Goal: Task Accomplishment & Management: Complete application form

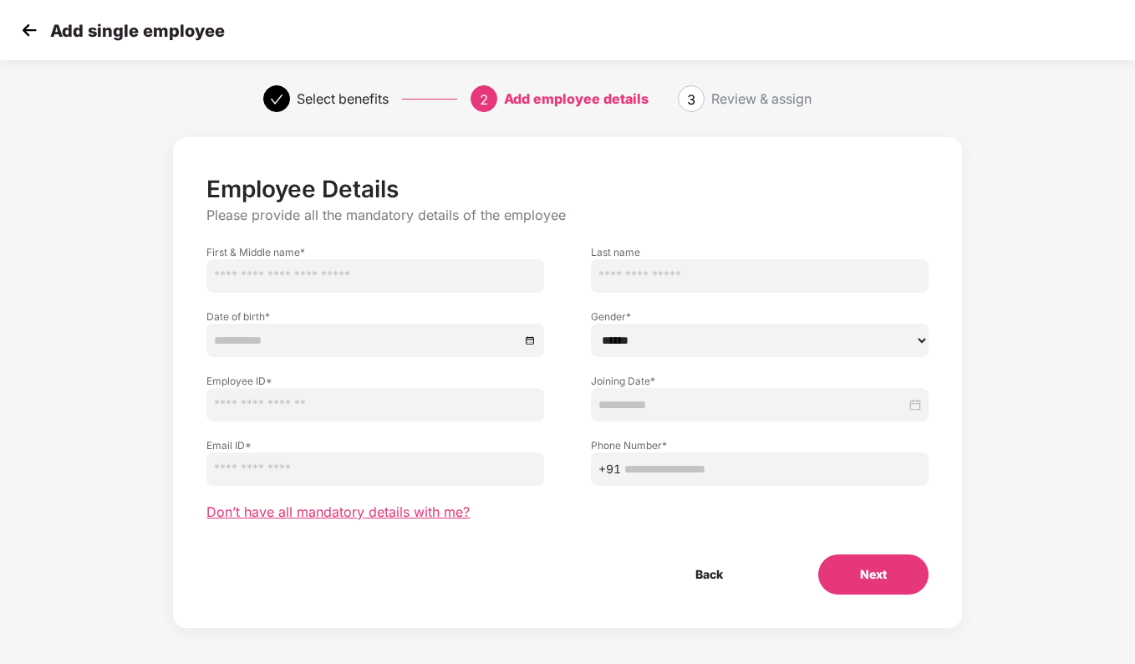
click at [380, 517] on span "Don’t have all mandatory details with me?" at bounding box center [338, 512] width 263 height 18
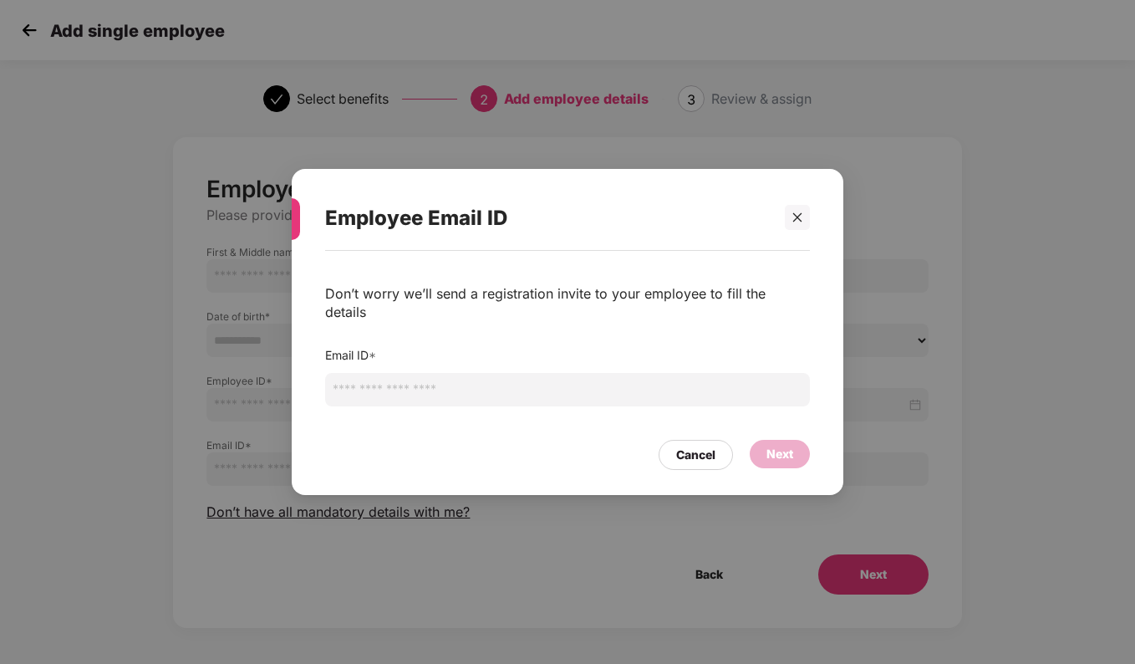
click at [505, 385] on input "email" at bounding box center [567, 389] width 485 height 33
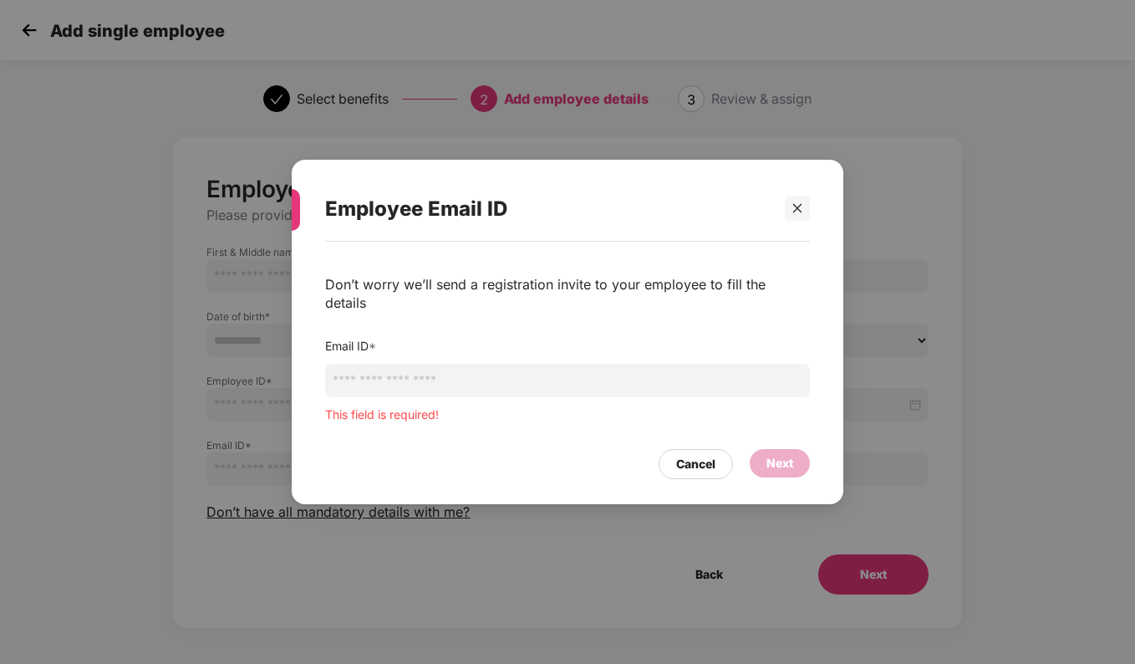
paste input "**********"
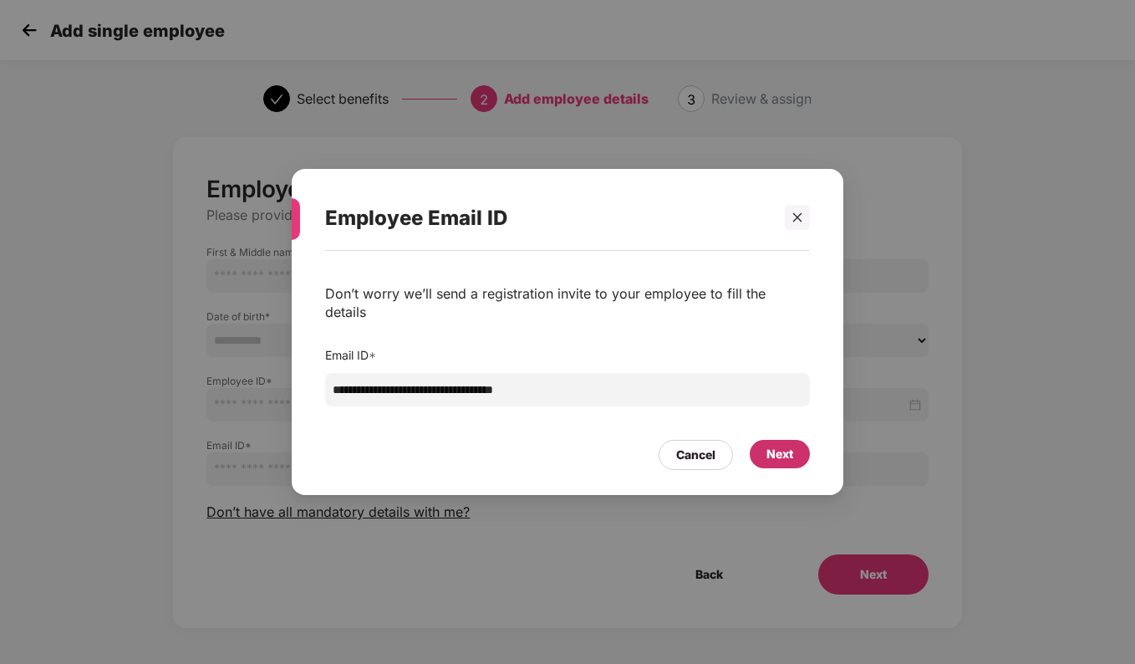
type input "**********"
click at [791, 445] on div "Next" at bounding box center [780, 454] width 27 height 18
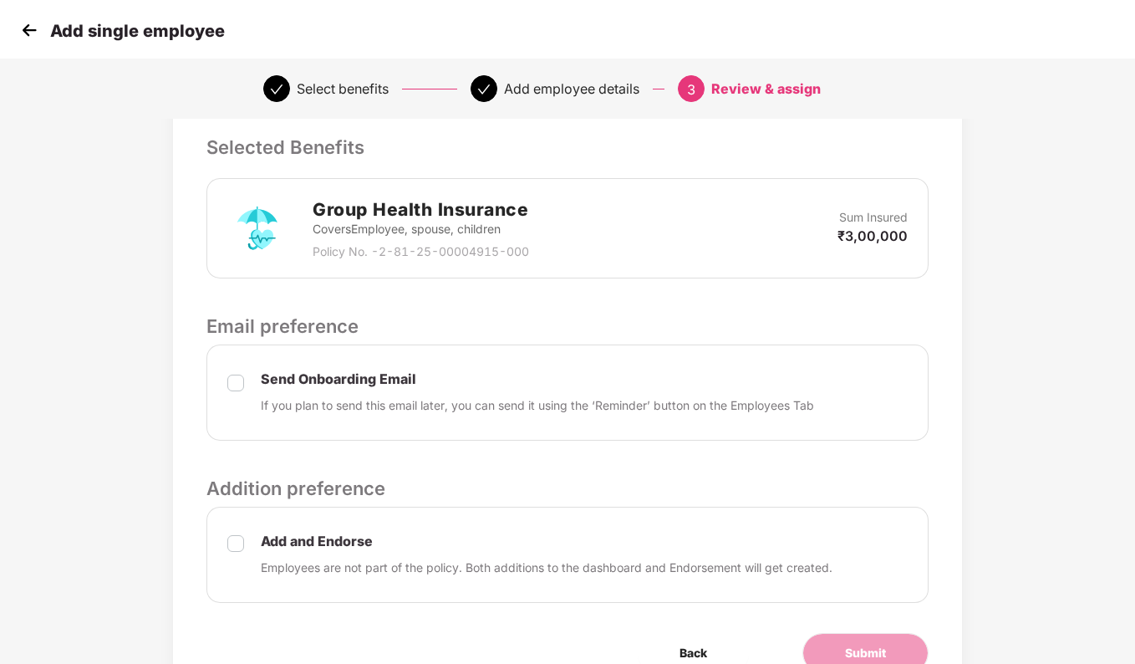
scroll to position [450, 0]
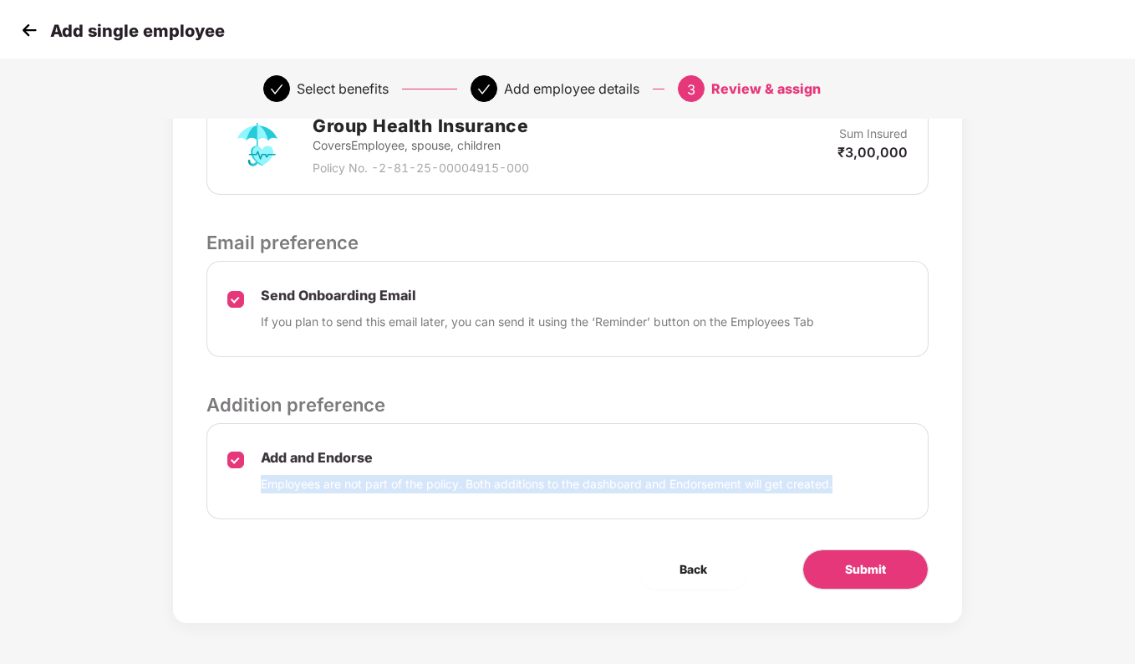
drag, startPoint x: 863, startPoint y: 481, endPoint x: 253, endPoint y: 492, distance: 609.6
click at [253, 492] on div "Add and Endorse Employees are not part of the policy. Both additions to the das…" at bounding box center [568, 471] width 722 height 96
copy p "Employees are not part of the policy. Both additions to the dashboard and Endor…"
click at [885, 555] on button "Submit" at bounding box center [866, 569] width 126 height 40
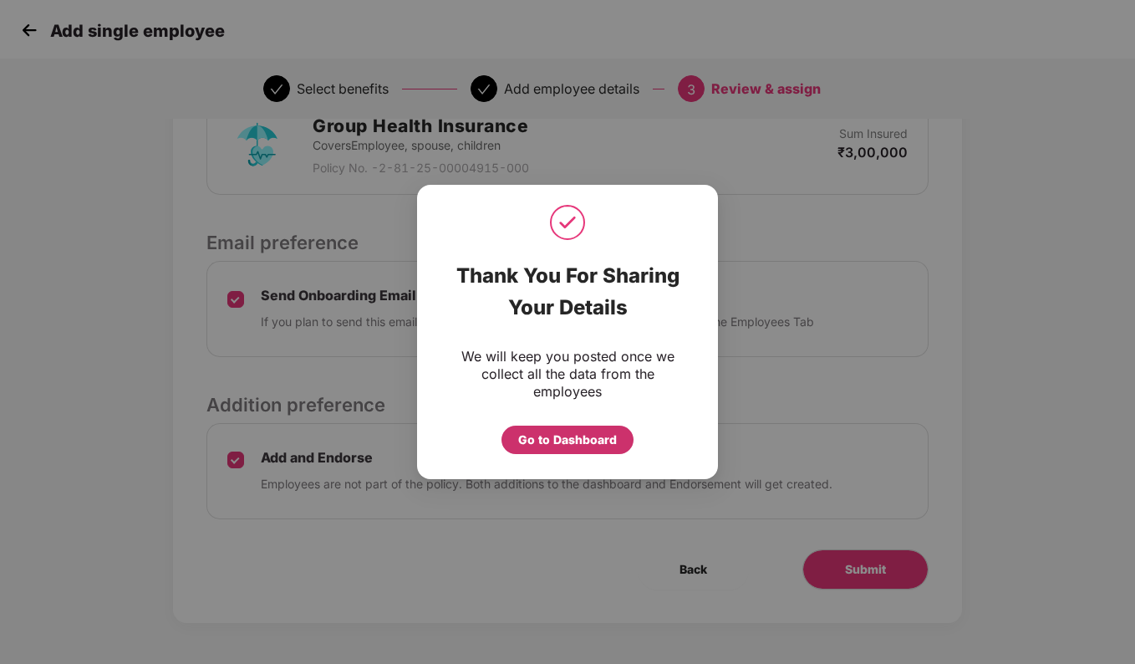
click at [582, 440] on div "Go to Dashboard" at bounding box center [567, 440] width 99 height 18
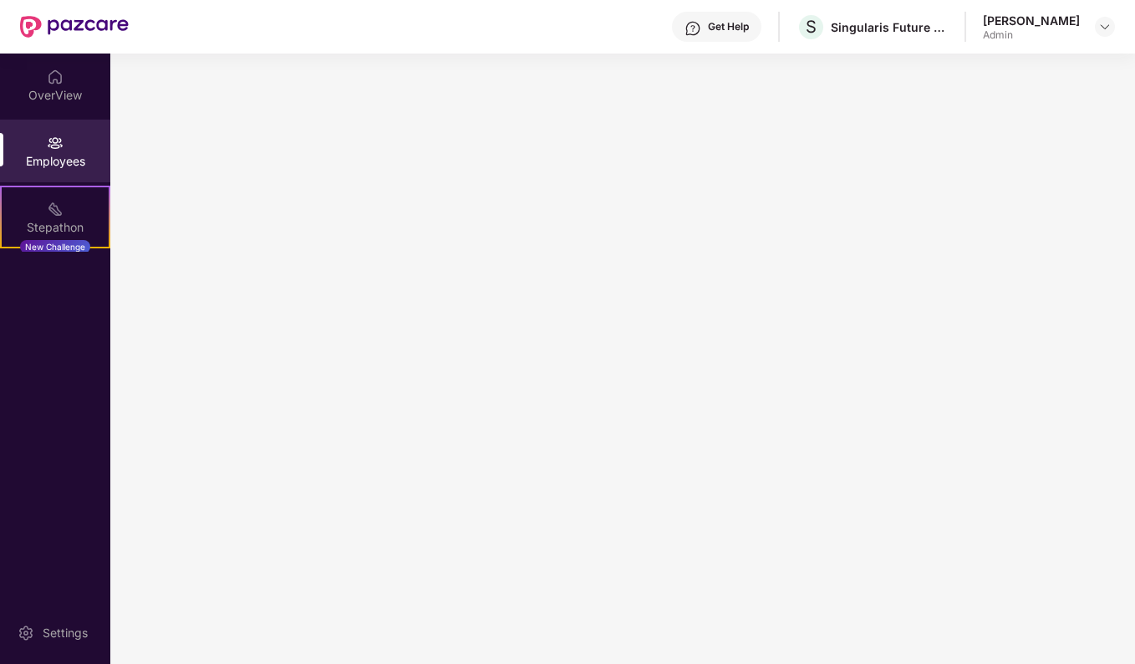
scroll to position [0, 0]
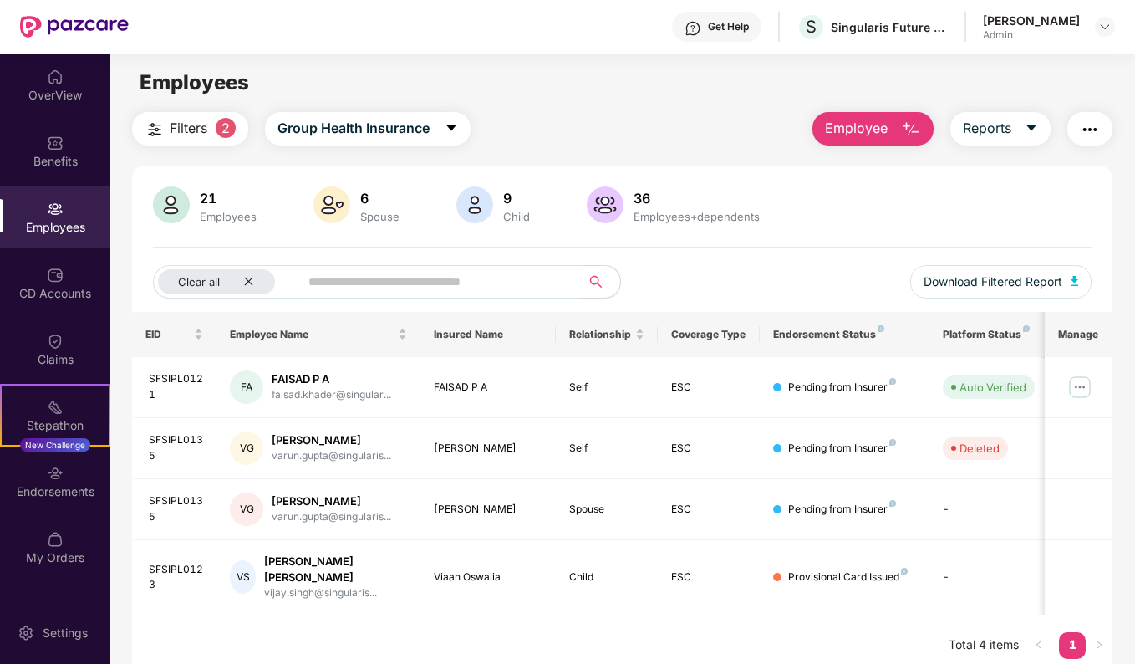
click at [868, 127] on span "Employee" at bounding box center [856, 128] width 63 height 21
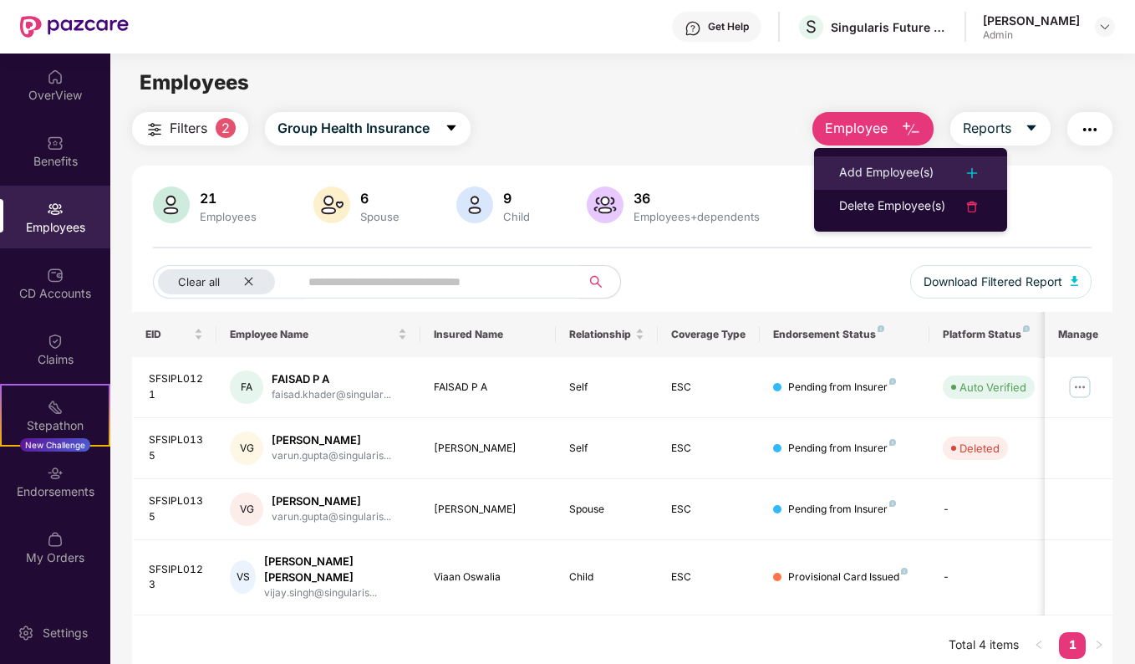
click at [904, 174] on div "Add Employee(s)" at bounding box center [886, 173] width 94 height 20
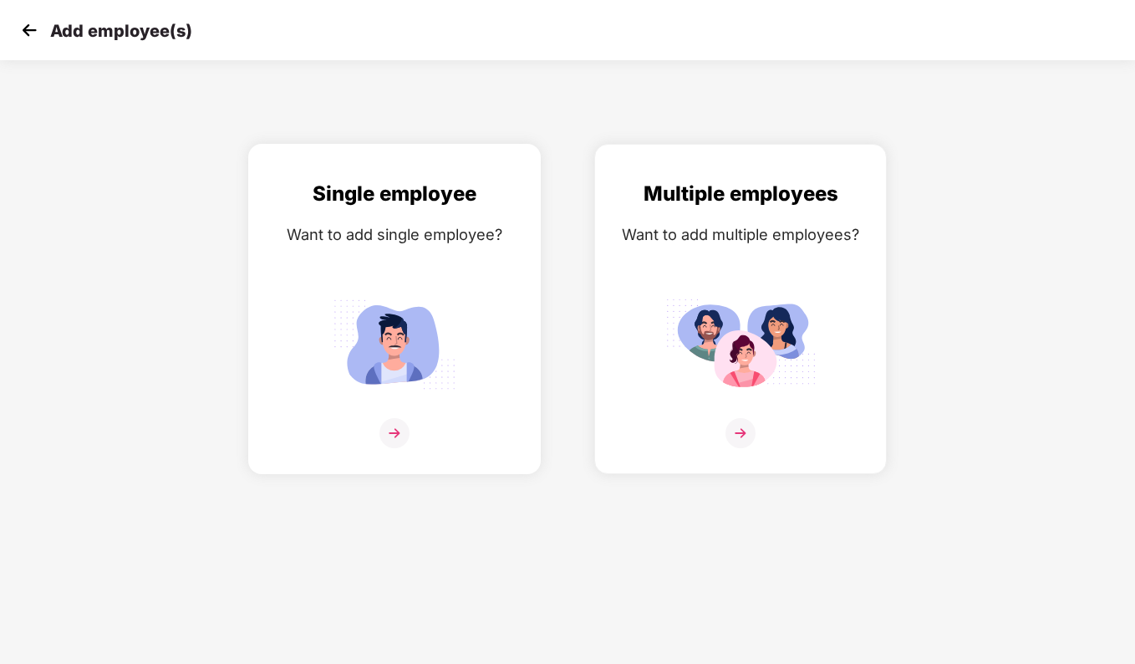
click at [389, 433] on img at bounding box center [395, 433] width 30 height 30
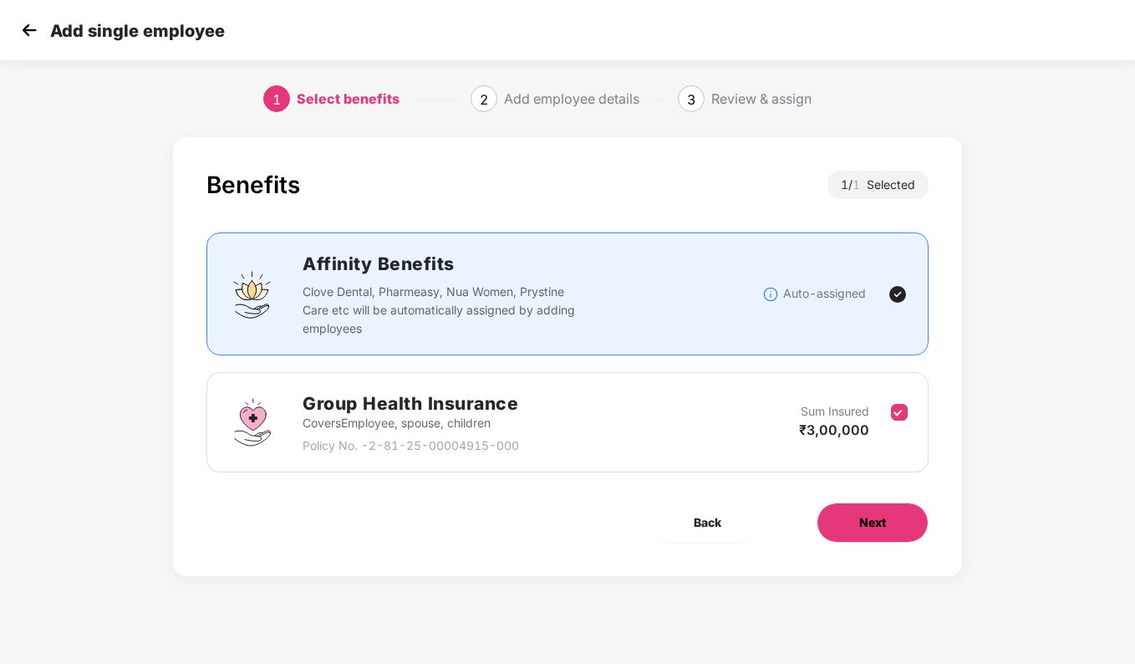
click at [881, 524] on span "Next" at bounding box center [872, 522] width 27 height 18
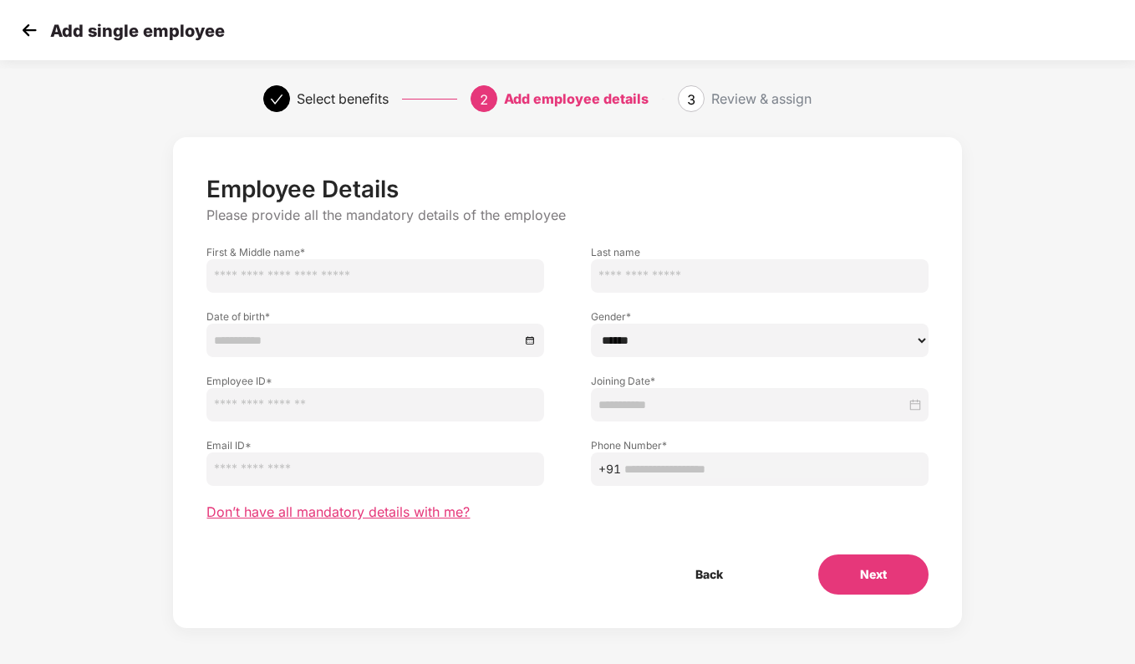
click at [386, 513] on span "Don’t have all mandatory details with me?" at bounding box center [338, 512] width 263 height 18
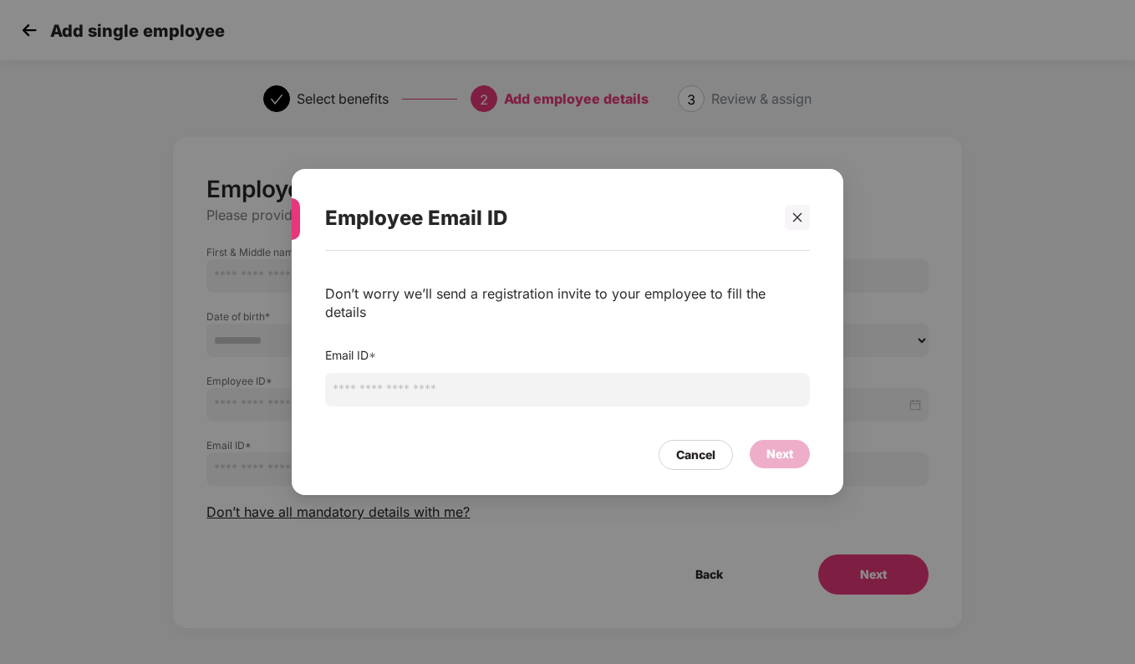
click at [454, 383] on input "email" at bounding box center [567, 389] width 485 height 33
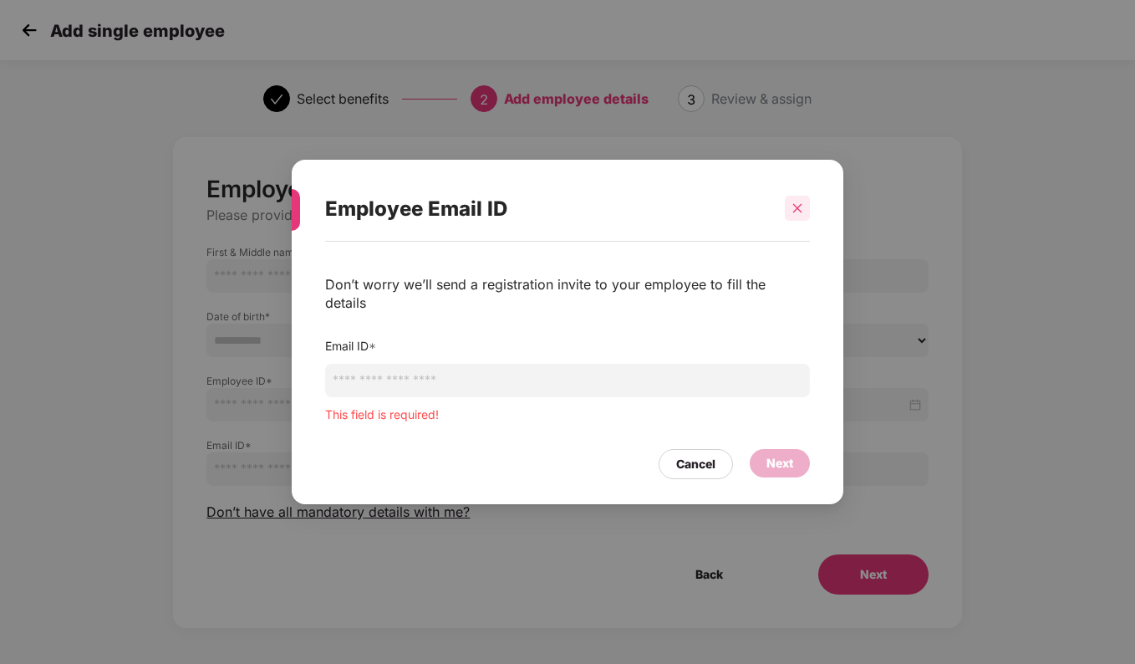
click at [803, 220] on div at bounding box center [797, 208] width 25 height 25
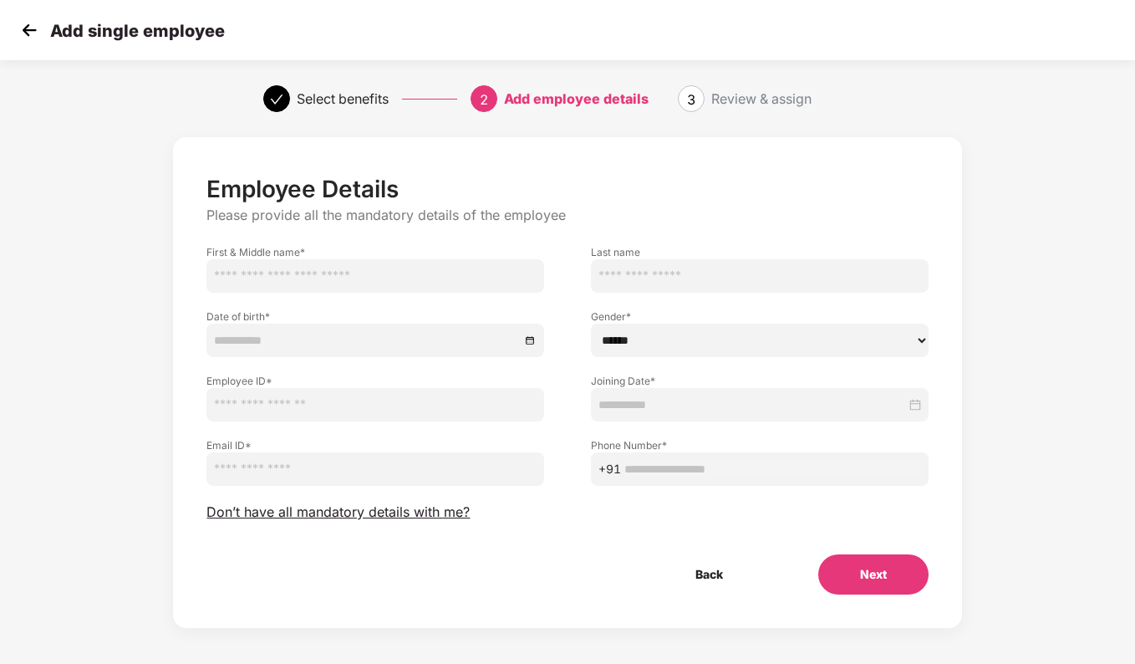
click at [333, 272] on input "text" at bounding box center [376, 275] width 338 height 33
paste input "*******"
type input "*******"
click at [670, 278] on input "text" at bounding box center [760, 275] width 338 height 33
type input "******"
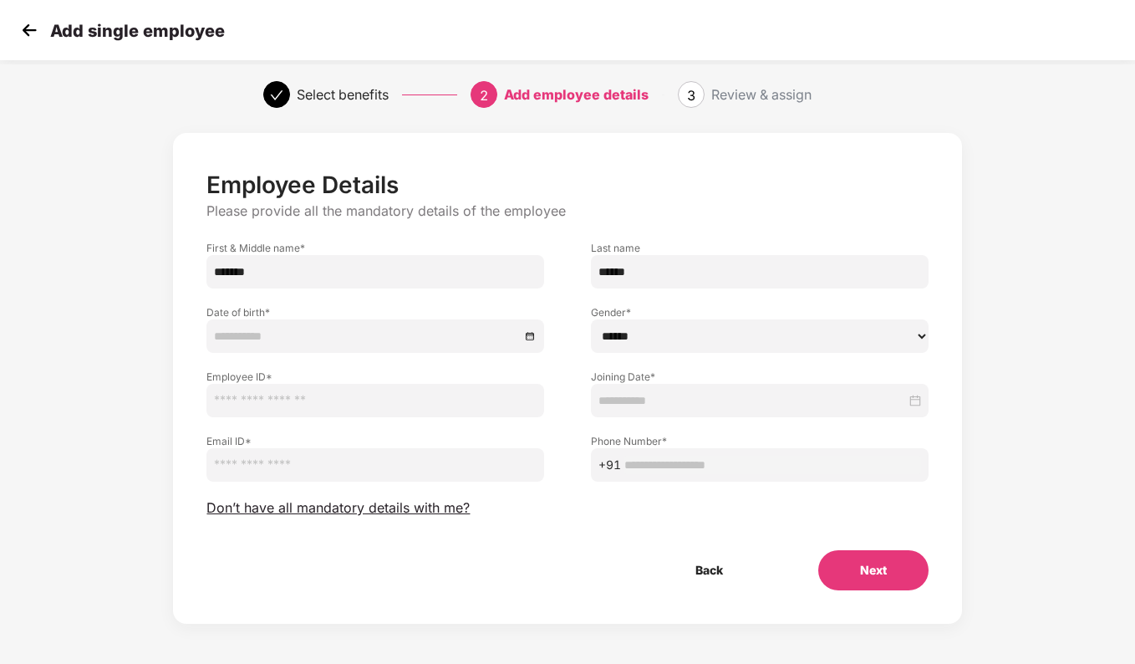
scroll to position [6, 0]
click at [265, 324] on div at bounding box center [376, 334] width 338 height 33
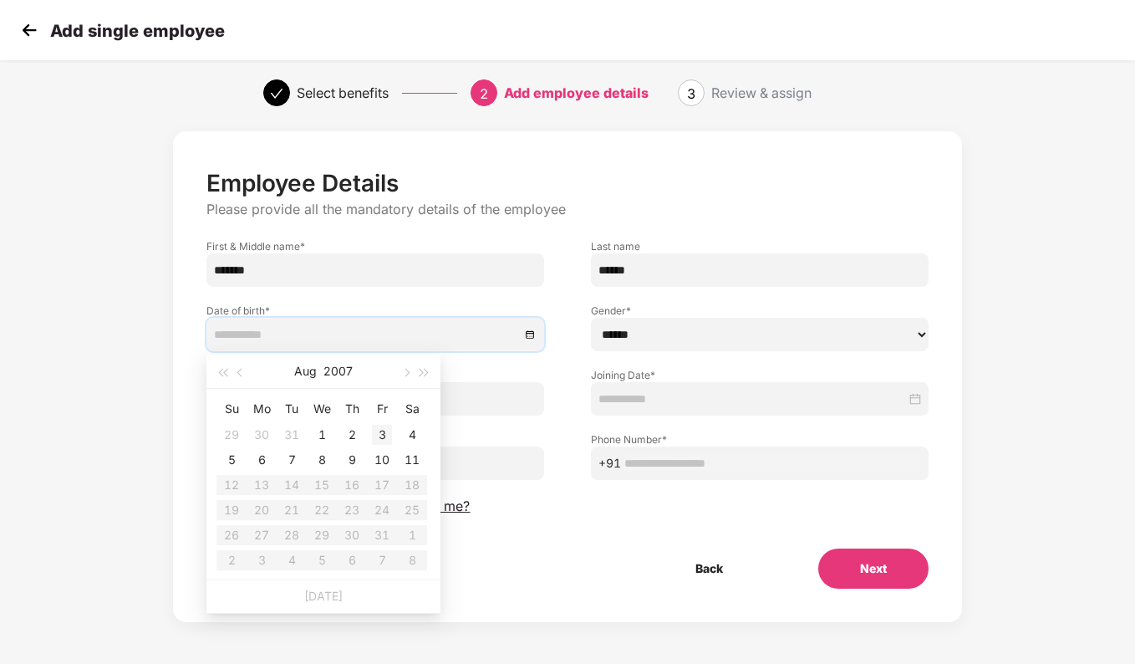
type input "**********"
click at [324, 369] on button "2007" at bounding box center [338, 370] width 29 height 33
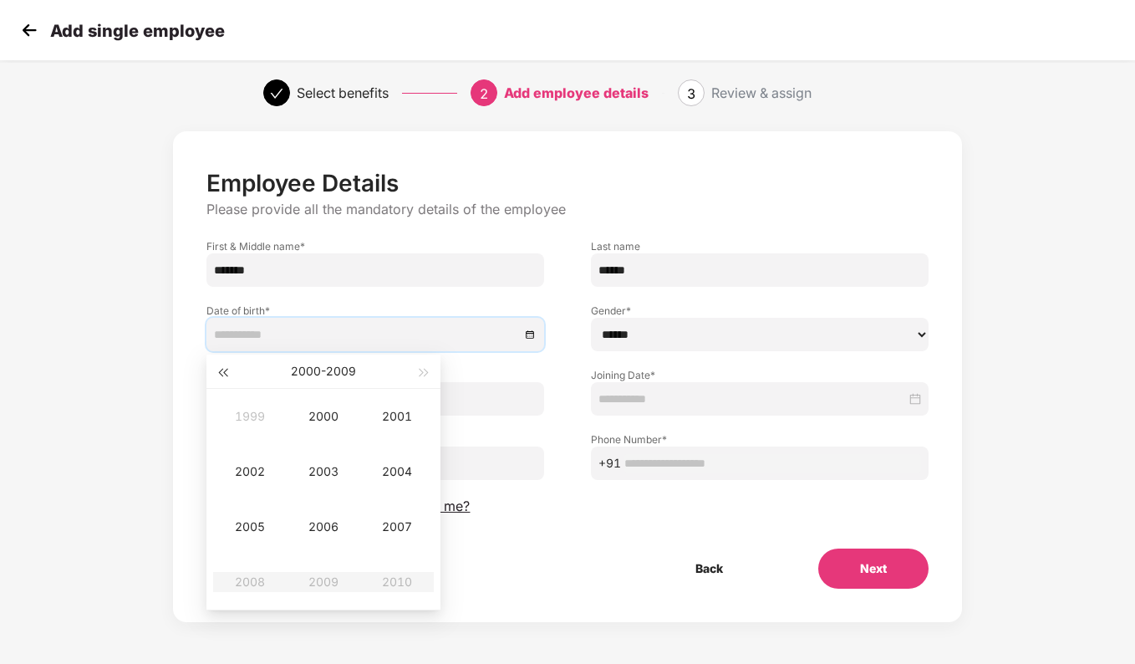
click at [222, 370] on span "button" at bounding box center [222, 373] width 8 height 8
type input "**********"
click at [316, 589] on div "1999" at bounding box center [323, 582] width 50 height 20
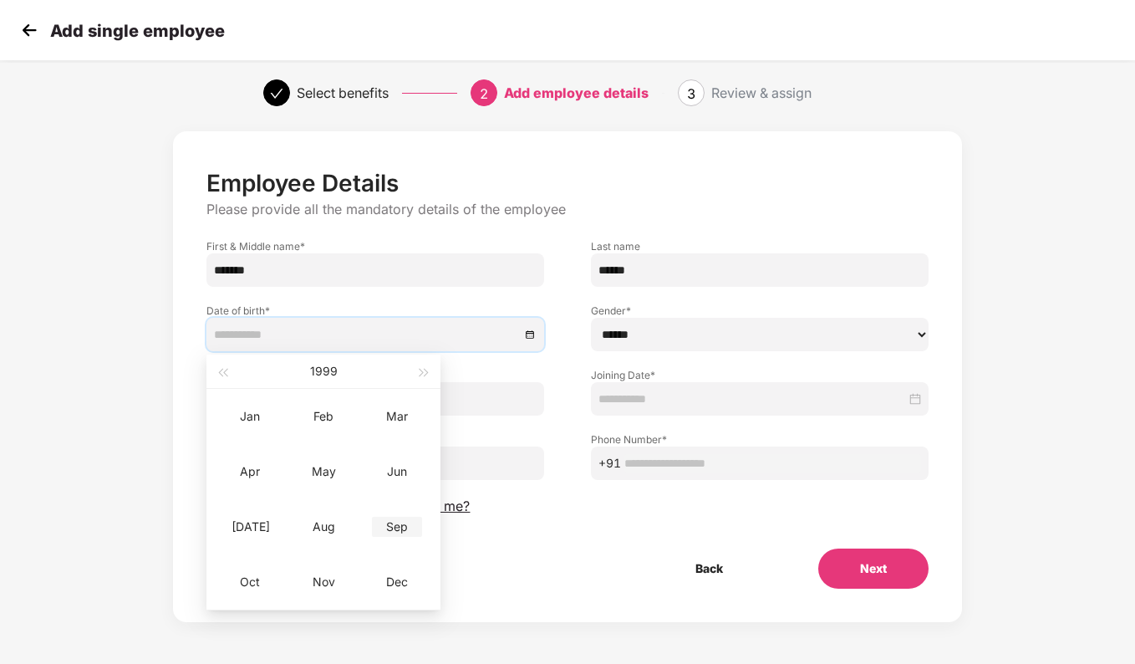
type input "**********"
click at [396, 528] on div "Sep" at bounding box center [397, 527] width 50 height 20
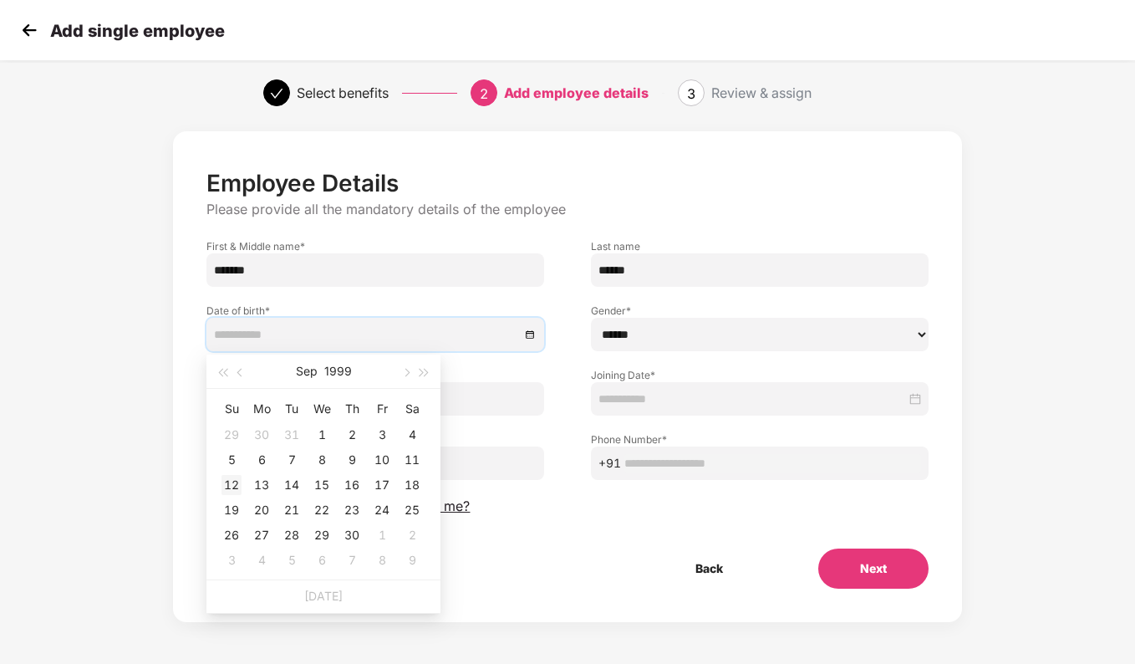
type input "**********"
click at [228, 485] on div "12" at bounding box center [232, 485] width 20 height 20
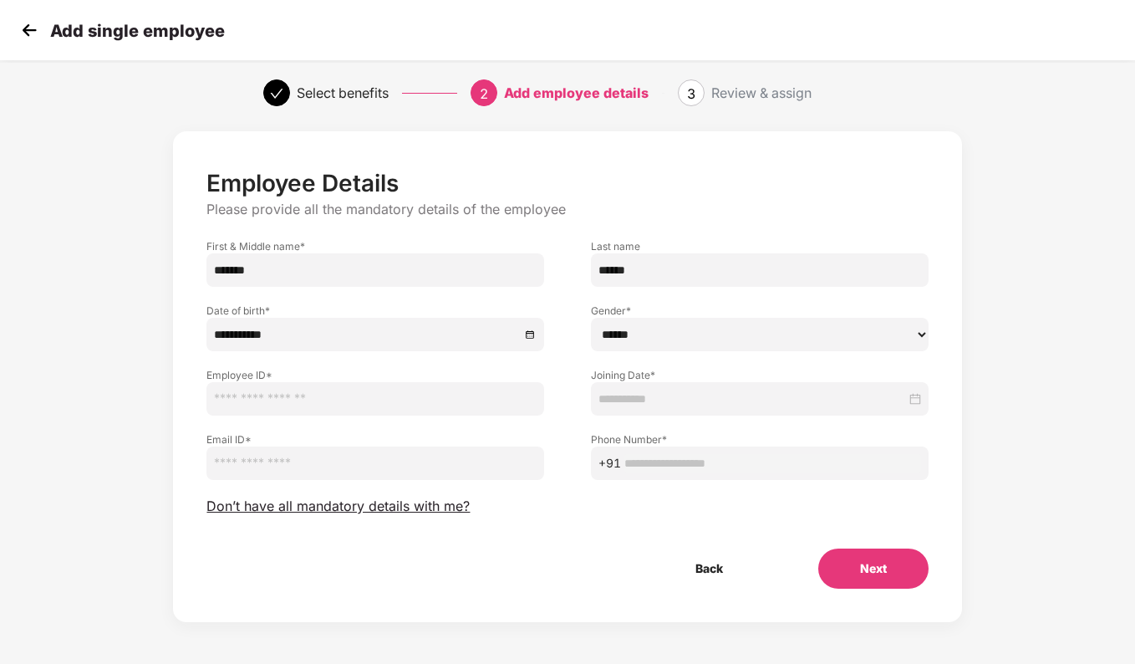
click at [737, 342] on select "****** **** ******" at bounding box center [760, 334] width 338 height 33
select select "****"
click at [591, 318] on select "****** **** ******" at bounding box center [760, 334] width 338 height 33
click at [378, 383] on input "text" at bounding box center [376, 398] width 338 height 33
paste input "**********"
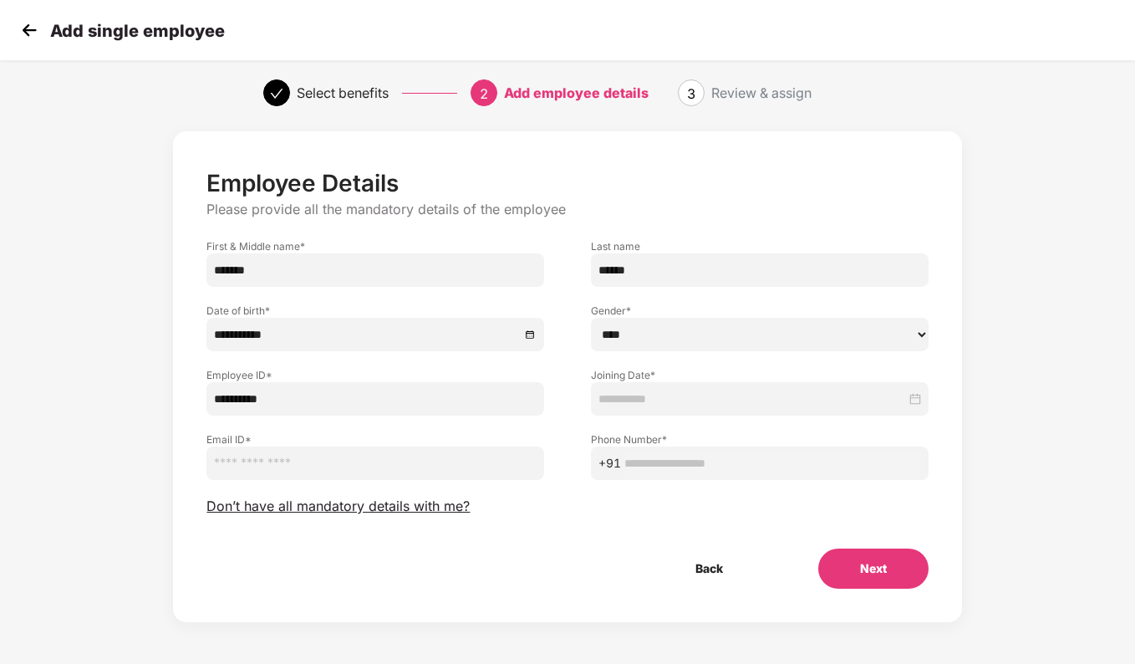
type input "**********"
click at [644, 394] on input at bounding box center [753, 399] width 308 height 18
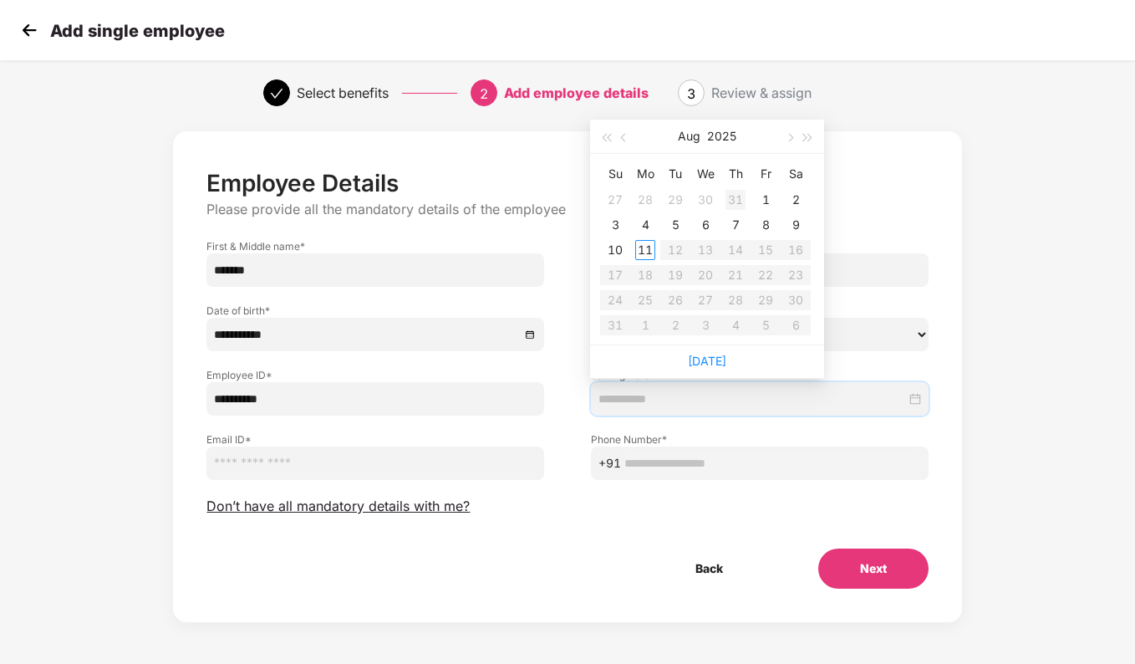
type input "**********"
click at [621, 140] on button "button" at bounding box center [624, 136] width 18 height 33
click at [645, 199] on table "Su Mo Tu We Th Fr Sa 1 2 3 4 5 6 7 8 9 10 11 12 13 14 15 16 17 18 19 20 21 22 2…" at bounding box center [705, 249] width 211 height 177
click at [978, 311] on div "**********" at bounding box center [567, 393] width 946 height 541
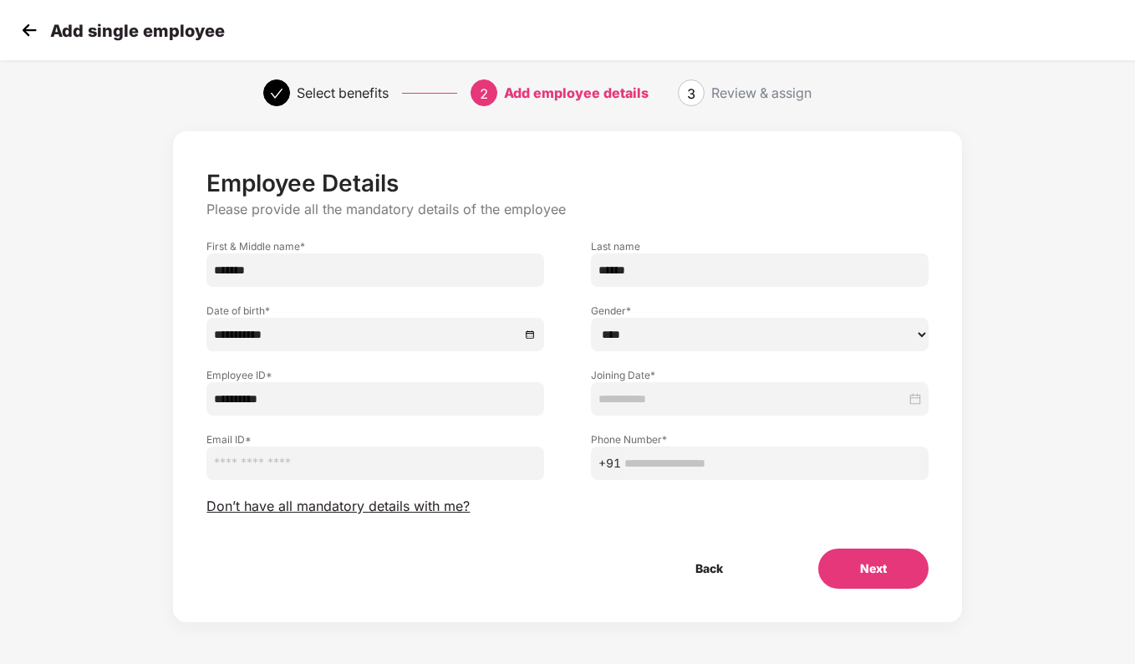
click at [908, 400] on div at bounding box center [760, 399] width 323 height 18
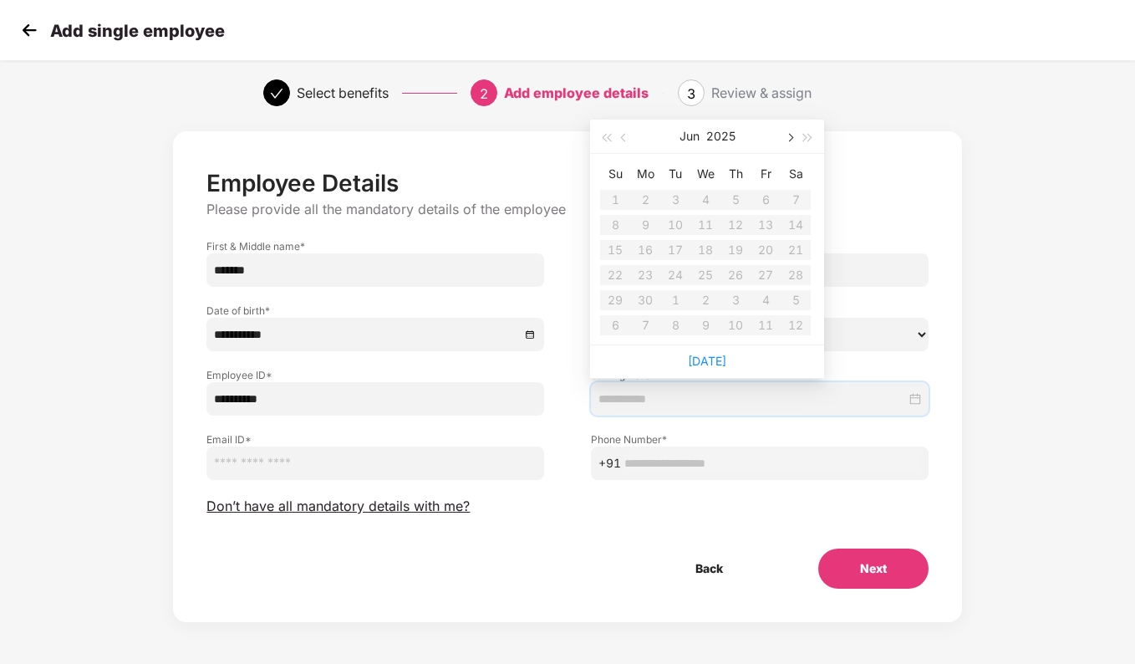
click at [786, 139] on button "button" at bounding box center [789, 136] width 18 height 33
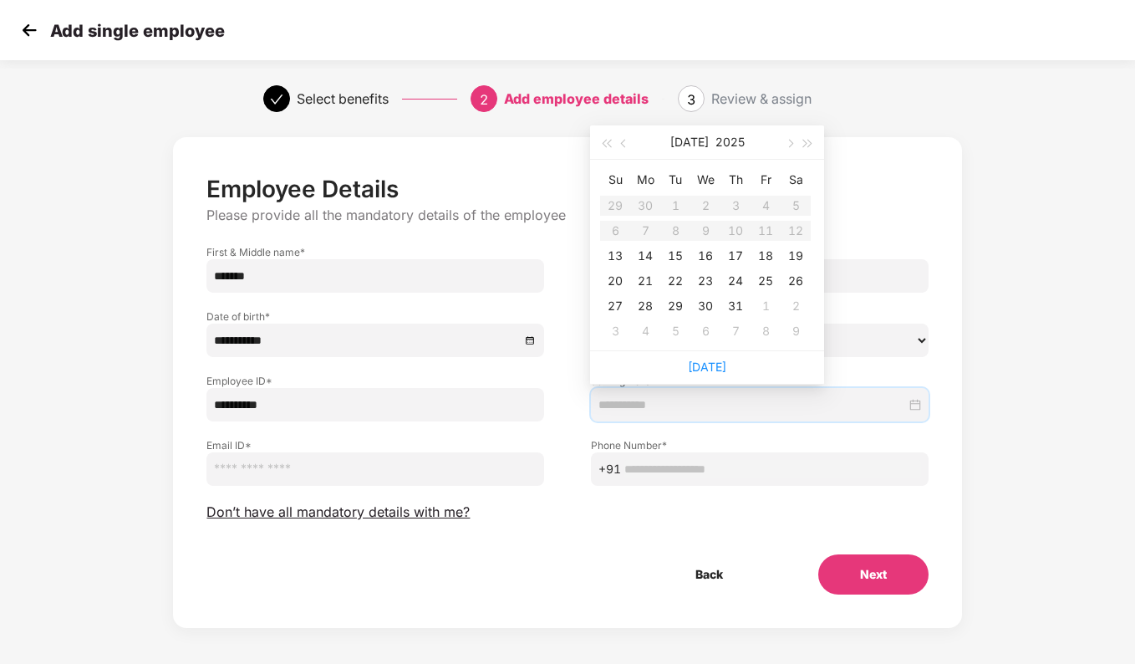
type input "**********"
click at [616, 256] on div "13" at bounding box center [615, 256] width 20 height 20
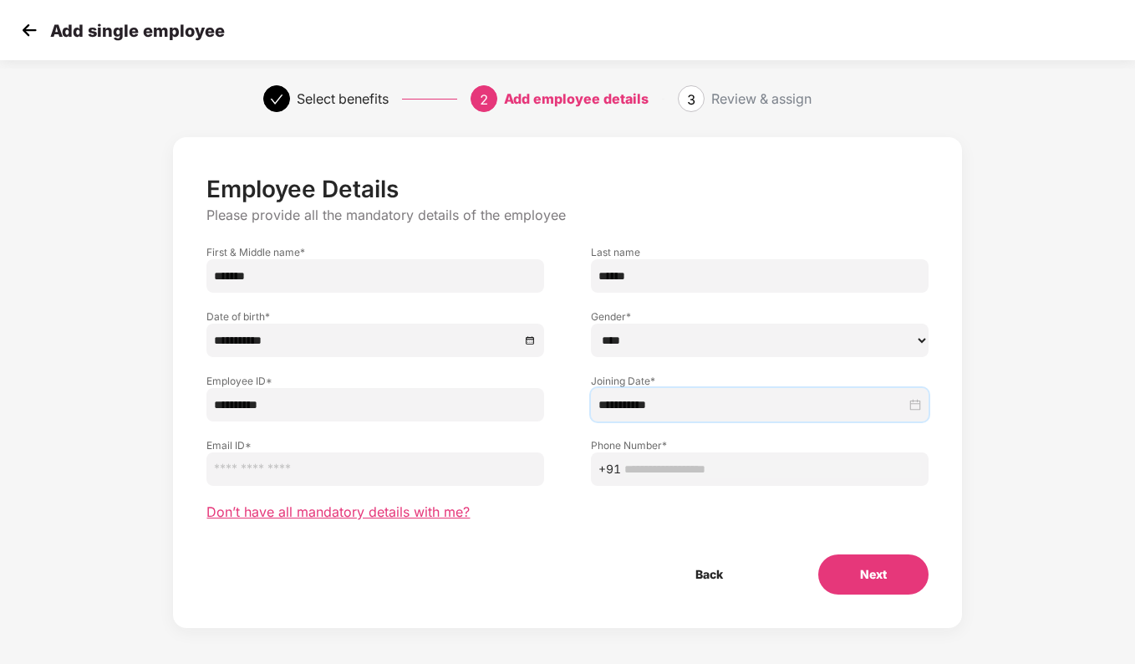
scroll to position [6, 0]
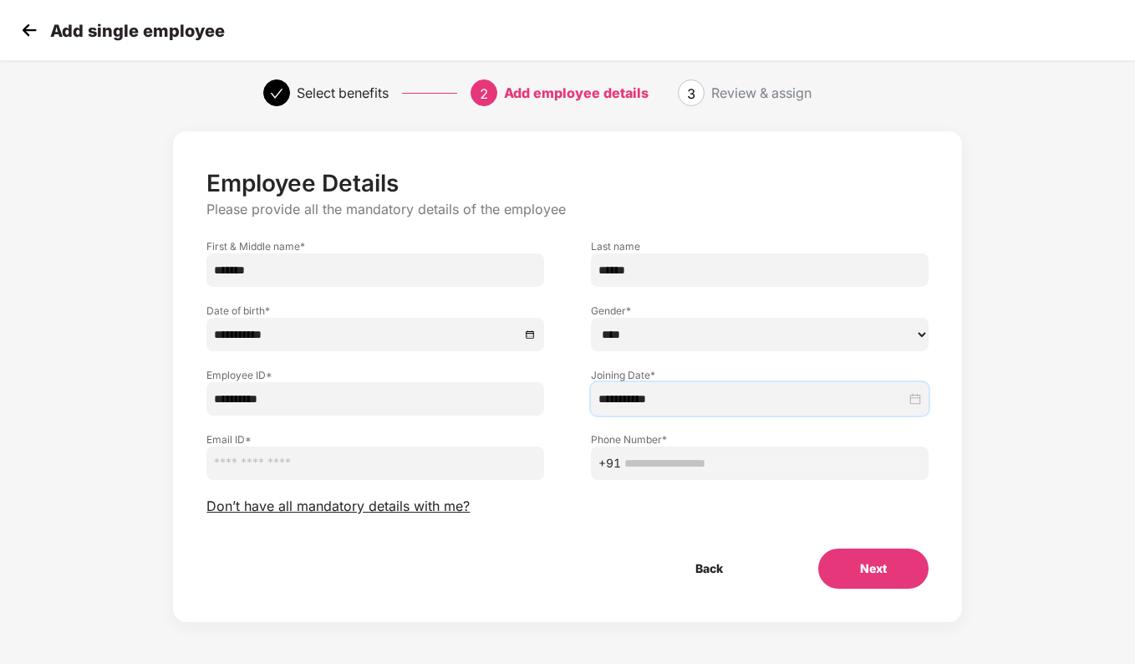
click at [331, 462] on input "email" at bounding box center [376, 462] width 338 height 33
paste input "**********"
type input "**********"
drag, startPoint x: 336, startPoint y: 467, endPoint x: 34, endPoint y: 512, distance: 305.2
click at [34, 512] on div "**********" at bounding box center [567, 393] width 1135 height 541
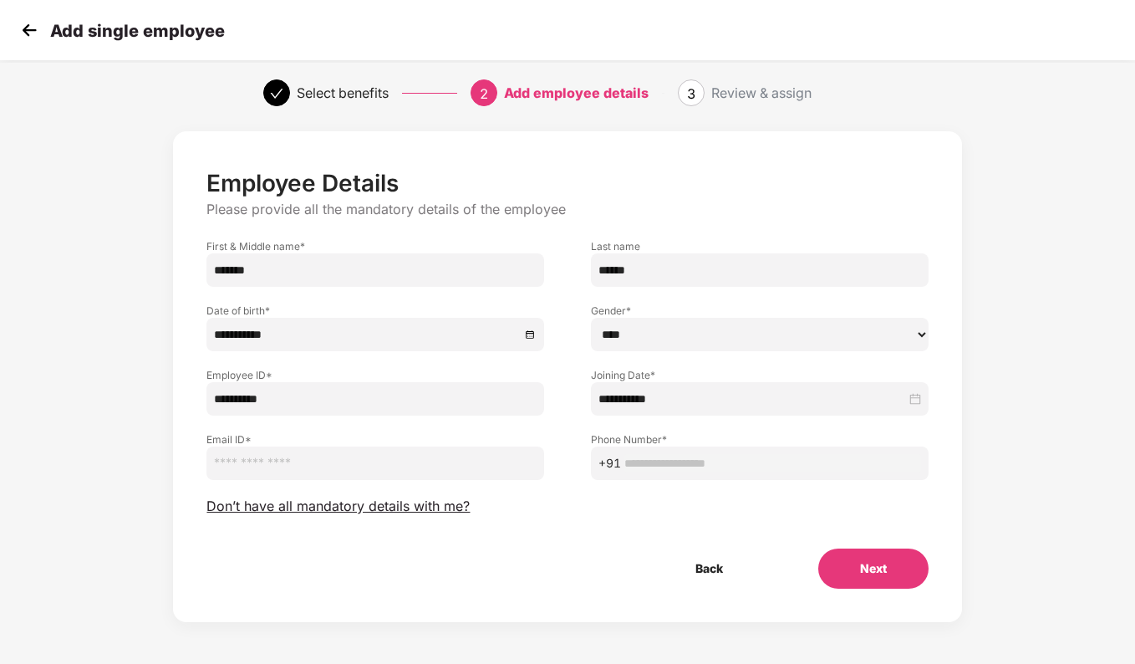
click at [275, 456] on input "email" at bounding box center [376, 462] width 338 height 33
click at [812, 402] on input "**********" at bounding box center [753, 399] width 308 height 18
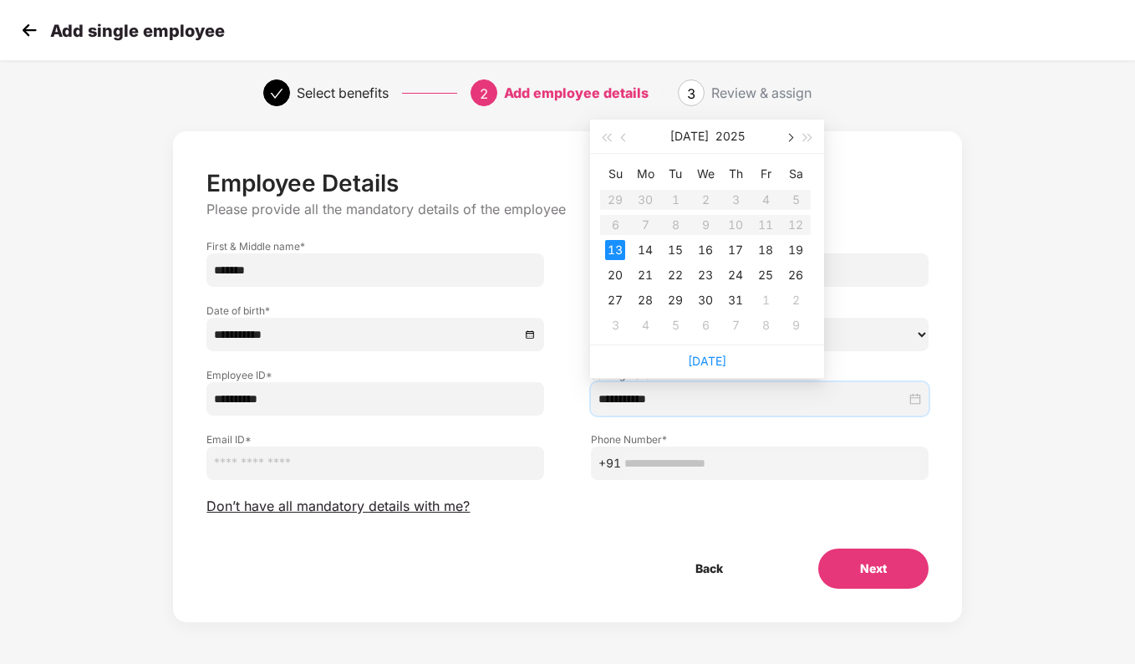
click at [798, 136] on button "button" at bounding box center [789, 136] width 18 height 33
type input "**********"
click at [649, 241] on div "11" at bounding box center [645, 250] width 20 height 20
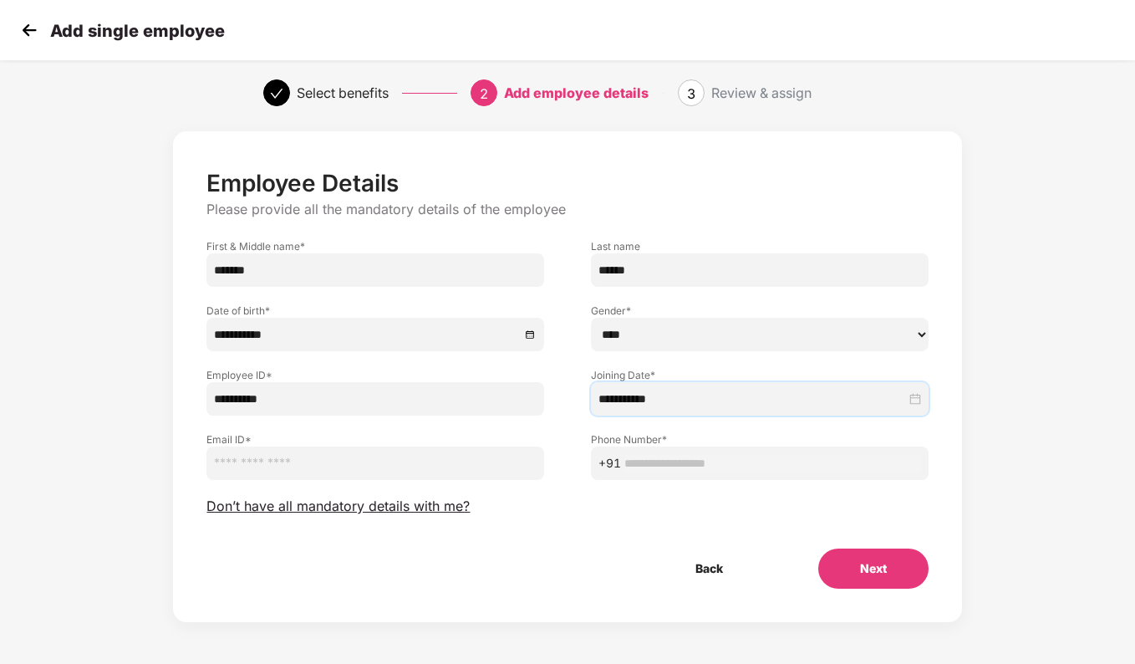
click at [408, 465] on input "email" at bounding box center [376, 462] width 338 height 33
click at [385, 459] on input "email" at bounding box center [376, 462] width 338 height 33
paste input "**********"
type input "**********"
click at [722, 452] on span "+91" at bounding box center [760, 462] width 338 height 33
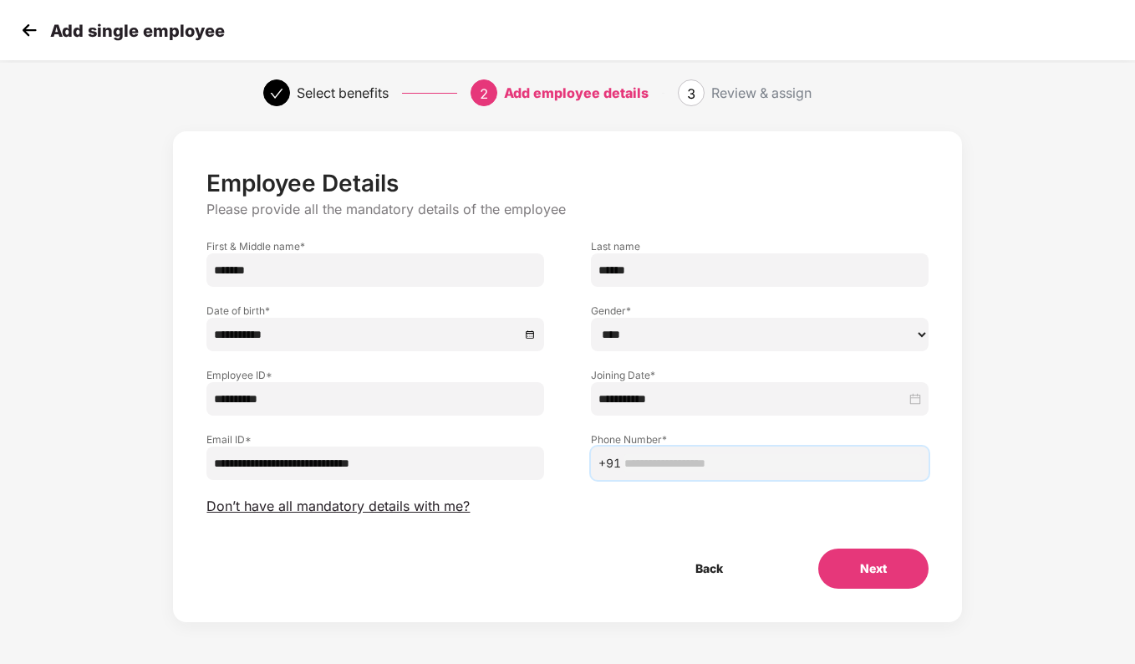
paste input "**********"
type input "**********"
click at [869, 569] on button "Next" at bounding box center [874, 568] width 110 height 40
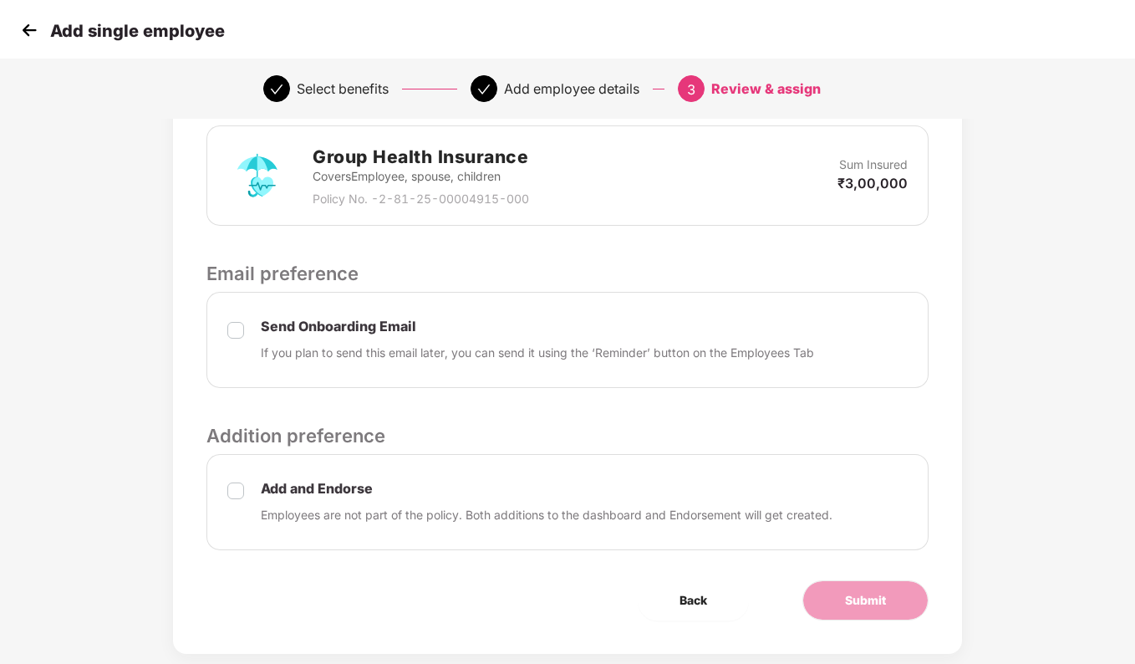
scroll to position [540, 0]
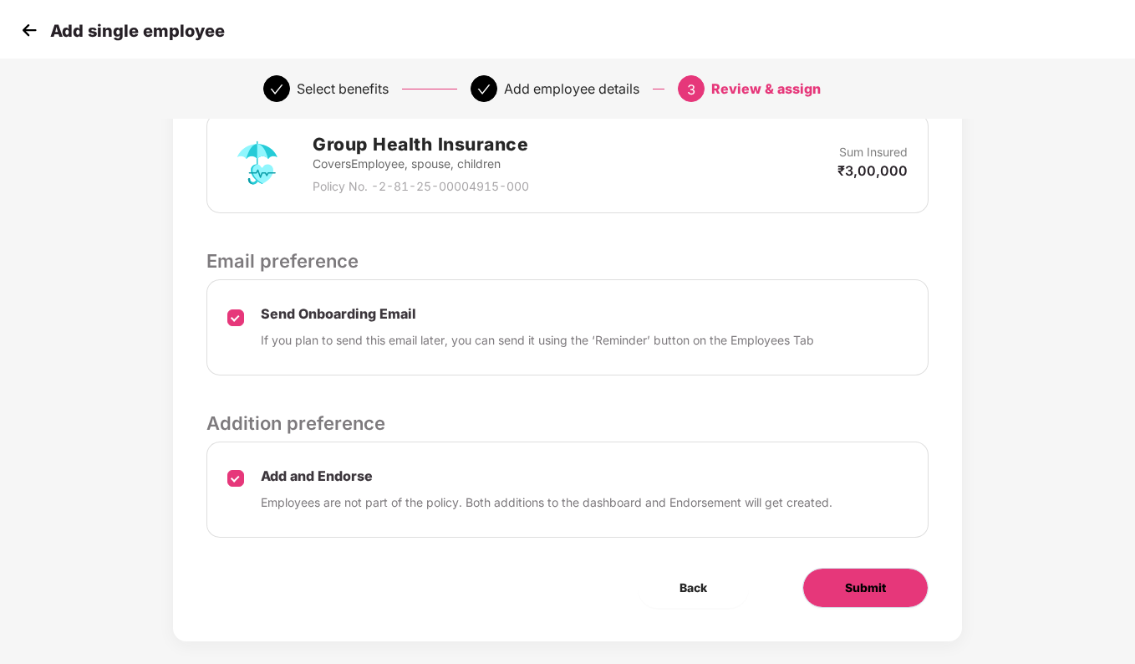
click at [849, 584] on button "Submit" at bounding box center [866, 588] width 126 height 40
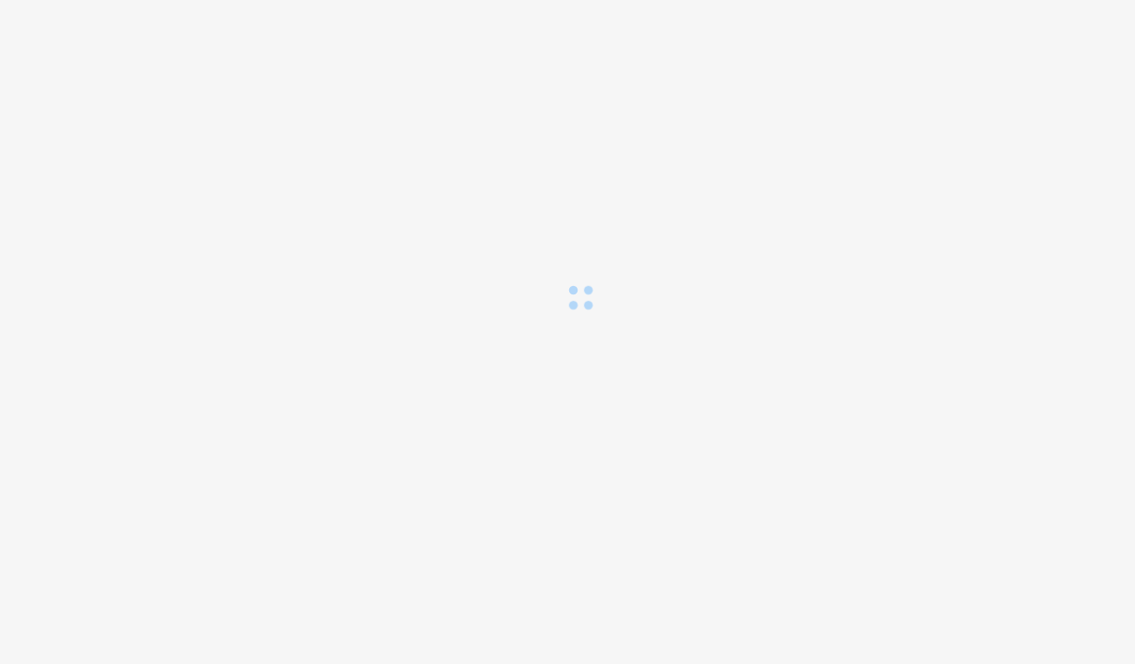
scroll to position [0, 0]
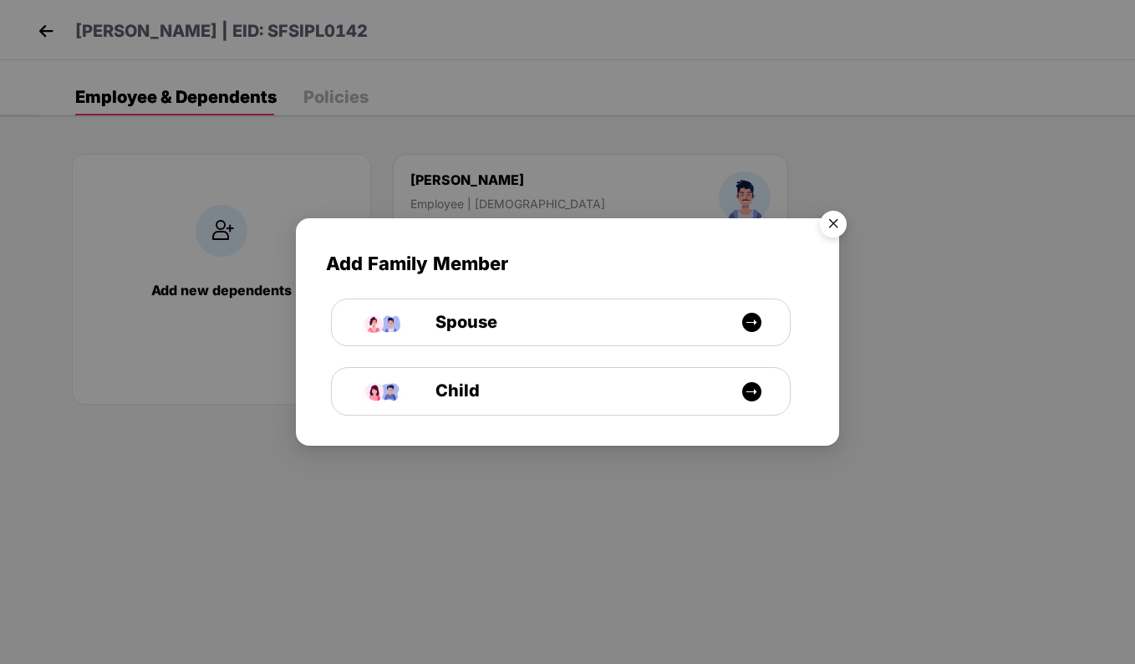
click at [837, 224] on img "Close" at bounding box center [833, 226] width 47 height 47
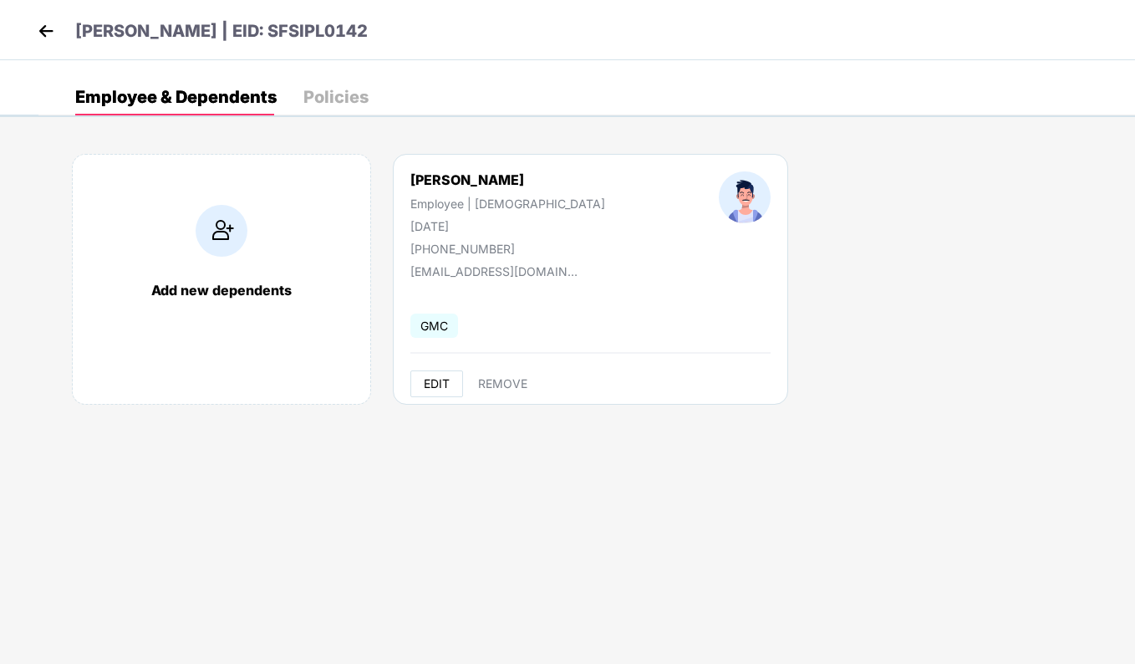
click at [438, 380] on span "EDIT" at bounding box center [437, 383] width 26 height 13
select select "****"
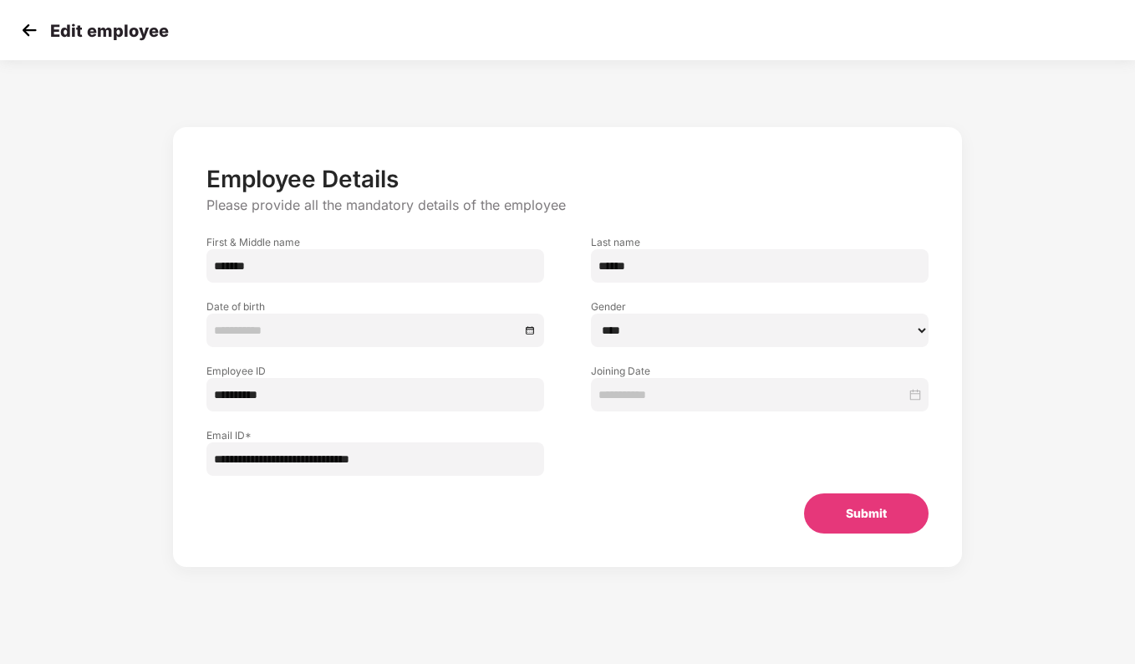
type input "**********"
click at [868, 513] on button "Submit" at bounding box center [866, 513] width 125 height 40
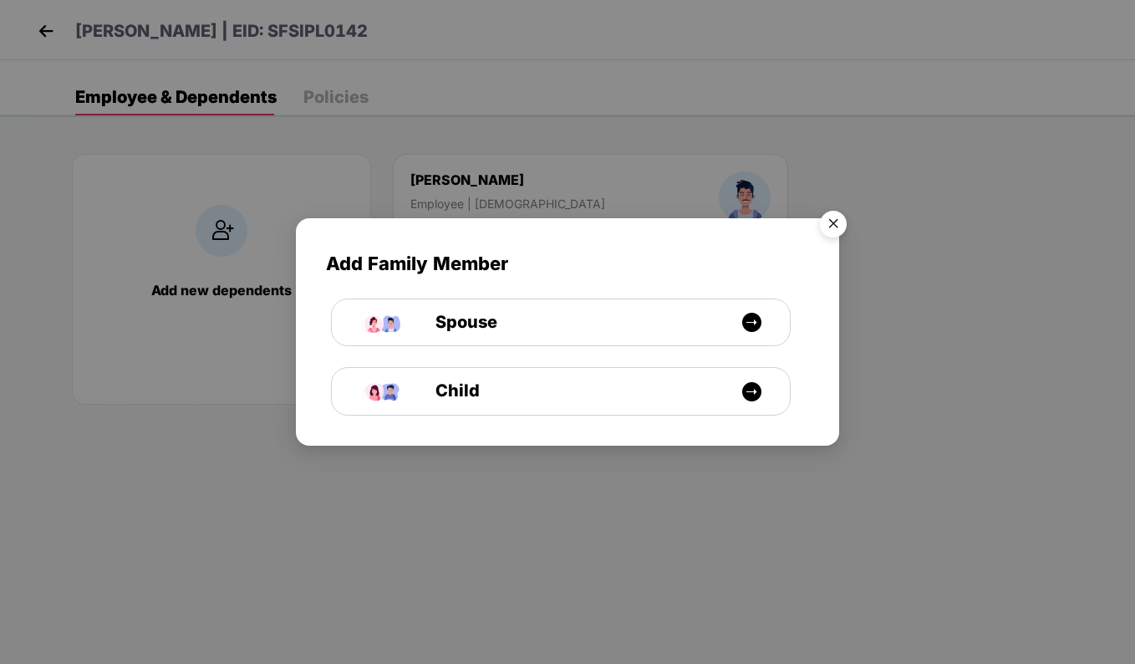
click at [824, 226] on img "Close" at bounding box center [833, 226] width 47 height 47
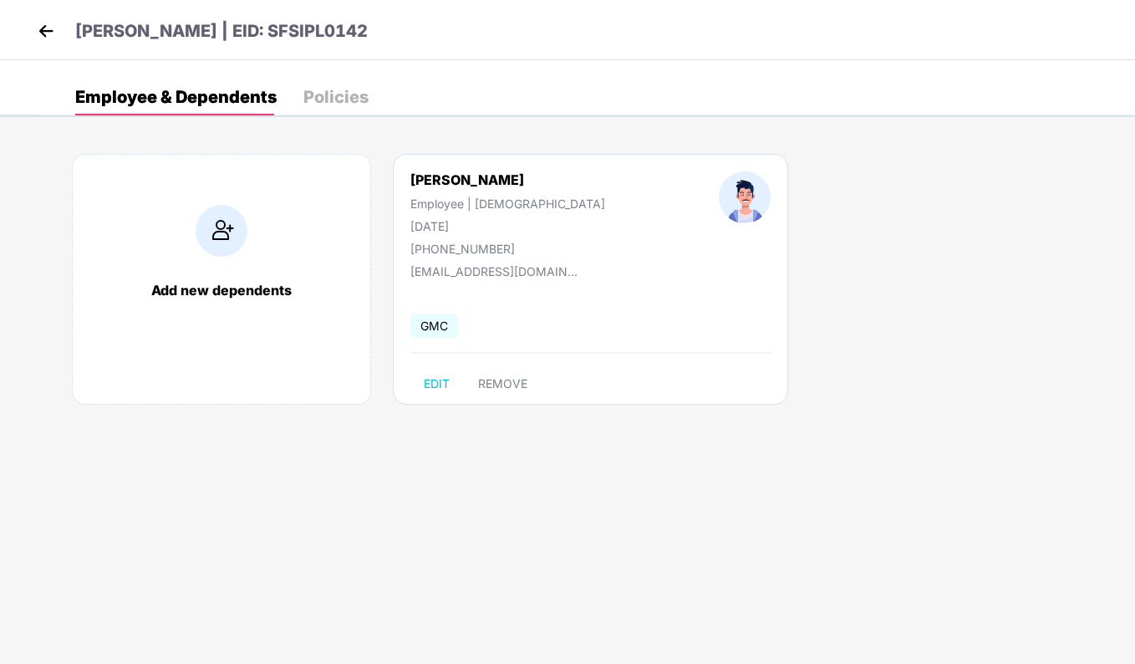
click at [48, 35] on img at bounding box center [45, 30] width 25 height 25
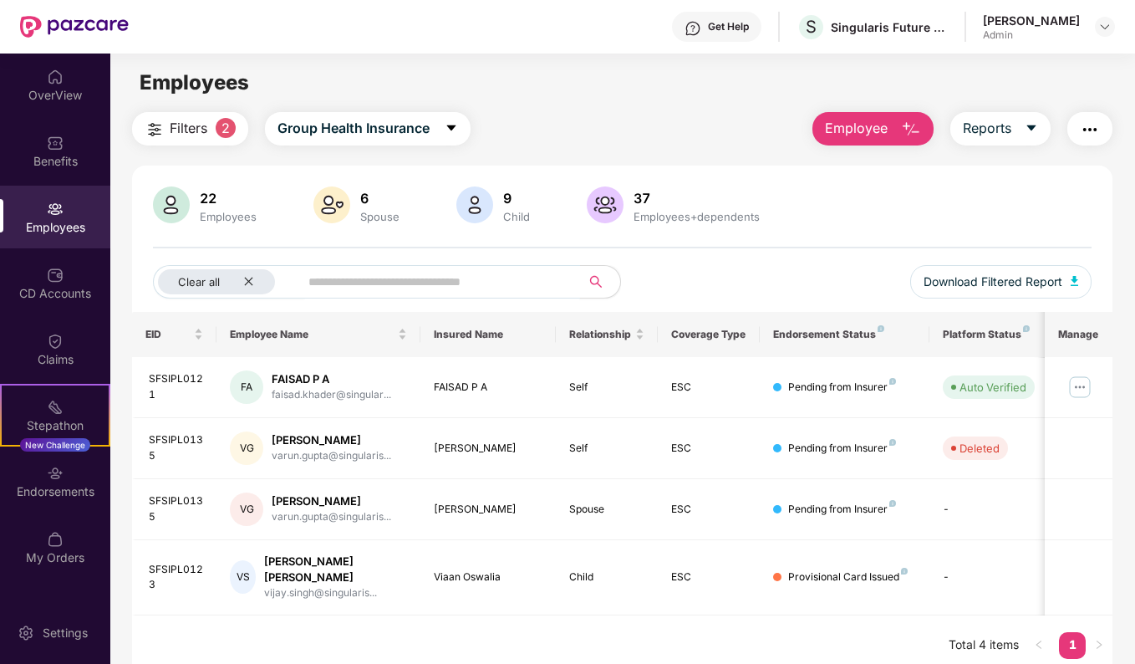
click at [349, 275] on input "text" at bounding box center [434, 281] width 250 height 25
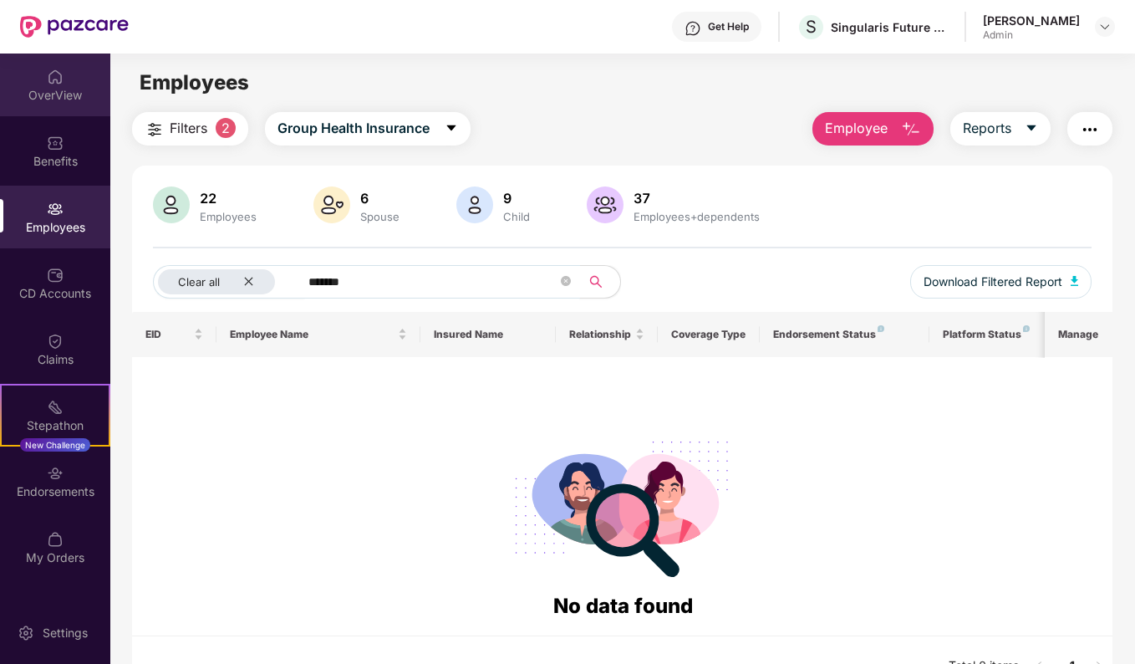
type input "*******"
click at [59, 98] on div "OverView" at bounding box center [55, 95] width 110 height 17
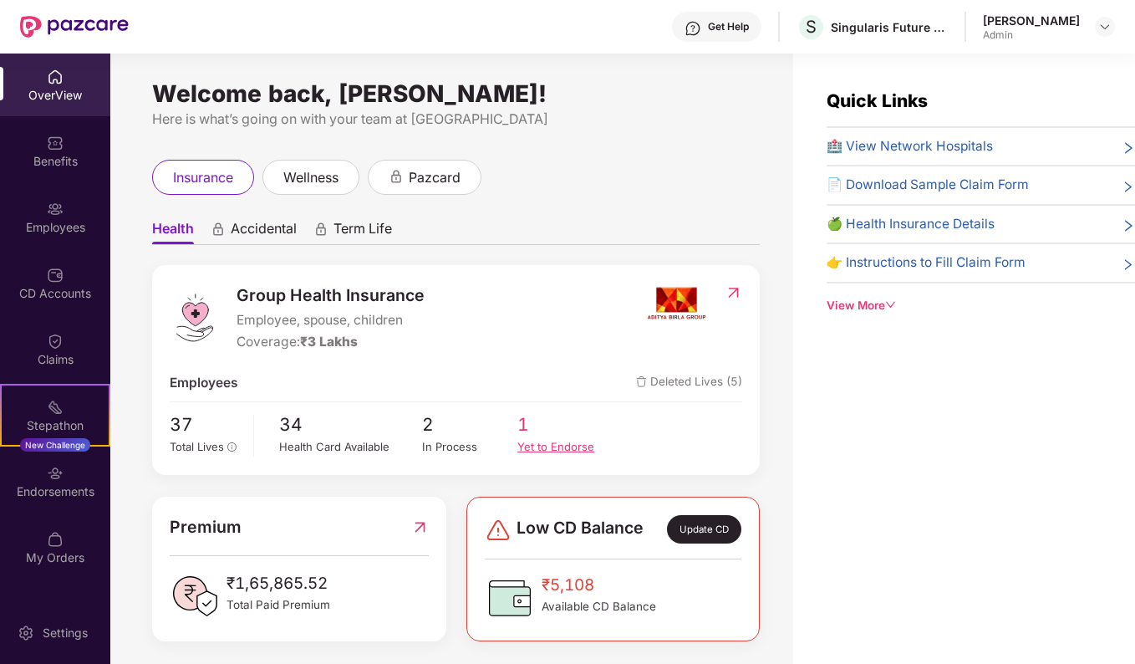
click at [533, 434] on span "1" at bounding box center [565, 425] width 95 height 28
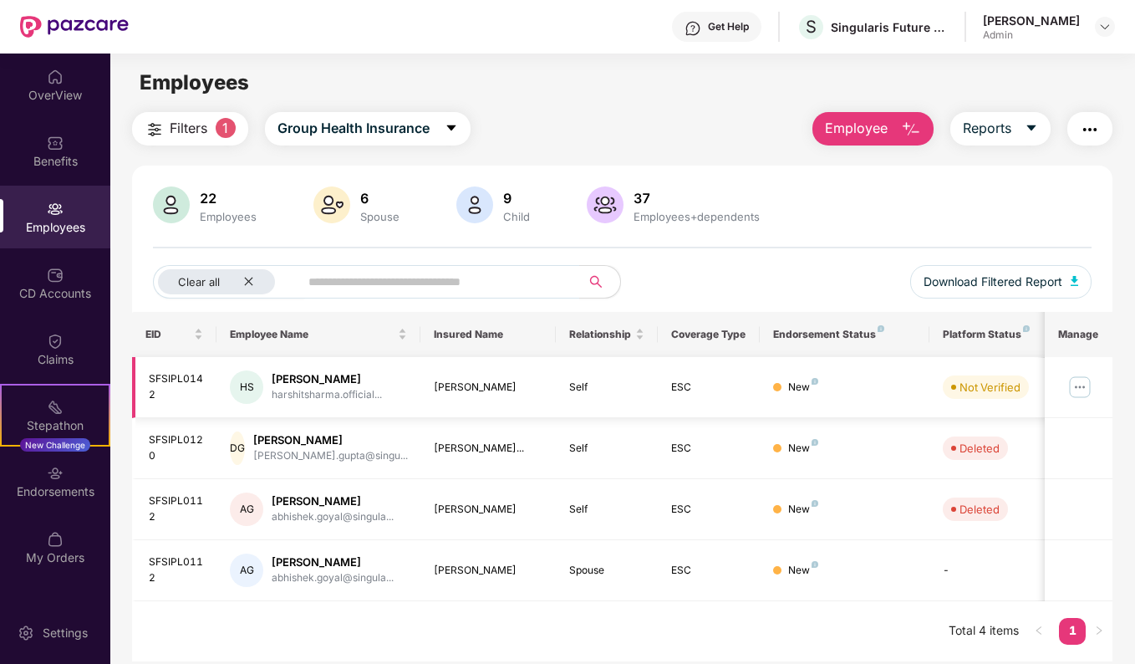
click at [1081, 379] on img at bounding box center [1080, 387] width 27 height 27
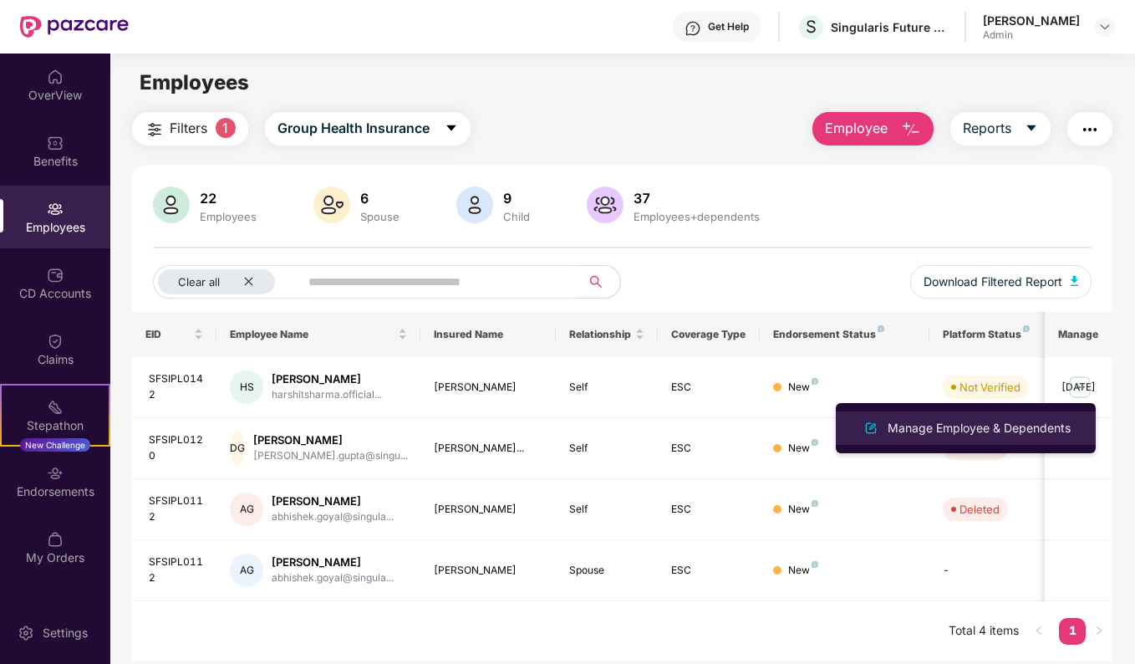
click at [1007, 431] on div "Manage Employee & Dependents" at bounding box center [980, 428] width 190 height 18
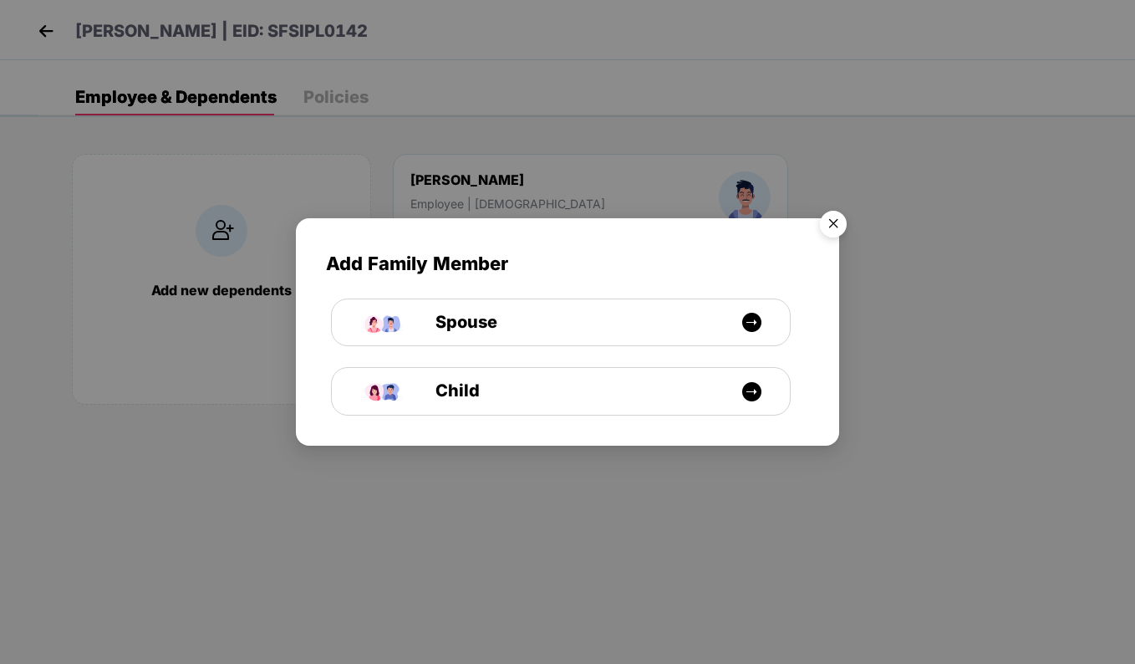
click at [834, 223] on img "Close" at bounding box center [833, 226] width 47 height 47
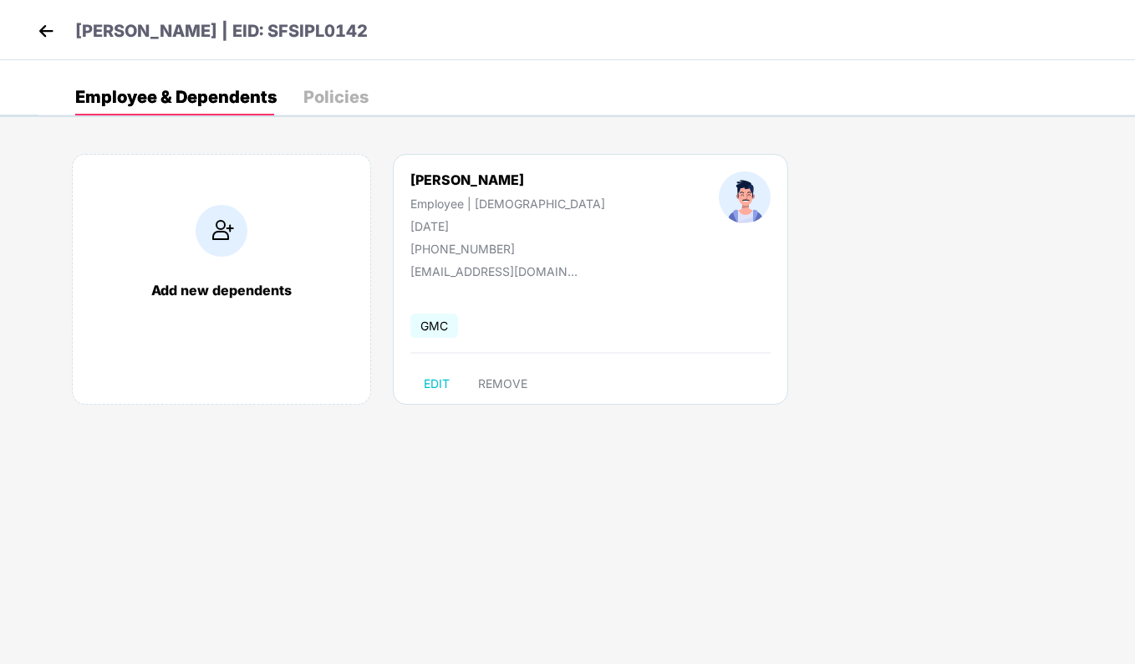
click at [41, 31] on img at bounding box center [45, 30] width 25 height 25
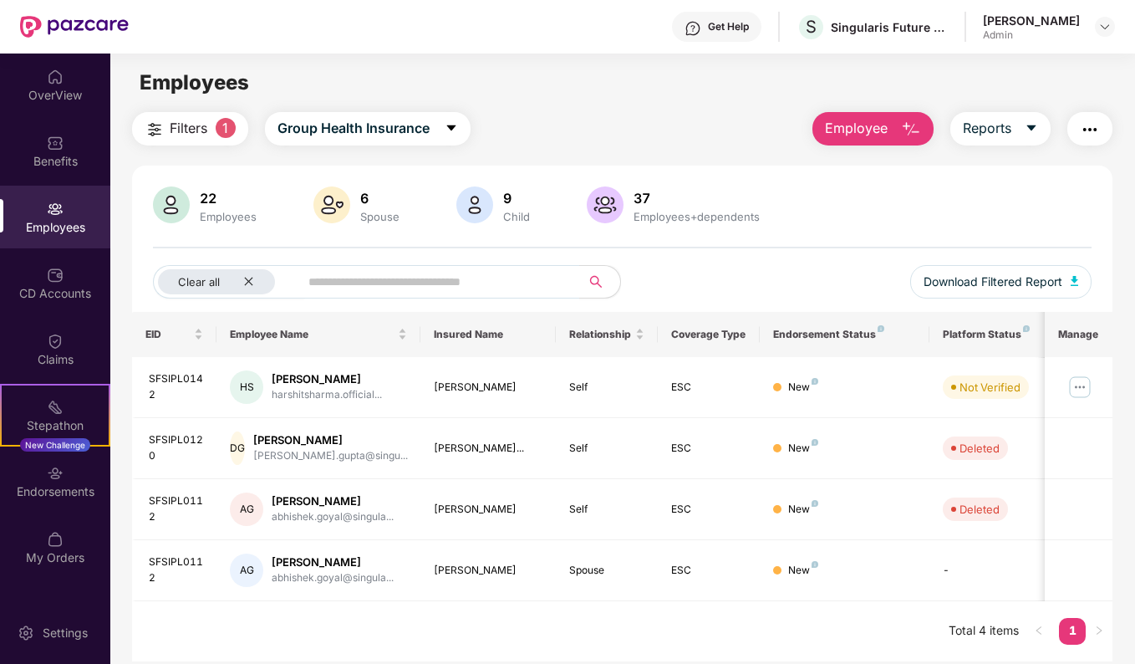
click at [868, 132] on span "Employee" at bounding box center [856, 128] width 63 height 21
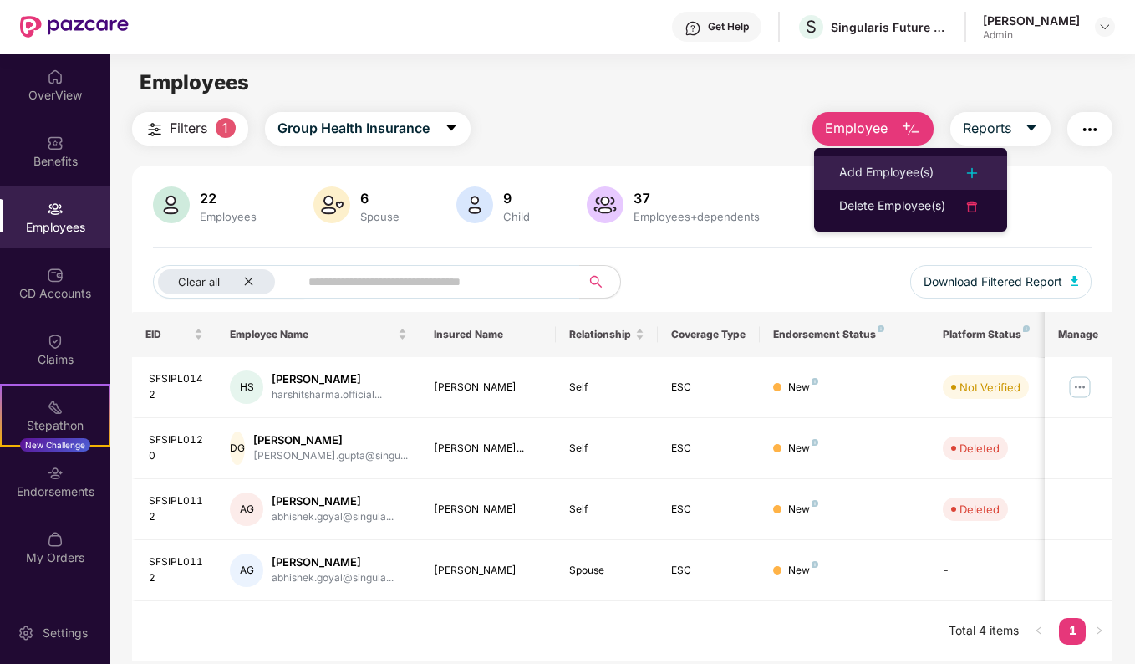
click at [912, 175] on div "Add Employee(s)" at bounding box center [886, 173] width 94 height 20
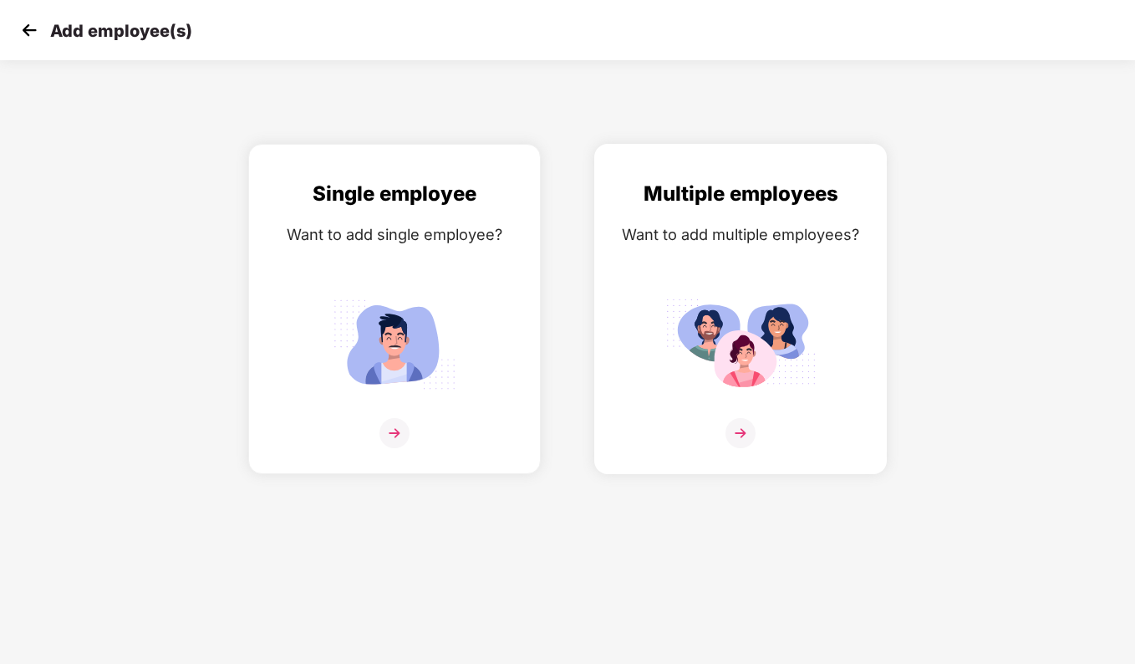
click at [740, 432] on img at bounding box center [741, 433] width 30 height 30
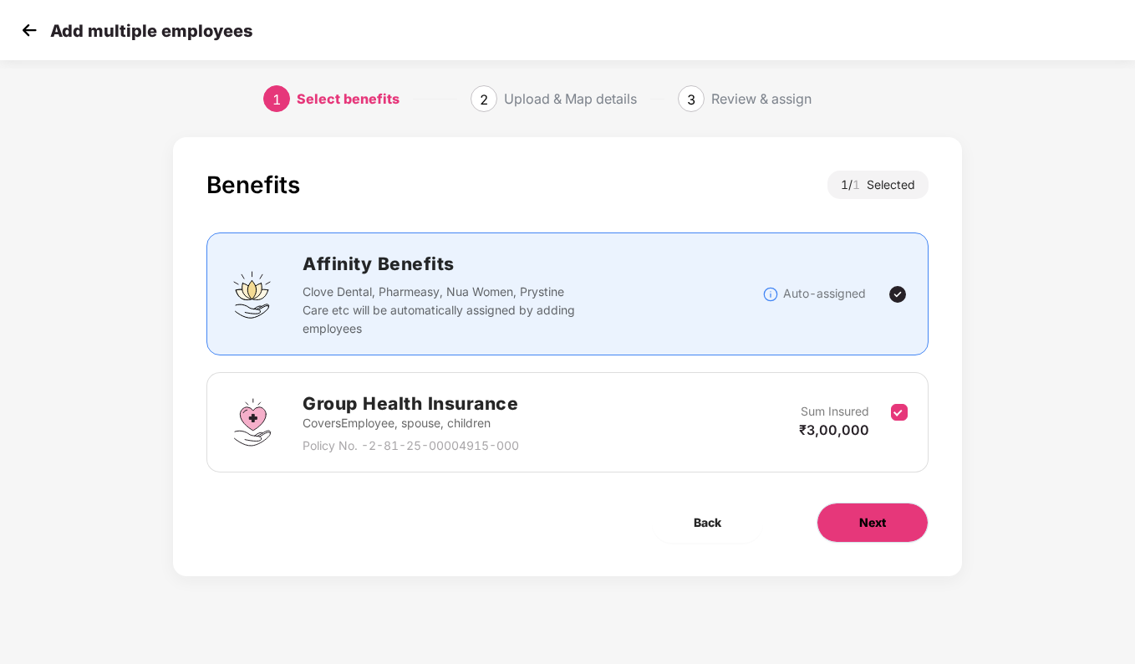
click at [864, 534] on button "Next" at bounding box center [873, 522] width 112 height 40
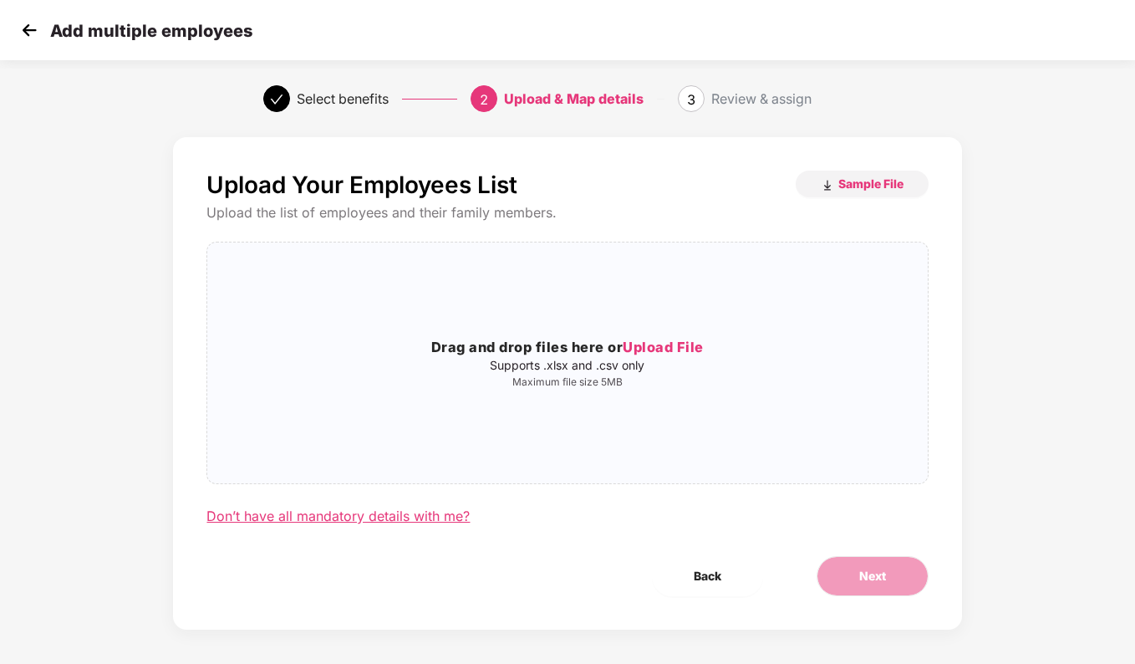
click at [256, 518] on div "Don’t have all mandatory details with me?" at bounding box center [338, 516] width 263 height 18
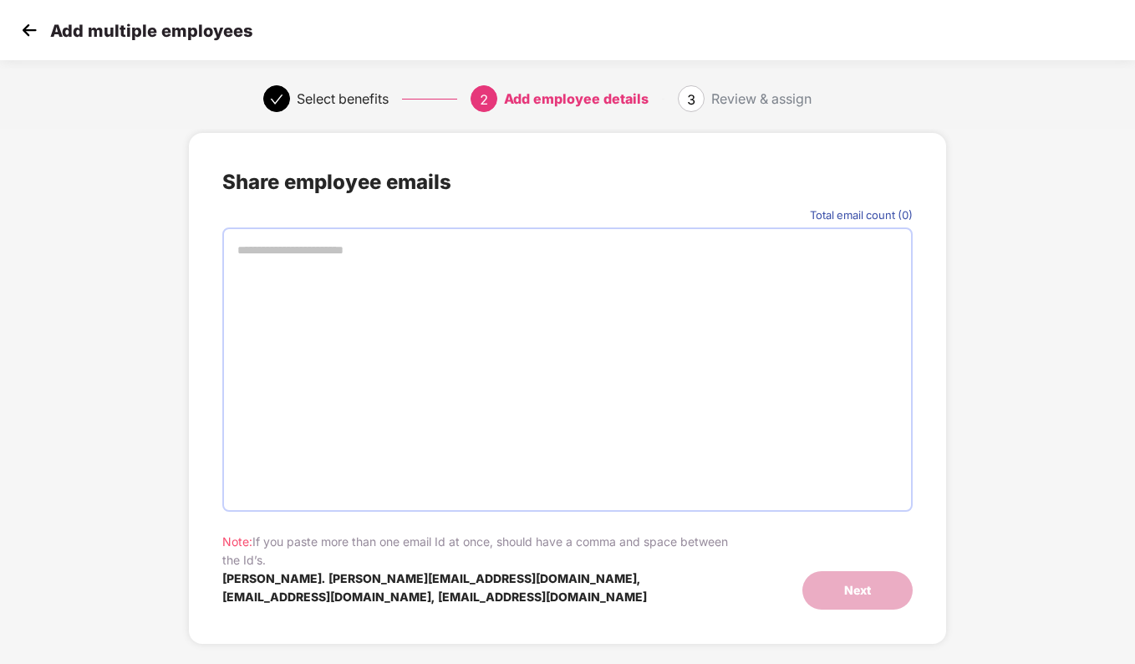
paste input "**********"
type input "**********"
click at [565, 329] on div at bounding box center [567, 369] width 690 height 284
click at [705, 337] on div at bounding box center [567, 369] width 690 height 284
paste input "**********"
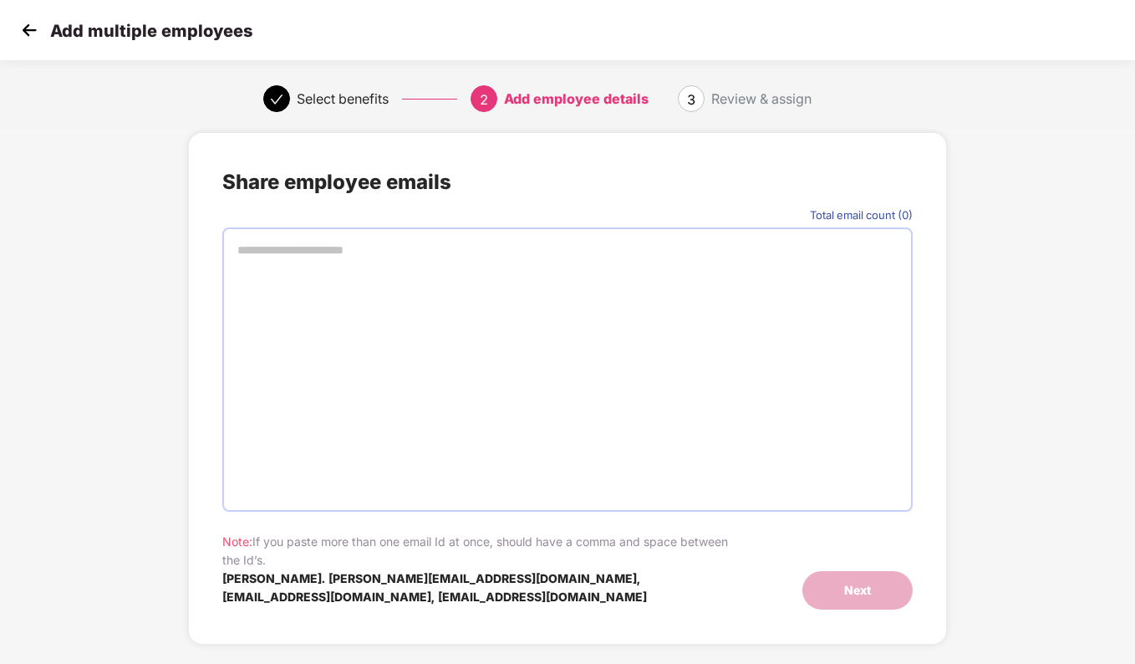
type input "**********"
click at [534, 317] on div at bounding box center [567, 369] width 690 height 284
paste input "**********"
type input "**********"
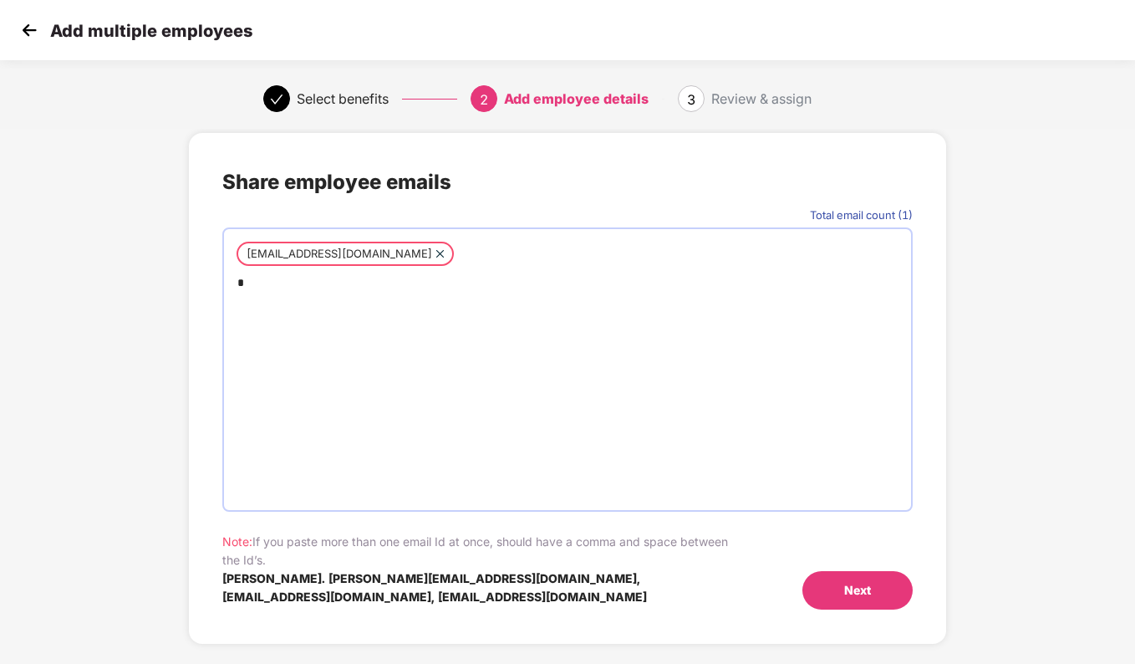
paste input "**********"
type input "**********"
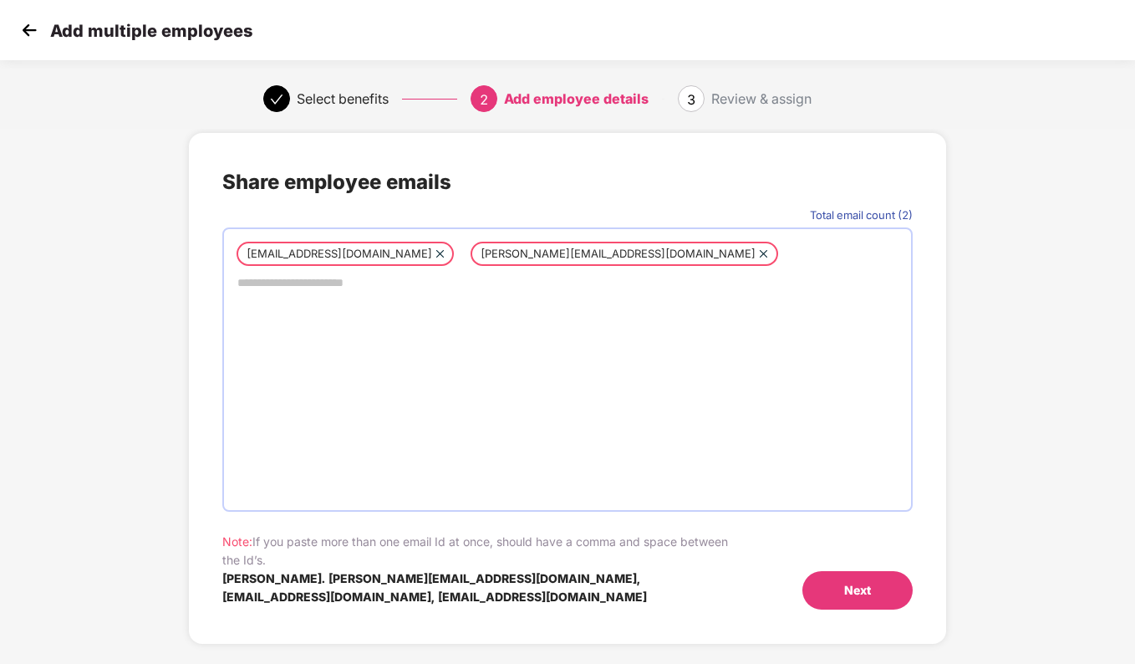
paste input "**********"
type input "**********"
paste input "**********"
type input "**********"
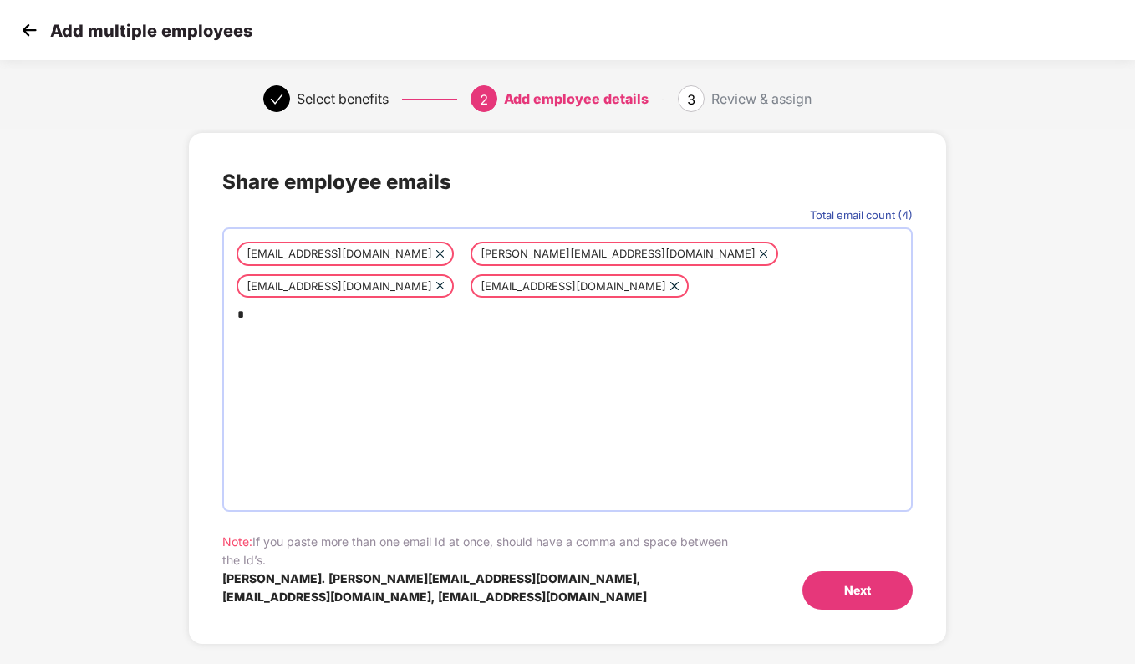
paste input "**********"
type input "**********"
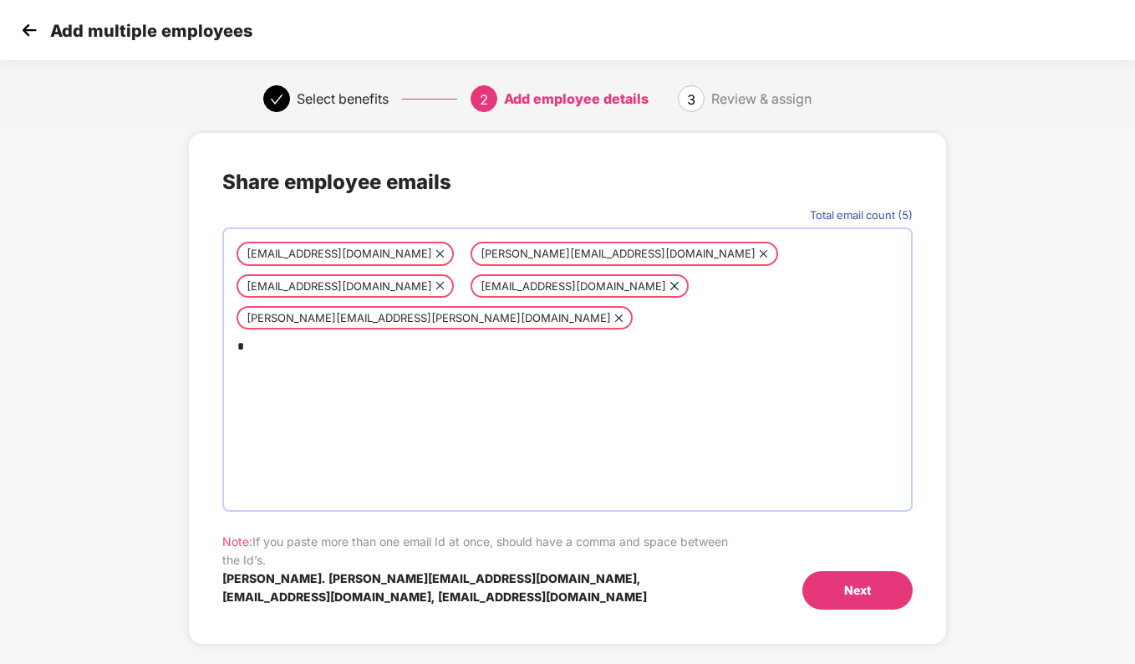
paste input "**********"
type input "**********"
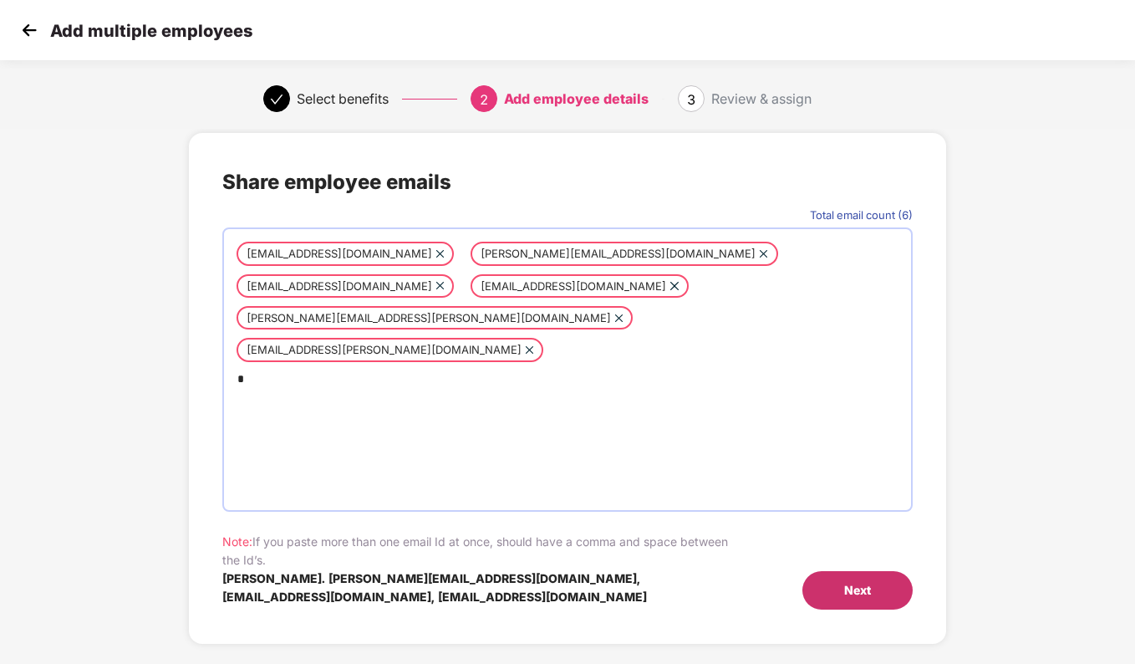
click at [876, 587] on div "Next" at bounding box center [858, 590] width 110 height 38
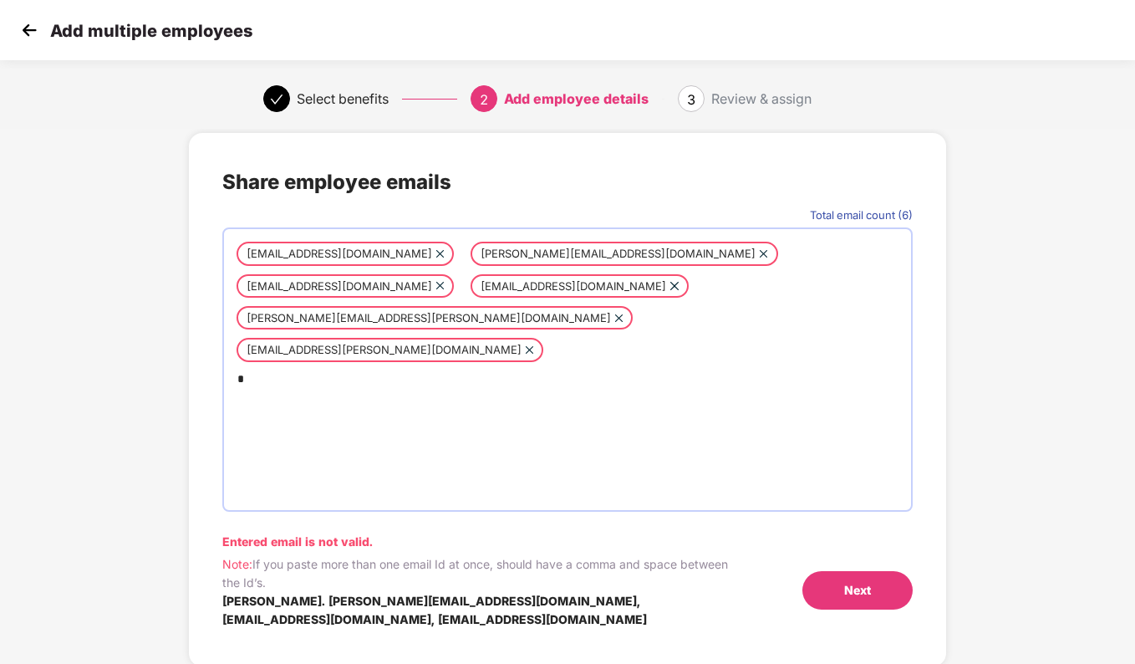
click at [502, 395] on div "abdul.chukkan@singularisfuture.com ajeeth.kumar@singularisfuture.com rakesh.das…" at bounding box center [567, 369] width 690 height 284
click at [869, 589] on div "Next" at bounding box center [857, 590] width 27 height 18
click at [415, 254] on div "abdul.chukkan@singularisfuture.com" at bounding box center [340, 253] width 186 height 17
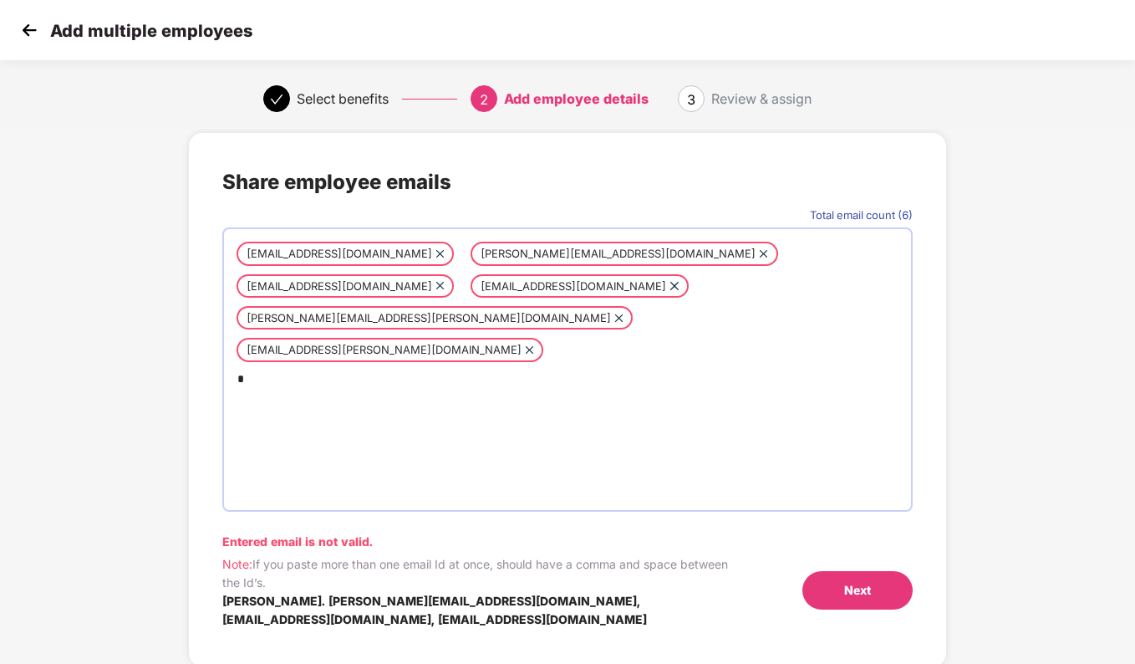
click at [553, 415] on div "abdul.chukkan@singularisfuture.com ajeeth.kumar@singularisfuture.com rakesh.das…" at bounding box center [567, 369] width 690 height 284
click at [254, 243] on div "abdul.chukkan@singularisfuture.com" at bounding box center [345, 253] width 217 height 23
click at [263, 251] on div "abdul.chukkan@singularisfuture.com" at bounding box center [340, 253] width 186 height 17
click at [338, 362] on div "abdul.chukkan@singularisfuture.com ajeeth.kumar@singularisfuture.com rakesh.das…" at bounding box center [567, 369] width 690 height 284
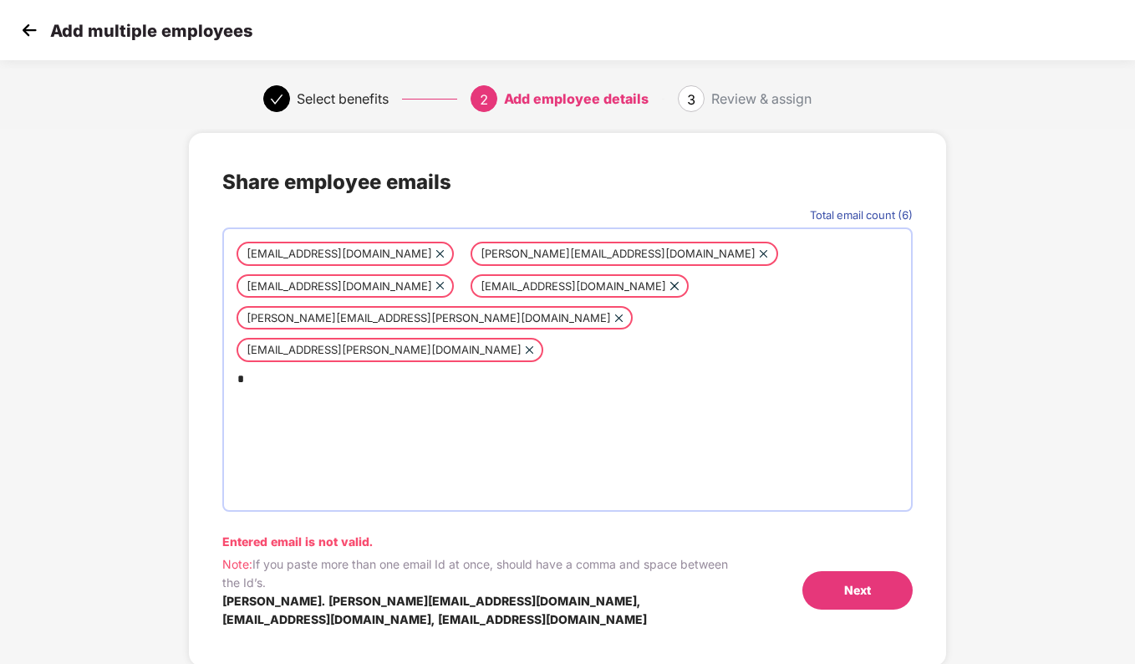
drag, startPoint x: 433, startPoint y: 320, endPoint x: 349, endPoint y: 317, distance: 84.5
click at [349, 317] on div "[PERSON_NAME][EMAIL_ADDRESS][PERSON_NAME][DOMAIN_NAME]" at bounding box center [429, 317] width 365 height 17
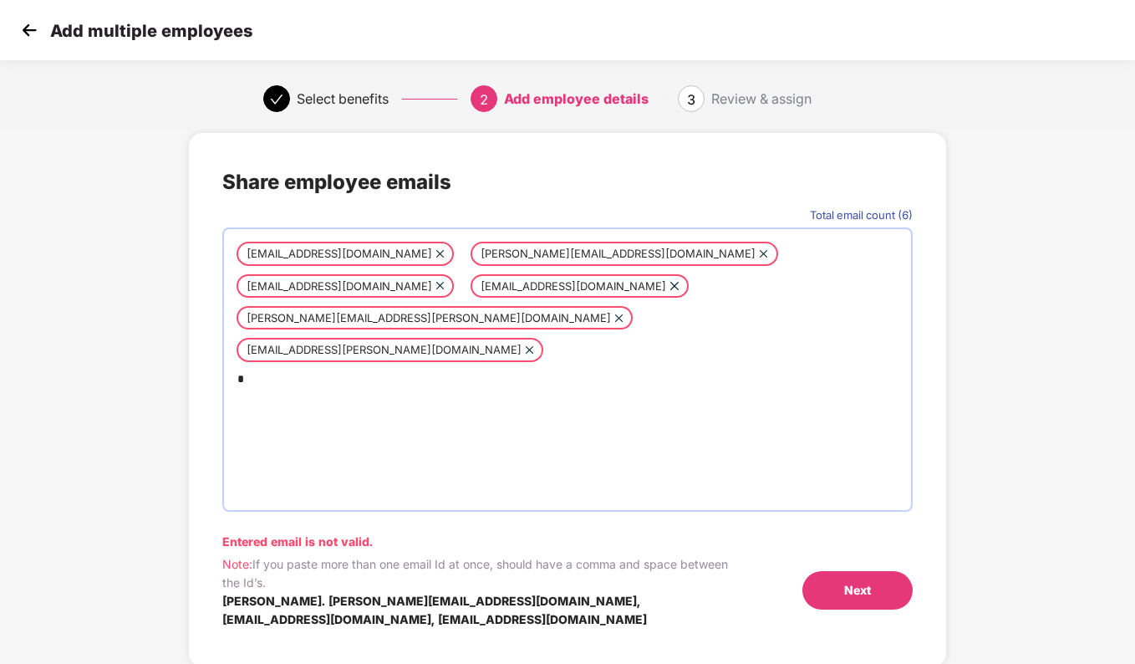
click at [379, 314] on div "[PERSON_NAME][EMAIL_ADDRESS][PERSON_NAME][DOMAIN_NAME]" at bounding box center [429, 317] width 365 height 17
click at [343, 242] on div "abdul.chukkan@singularisfuture.com" at bounding box center [345, 253] width 217 height 23
click at [351, 258] on div "abdul.chukkan@singularisfuture.com" at bounding box center [340, 253] width 186 height 17
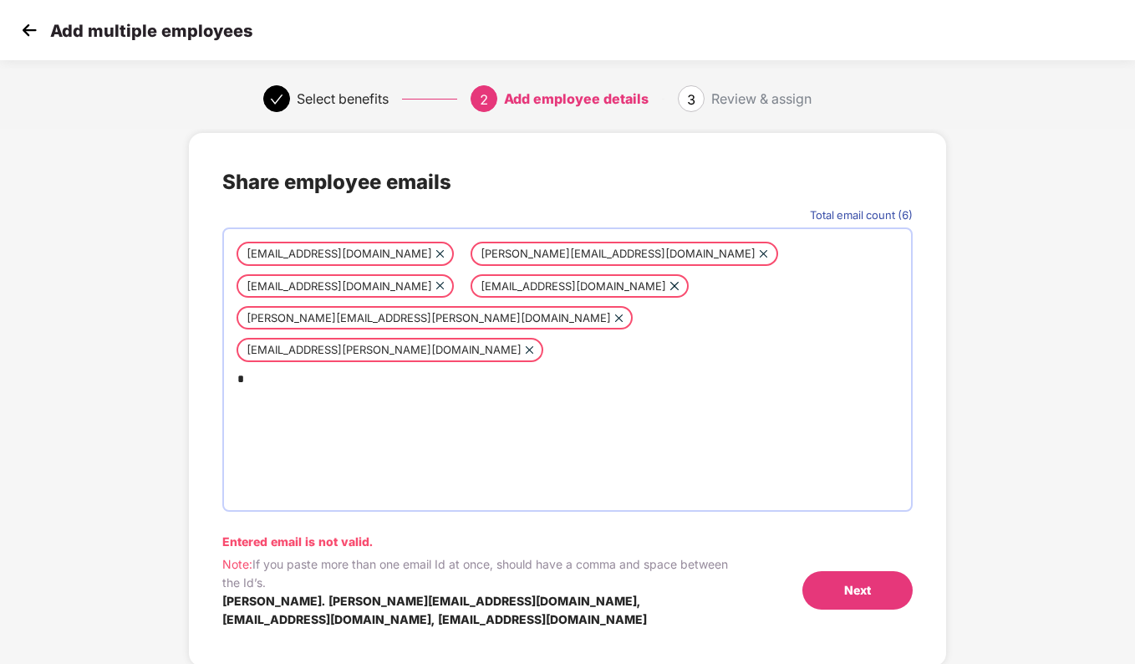
click at [351, 258] on div "abdul.chukkan@singularisfuture.com" at bounding box center [340, 253] width 186 height 17
click at [43, 25] on div "Add multiple employees" at bounding box center [135, 30] width 236 height 24
click at [28, 31] on img at bounding box center [29, 30] width 25 height 25
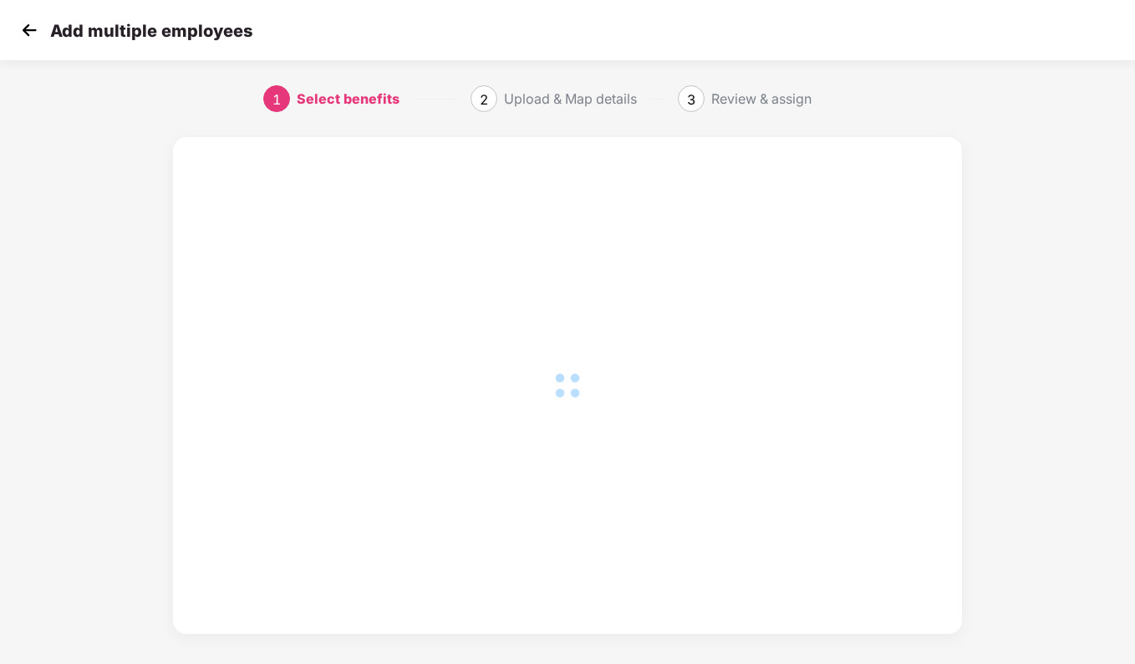
click at [28, 31] on img at bounding box center [29, 30] width 25 height 25
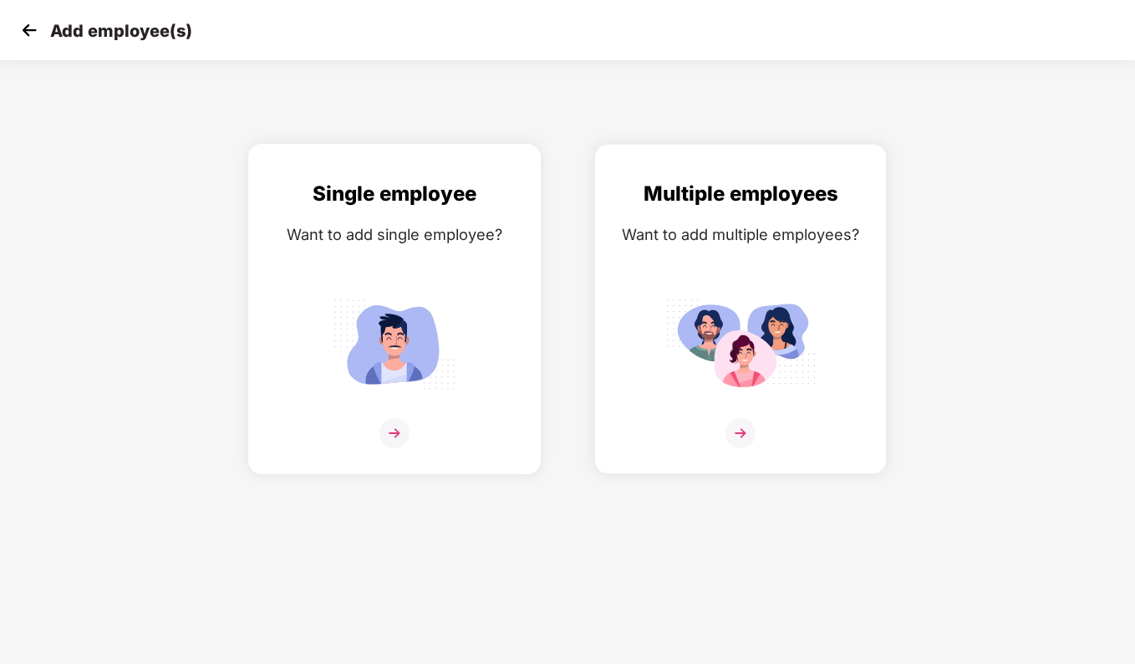
click at [378, 398] on div "Single employee Want to add single employee?" at bounding box center [395, 323] width 258 height 291
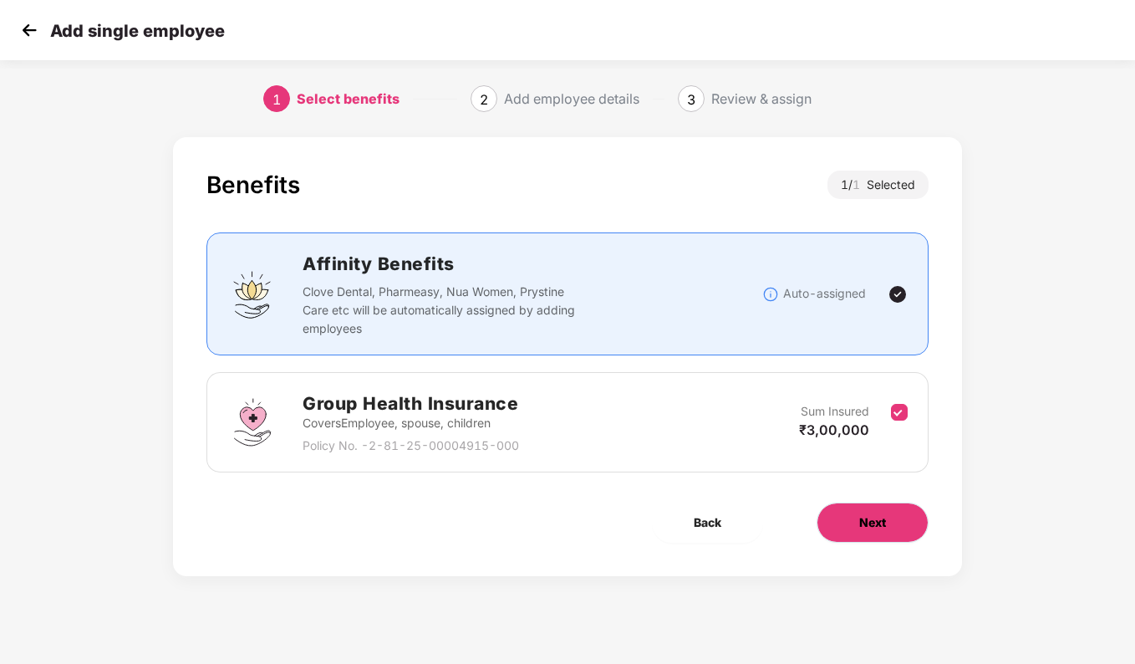
click at [862, 521] on span "Next" at bounding box center [872, 522] width 27 height 18
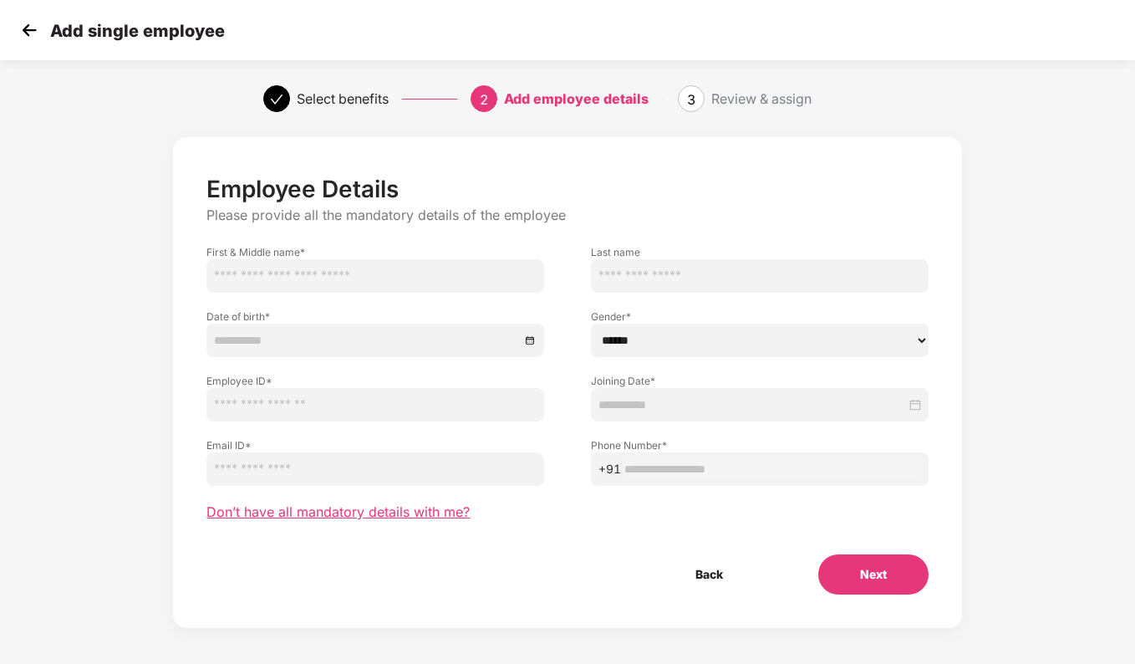
click at [389, 513] on span "Don’t have all mandatory details with me?" at bounding box center [338, 512] width 263 height 18
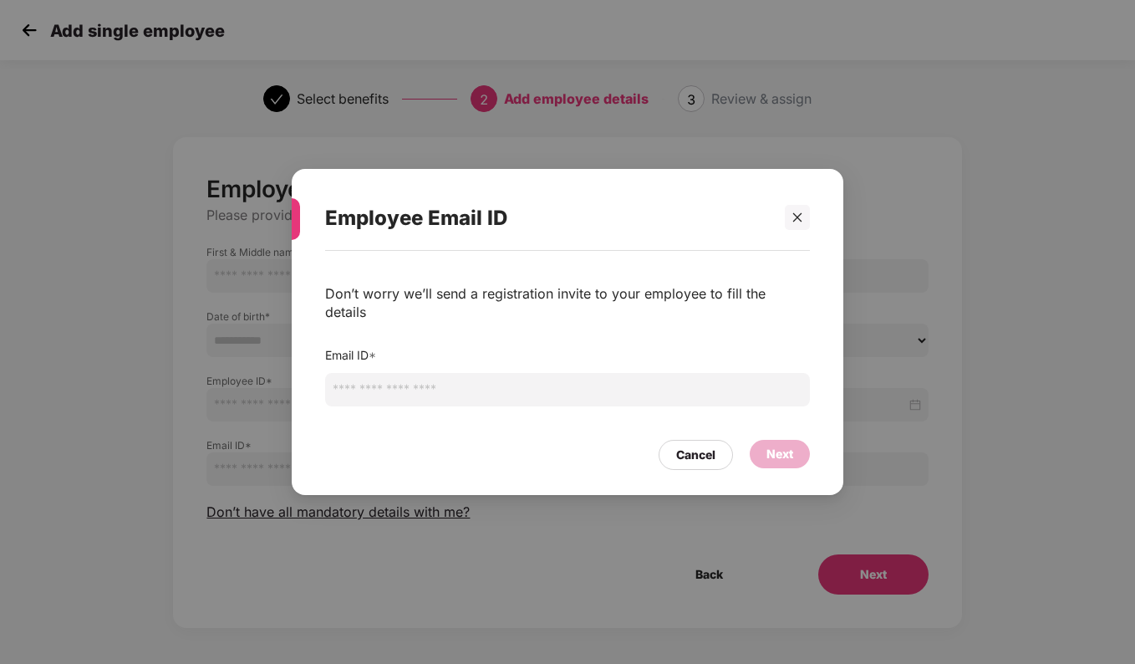
click at [552, 389] on input "email" at bounding box center [567, 389] width 485 height 33
paste input "**********"
type input "**********"
click at [785, 447] on div "Next" at bounding box center [780, 454] width 27 height 18
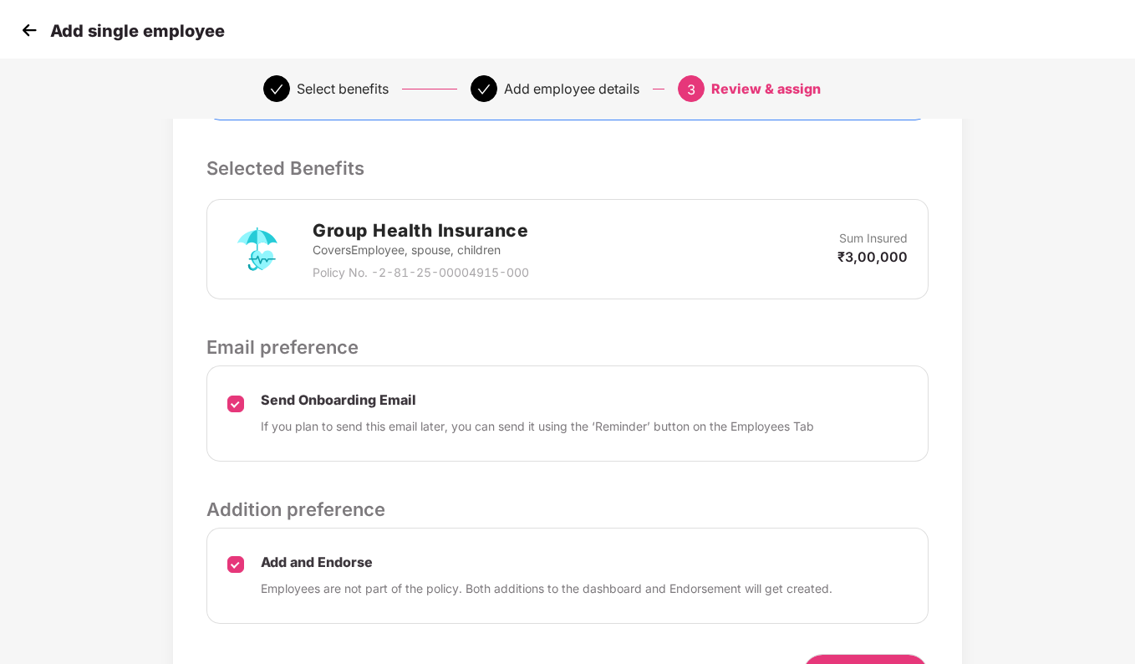
scroll to position [418, 0]
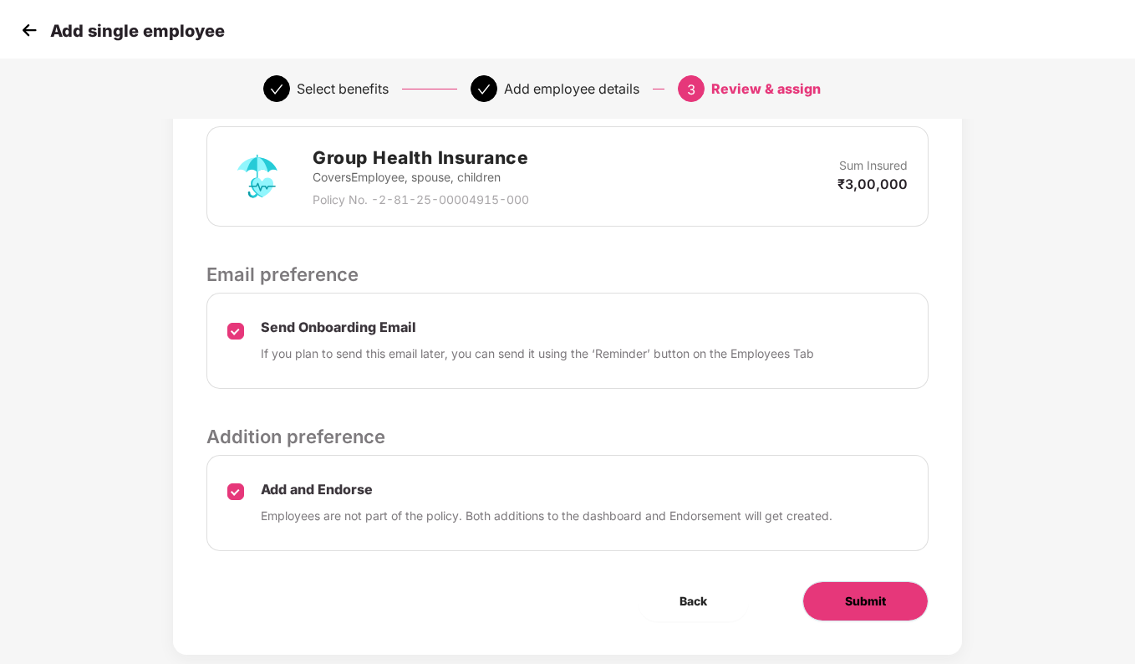
click at [891, 606] on button "Submit" at bounding box center [866, 601] width 126 height 40
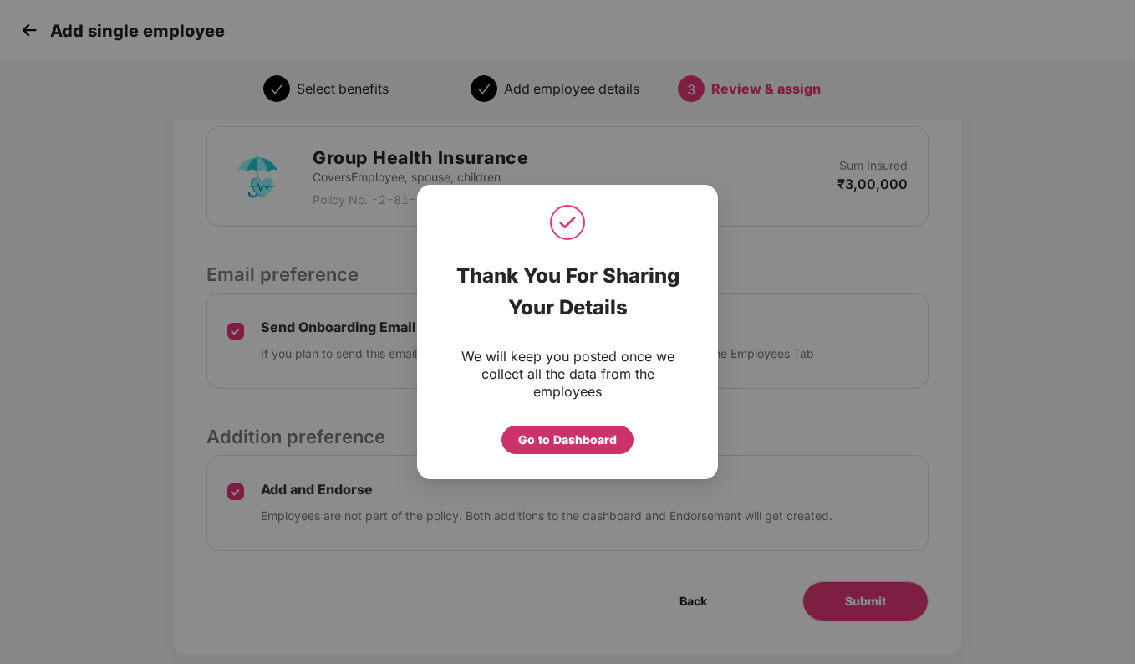
click at [594, 436] on div "Go to Dashboard" at bounding box center [567, 440] width 99 height 18
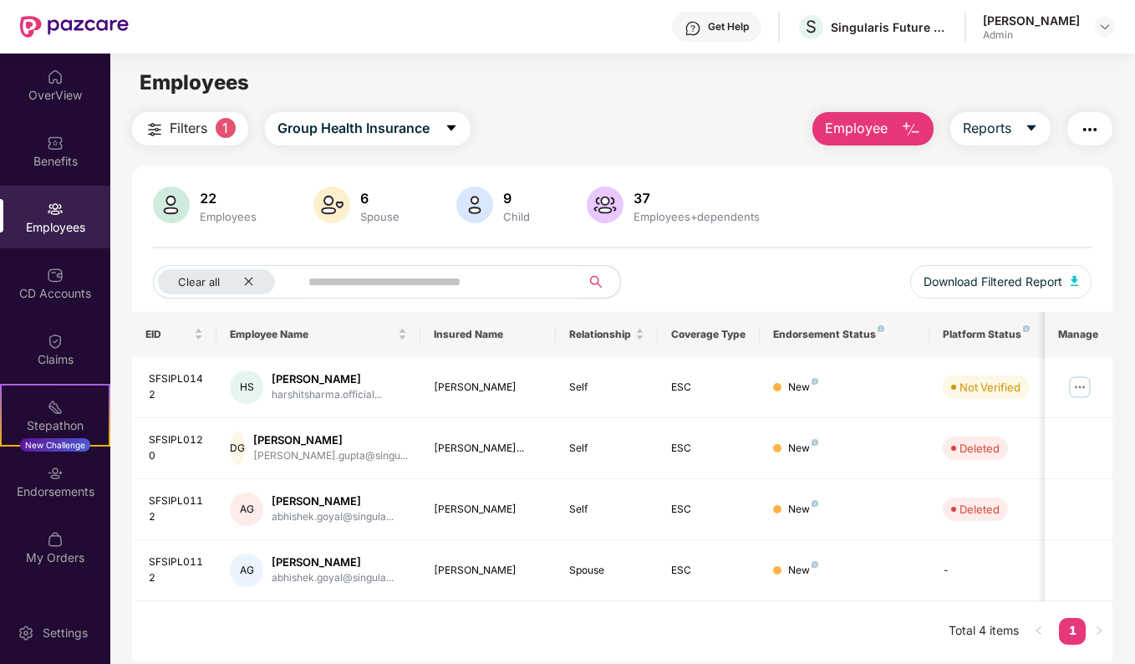
click at [893, 139] on button "Employee" at bounding box center [873, 128] width 121 height 33
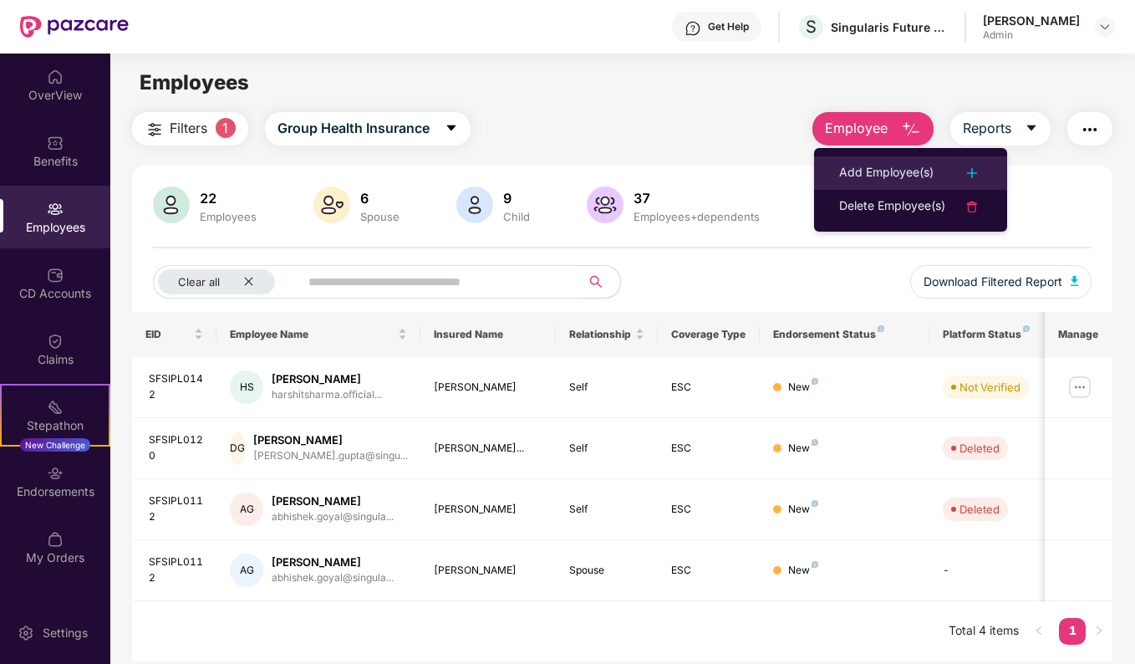
click at [894, 178] on div "Add Employee(s)" at bounding box center [886, 173] width 94 height 20
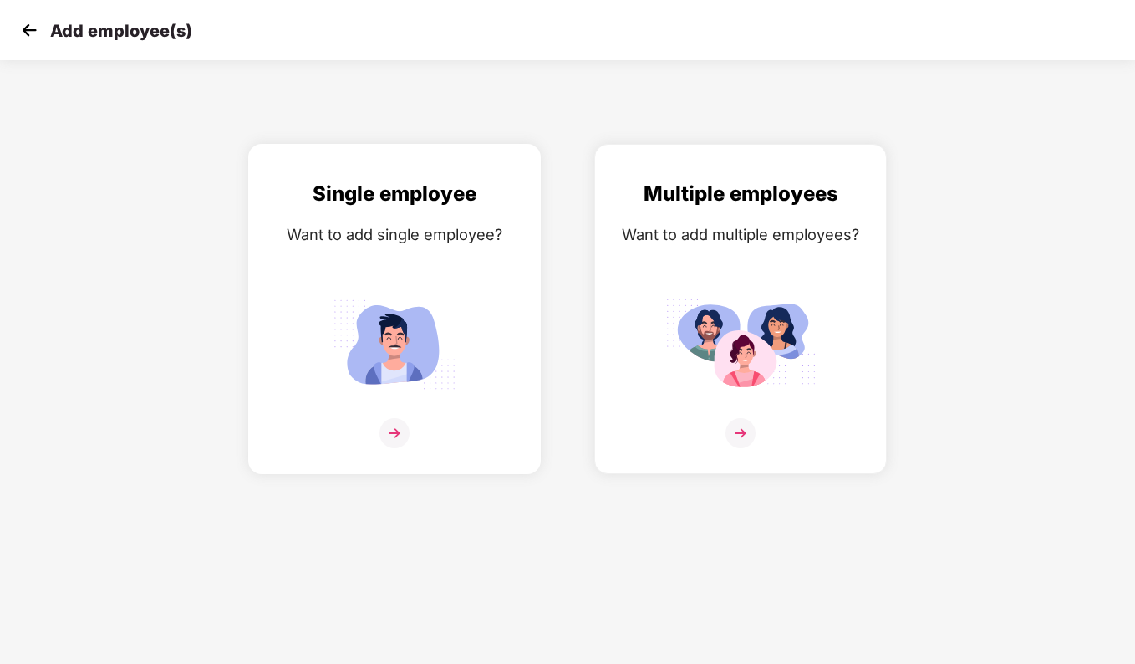
click at [400, 396] on img at bounding box center [394, 344] width 150 height 105
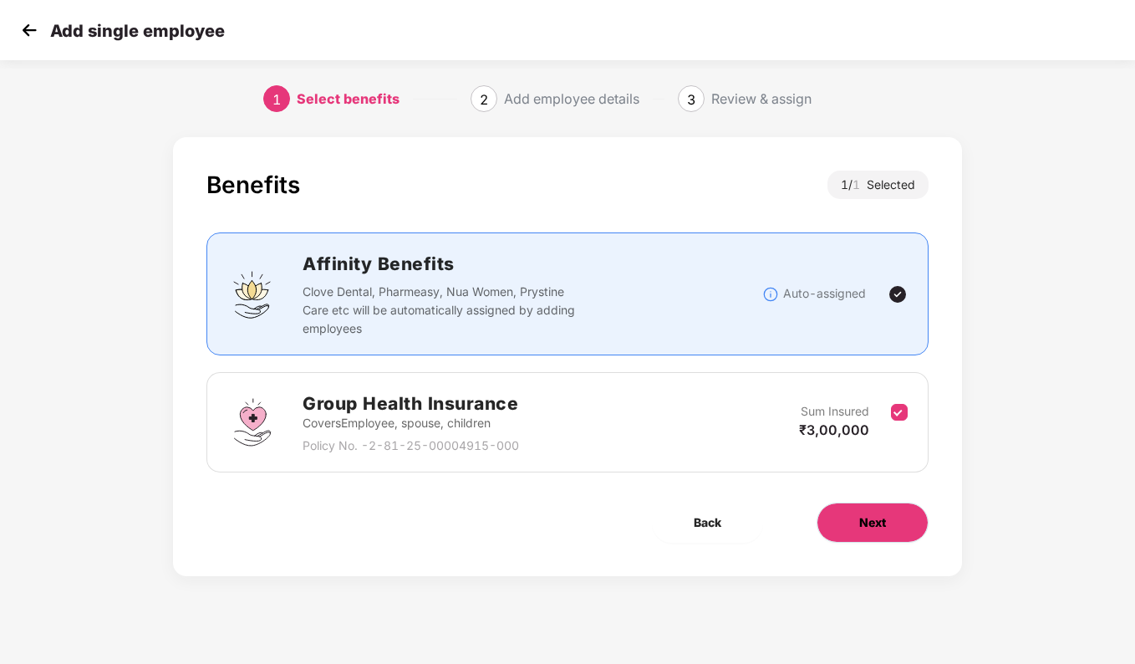
click at [876, 527] on span "Next" at bounding box center [872, 522] width 27 height 18
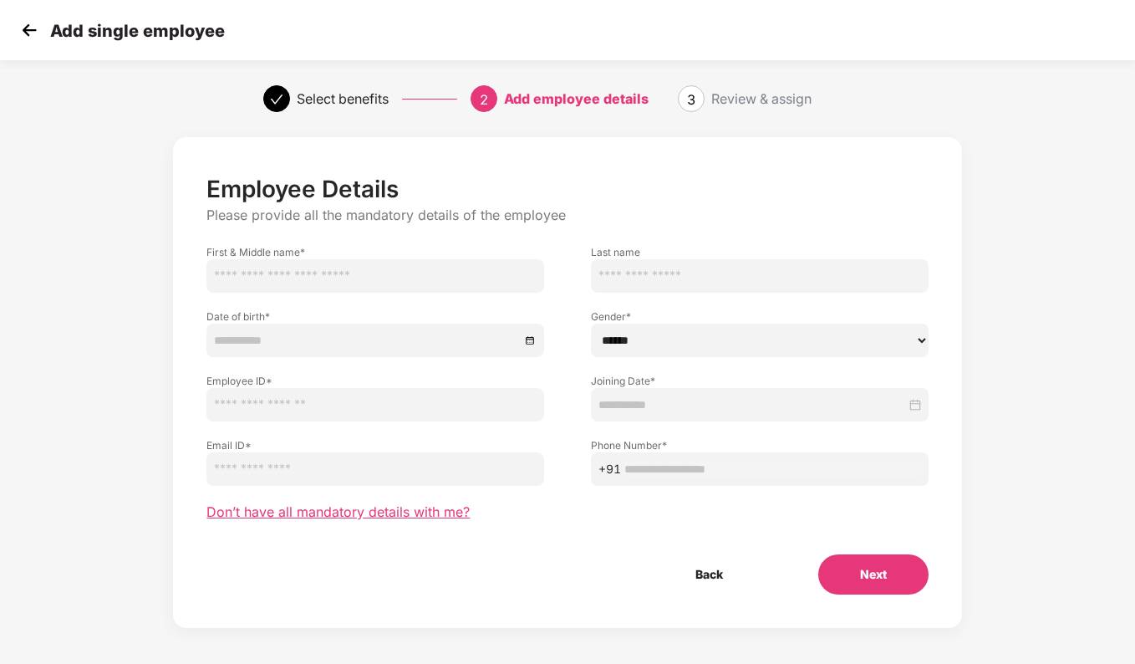
click at [436, 509] on span "Don’t have all mandatory details with me?" at bounding box center [338, 512] width 263 height 18
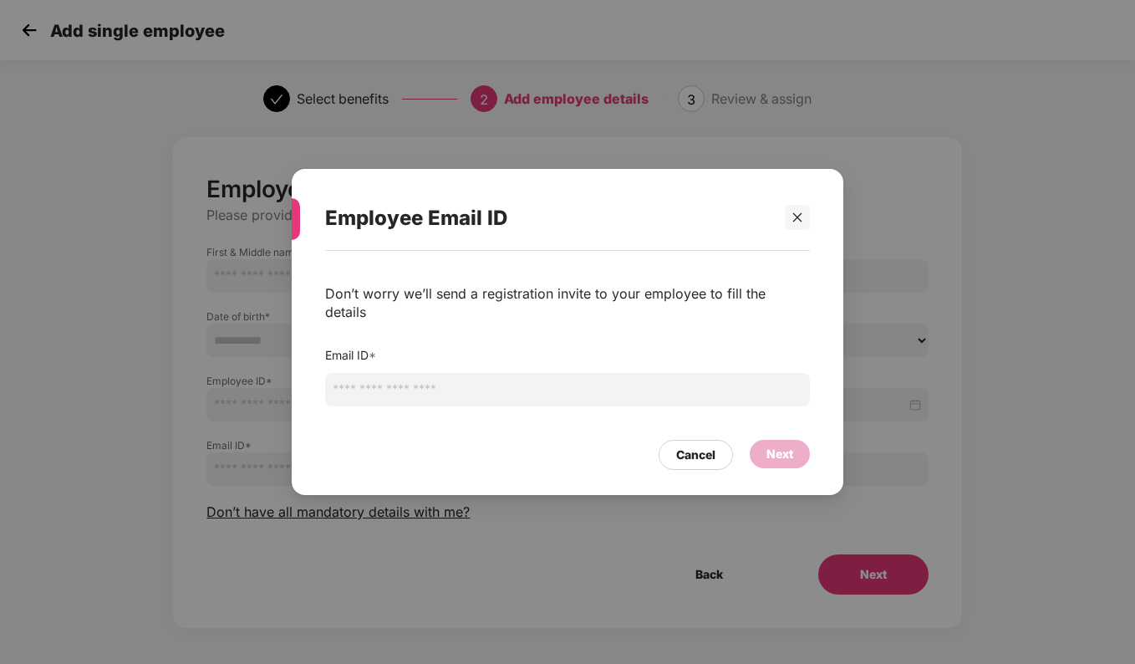
click at [409, 378] on input "email" at bounding box center [567, 389] width 485 height 33
paste input "**********"
type input "**********"
drag, startPoint x: 536, startPoint y: 384, endPoint x: 99, endPoint y: 389, distance: 436.5
click at [99, 389] on div "**********" at bounding box center [567, 332] width 1135 height 664
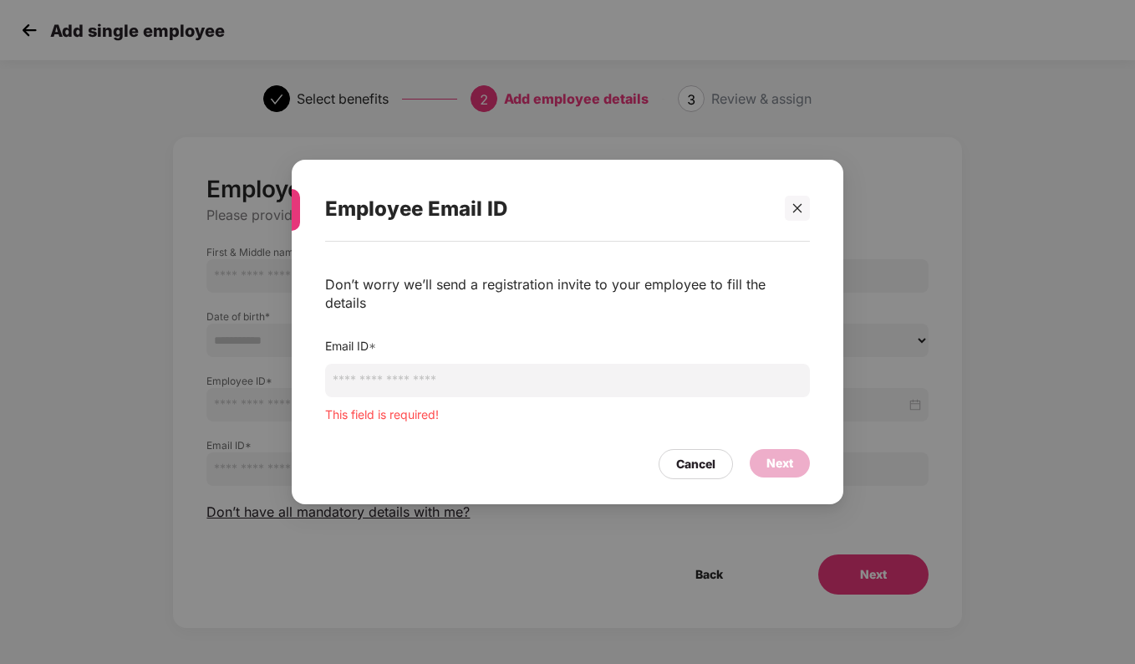
paste input "**********"
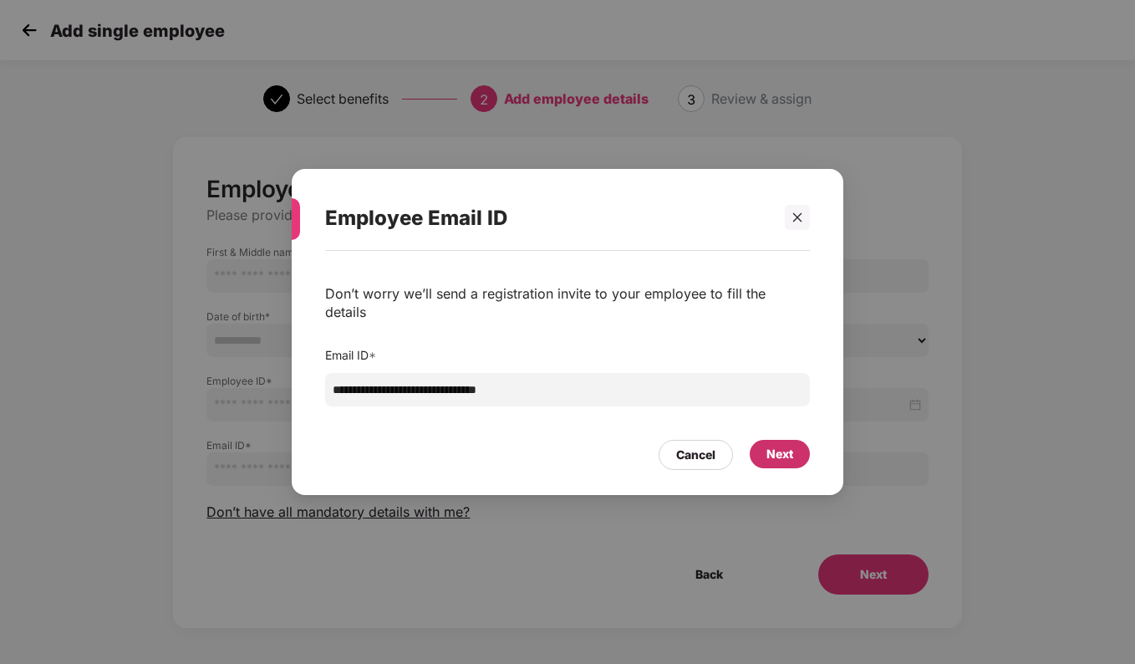
type input "**********"
click at [780, 445] on div "Next" at bounding box center [780, 454] width 27 height 18
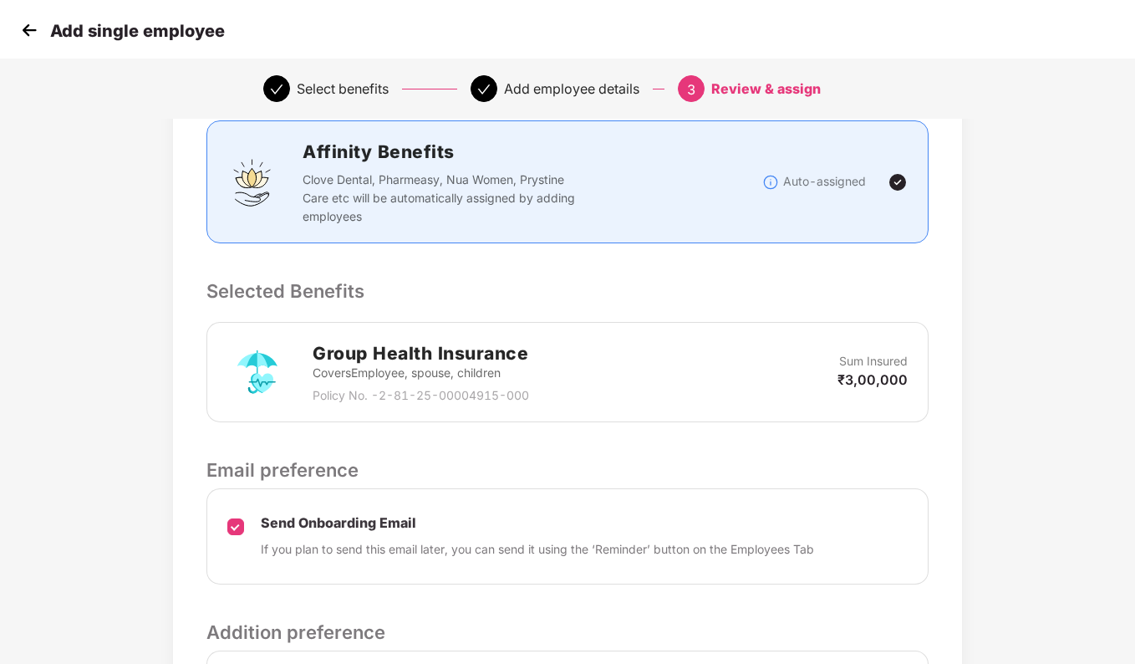
scroll to position [450, 0]
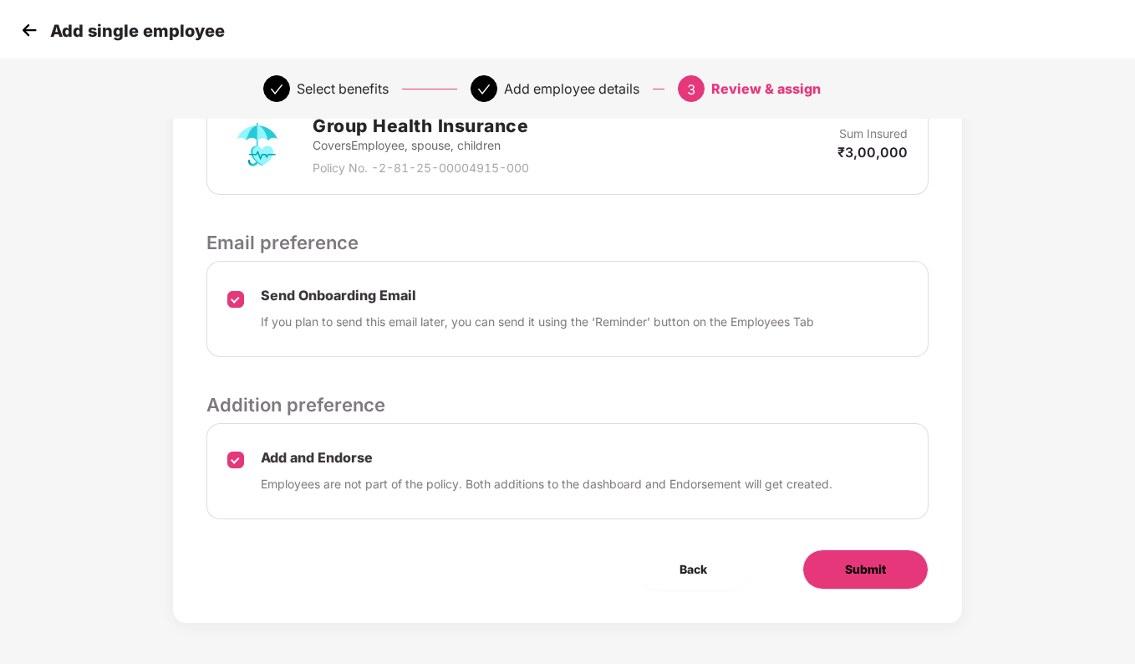
click at [883, 570] on span "Submit" at bounding box center [865, 569] width 41 height 18
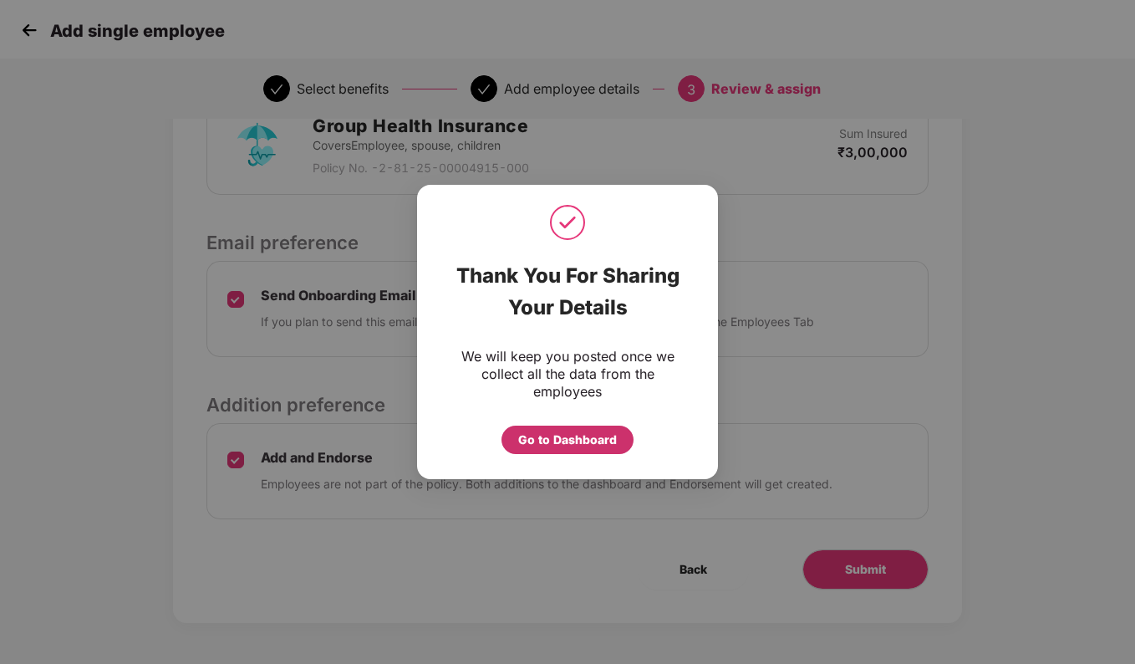
click at [576, 442] on div "Go to Dashboard" at bounding box center [567, 440] width 99 height 18
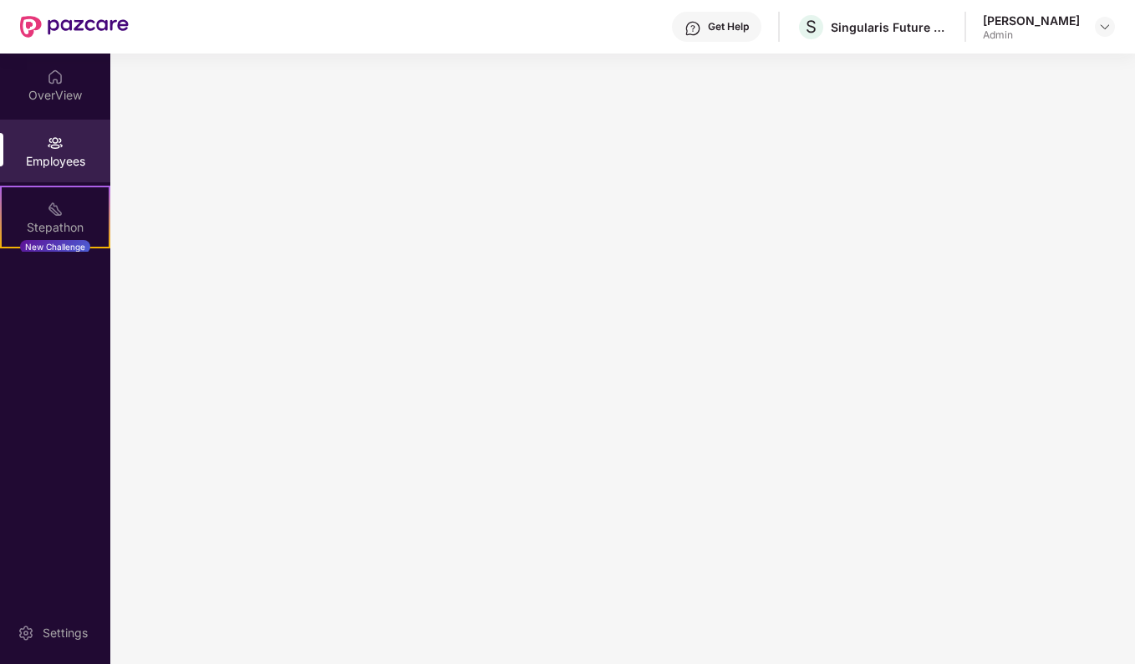
scroll to position [0, 0]
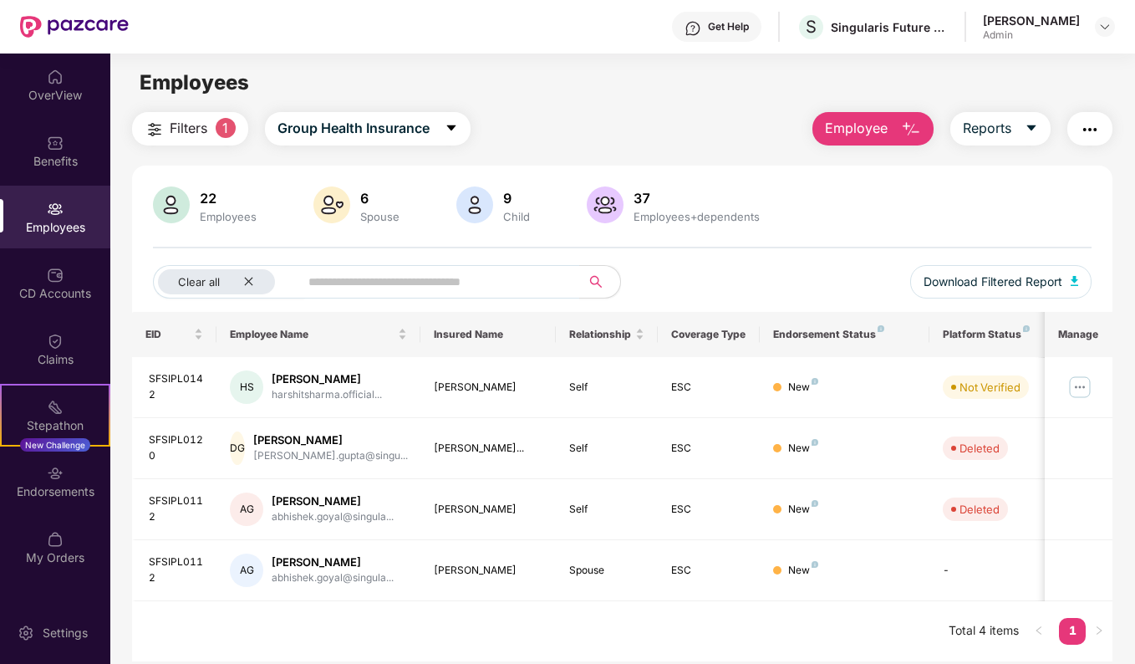
click at [846, 130] on span "Employee" at bounding box center [856, 128] width 63 height 21
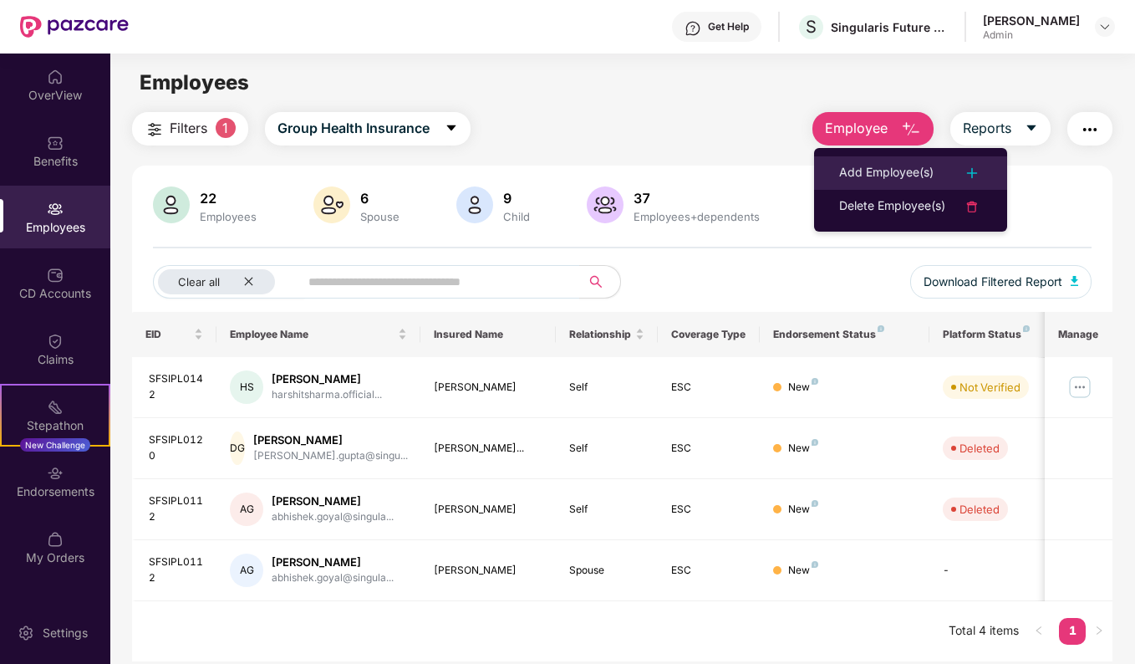
click at [892, 169] on div "Add Employee(s)" at bounding box center [886, 173] width 94 height 20
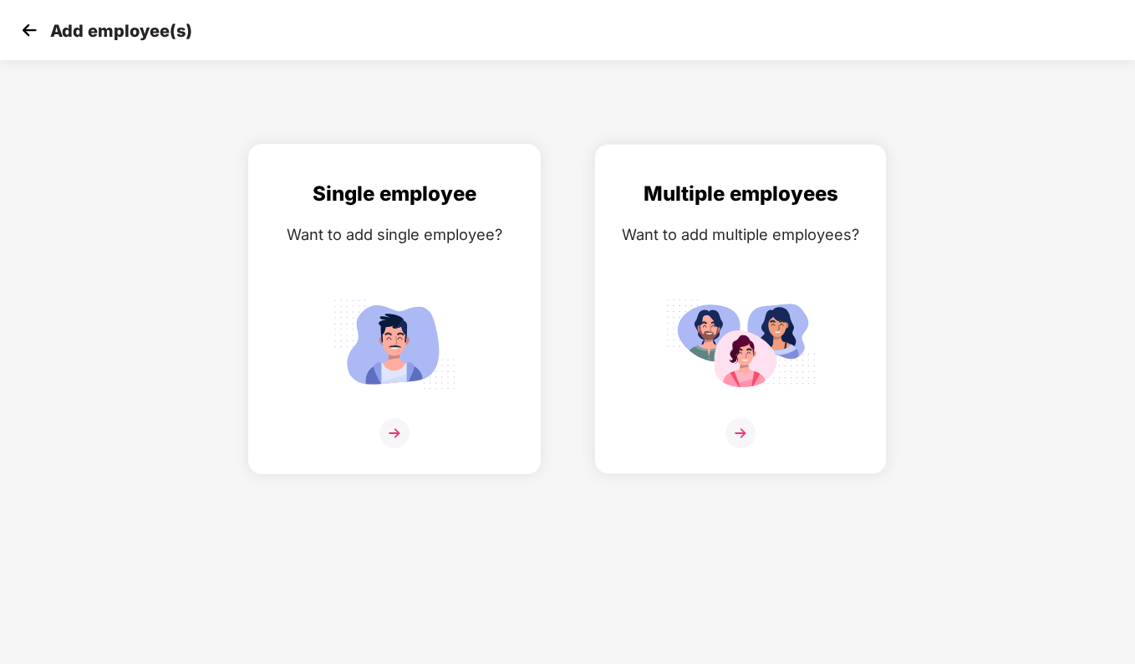
click at [378, 399] on div "Single employee Want to add single employee?" at bounding box center [395, 323] width 258 height 291
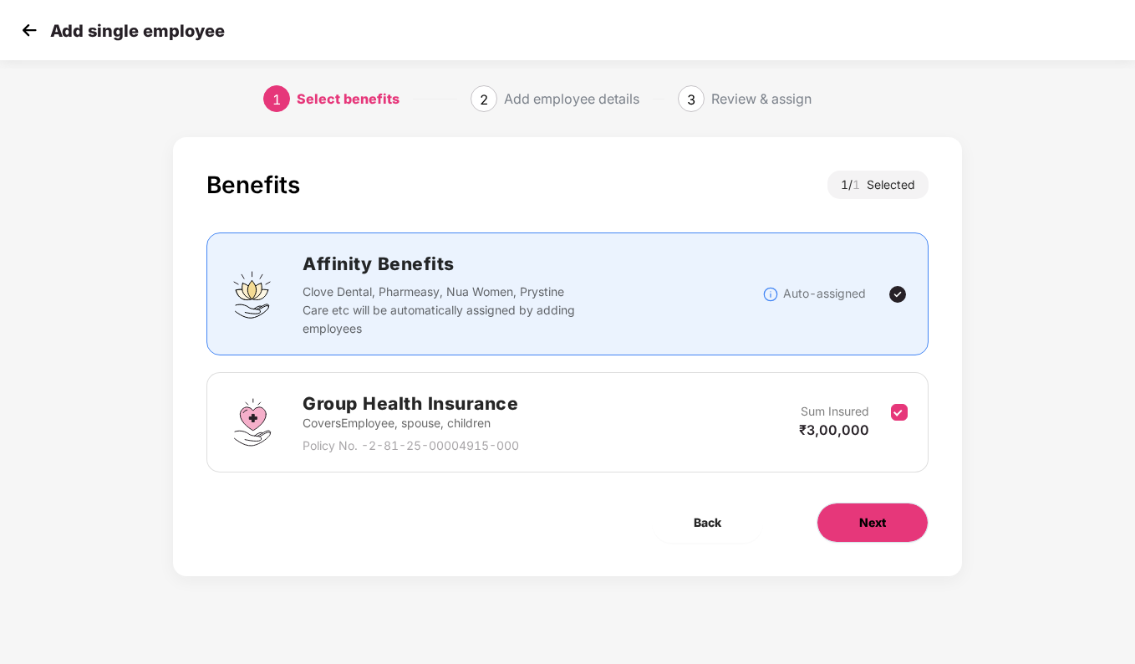
click at [888, 509] on button "Next" at bounding box center [873, 522] width 112 height 40
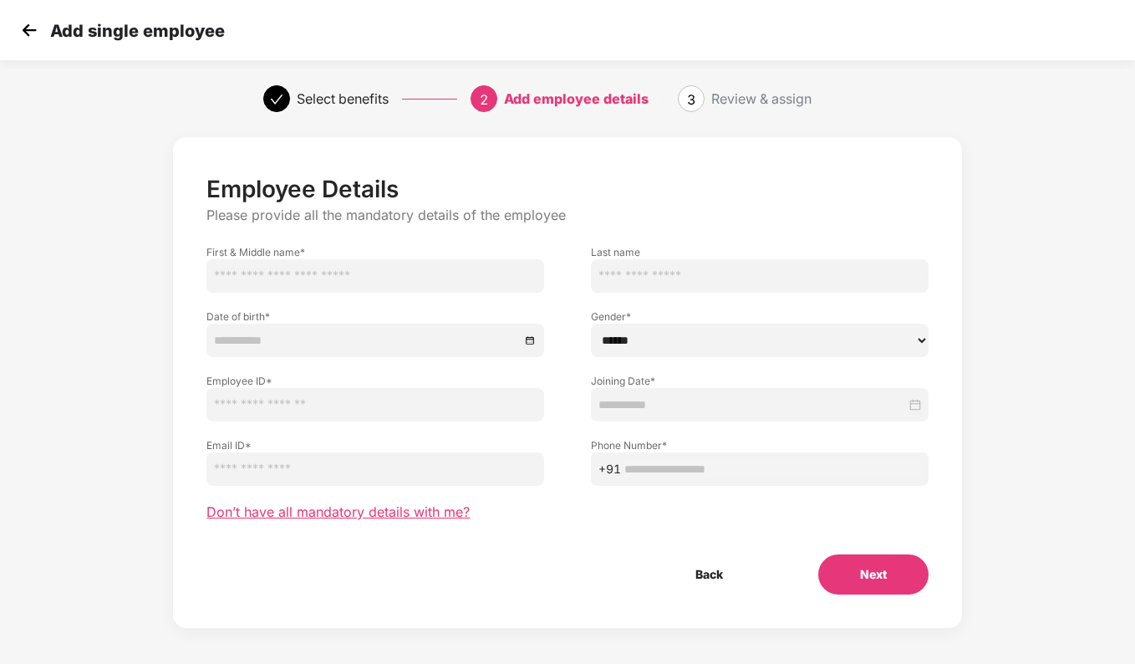
click at [399, 519] on span "Don’t have all mandatory details with me?" at bounding box center [338, 512] width 263 height 18
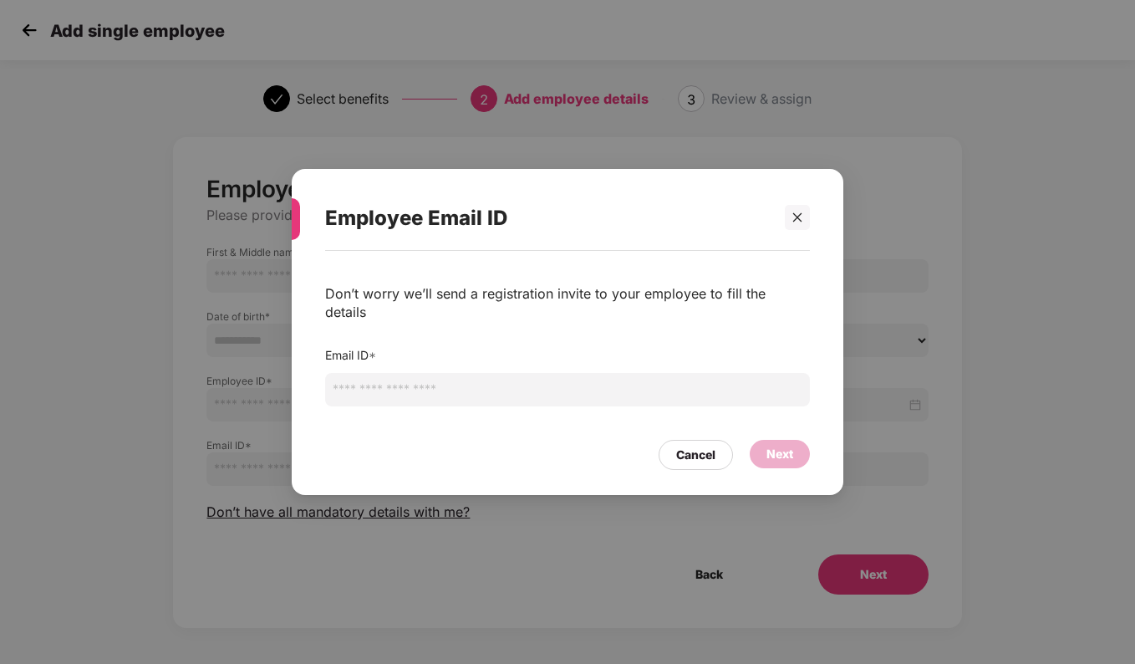
click at [448, 384] on input "email" at bounding box center [567, 389] width 485 height 33
paste input "**********"
type input "**********"
click at [798, 443] on div "Next" at bounding box center [780, 454] width 60 height 28
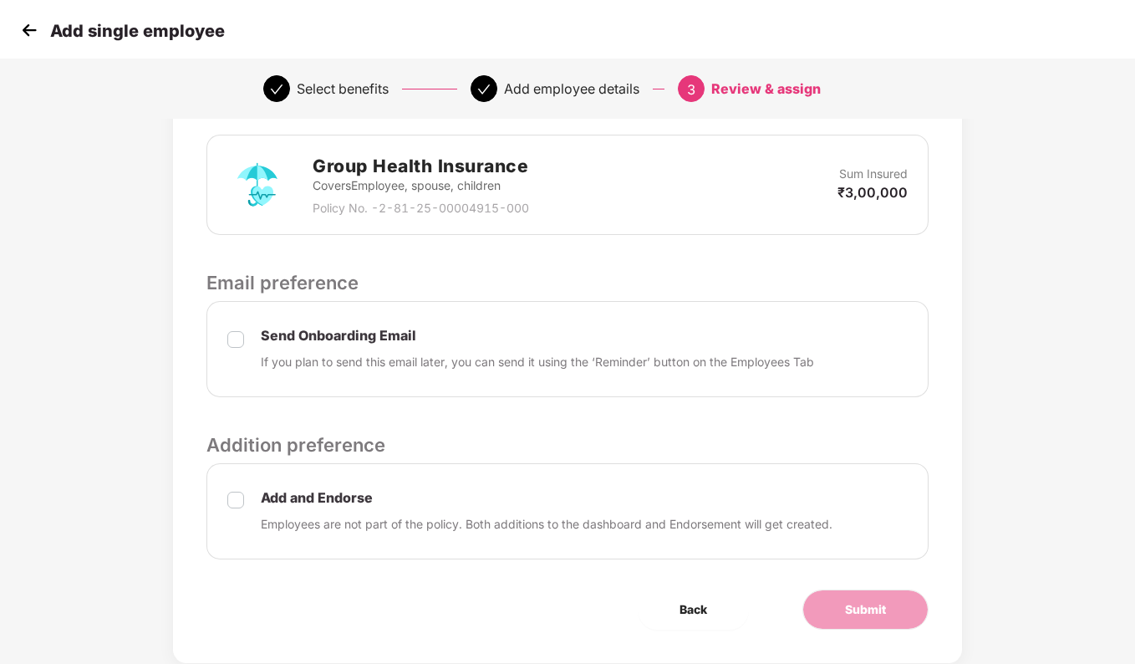
scroll to position [418, 0]
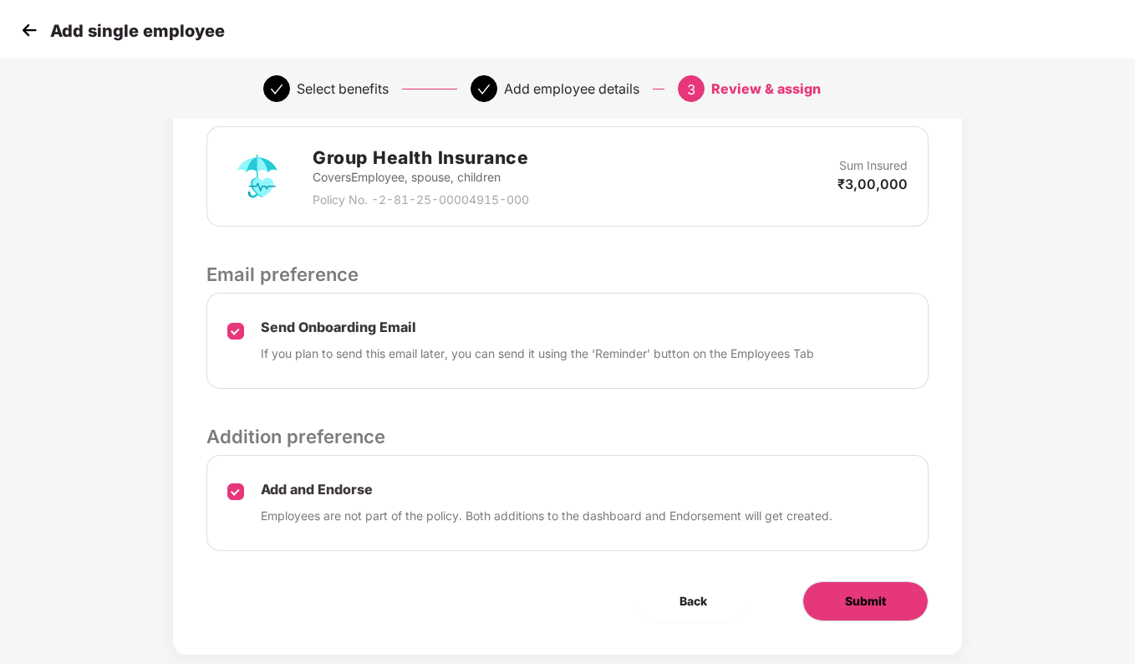
click at [863, 598] on span "Submit" at bounding box center [865, 601] width 41 height 18
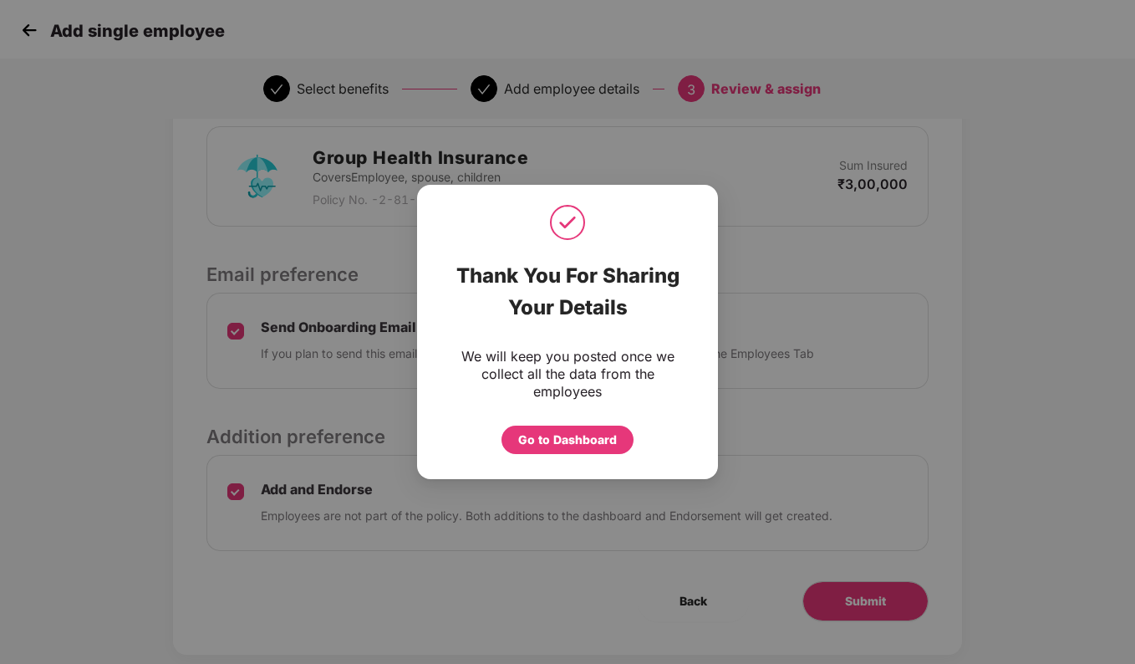
click at [586, 446] on div "Go to Dashboard" at bounding box center [567, 440] width 99 height 18
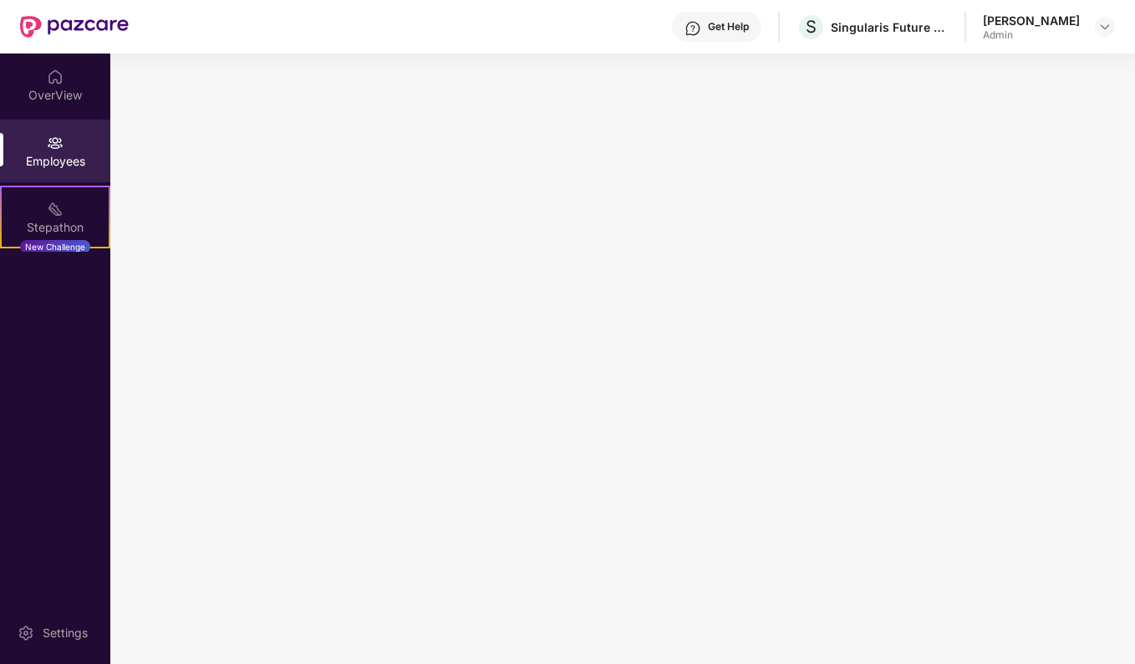
scroll to position [0, 0]
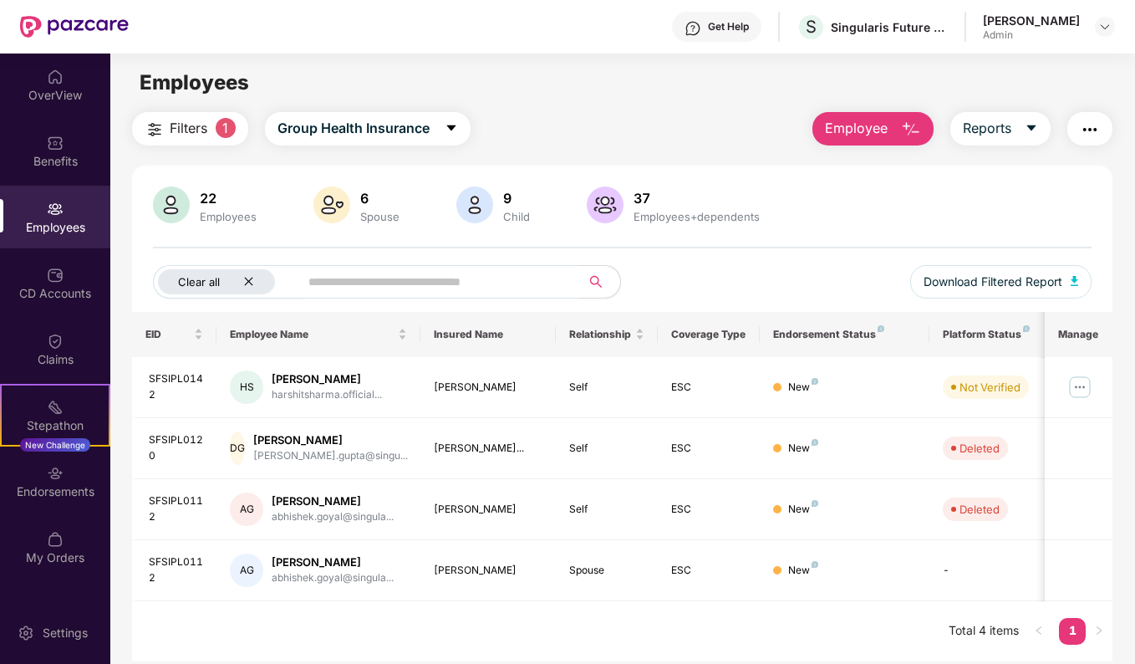
click at [238, 276] on div "Clear all" at bounding box center [216, 281] width 117 height 25
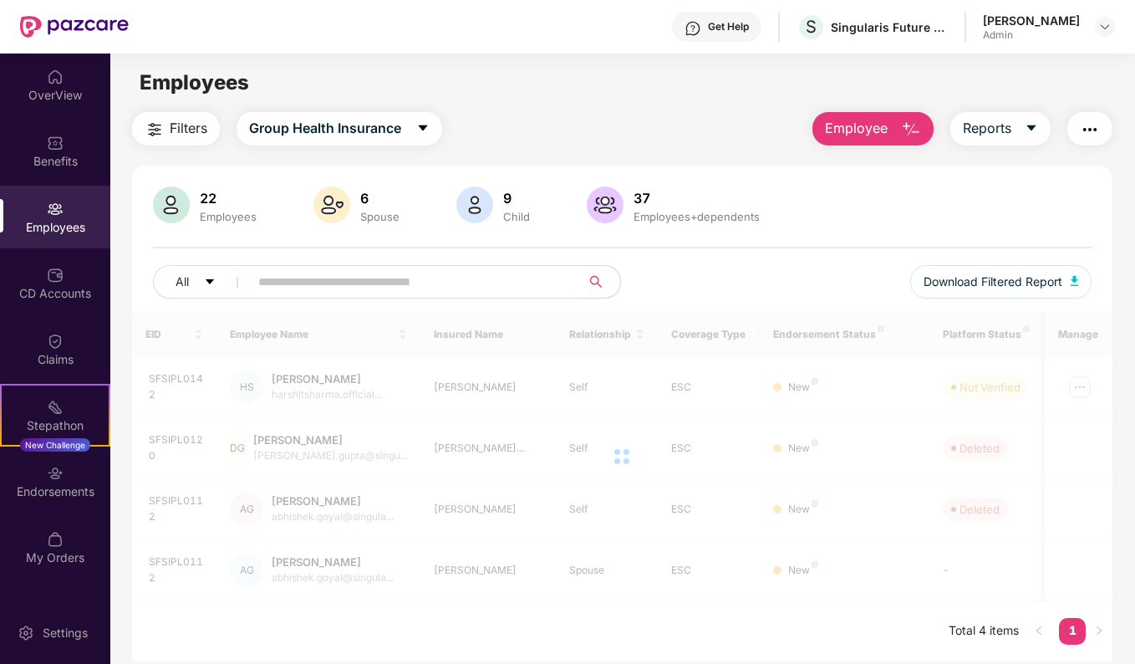
click at [281, 283] on input "text" at bounding box center [408, 281] width 300 height 25
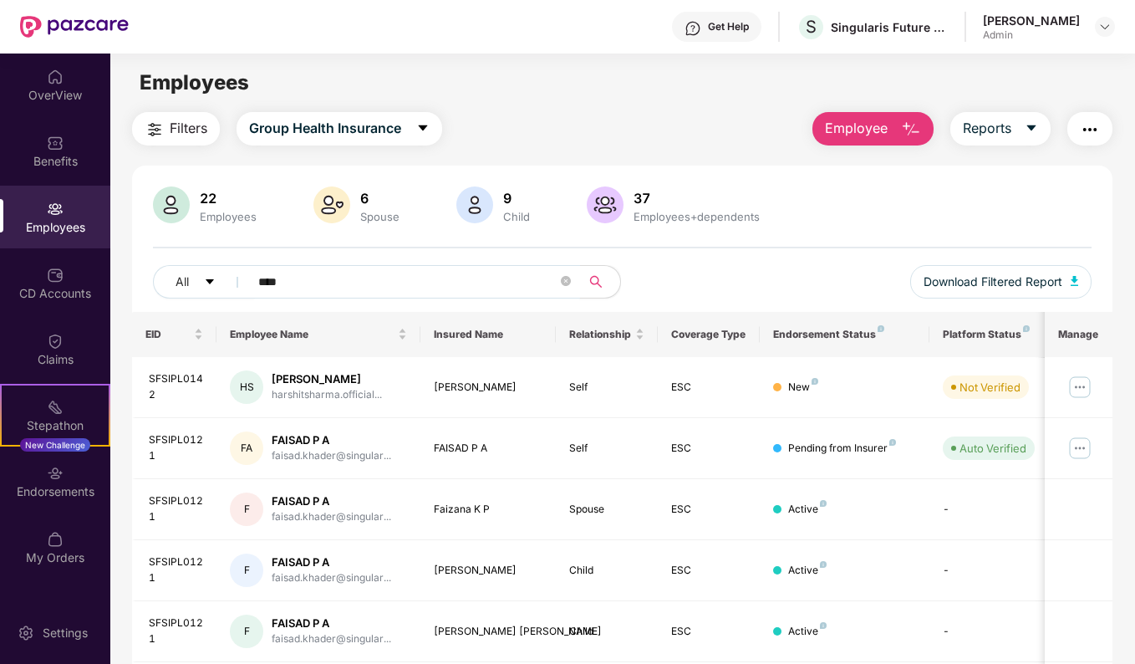
type input "*****"
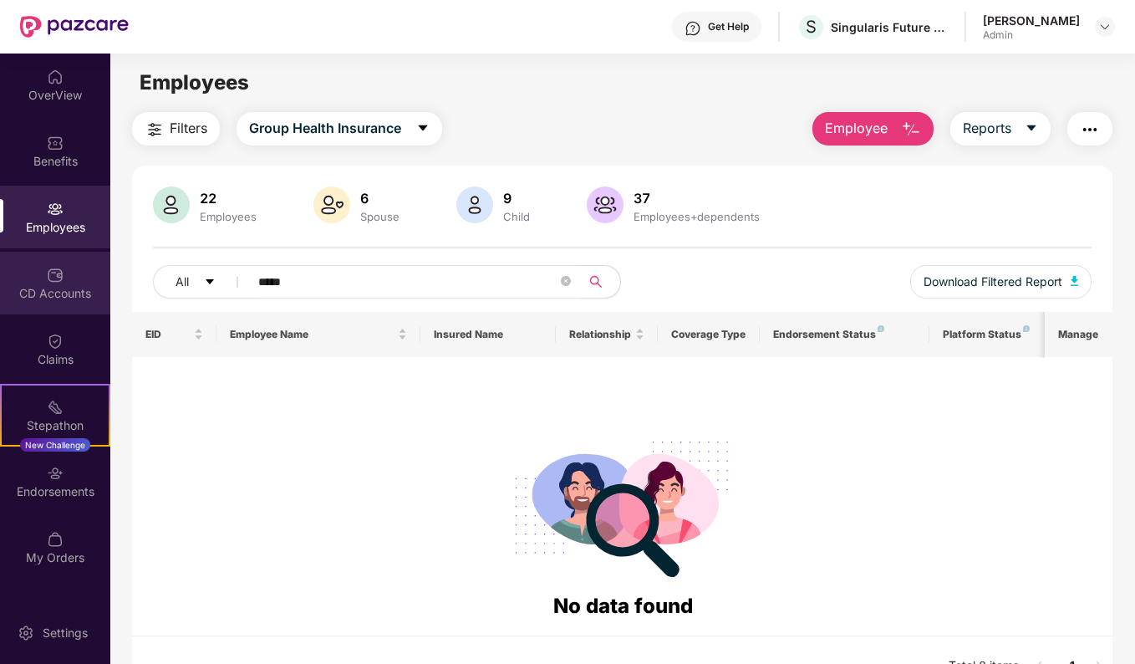
drag, startPoint x: 350, startPoint y: 286, endPoint x: 97, endPoint y: 314, distance: 254.8
click at [97, 314] on div "OverView Benefits Employees CD Accounts Claims Stepathon New Challenge Endorsem…" at bounding box center [567, 359] width 1135 height 610
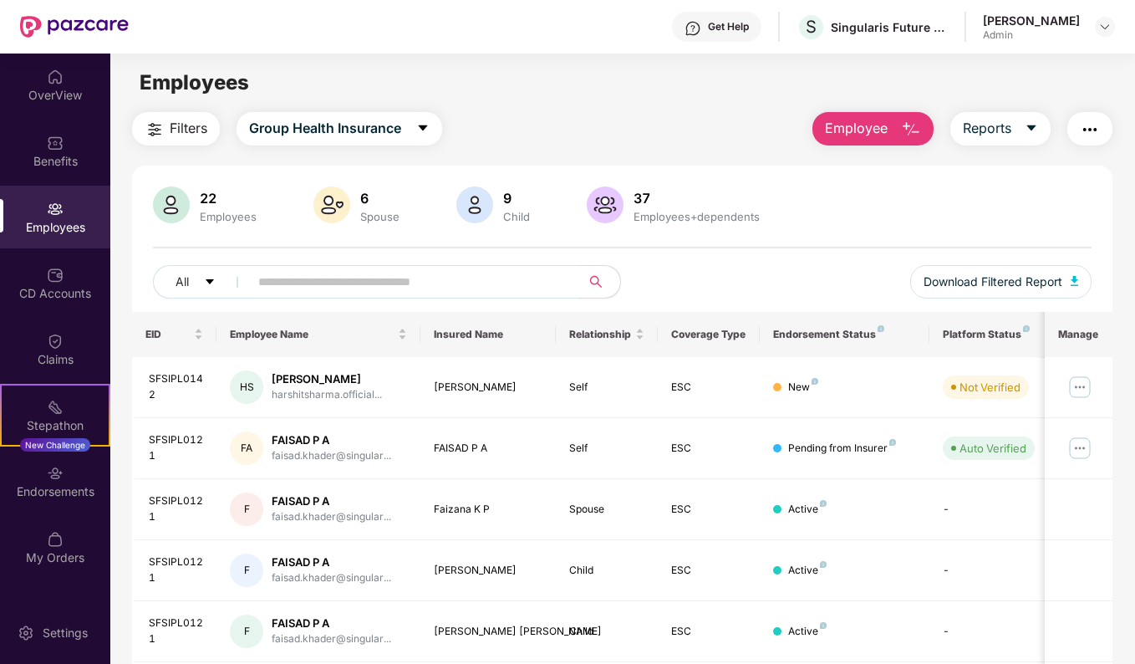
click at [843, 137] on span "Employee" at bounding box center [856, 128] width 63 height 21
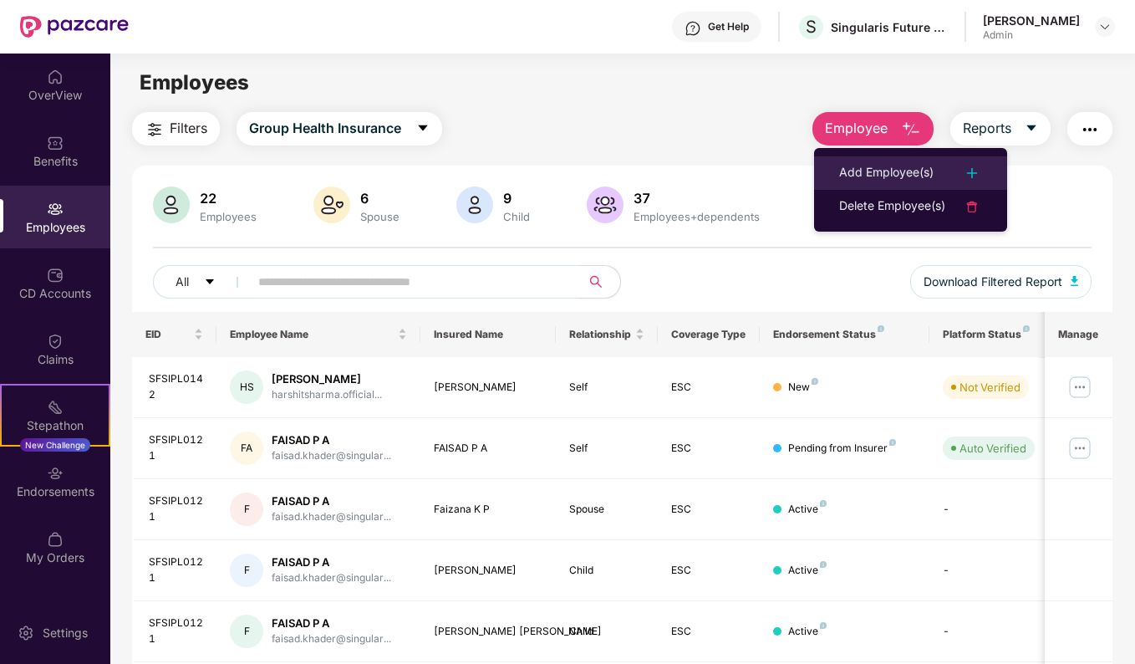
click at [890, 168] on div "Add Employee(s)" at bounding box center [886, 173] width 94 height 20
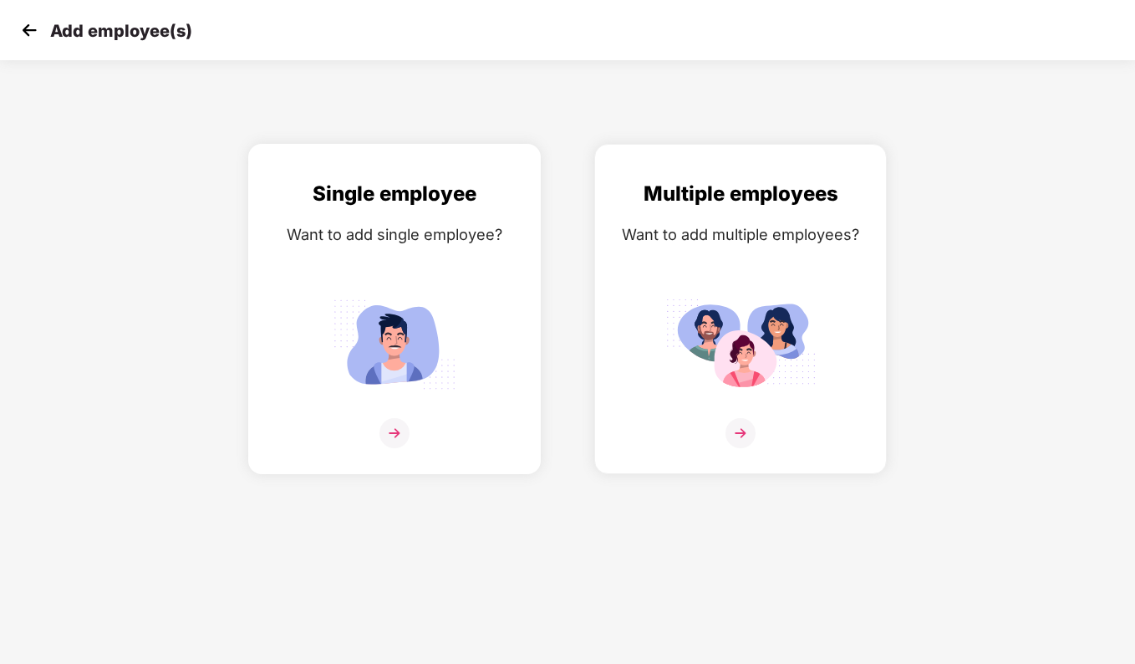
click at [399, 436] on img at bounding box center [395, 433] width 30 height 30
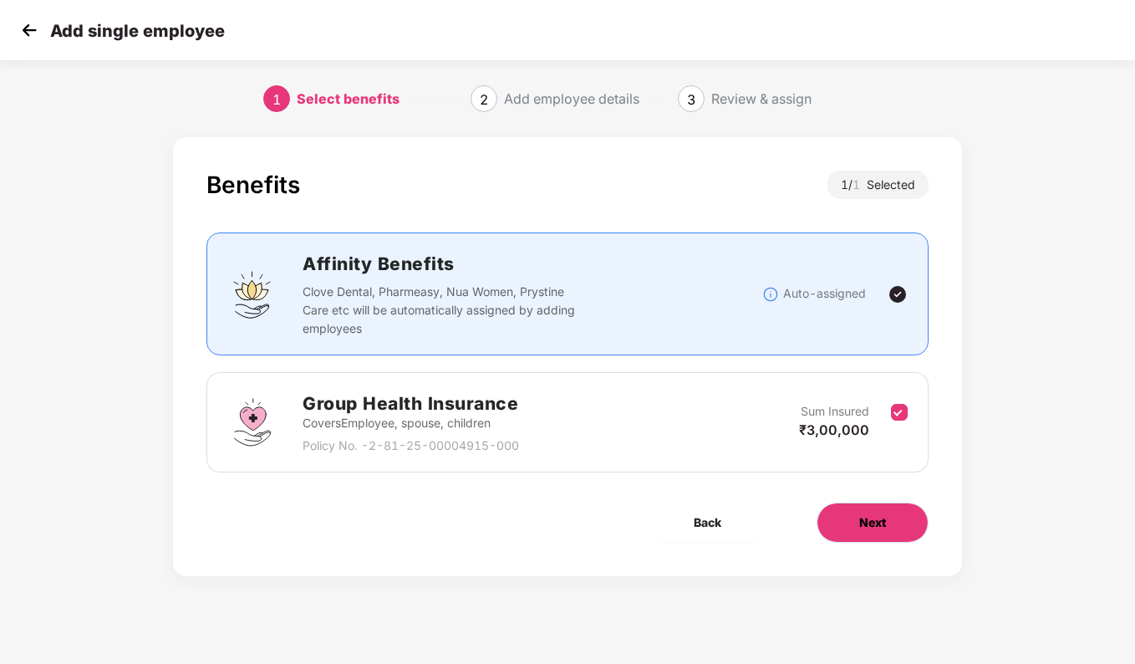
click at [864, 518] on span "Next" at bounding box center [872, 522] width 27 height 18
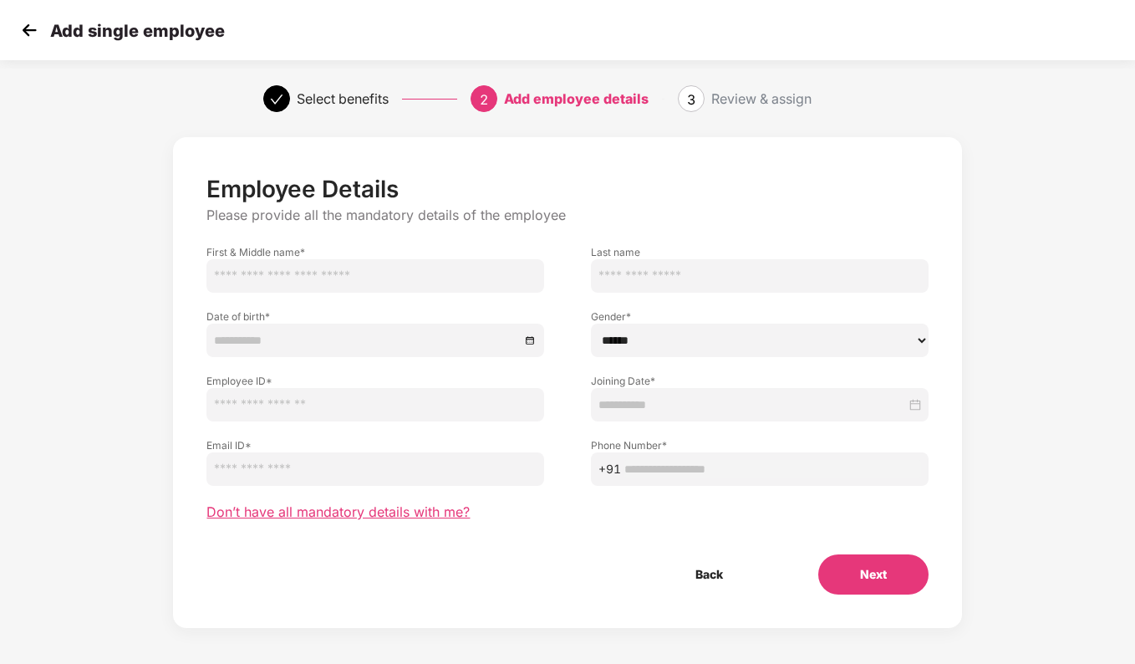
click at [417, 509] on span "Don’t have all mandatory details with me?" at bounding box center [338, 512] width 263 height 18
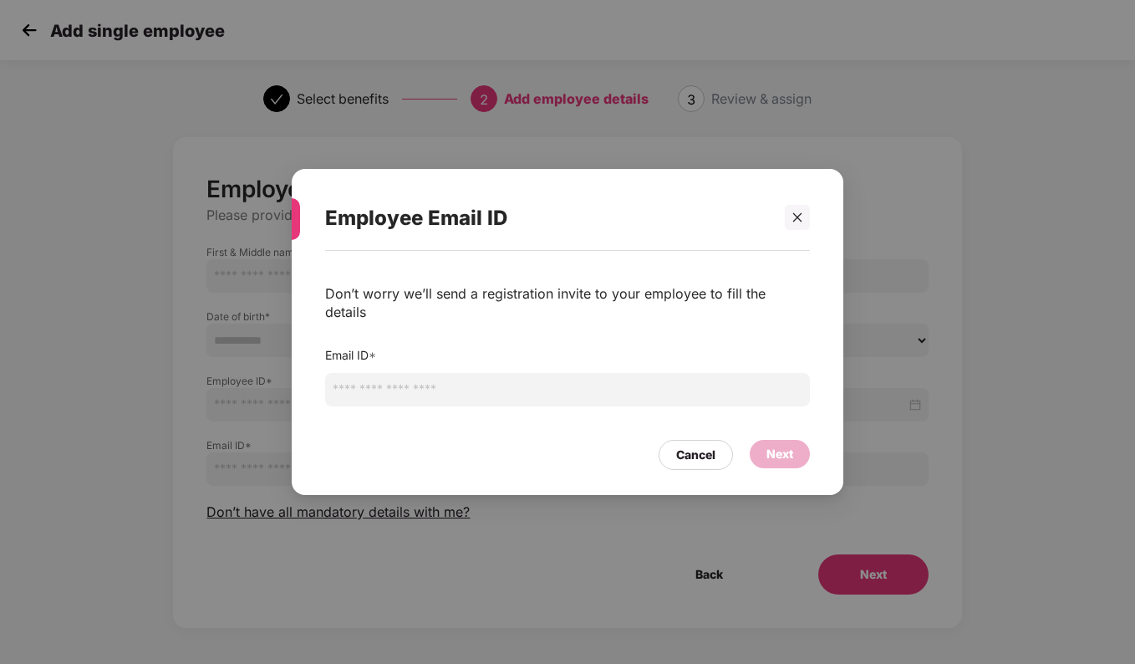
click at [482, 373] on input "email" at bounding box center [567, 389] width 485 height 33
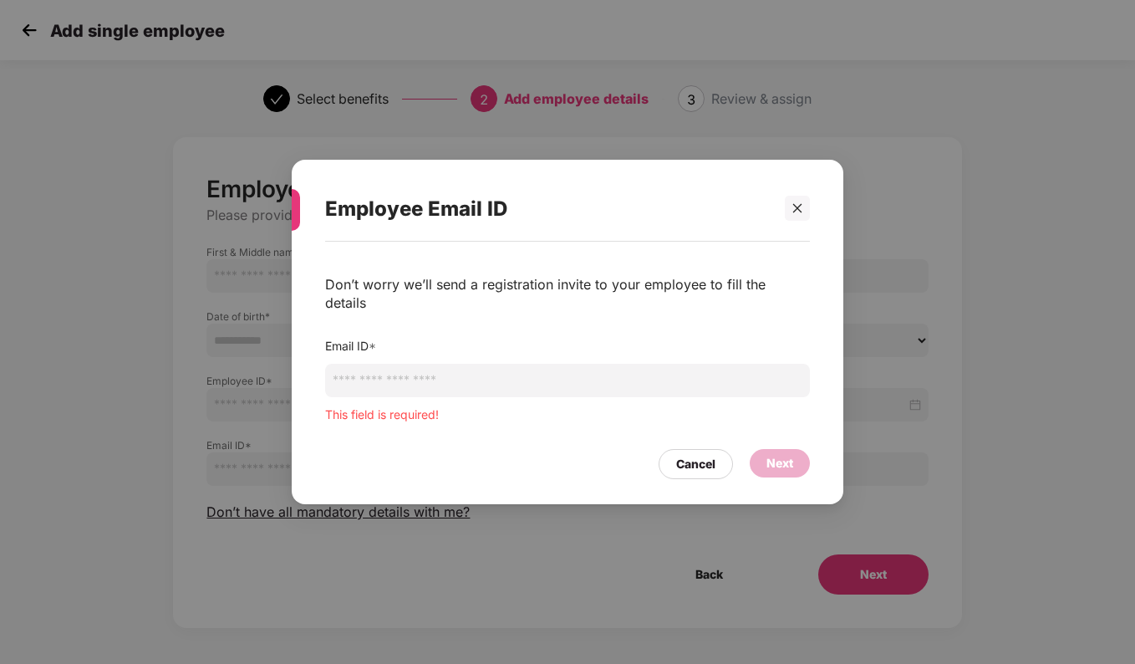
click at [493, 378] on input "email" at bounding box center [567, 380] width 485 height 33
paste input "**********"
click at [502, 371] on input "**********" at bounding box center [567, 380] width 485 height 33
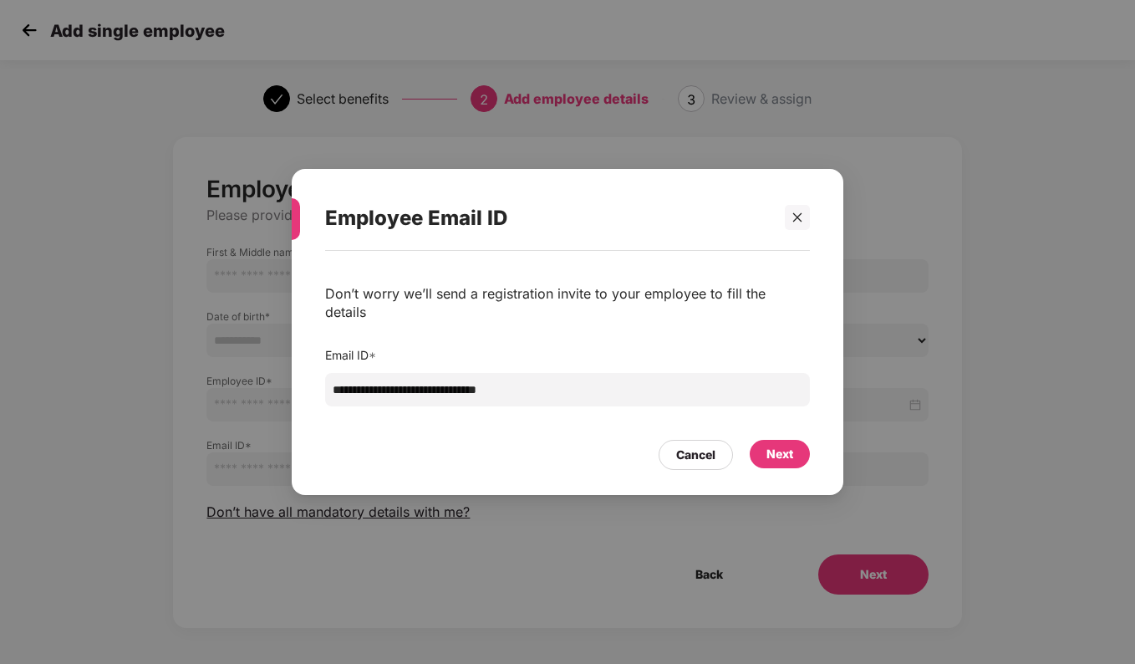
paste input "**********"
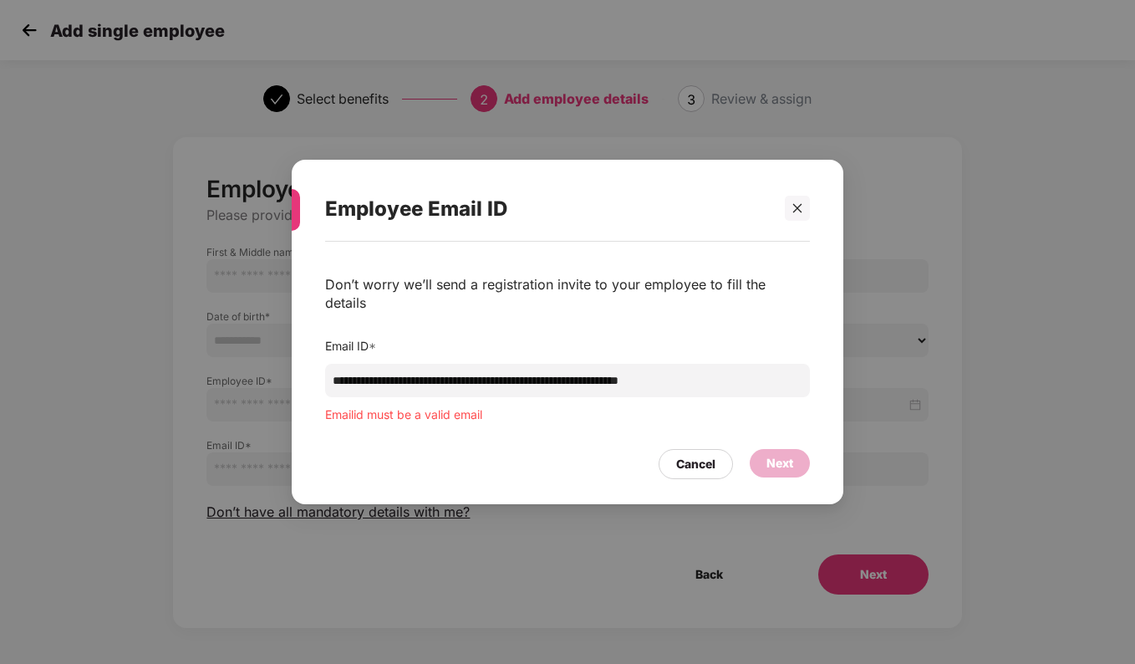
paste input "email"
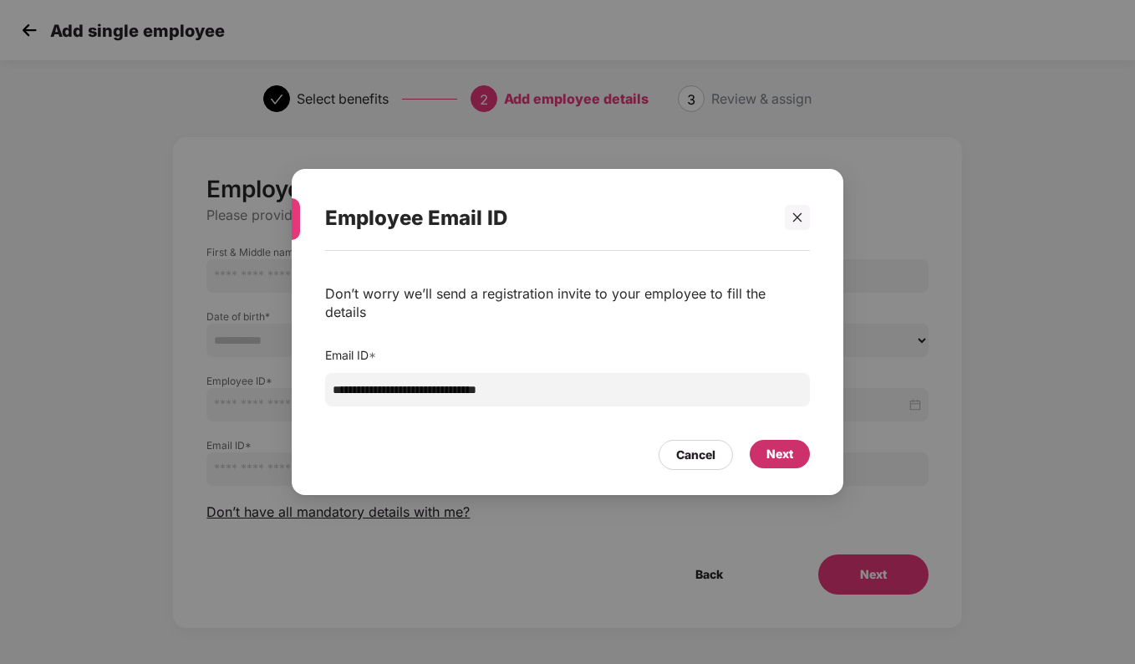
type input "**********"
click at [777, 456] on div "Next" at bounding box center [780, 454] width 60 height 28
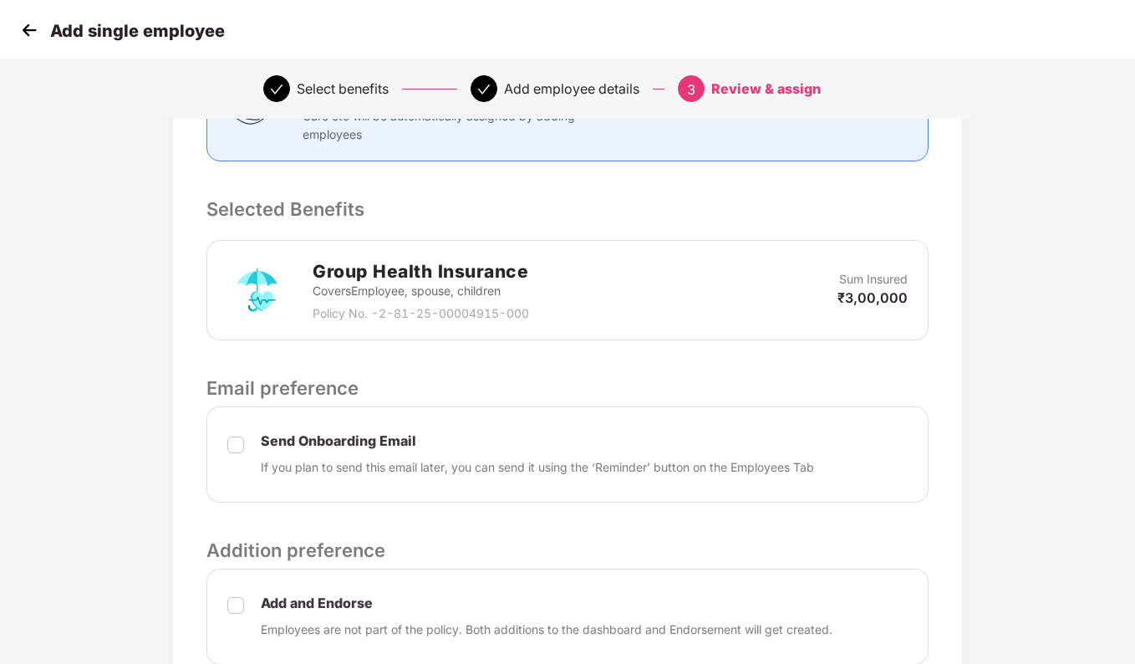
scroll to position [418, 0]
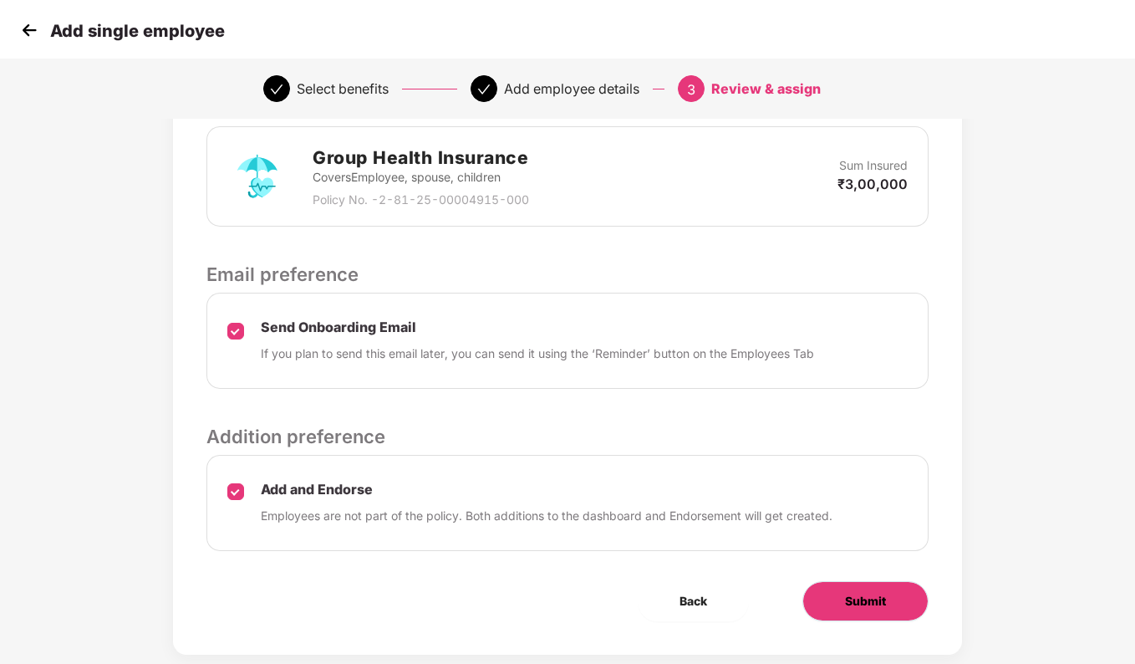
click at [886, 599] on button "Submit" at bounding box center [866, 601] width 126 height 40
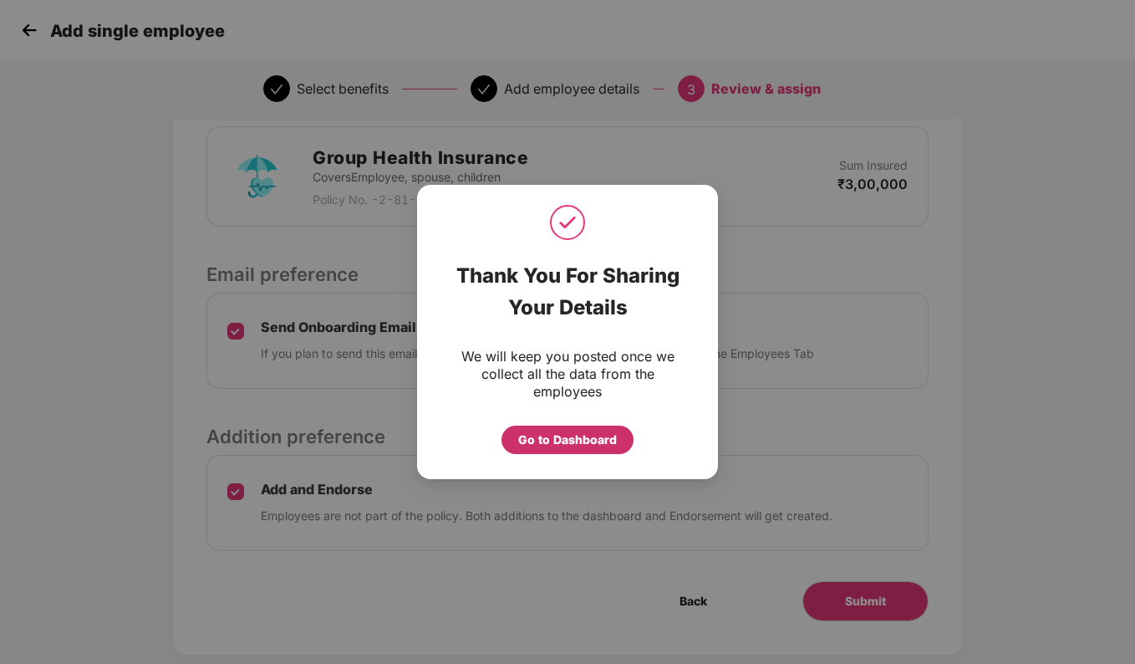
click at [579, 441] on div "Go to Dashboard" at bounding box center [567, 440] width 99 height 18
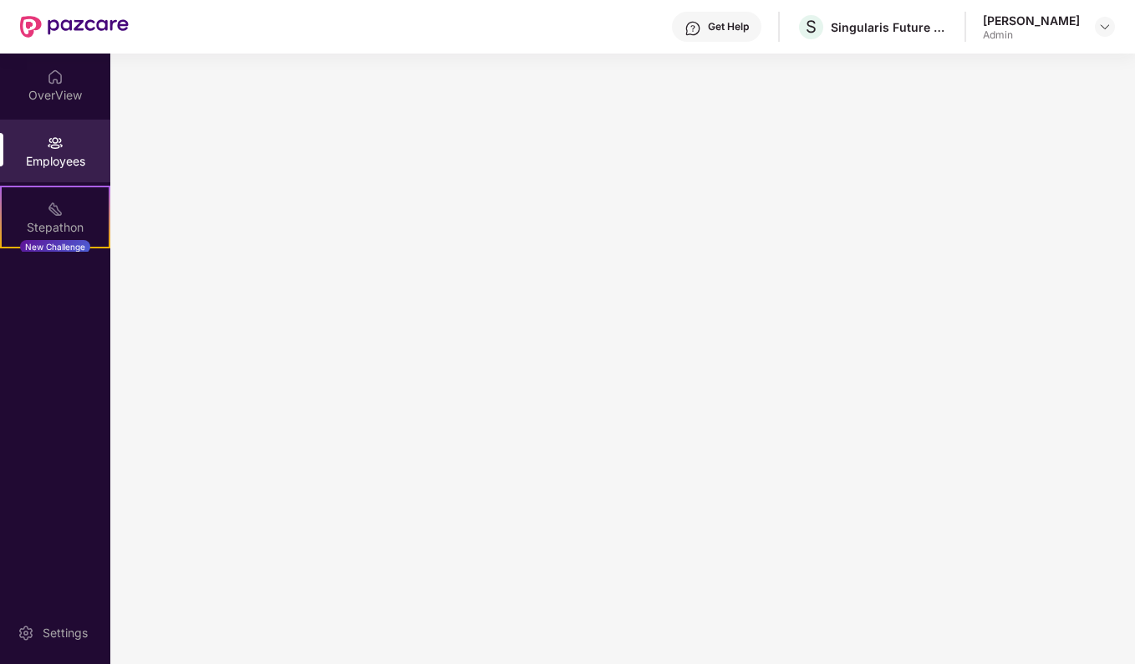
scroll to position [0, 0]
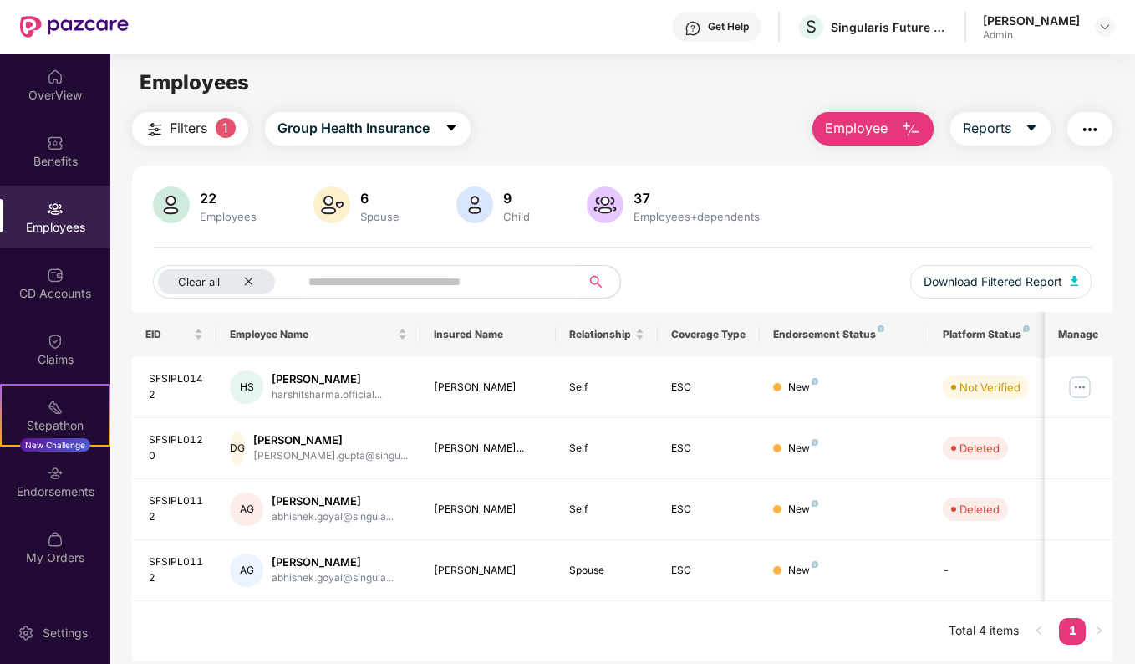
click at [869, 137] on span "Employee" at bounding box center [856, 128] width 63 height 21
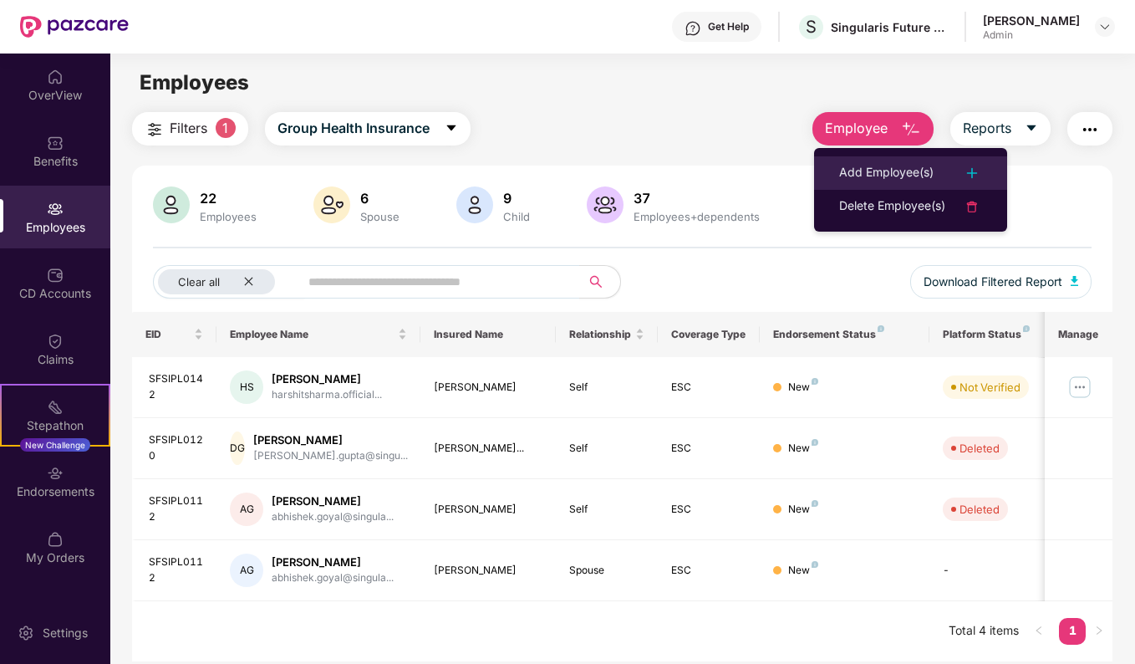
click at [852, 174] on div "Add Employee(s)" at bounding box center [886, 173] width 94 height 20
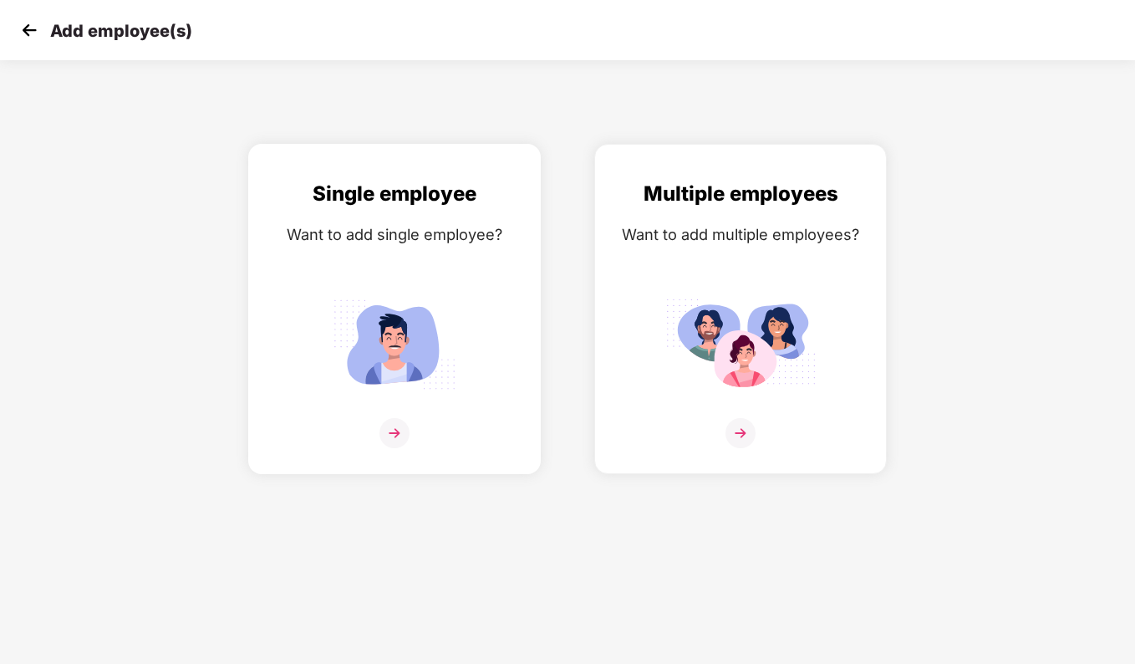
click at [417, 419] on div at bounding box center [395, 443] width 258 height 51
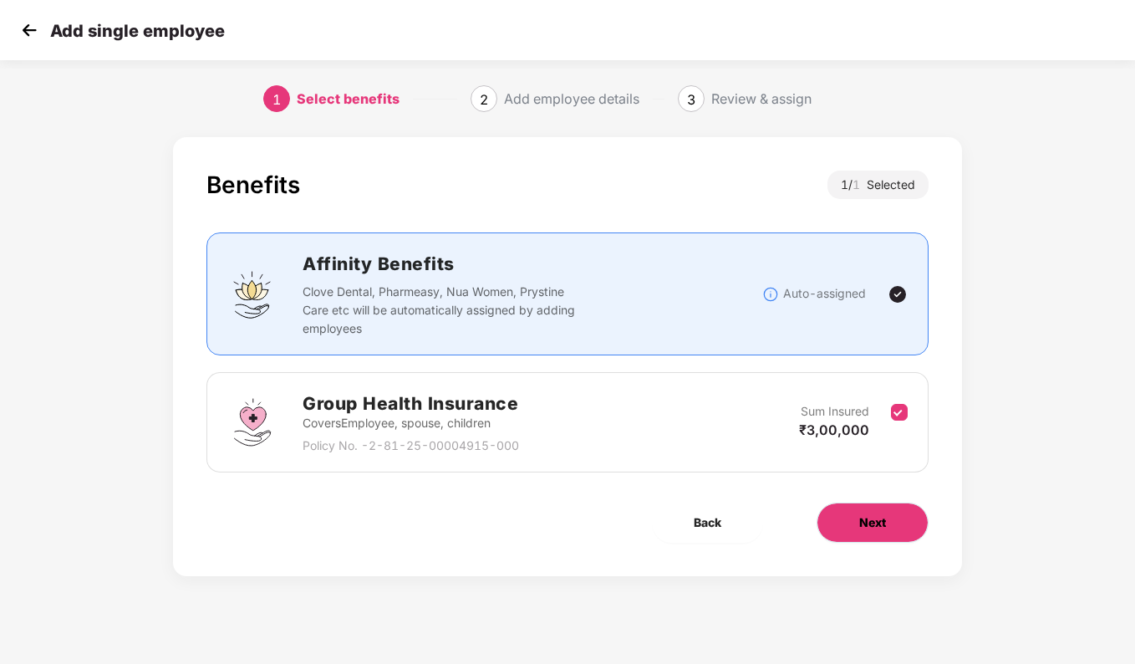
click at [850, 523] on button "Next" at bounding box center [873, 522] width 112 height 40
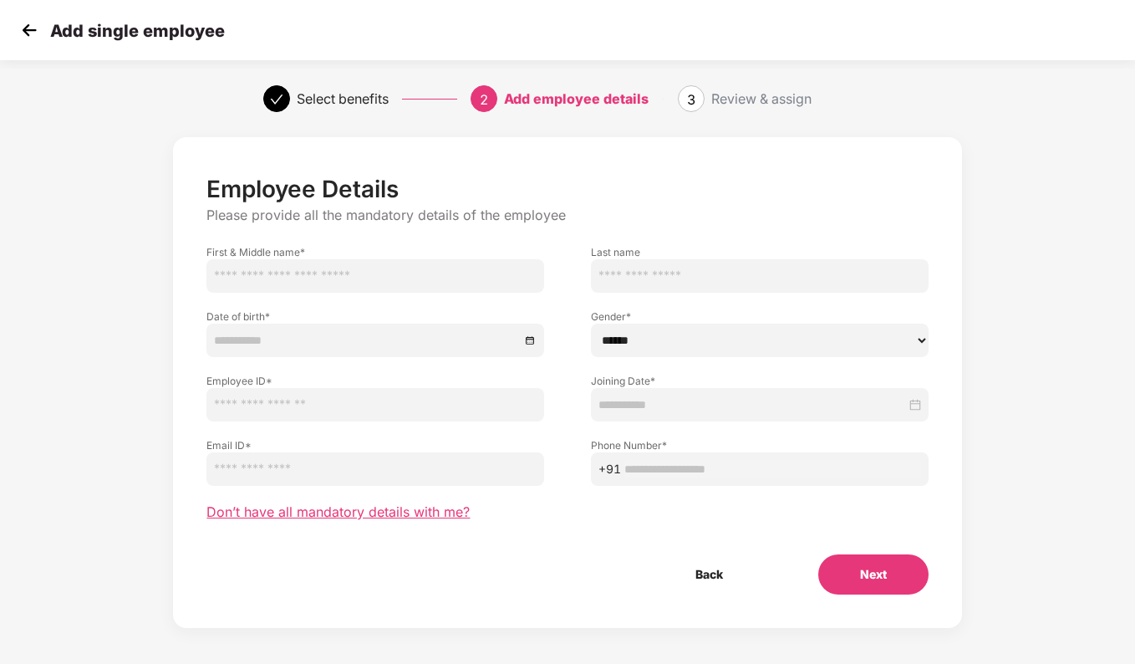
click at [419, 509] on span "Don’t have all mandatory details with me?" at bounding box center [338, 512] width 263 height 18
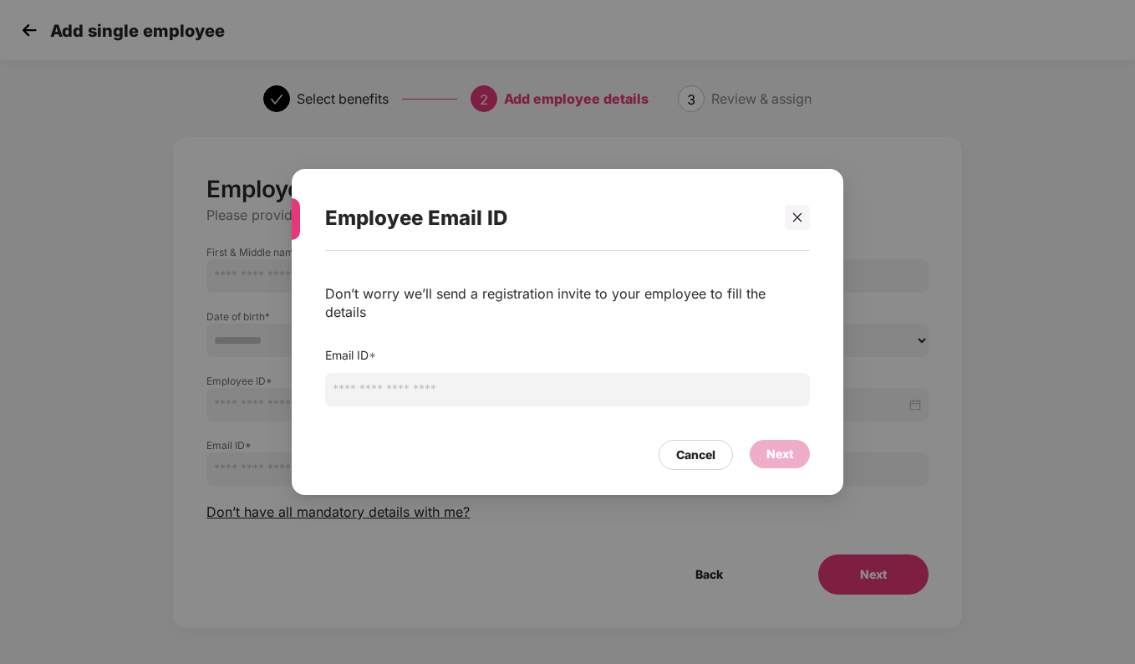
click at [458, 381] on input "email" at bounding box center [567, 389] width 485 height 33
type input "******"
drag, startPoint x: 411, startPoint y: 381, endPoint x: 244, endPoint y: 389, distance: 166.5
click at [244, 389] on div "Employee Email ID Don’t worry we’ll send a registration invite to your employee…" at bounding box center [567, 332] width 1135 height 664
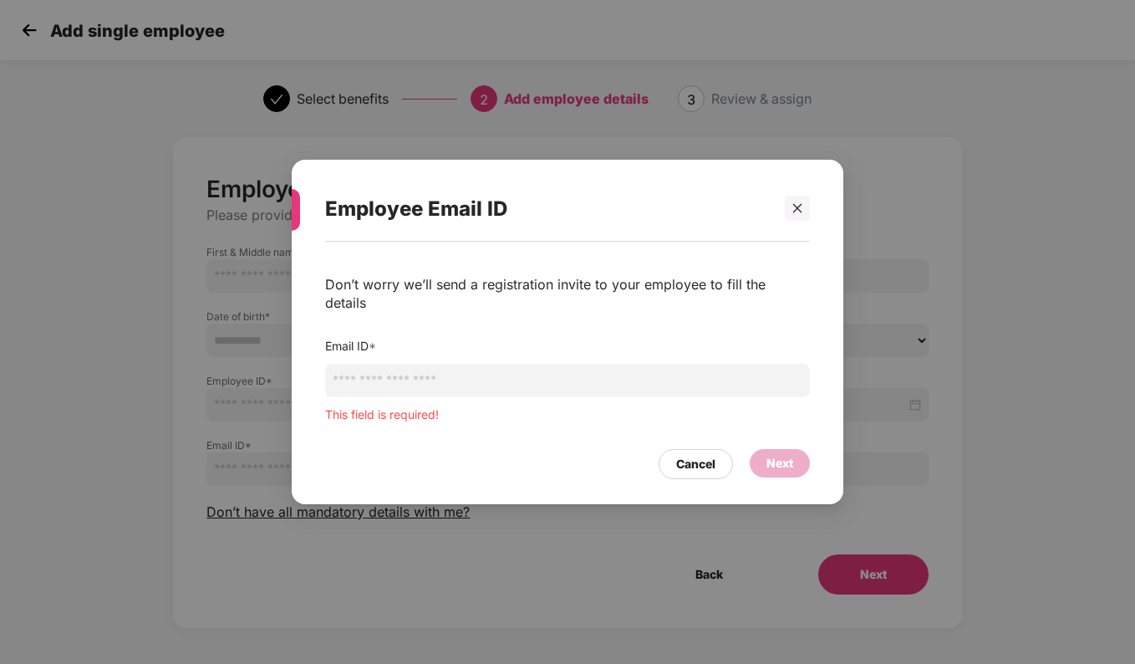
paste input "**********"
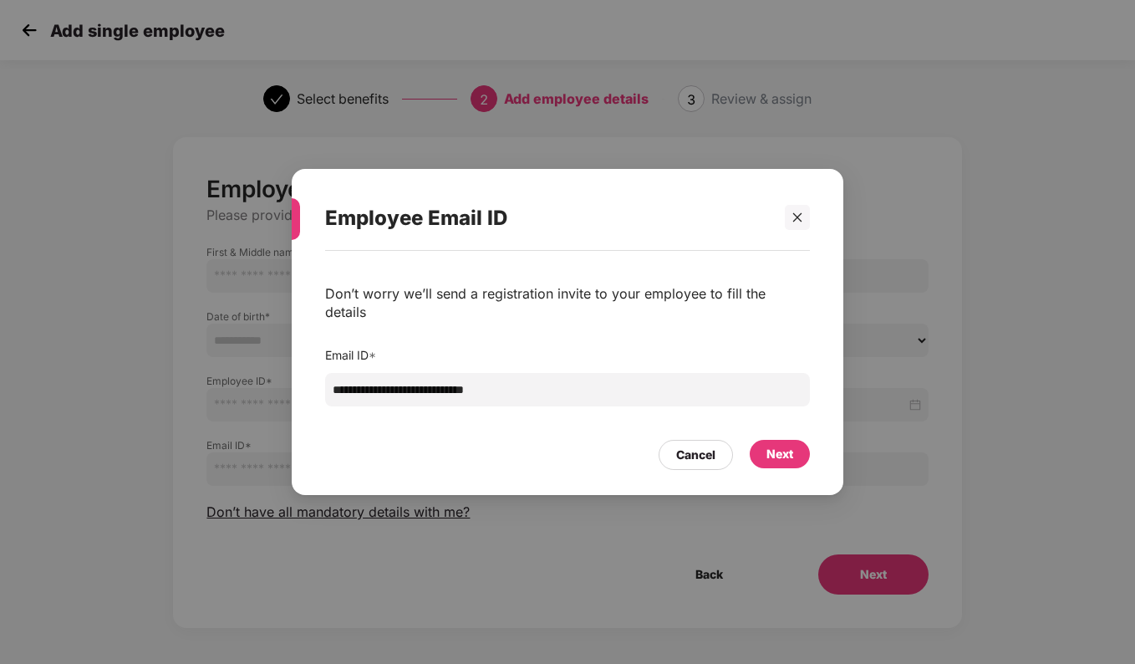
type input "**********"
click at [796, 442] on div "Next" at bounding box center [780, 454] width 60 height 28
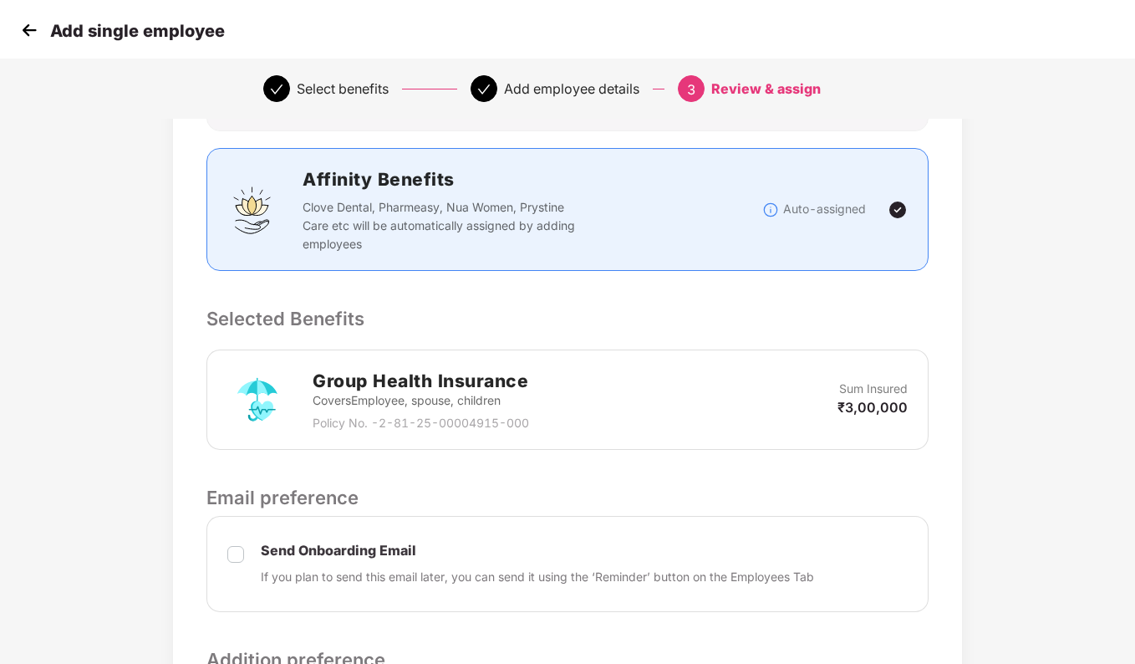
scroll to position [418, 0]
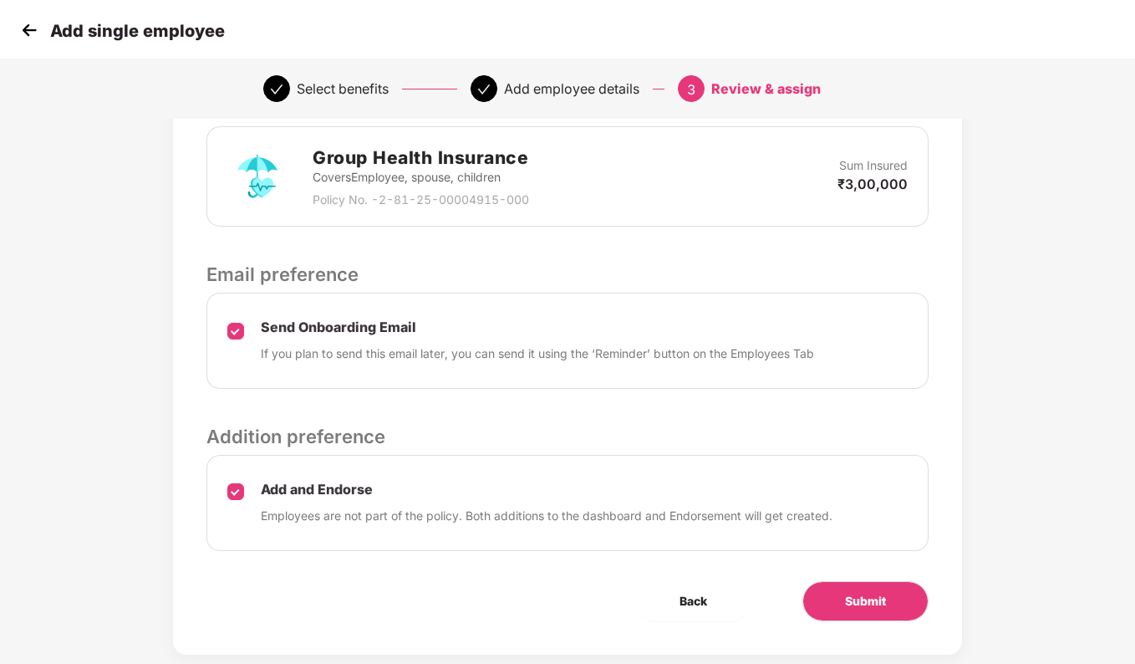
click at [853, 620] on div "Review & Assign Benefits Email ID rakesh.das@singularisfuture.com Affinity Bene…" at bounding box center [567, 187] width 788 height 936
click at [870, 604] on span "Submit" at bounding box center [865, 601] width 41 height 18
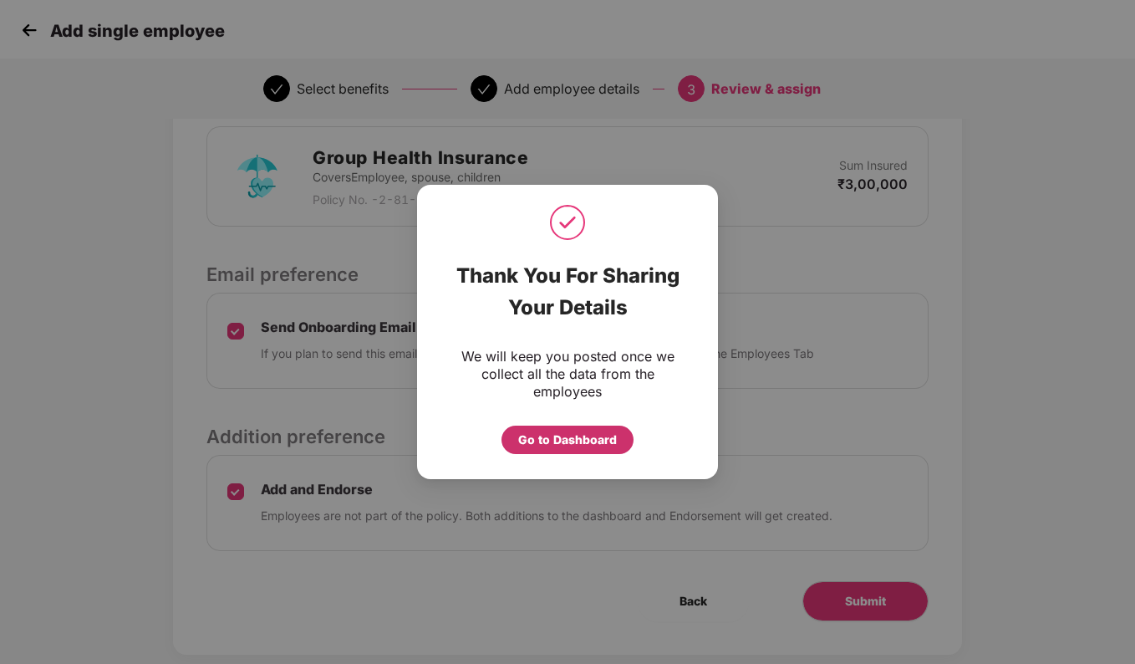
click at [604, 446] on div "Go to Dashboard" at bounding box center [567, 440] width 99 height 18
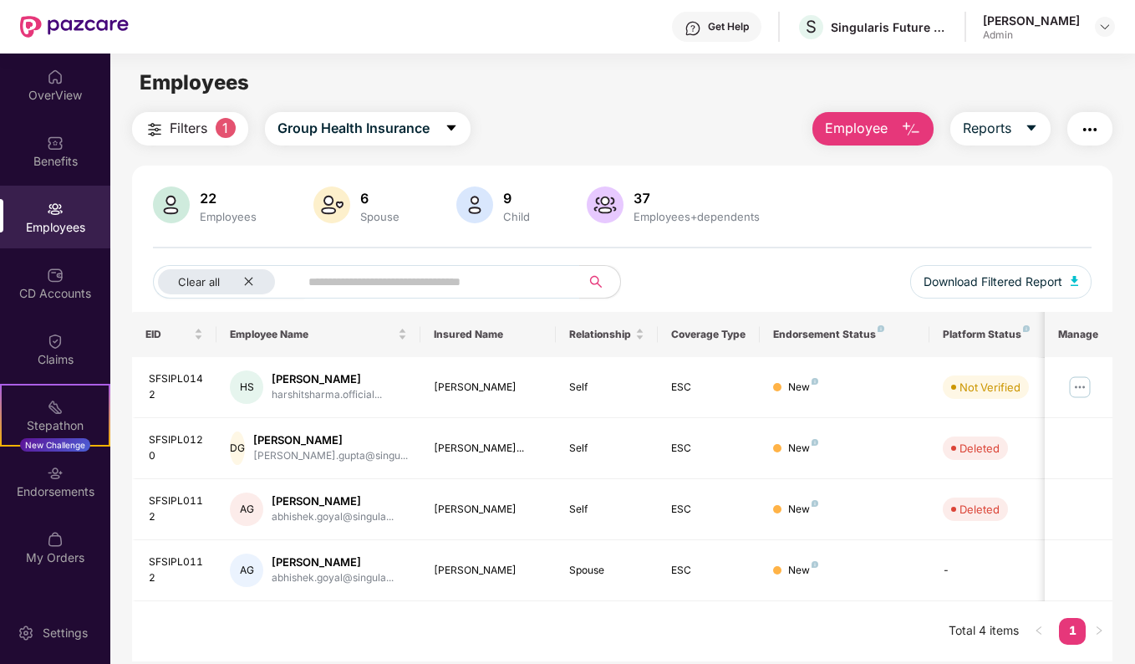
click at [70, 234] on div "Employees" at bounding box center [55, 227] width 110 height 17
click at [46, 93] on div "OverView" at bounding box center [55, 95] width 110 height 17
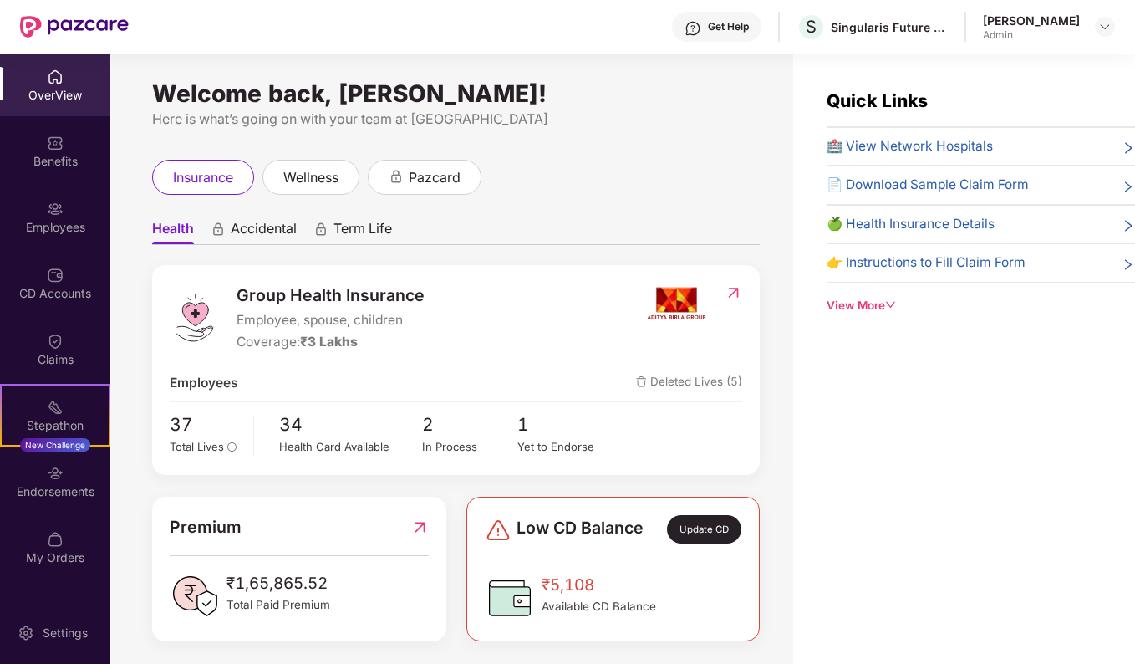
click at [894, 300] on icon "down" at bounding box center [891, 305] width 12 height 12
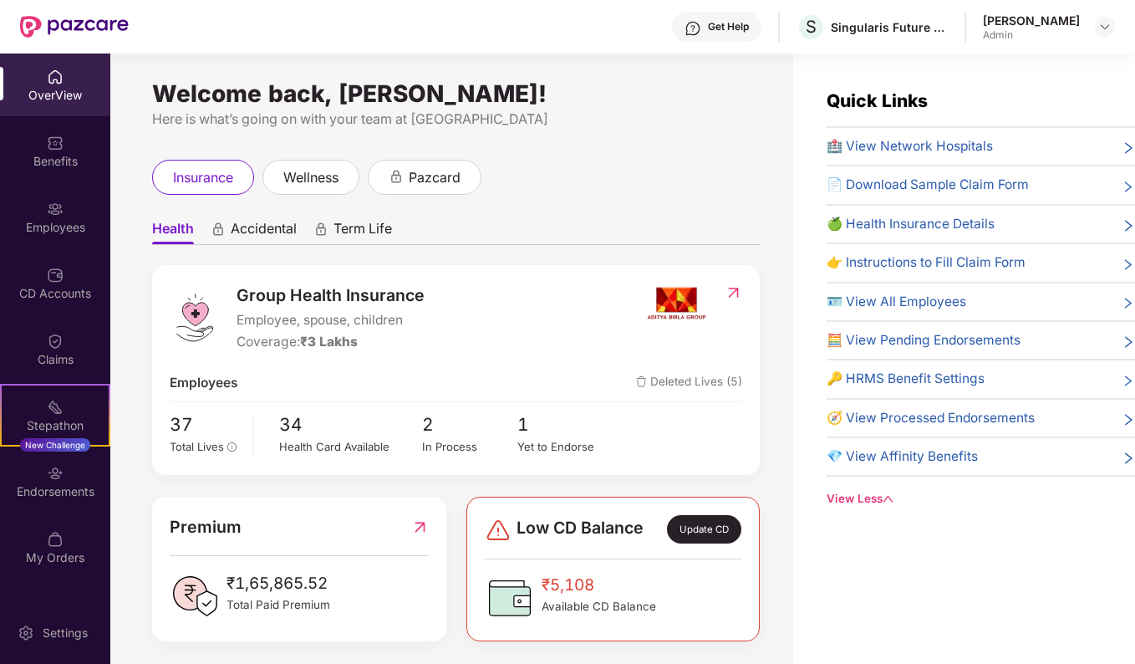
click at [942, 339] on span "🧮 View Pending Endorsements" at bounding box center [924, 340] width 194 height 20
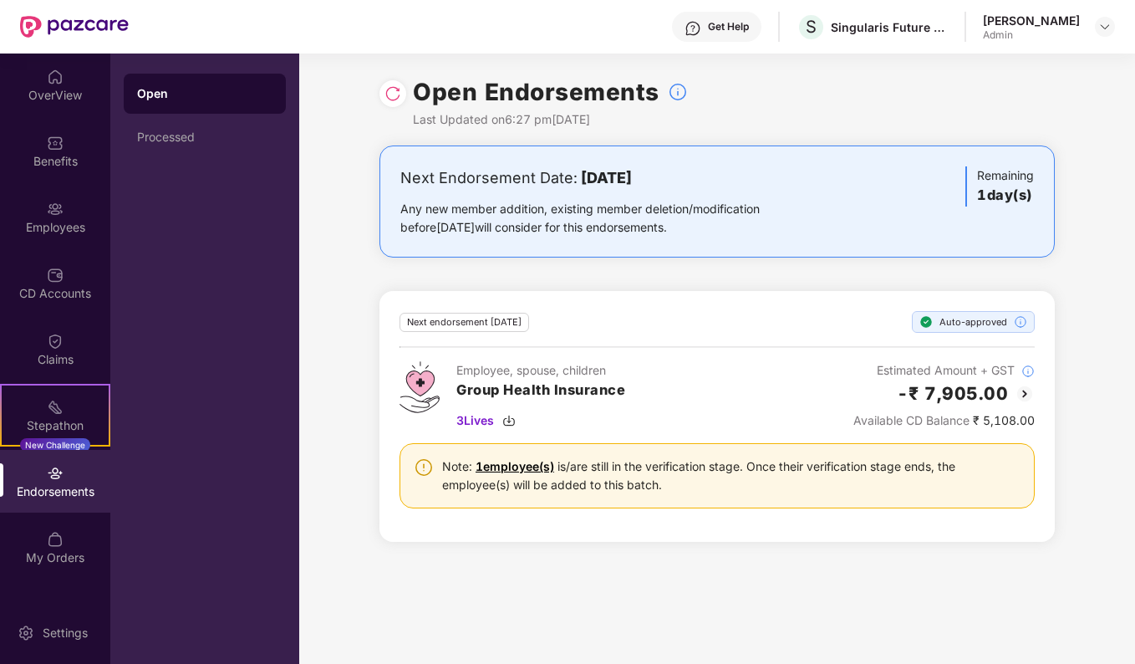
click at [542, 467] on link "1 employee(s)" at bounding box center [515, 466] width 79 height 14
click at [57, 552] on div "My Orders" at bounding box center [55, 557] width 110 height 17
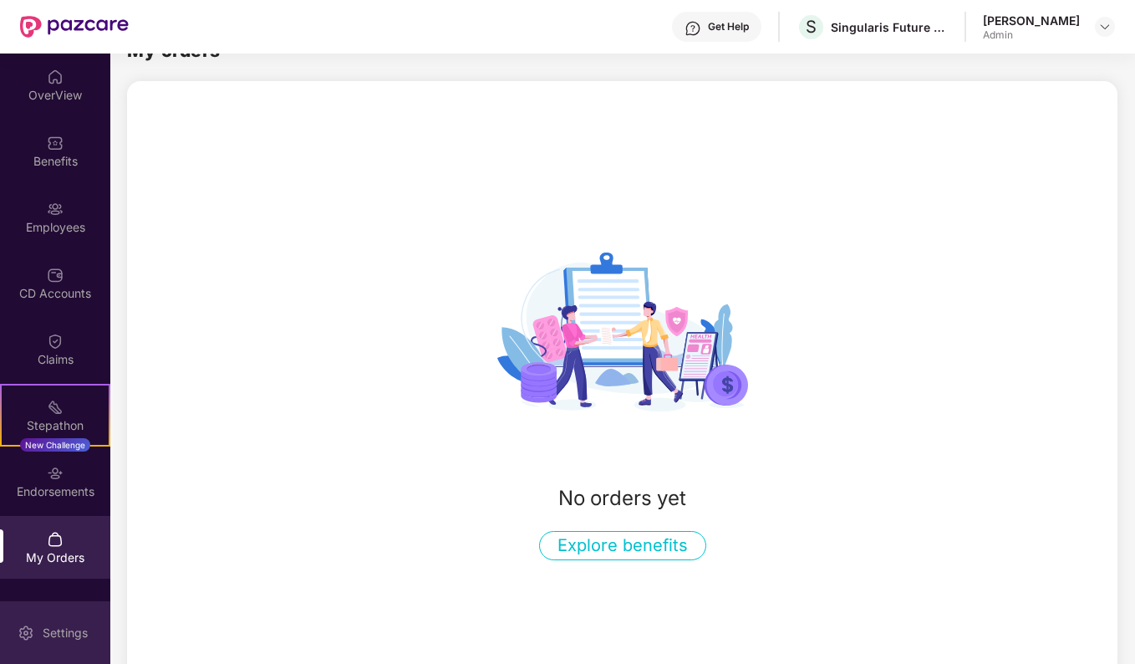
scroll to position [55, 0]
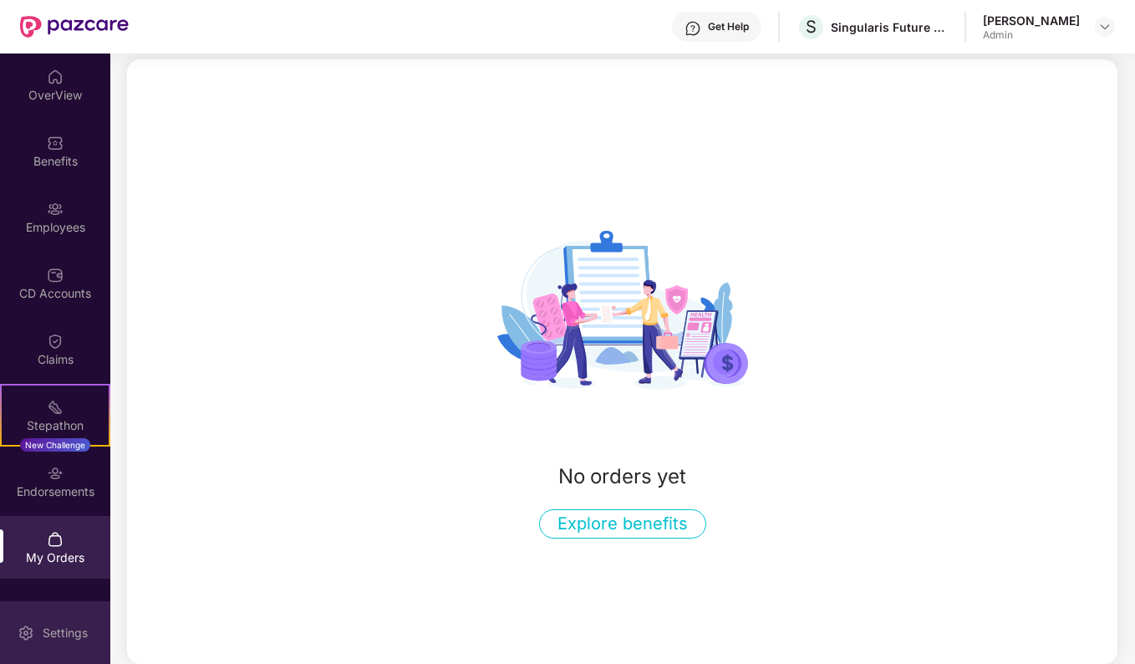
click at [51, 643] on div "Settings" at bounding box center [55, 632] width 110 height 63
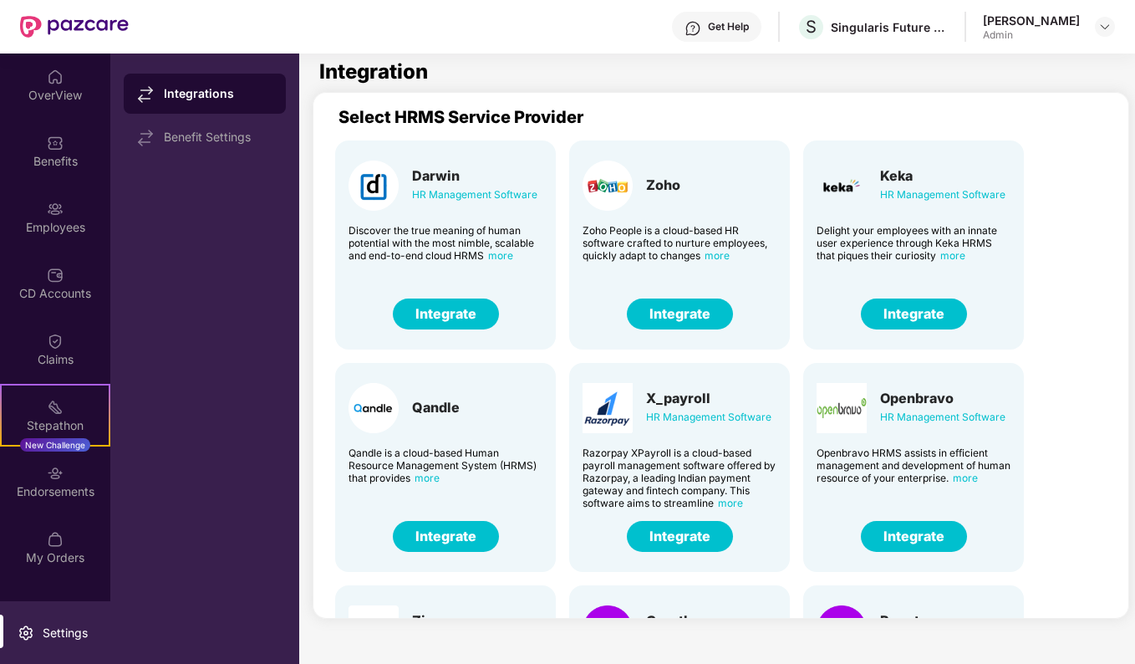
click at [957, 253] on span "more" at bounding box center [953, 255] width 25 height 13
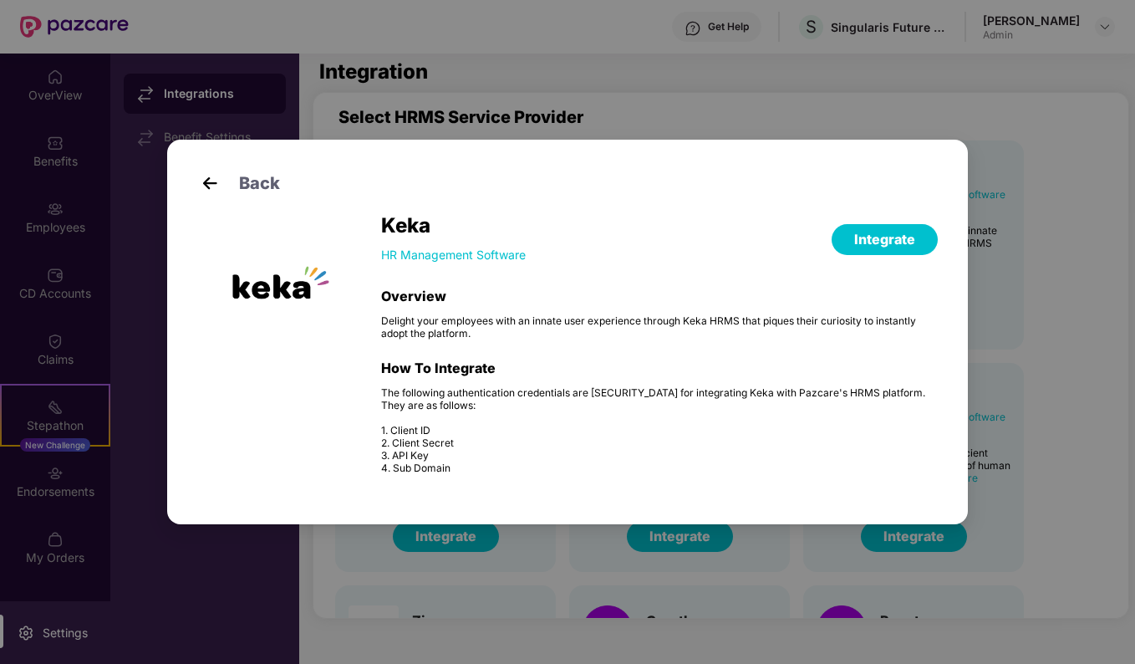
click at [1042, 335] on div "Back Keka HR Management Software Integrate Overview Delight your employees with…" at bounding box center [567, 332] width 1135 height 664
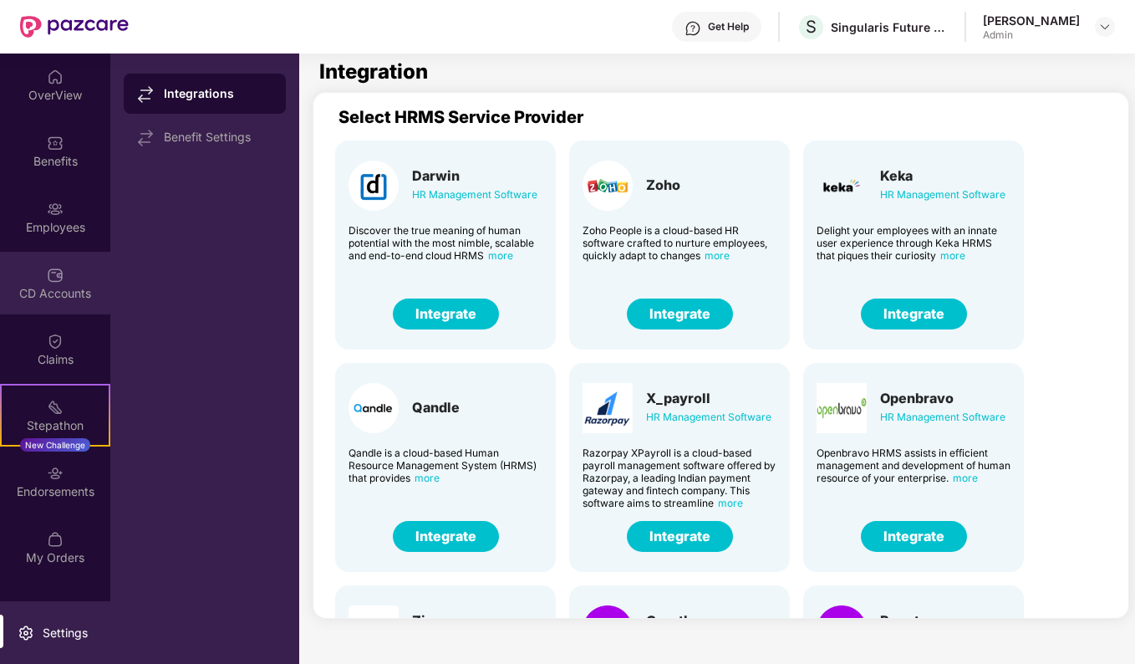
click at [38, 294] on div "CD Accounts" at bounding box center [55, 293] width 110 height 17
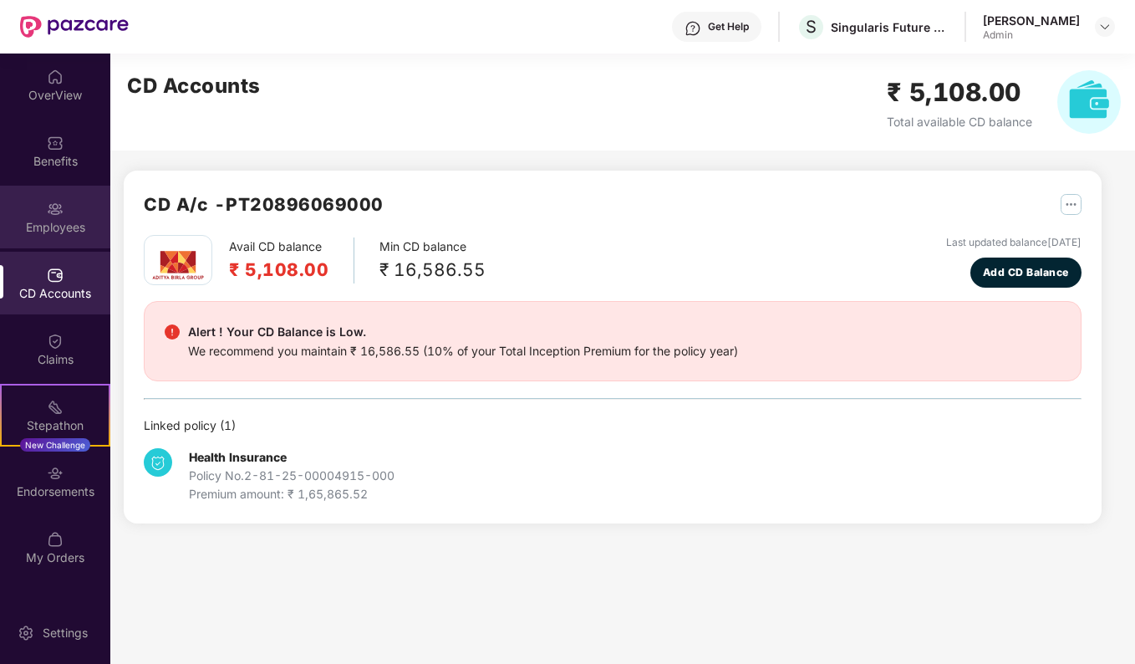
click at [82, 215] on div "Employees" at bounding box center [55, 217] width 110 height 63
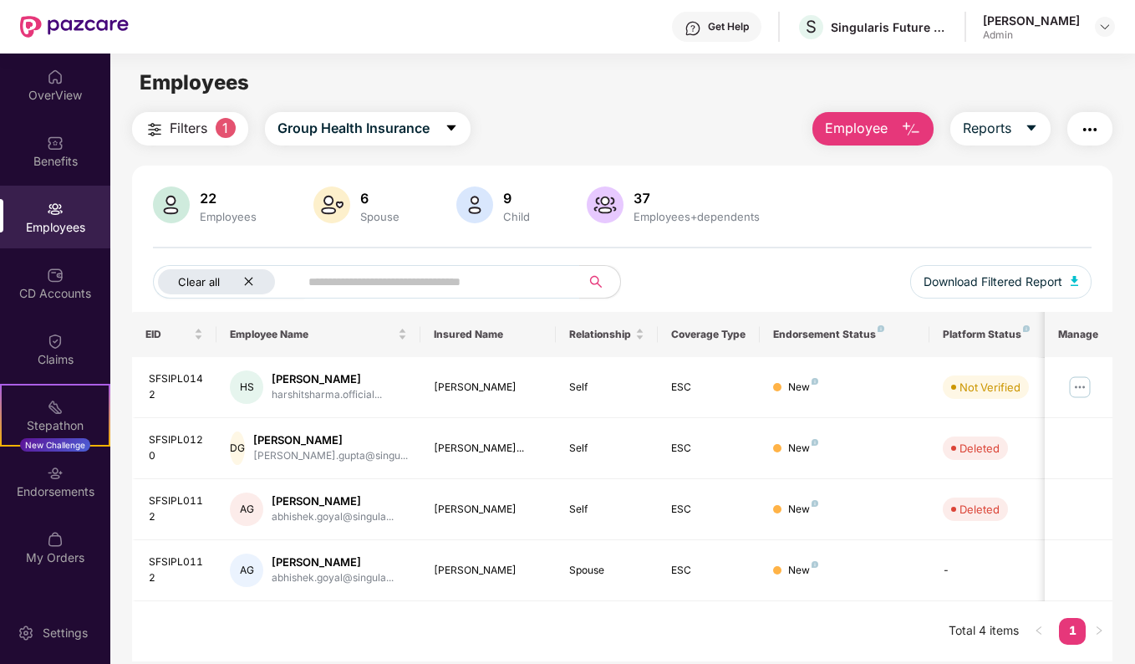
click at [252, 286] on icon "close" at bounding box center [248, 281] width 11 height 11
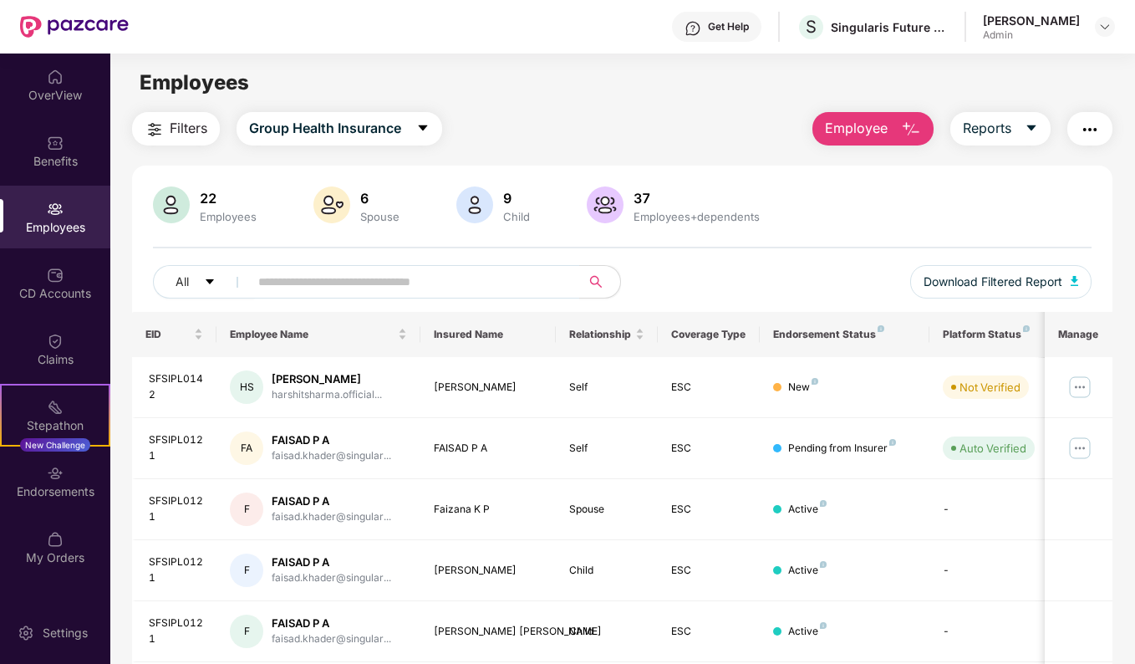
click at [1092, 127] on img "button" at bounding box center [1090, 130] width 20 height 20
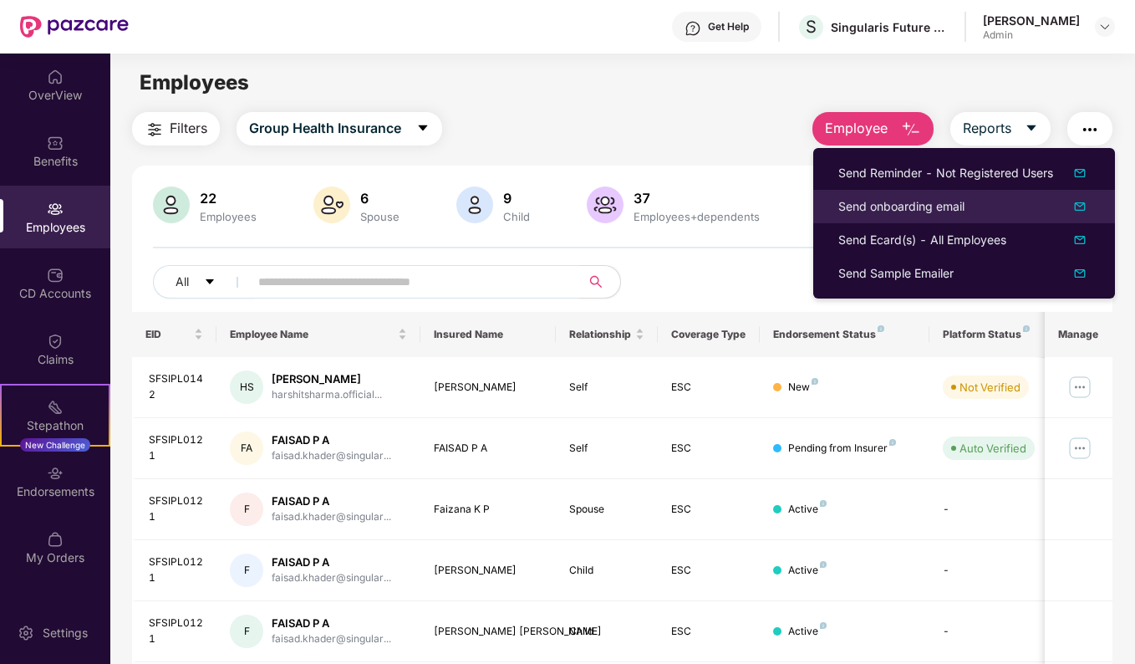
click at [910, 206] on div "Send onboarding email" at bounding box center [902, 206] width 126 height 18
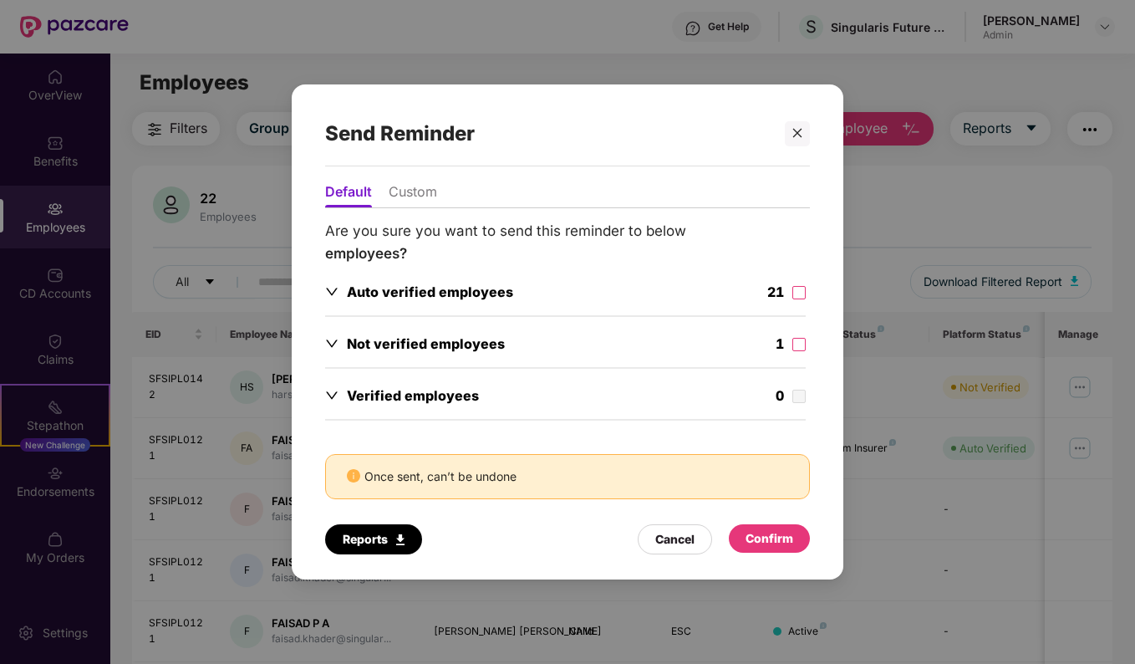
click at [405, 188] on li "Custom" at bounding box center [413, 195] width 48 height 24
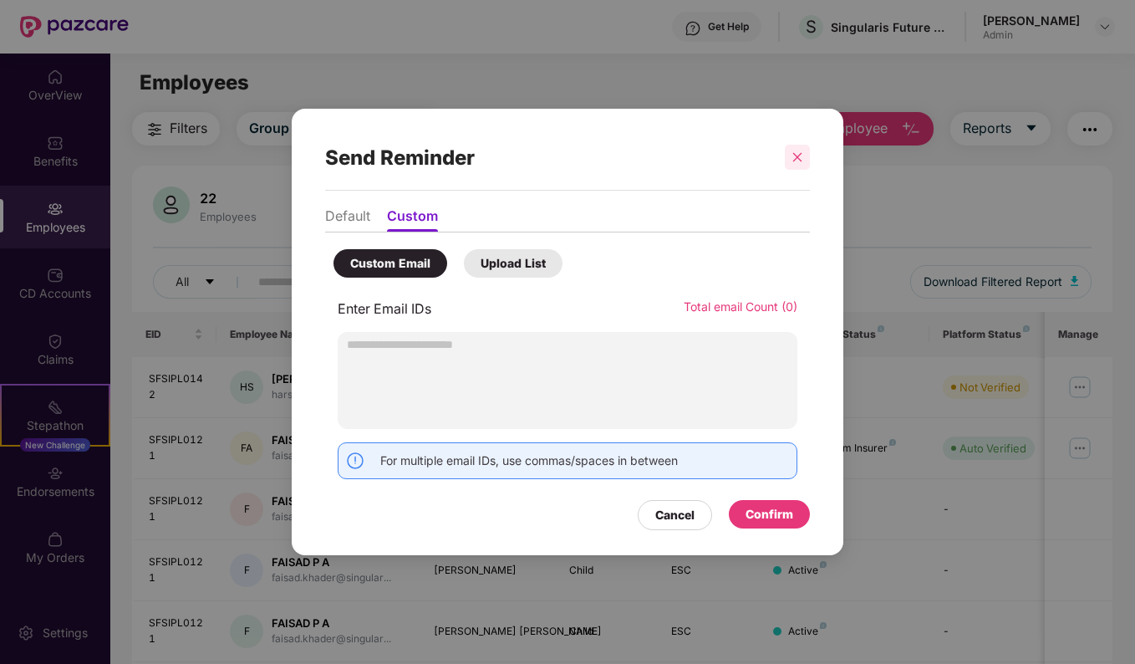
click at [801, 151] on icon "close" at bounding box center [798, 157] width 12 height 12
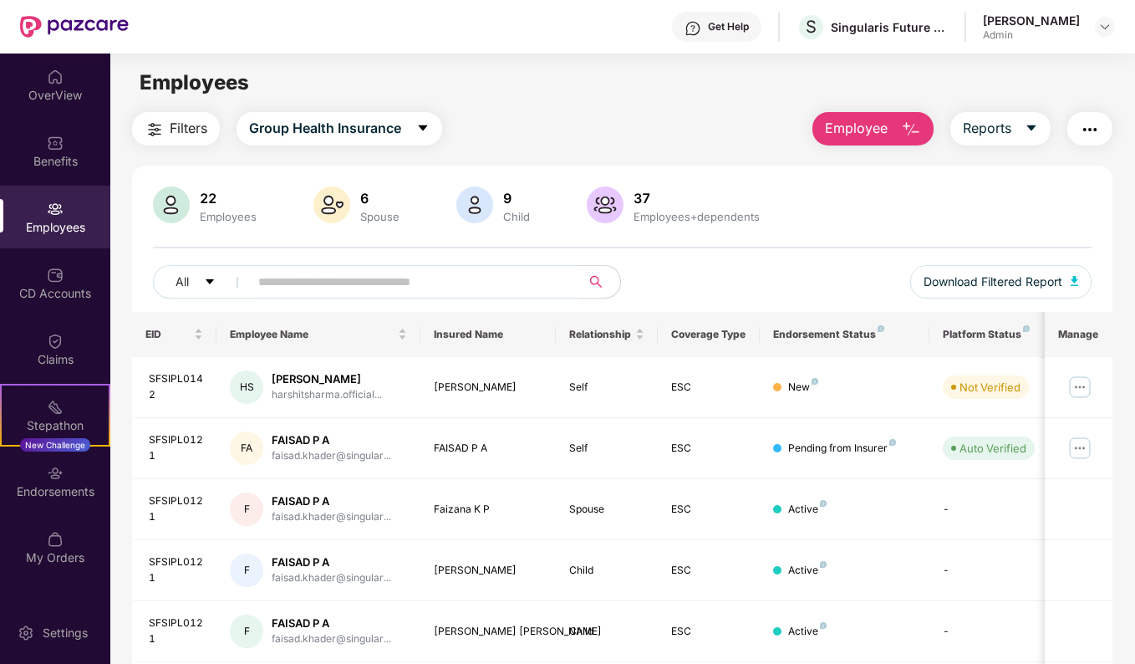
click at [1099, 127] on img "button" at bounding box center [1090, 130] width 20 height 20
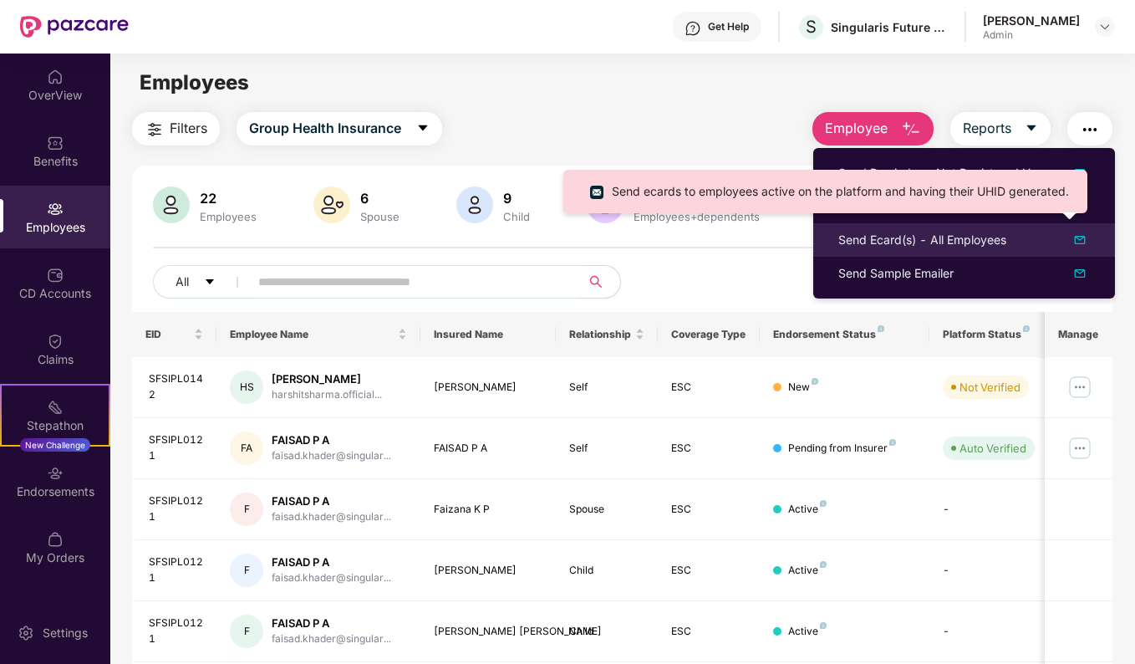
click at [985, 234] on div "Send Ecard(s) - All Employees" at bounding box center [923, 240] width 168 height 18
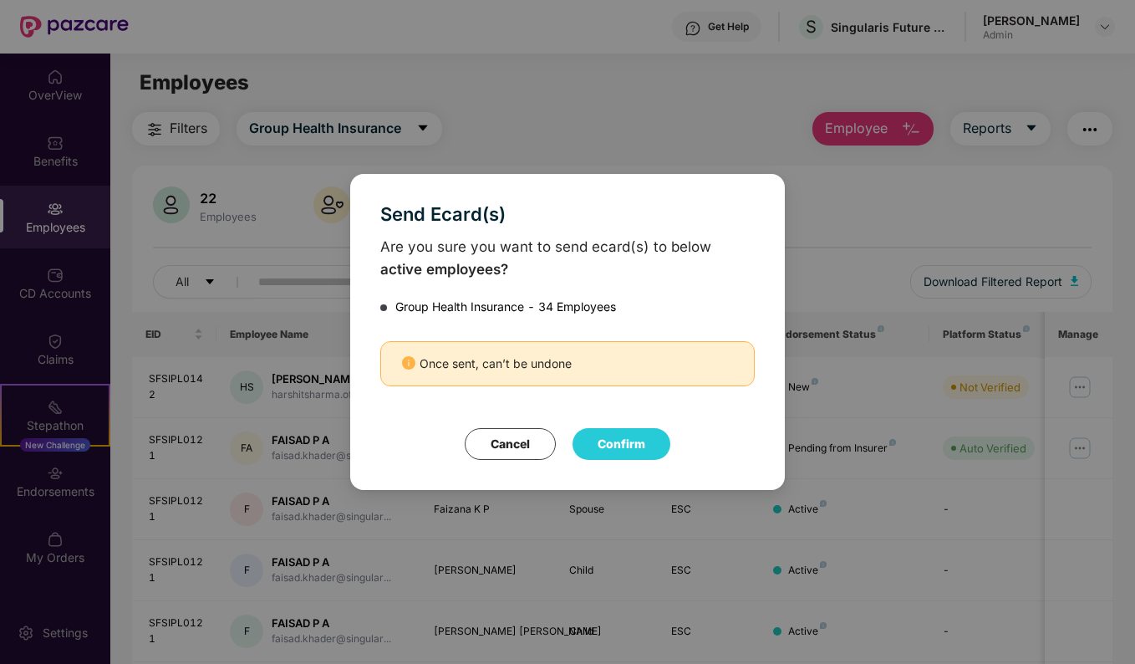
click at [526, 451] on button "Cancel" at bounding box center [510, 444] width 91 height 32
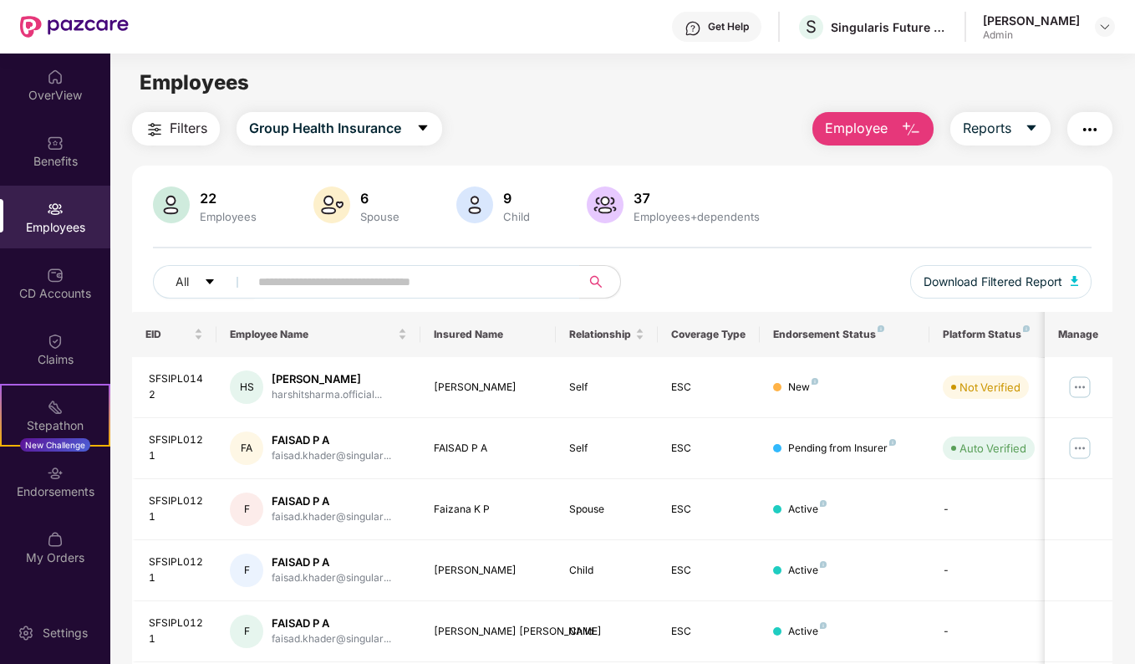
click at [1089, 148] on div "Filters Group Health Insurance Employee Reports 22 Employees 6 Spouse 9 Child 3…" at bounding box center [623, 569] width 982 height 915
click at [1091, 139] on img "button" at bounding box center [1090, 130] width 20 height 20
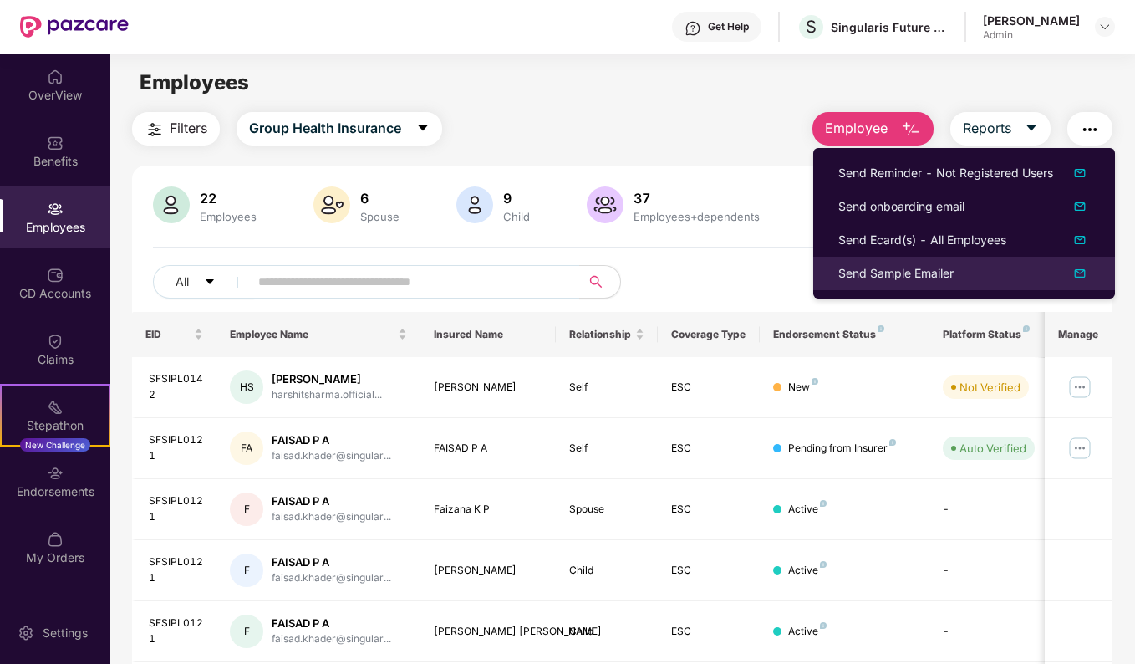
click at [938, 279] on div "Send Sample Emailer" at bounding box center [896, 273] width 115 height 18
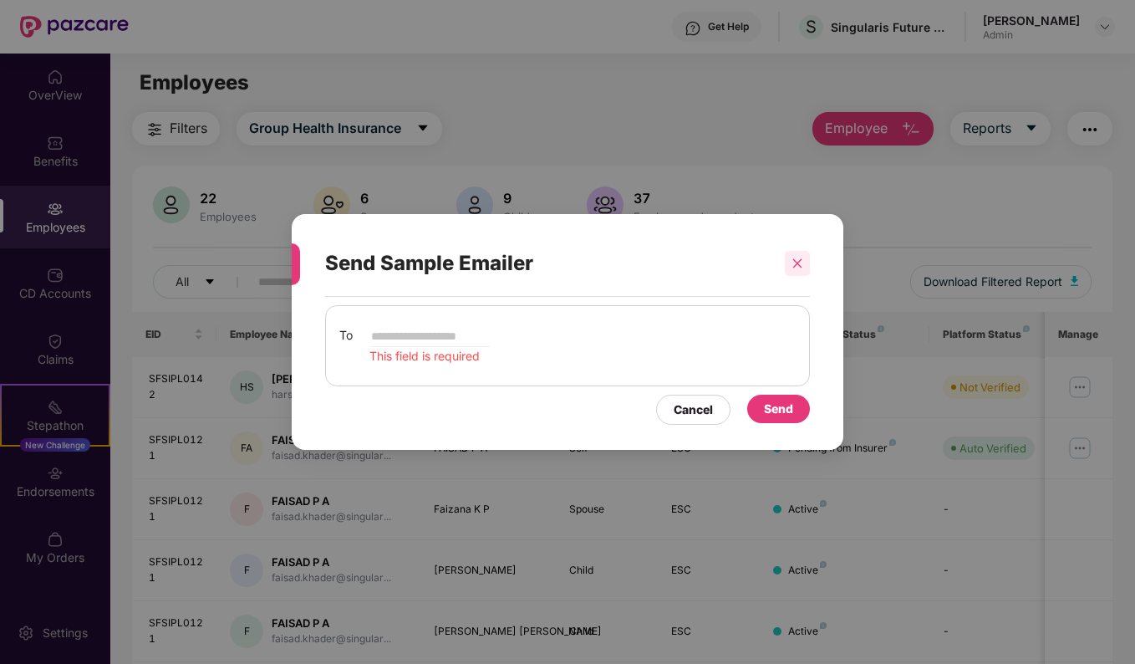
click at [801, 260] on icon "close" at bounding box center [797, 262] width 9 height 9
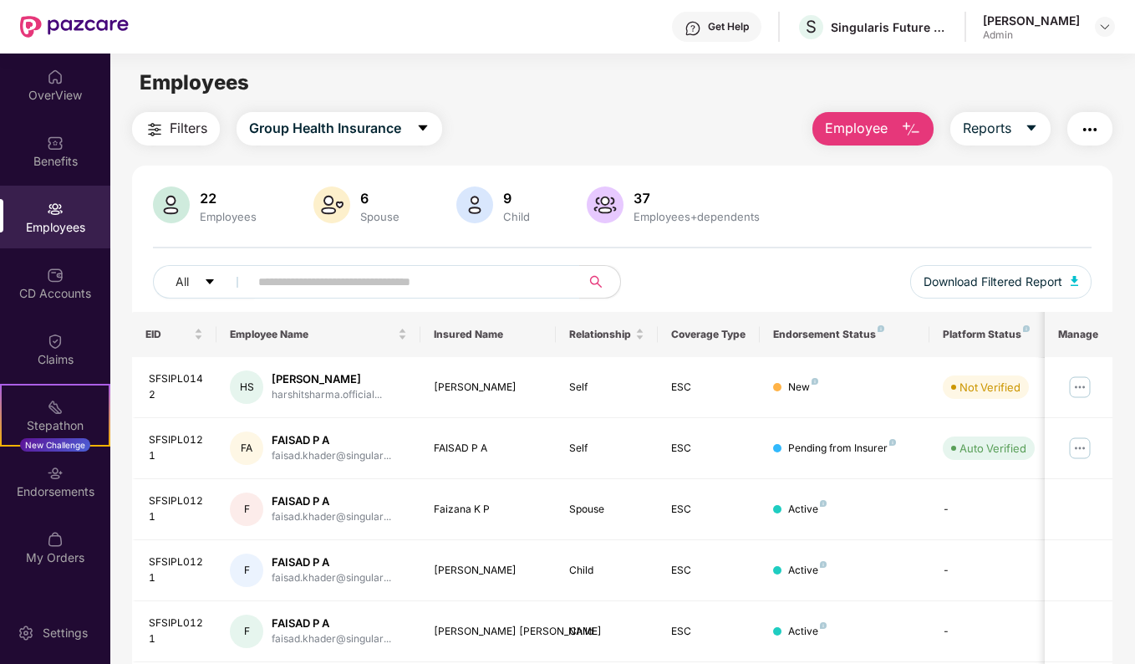
click at [1103, 130] on button "button" at bounding box center [1090, 128] width 45 height 33
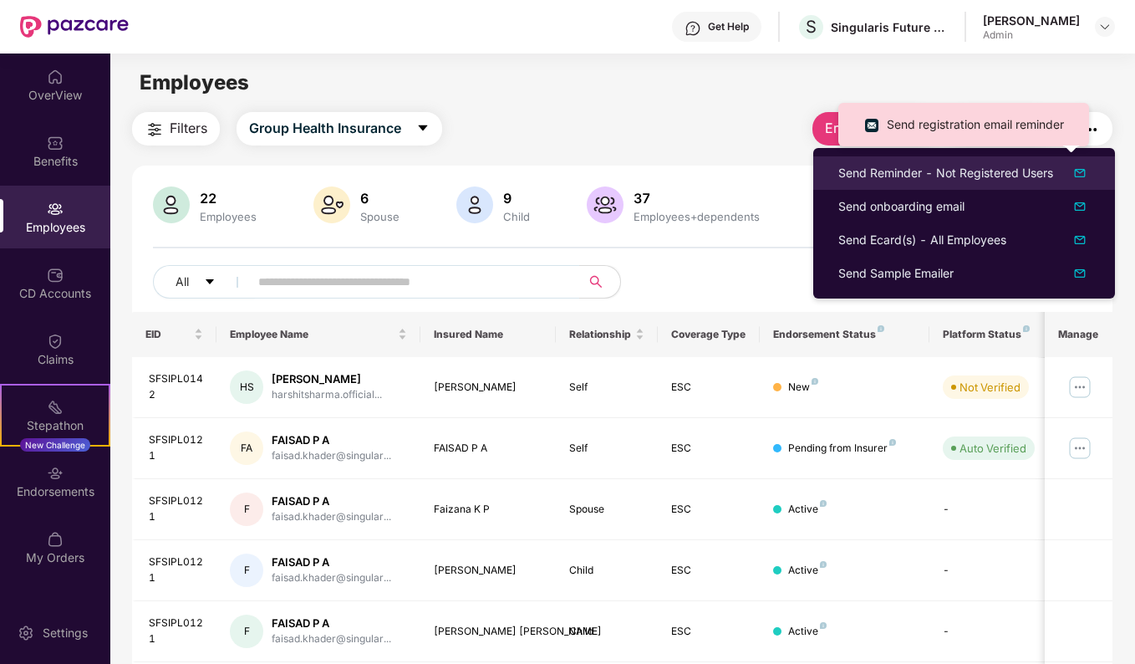
click at [905, 177] on div "Send Reminder - Not Registered Users" at bounding box center [946, 173] width 215 height 18
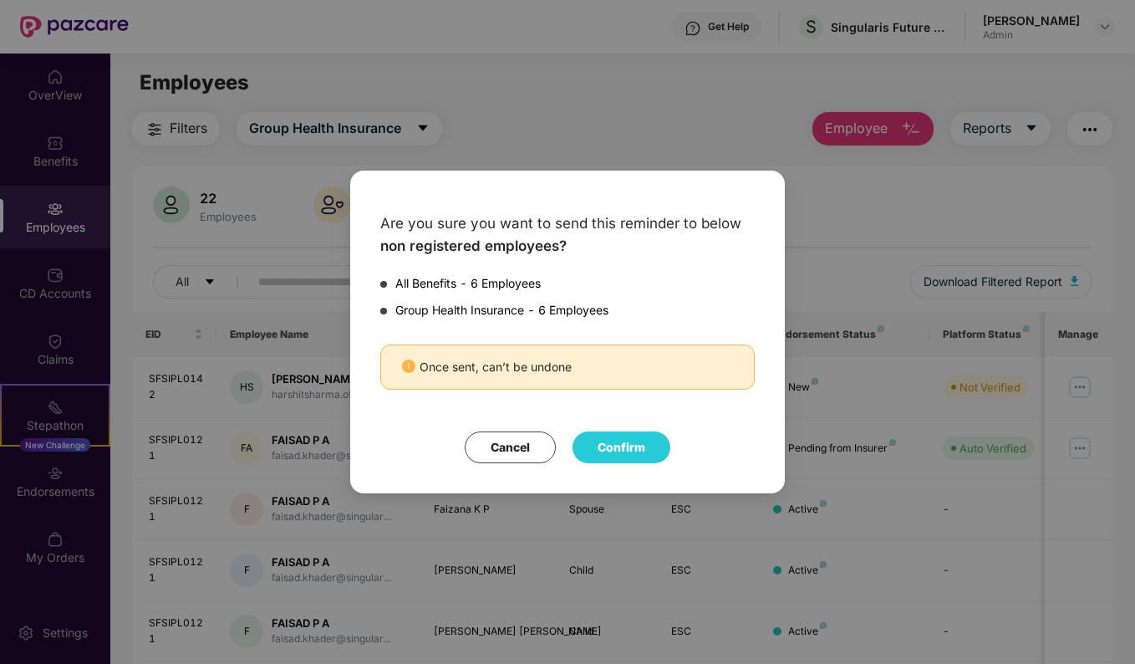
click at [627, 441] on button "Confirm" at bounding box center [622, 447] width 98 height 32
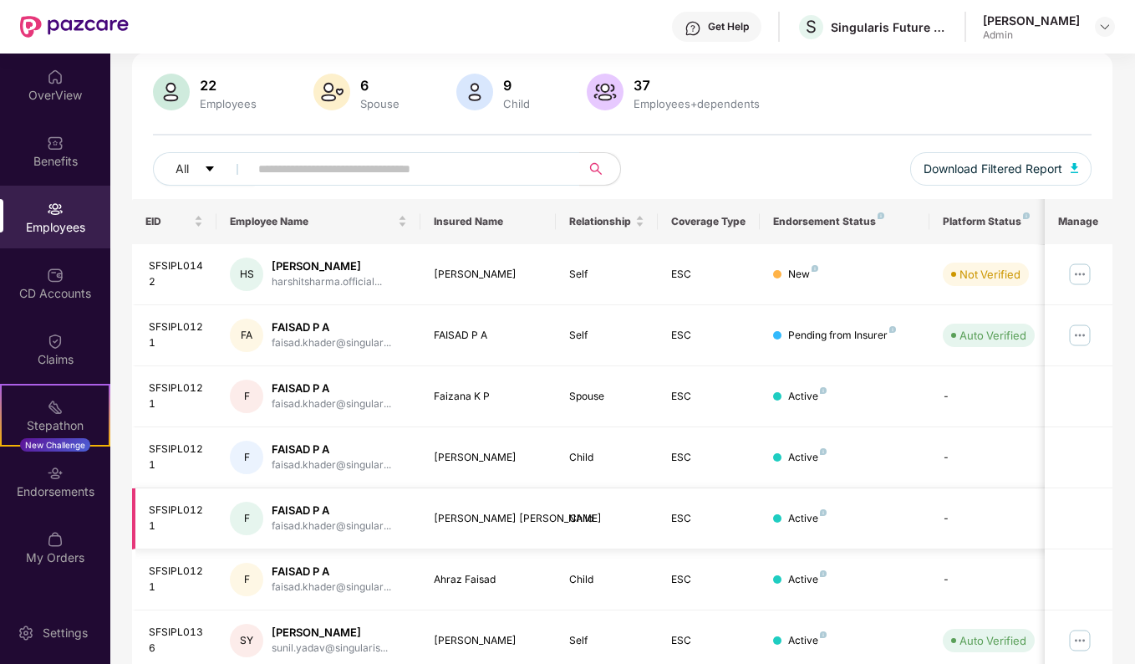
scroll to position [364, 0]
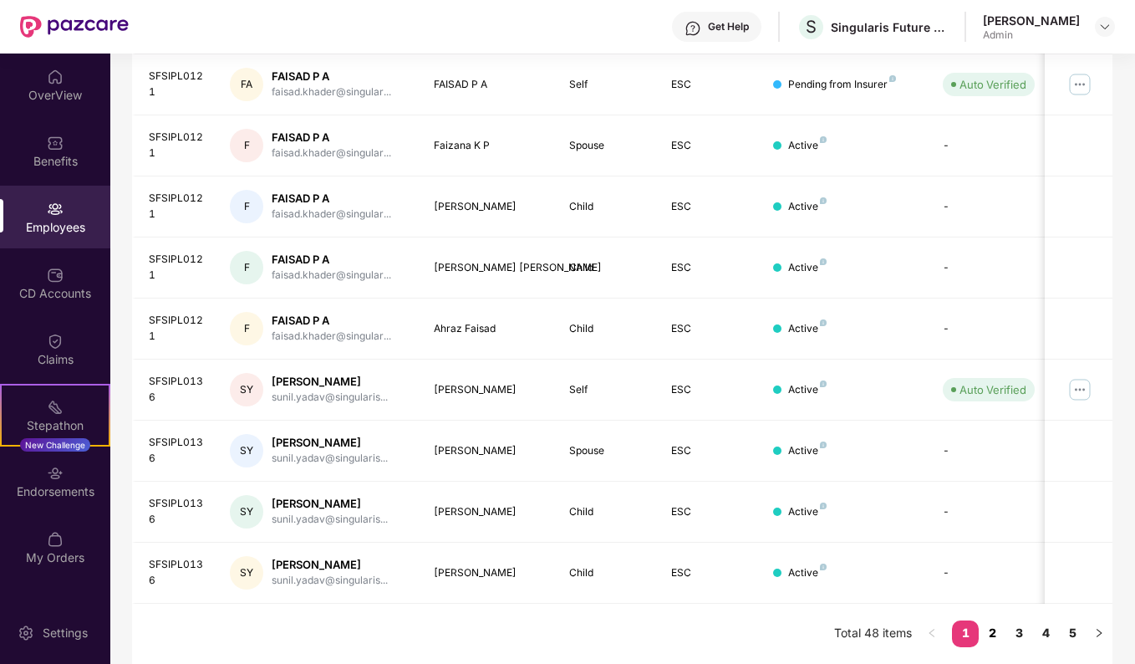
click at [992, 625] on link "2" at bounding box center [992, 632] width 27 height 25
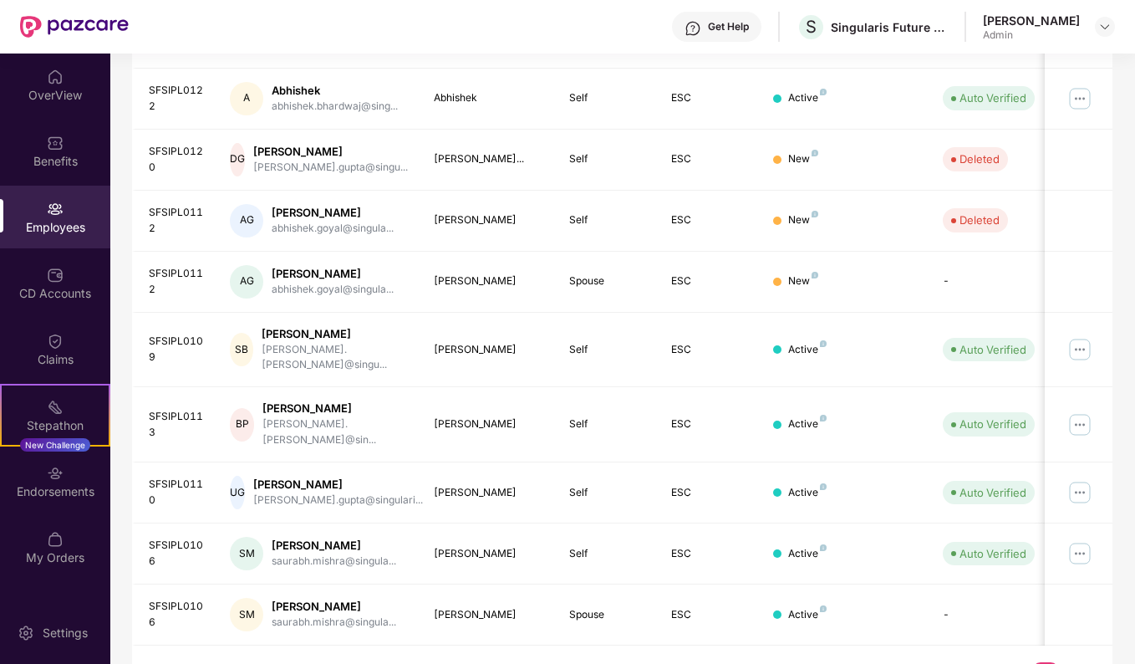
click at [1077, 630] on div "EID Employee Name Insured Name Relationship Coverage Type Endorsement Status Pl…" at bounding box center [623, 326] width 982 height 757
click at [1074, 662] on link "5" at bounding box center [1072, 674] width 27 height 25
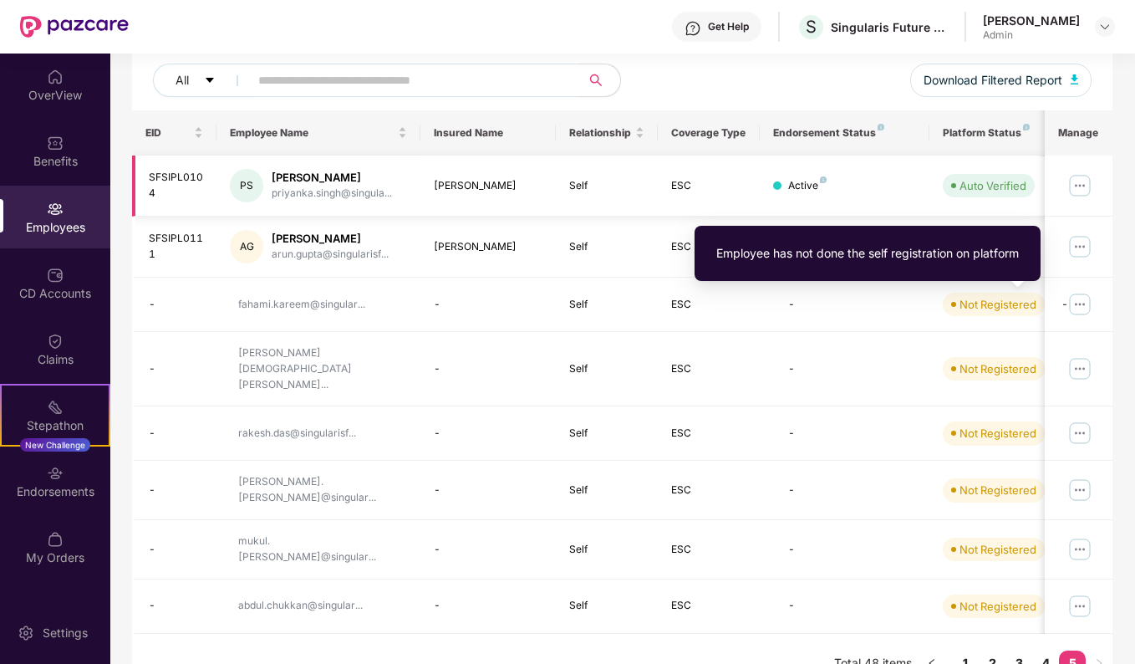
scroll to position [0, 0]
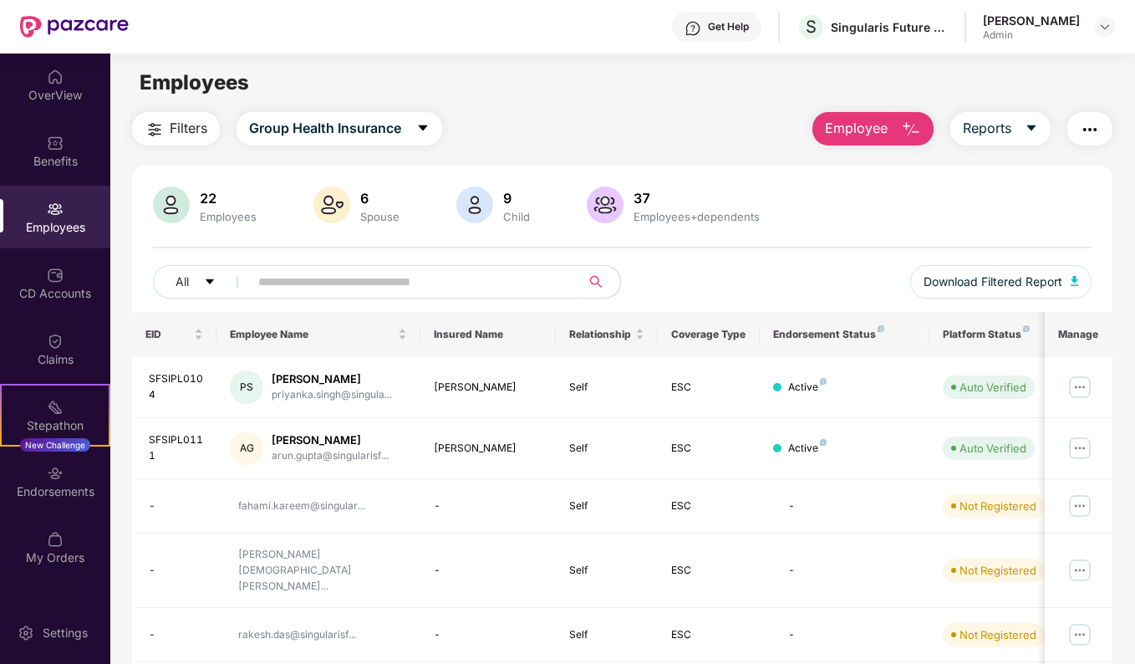
click at [1104, 126] on button "button" at bounding box center [1090, 128] width 45 height 33
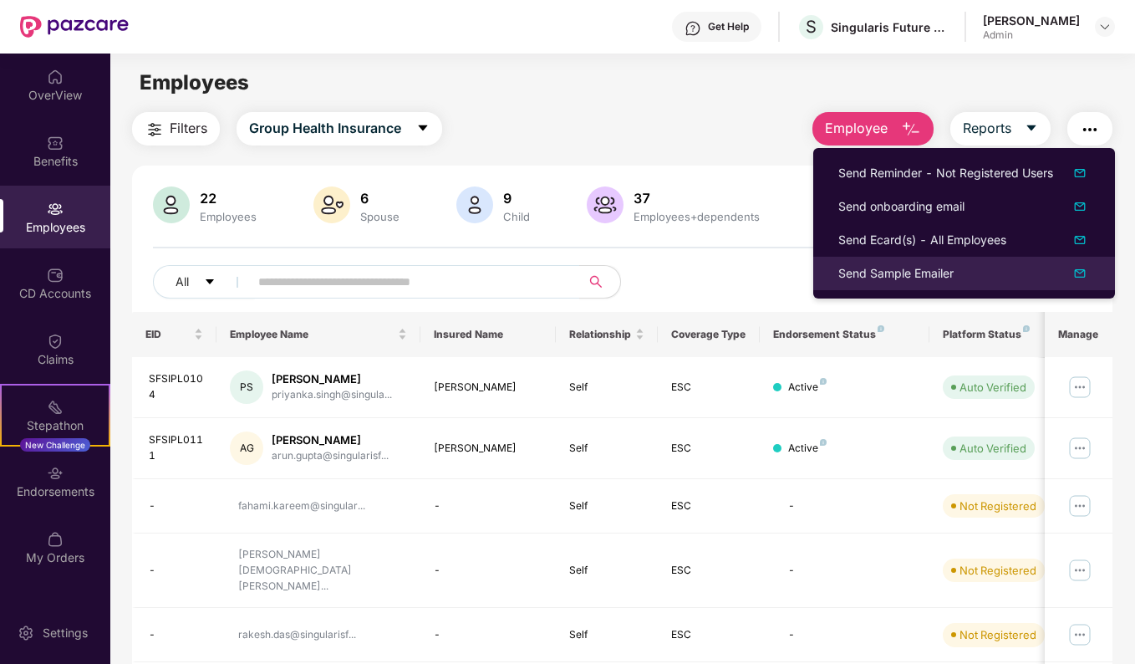
click at [905, 278] on div "Send Sample Emailer" at bounding box center [896, 273] width 115 height 18
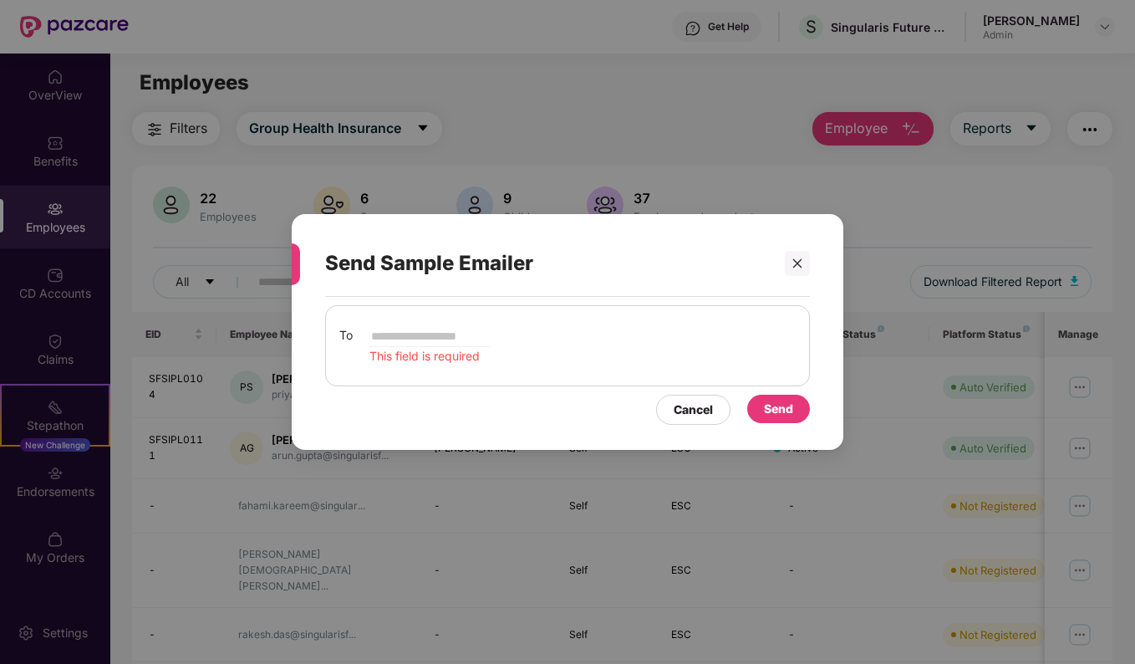
click at [482, 324] on div "To This field is required" at bounding box center [567, 345] width 485 height 81
click at [466, 327] on input "email" at bounding box center [430, 336] width 120 height 20
click at [778, 413] on div "Send" at bounding box center [778, 409] width 29 height 18
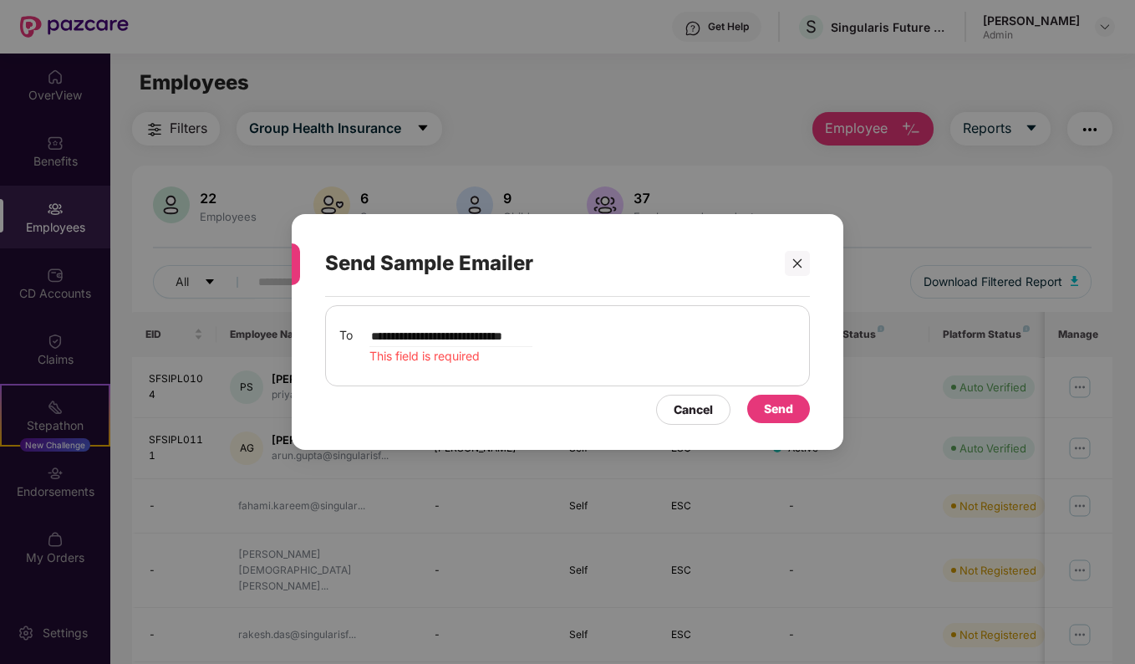
click at [509, 339] on input "**********" at bounding box center [451, 336] width 163 height 20
click at [615, 354] on div "**********" at bounding box center [567, 345] width 456 height 39
drag, startPoint x: 374, startPoint y: 334, endPoint x: 615, endPoint y: 342, distance: 241.7
click at [615, 342] on div "**********" at bounding box center [567, 345] width 456 height 39
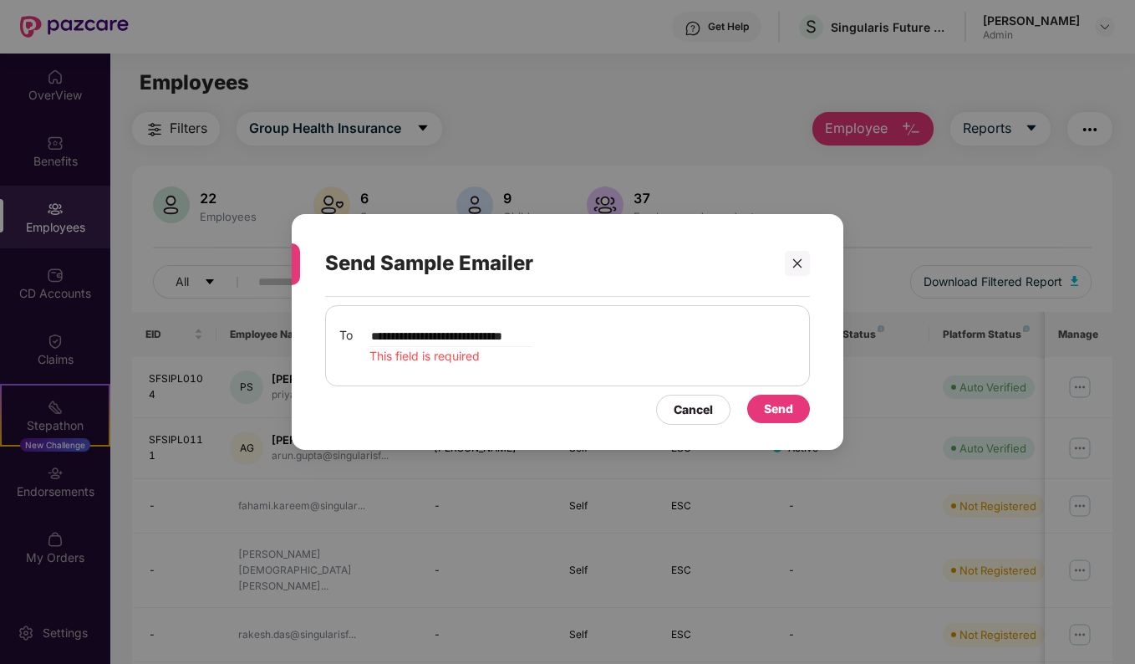
click at [529, 349] on div "**********" at bounding box center [451, 345] width 163 height 39
drag, startPoint x: 431, startPoint y: 334, endPoint x: 364, endPoint y: 333, distance: 66.9
click at [364, 333] on div "**********" at bounding box center [567, 345] width 456 height 39
type input "**********"
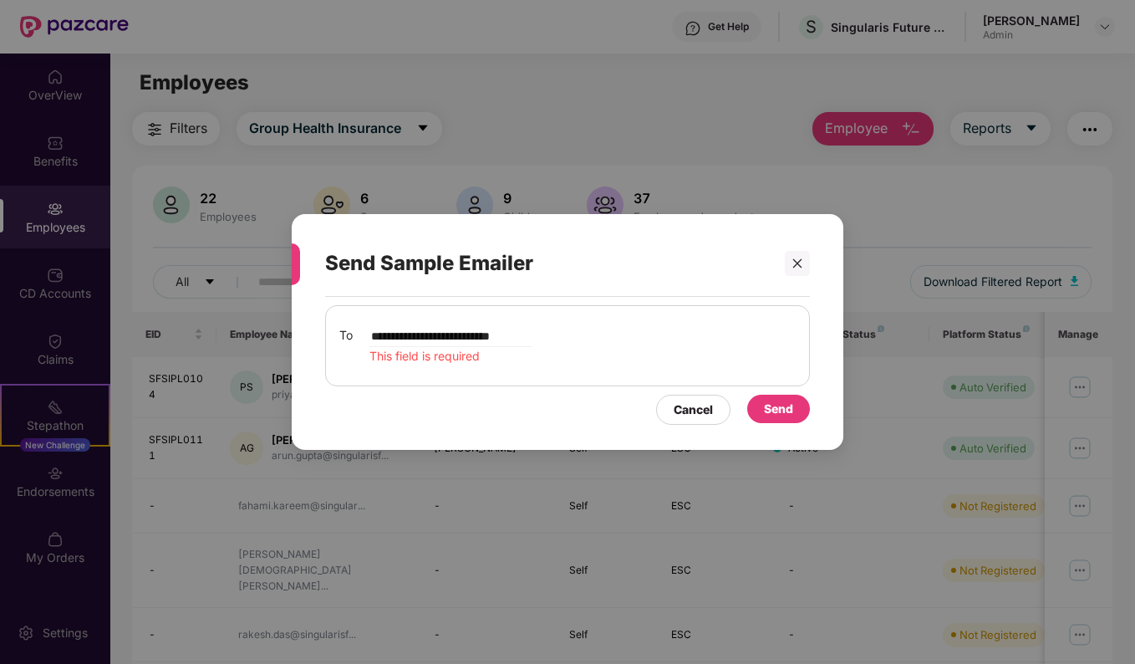
click at [780, 410] on div "Send" at bounding box center [778, 409] width 29 height 18
click at [421, 352] on span "This field is required" at bounding box center [425, 356] width 110 height 14
click at [584, 332] on div "**********" at bounding box center [567, 345] width 456 height 39
click at [564, 331] on div "**********" at bounding box center [567, 345] width 456 height 39
click at [802, 264] on icon "close" at bounding box center [798, 264] width 12 height 12
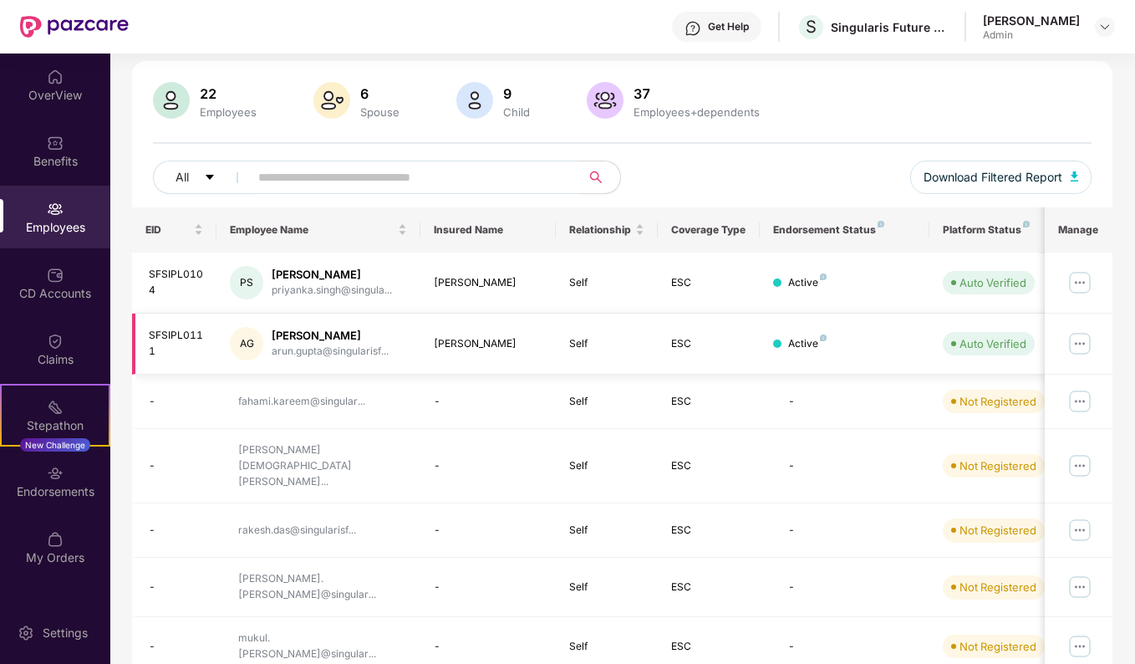
scroll to position [167, 0]
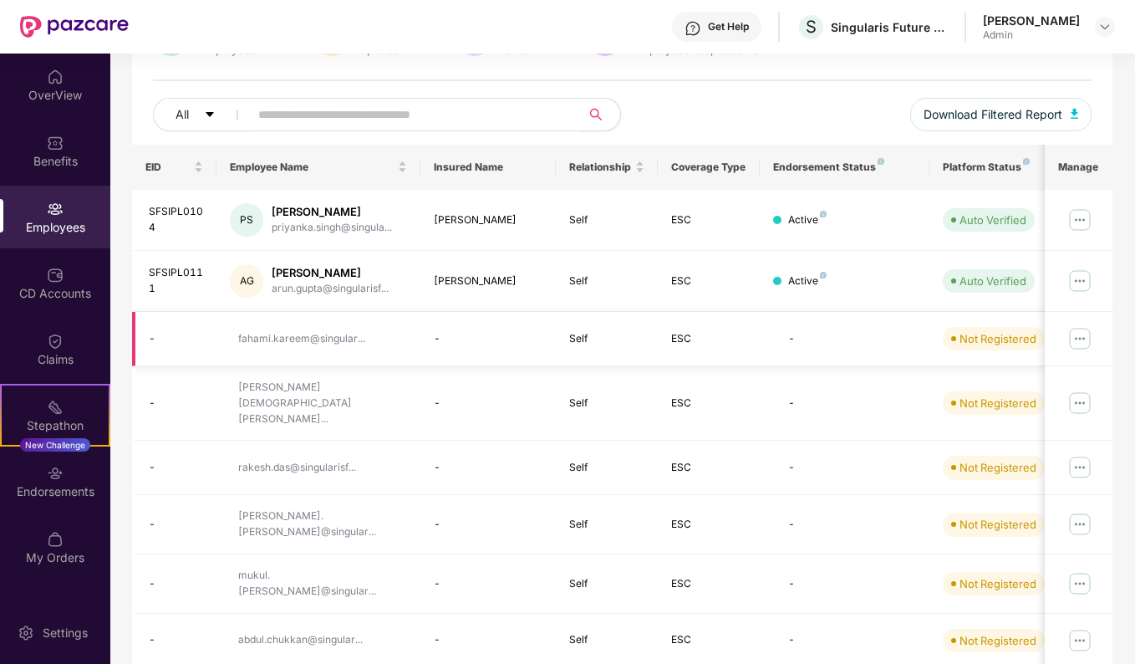
click at [1081, 330] on img at bounding box center [1080, 338] width 27 height 27
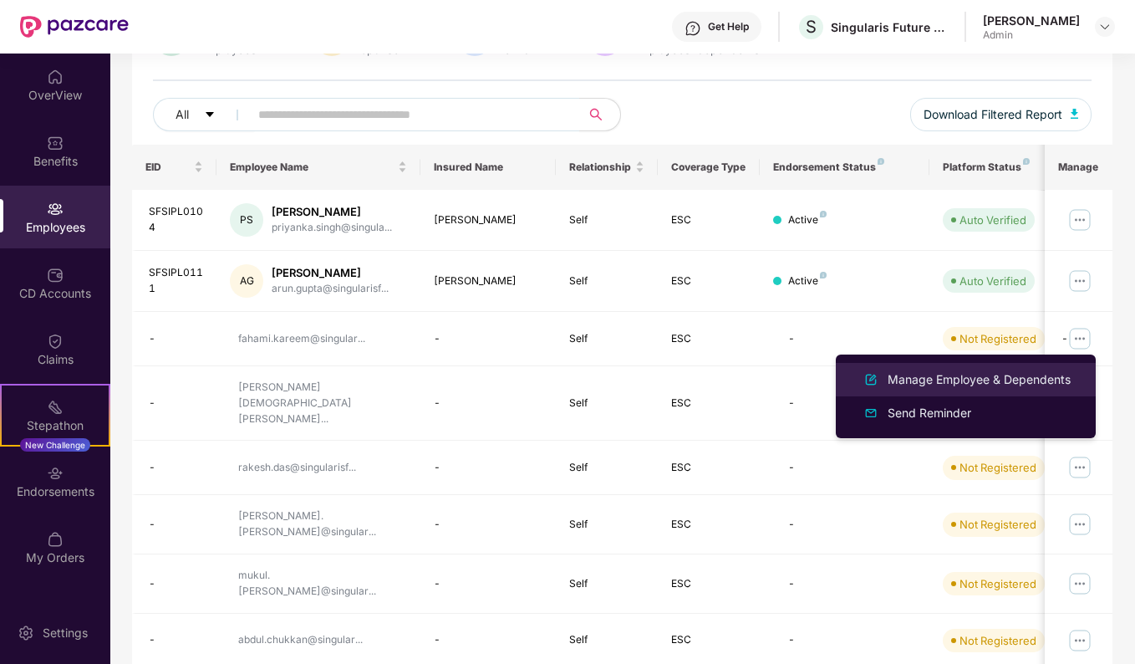
click at [989, 385] on div "Manage Employee & Dependents" at bounding box center [980, 379] width 190 height 18
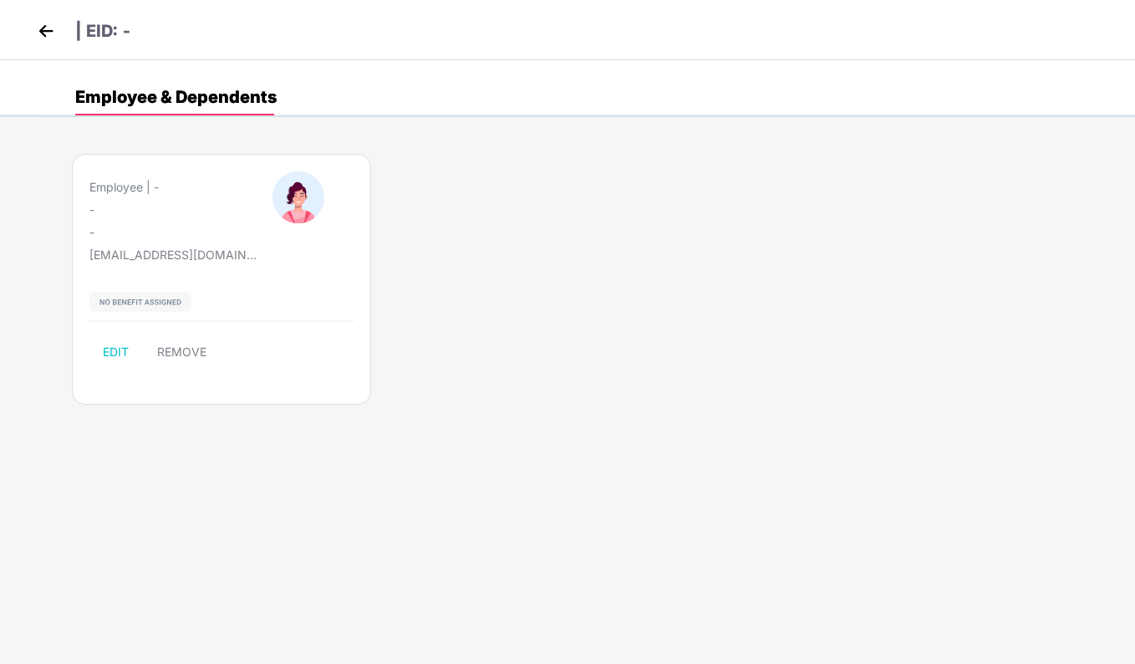
click at [47, 19] on img at bounding box center [45, 30] width 25 height 25
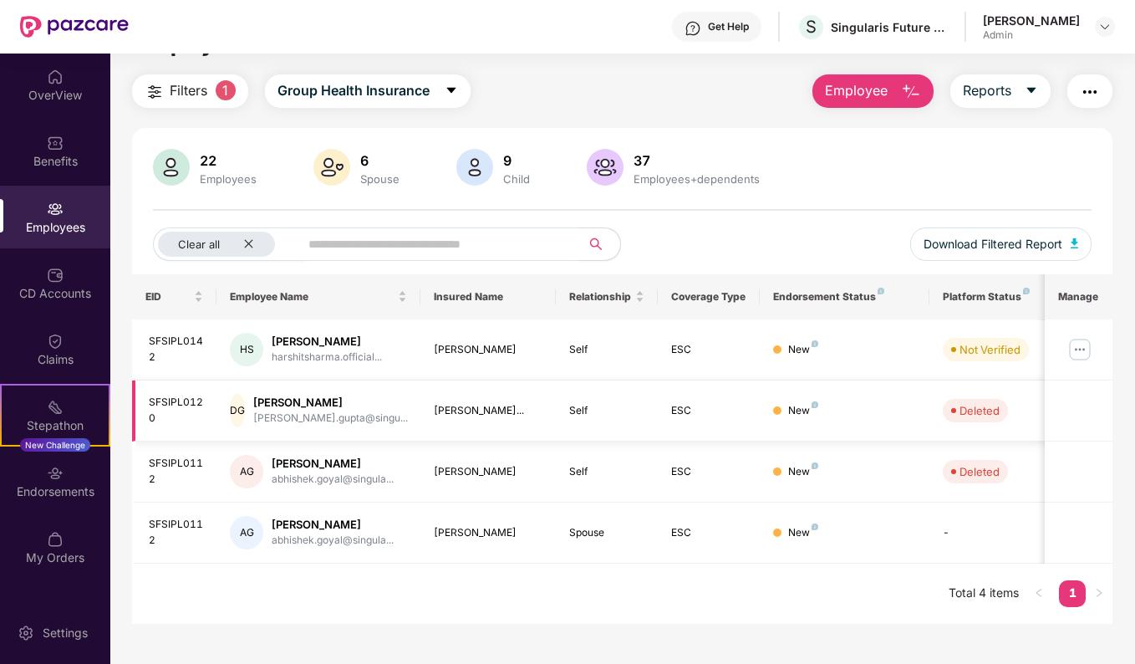
scroll to position [54, 0]
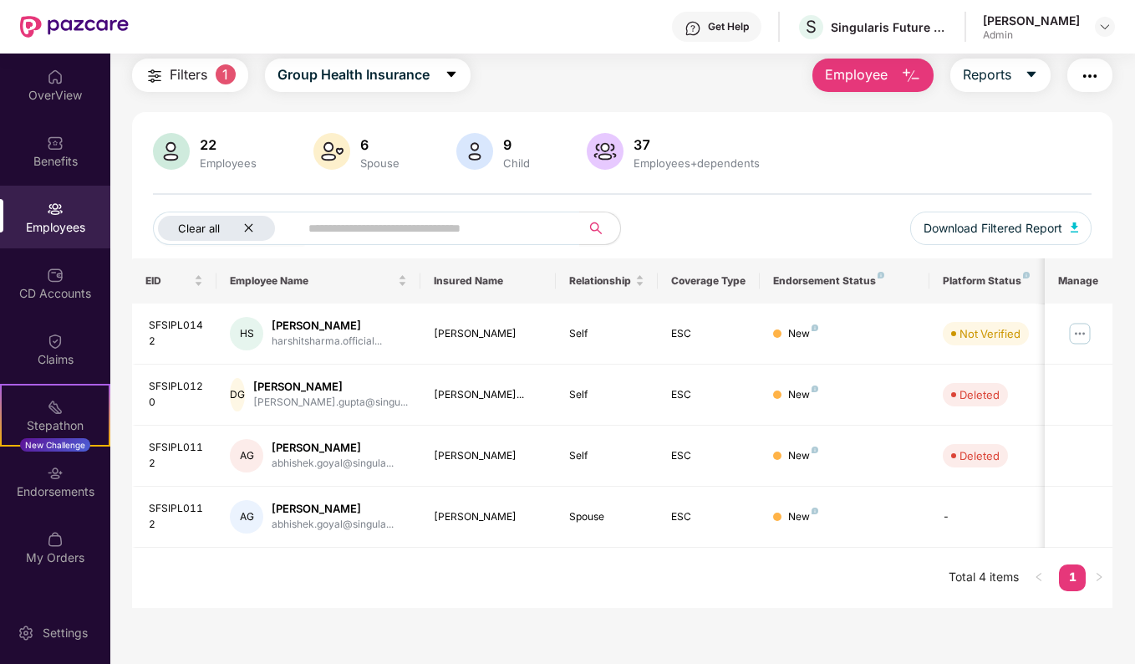
click at [241, 230] on div "Clear all" at bounding box center [216, 228] width 117 height 25
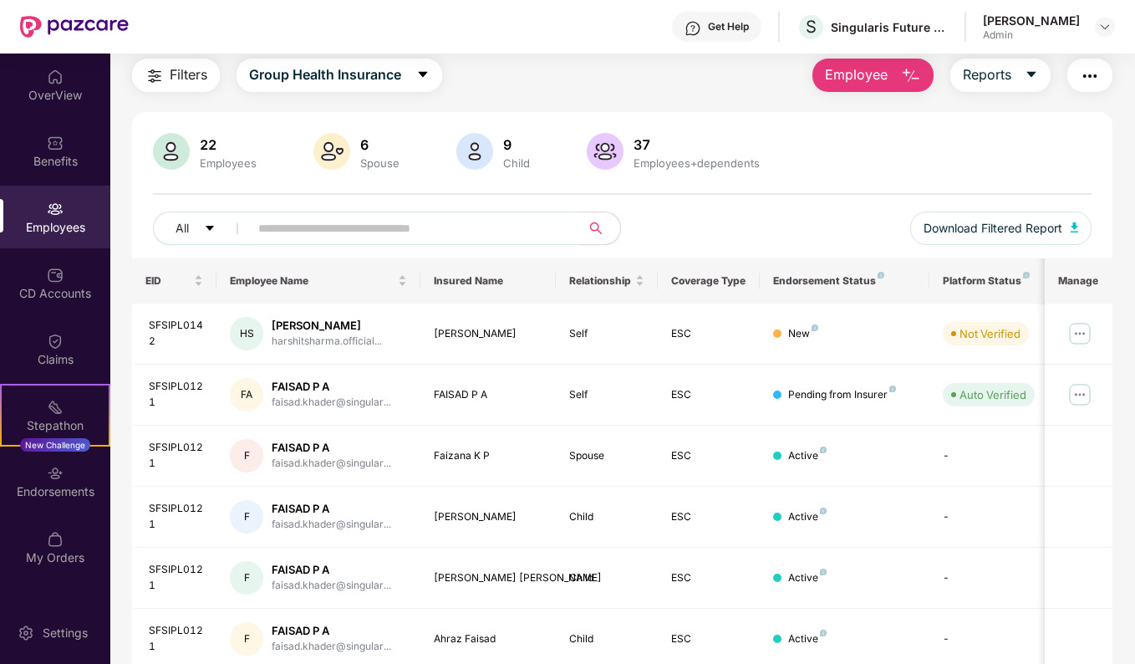
click at [994, 279] on div "Platform Status" at bounding box center [989, 280] width 92 height 13
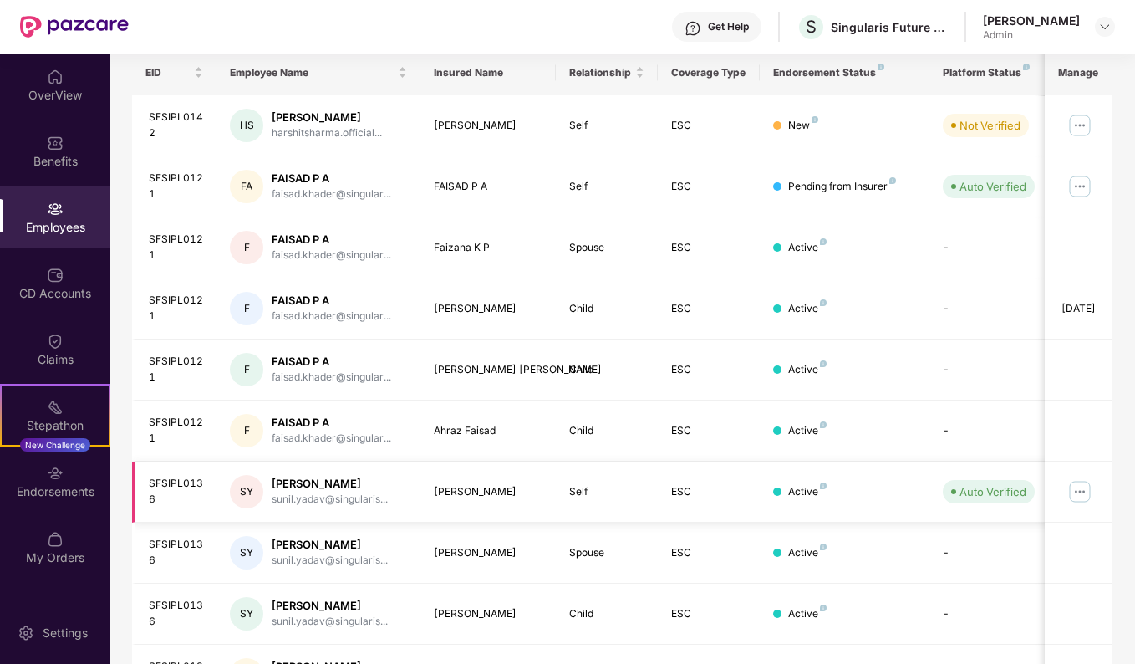
scroll to position [364, 0]
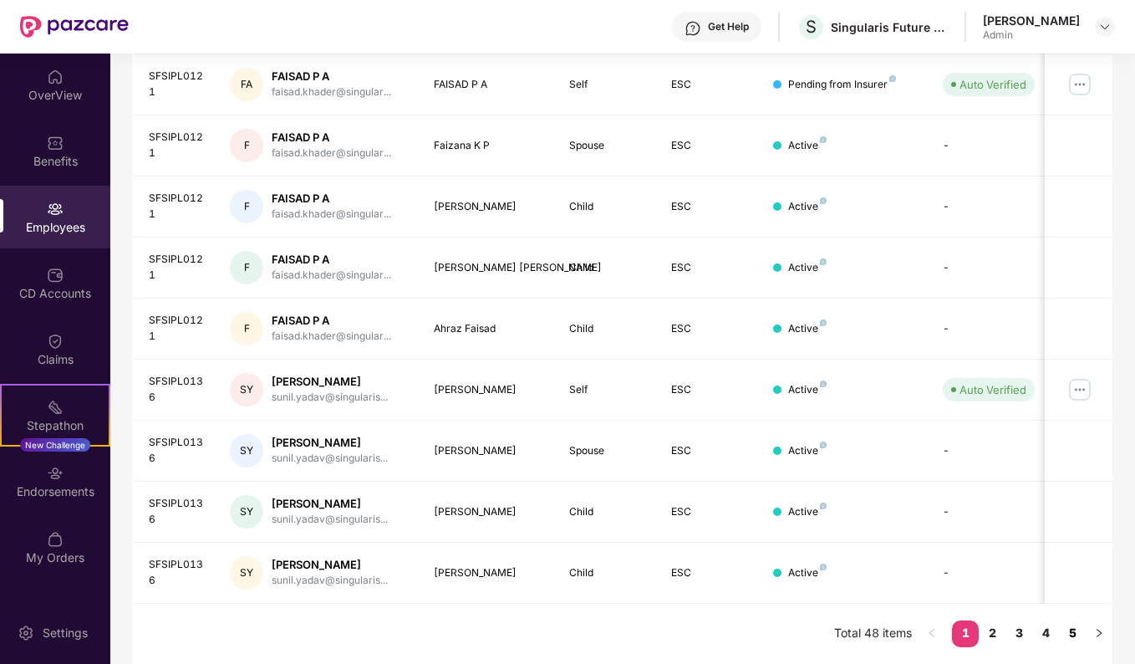
click at [1074, 634] on link "5" at bounding box center [1072, 632] width 27 height 25
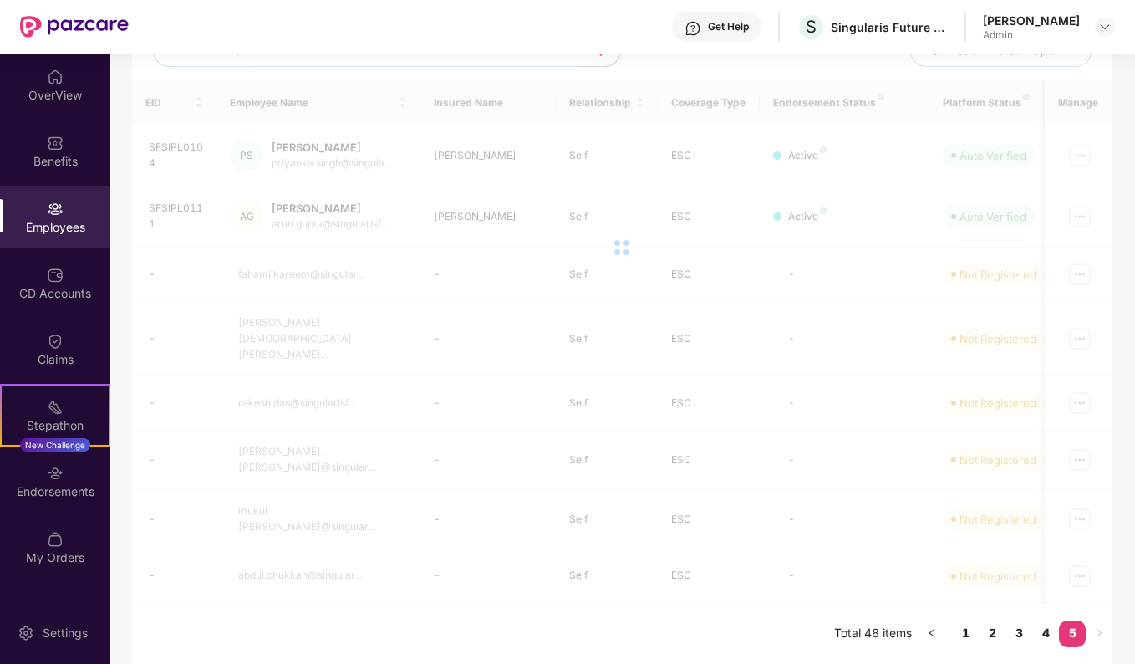
scroll to position [201, 0]
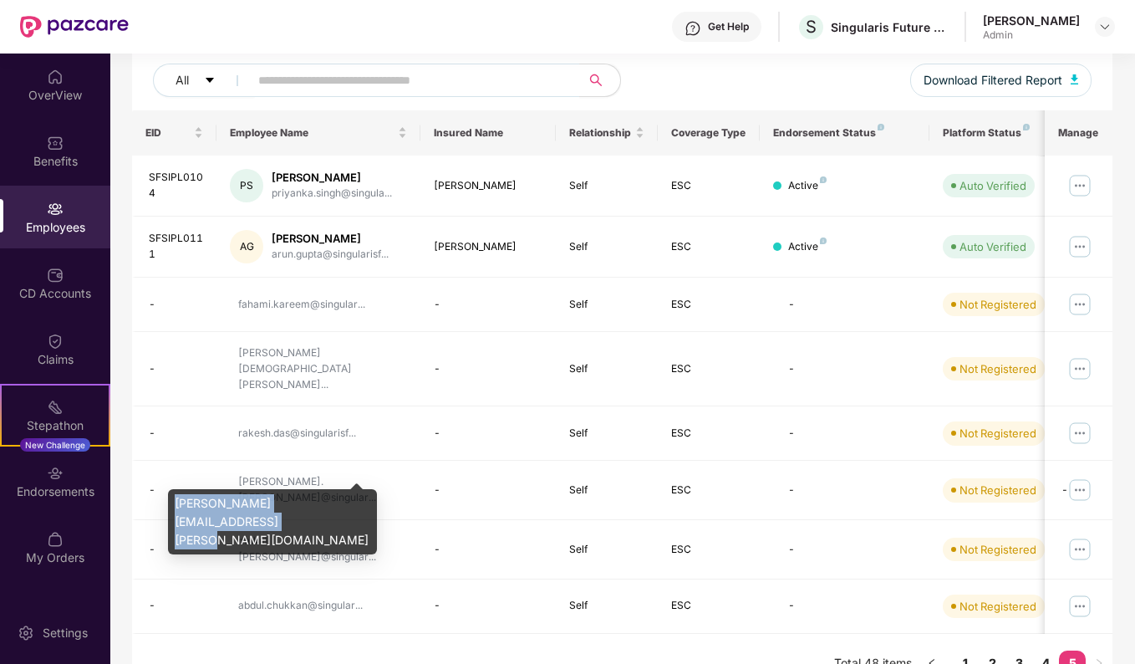
drag, startPoint x: 252, startPoint y: 465, endPoint x: 220, endPoint y: 522, distance: 65.1
click at [220, 522] on div "[PERSON_NAME][EMAIL_ADDRESS][PERSON_NAME][DOMAIN_NAME]" at bounding box center [272, 521] width 209 height 65
copy div "[PERSON_NAME][EMAIL_ADDRESS][PERSON_NAME][DOMAIN_NAME]"
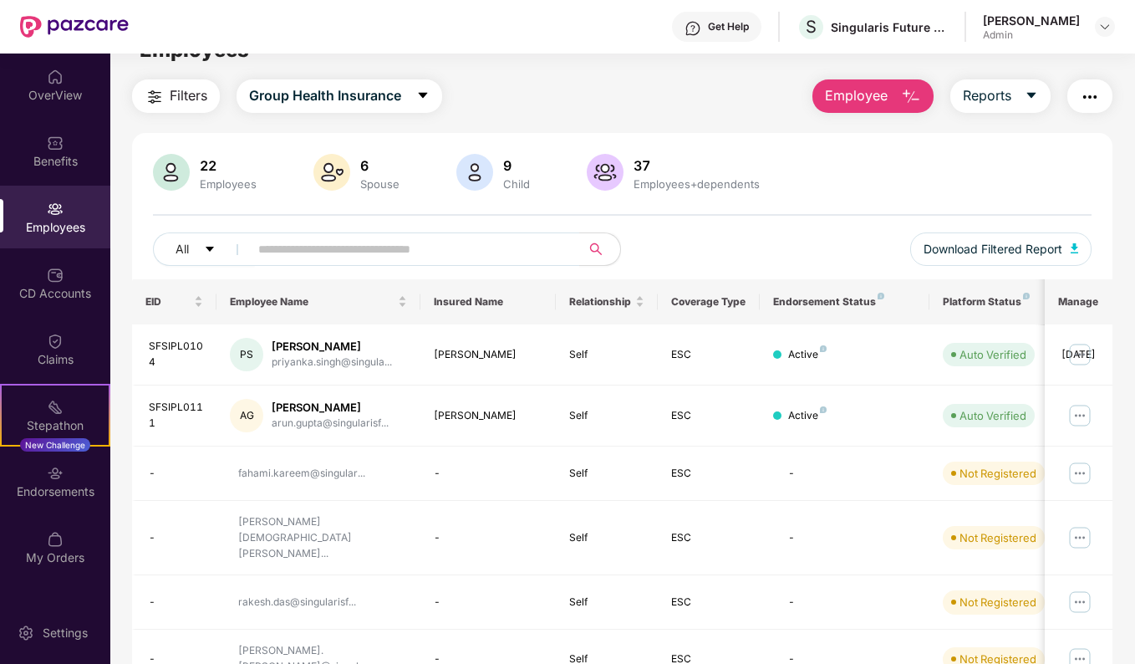
scroll to position [0, 0]
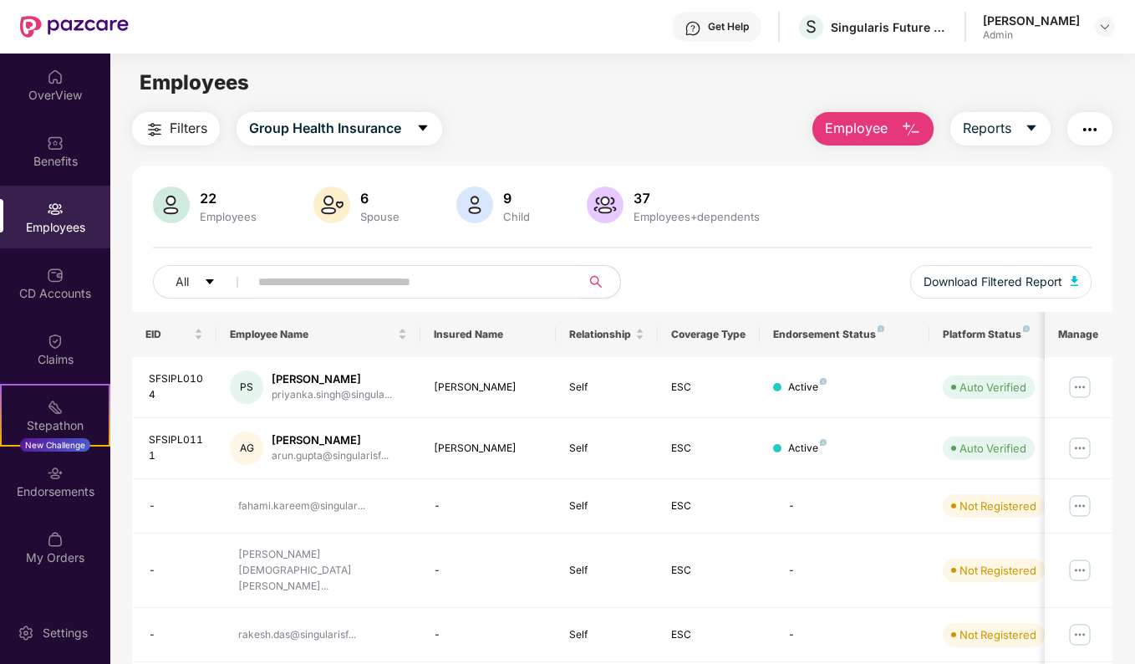
drag, startPoint x: 100, startPoint y: 33, endPoint x: 518, endPoint y: 57, distance: 418.7
click at [518, 57] on main "Employees Filters Group Health Insurance Employee Reports 22 Employees 6 Spouse…" at bounding box center [622, 386] width 1024 height 664
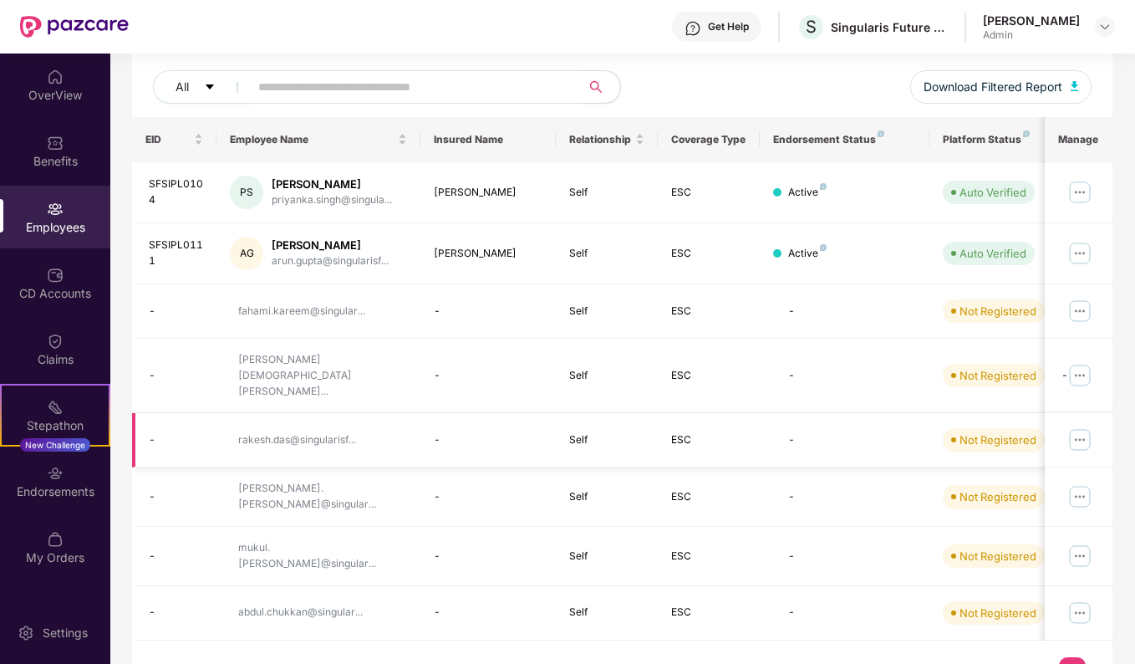
scroll to position [201, 0]
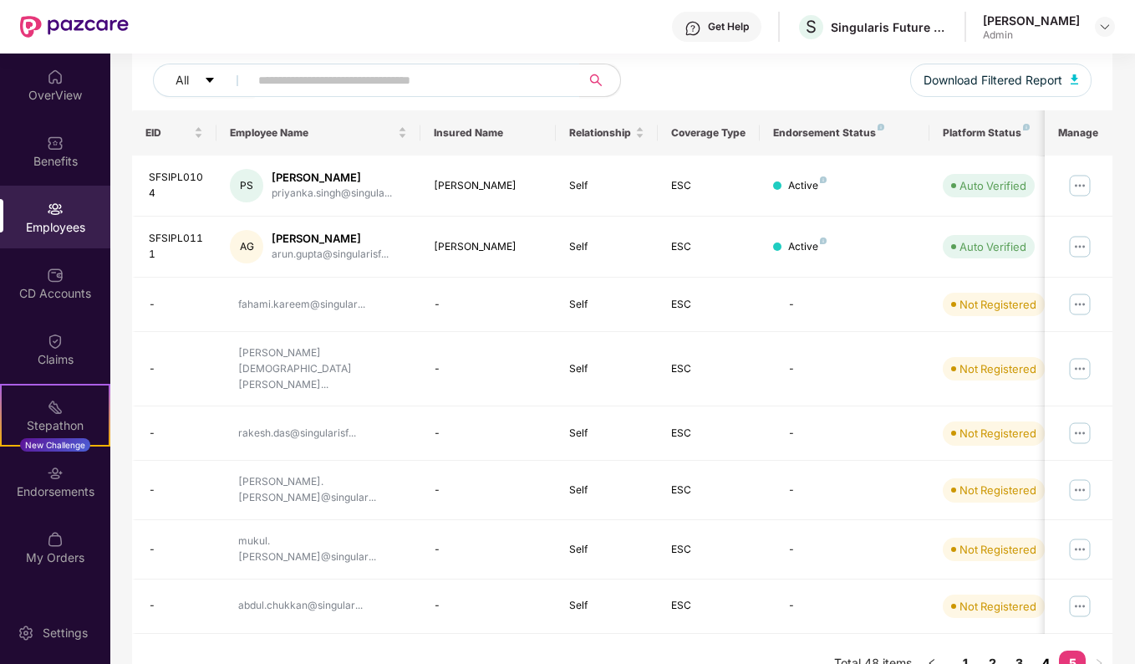
click at [1039, 650] on link "4" at bounding box center [1046, 662] width 27 height 25
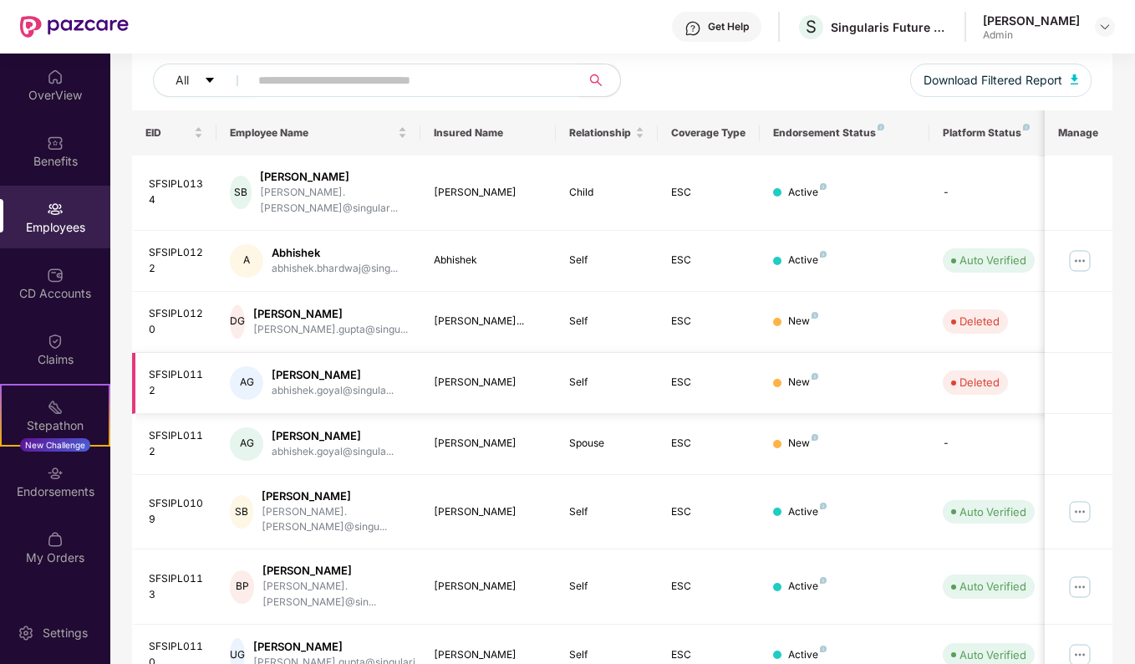
scroll to position [378, 0]
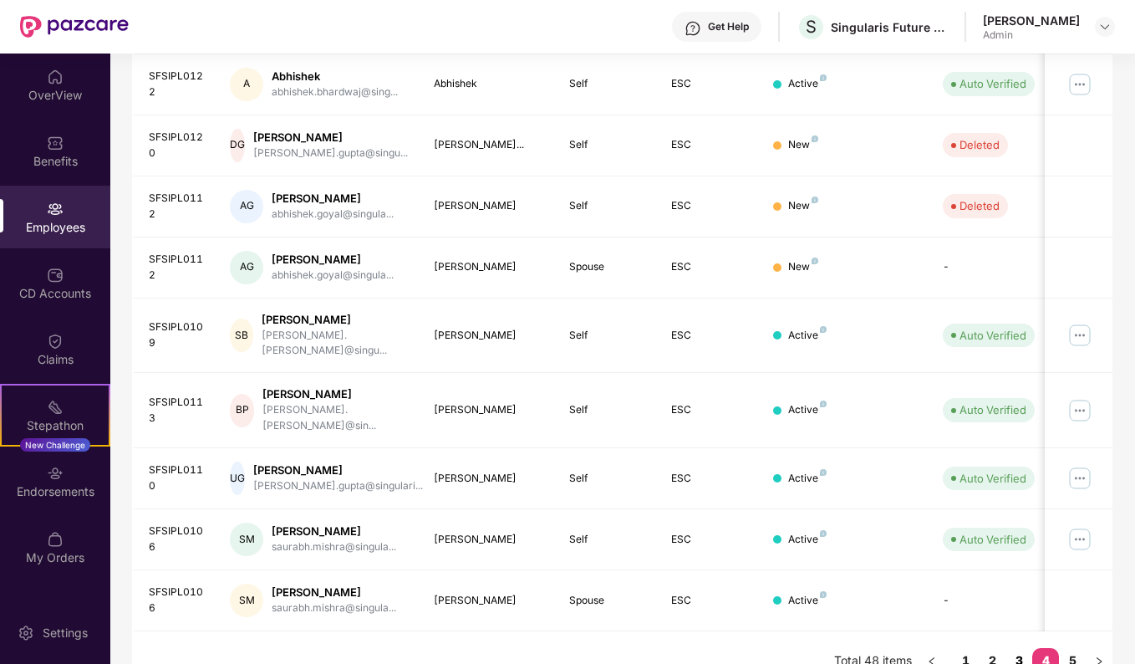
click at [1022, 648] on link "3" at bounding box center [1019, 660] width 27 height 25
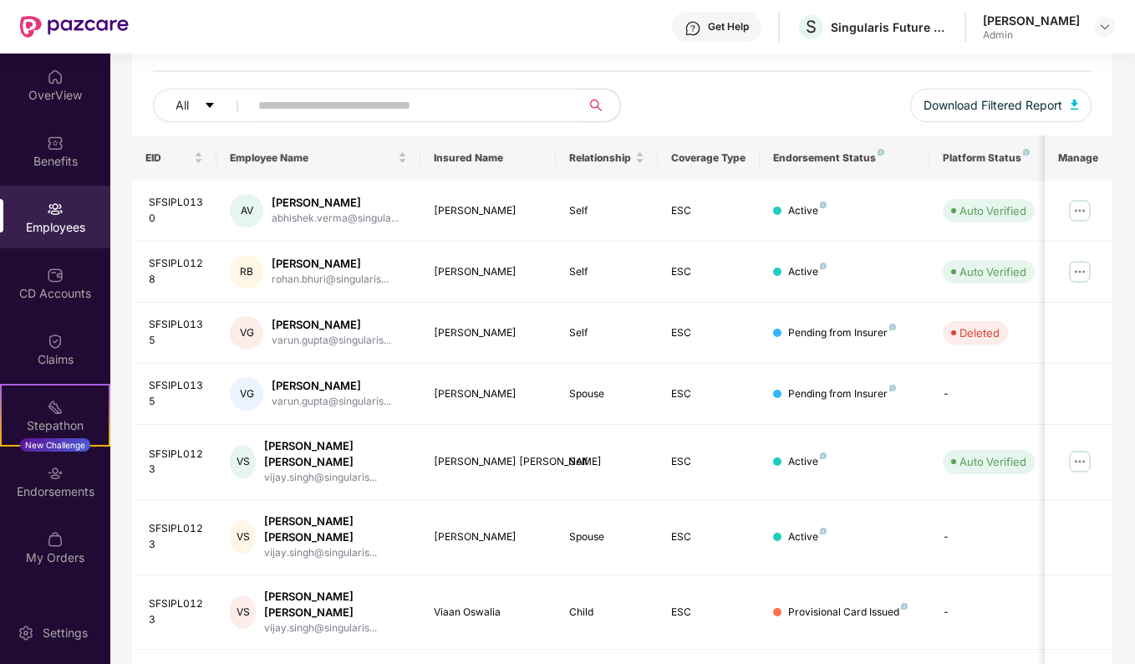
scroll to position [364, 0]
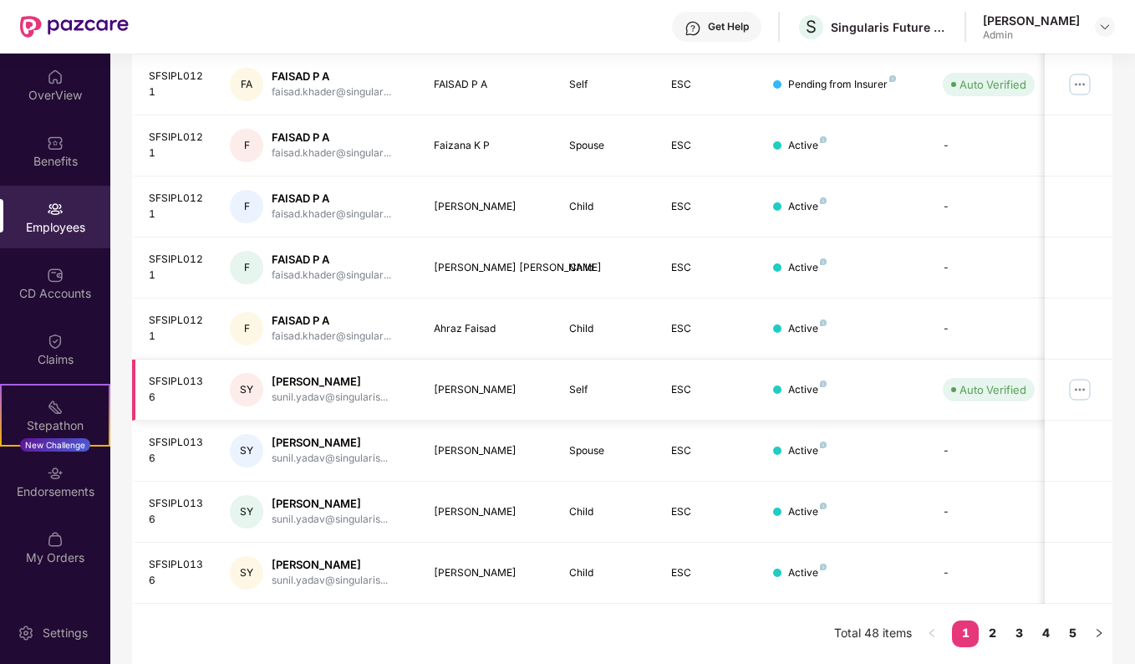
scroll to position [0, 0]
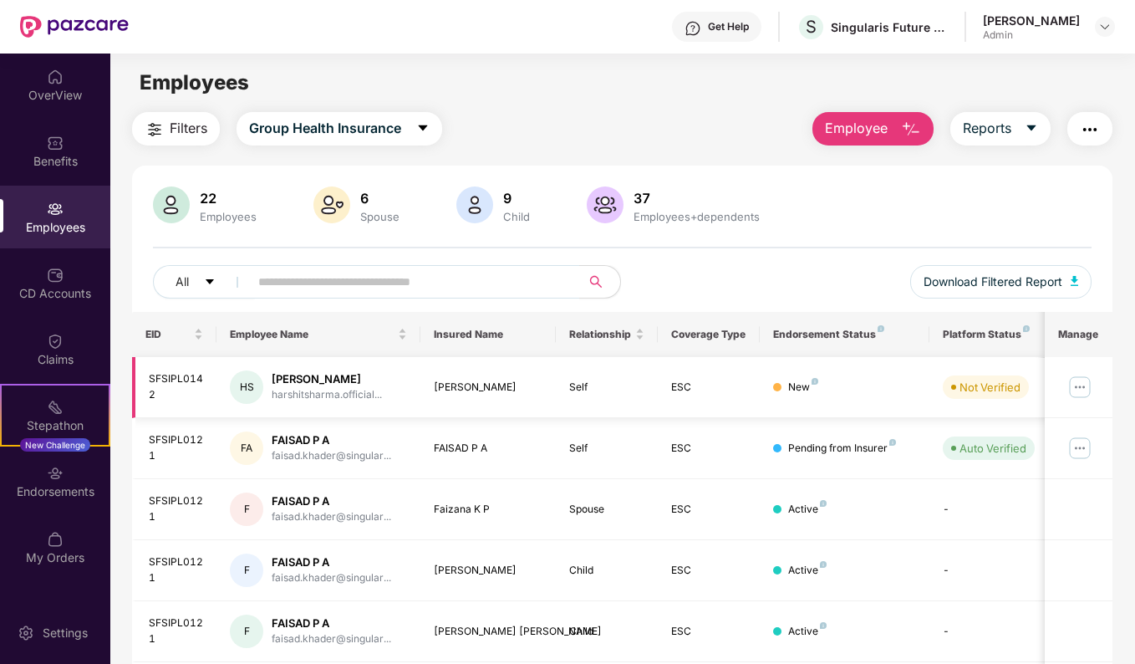
click at [1083, 393] on img at bounding box center [1080, 387] width 27 height 27
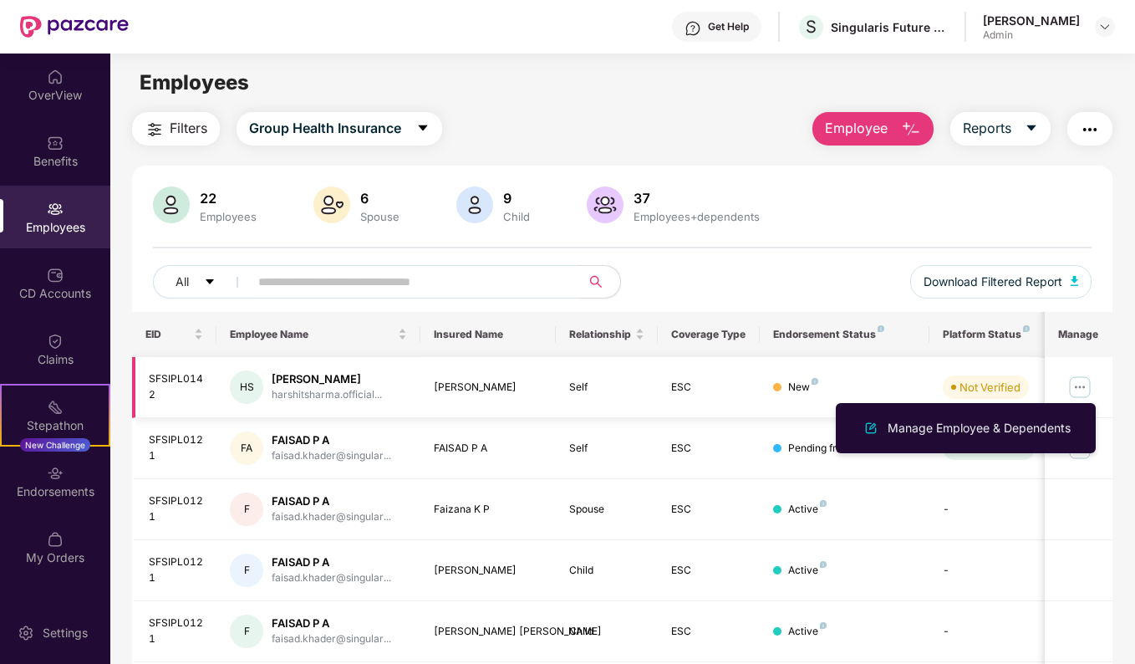
click at [329, 385] on div "[PERSON_NAME]" at bounding box center [327, 379] width 110 height 16
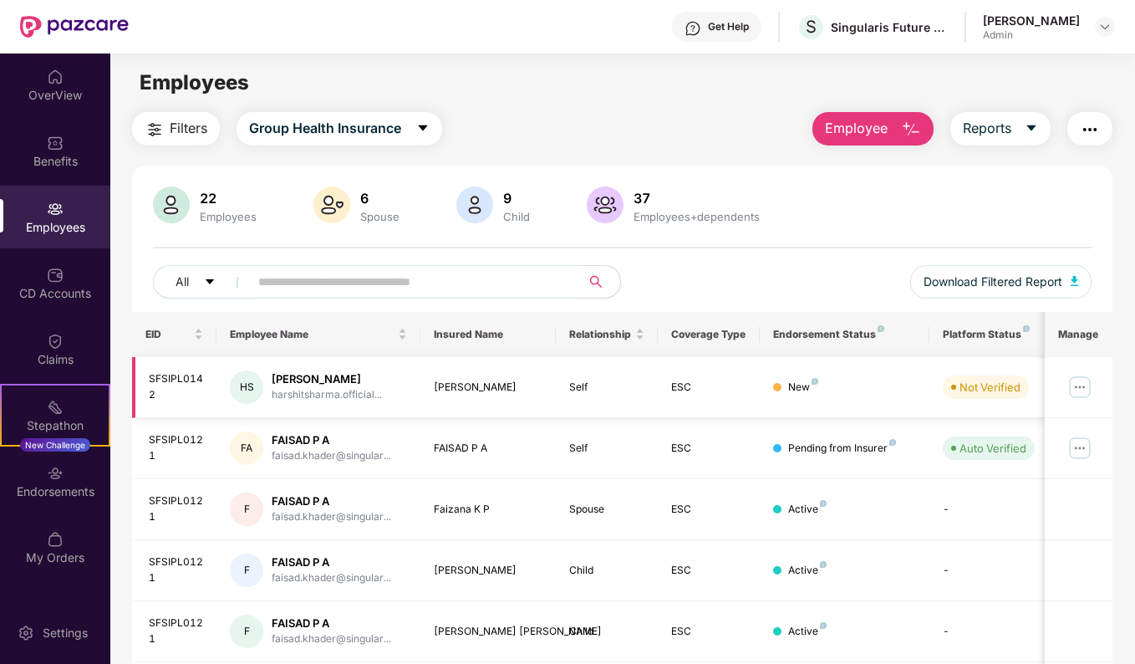
click at [334, 382] on div "[PERSON_NAME]" at bounding box center [327, 379] width 110 height 16
click at [1096, 381] on td at bounding box center [1079, 387] width 68 height 61
click at [1084, 387] on img at bounding box center [1080, 387] width 27 height 27
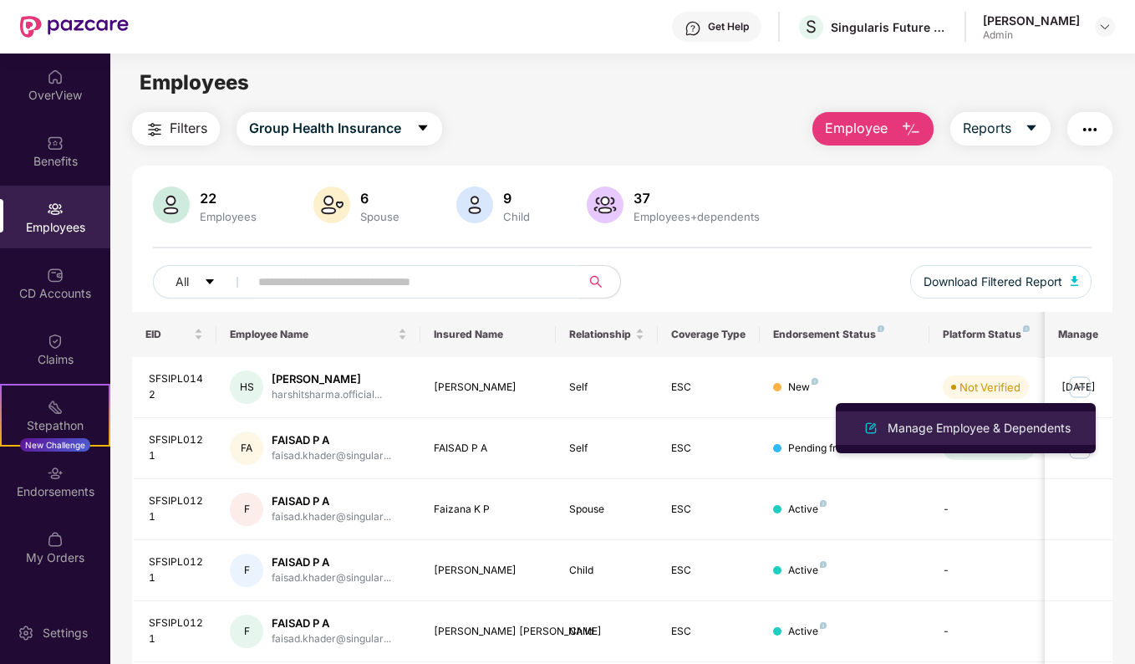
click at [879, 416] on li "Manage Employee & Dependents" at bounding box center [966, 427] width 260 height 33
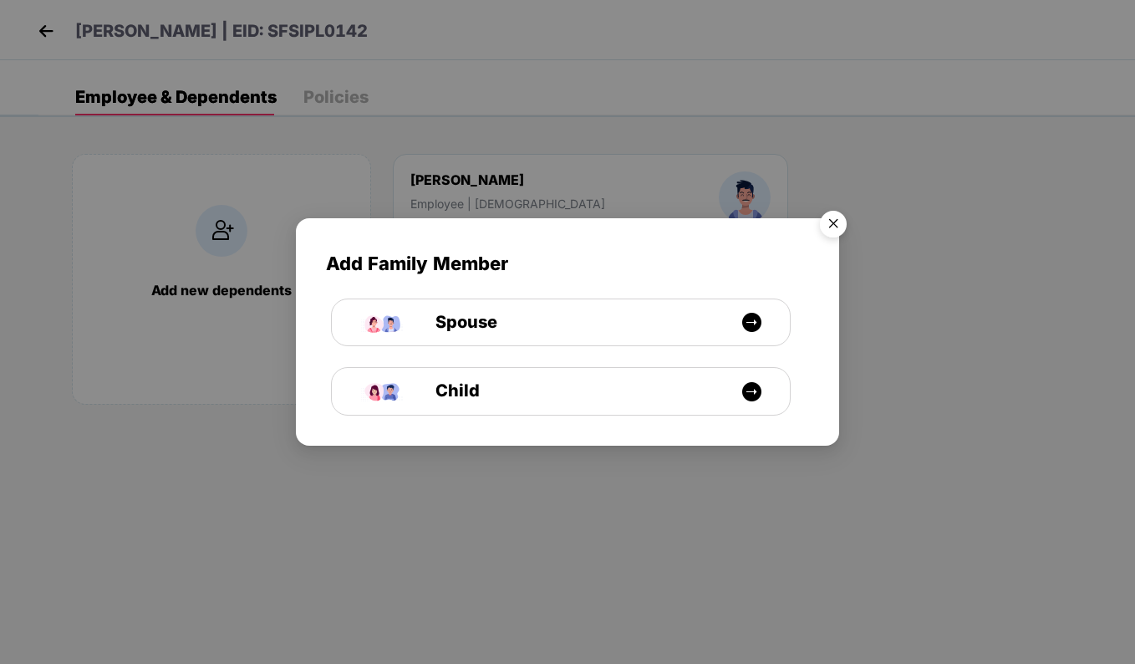
click at [839, 225] on img "Close" at bounding box center [833, 226] width 47 height 47
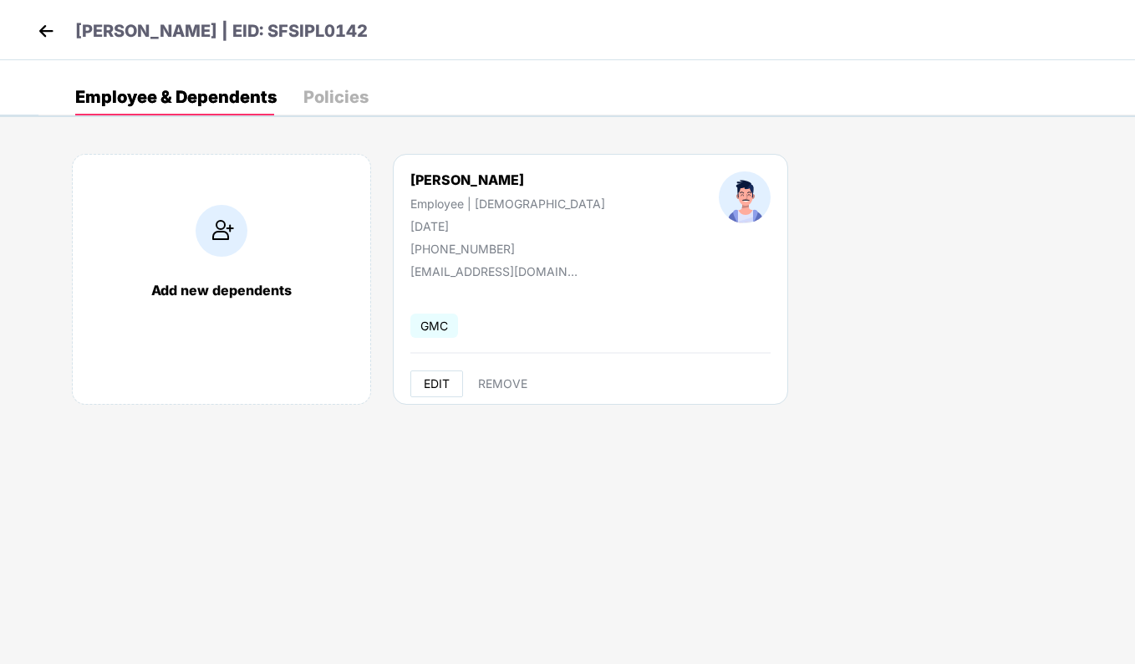
click at [431, 384] on span "EDIT" at bounding box center [437, 383] width 26 height 13
select select "****"
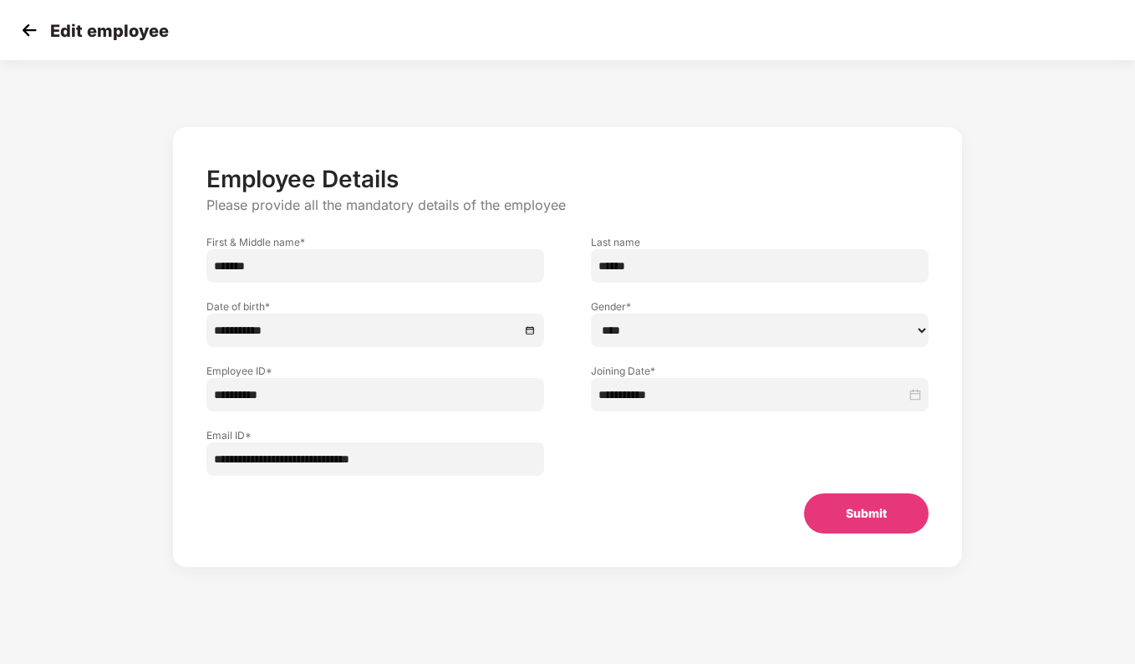
drag, startPoint x: 898, startPoint y: 513, endPoint x: 605, endPoint y: 488, distance: 293.6
click at [605, 488] on div "**********" at bounding box center [568, 349] width 722 height 369
click at [724, 449] on div at bounding box center [760, 443] width 385 height 64
click at [788, 399] on input at bounding box center [753, 394] width 308 height 18
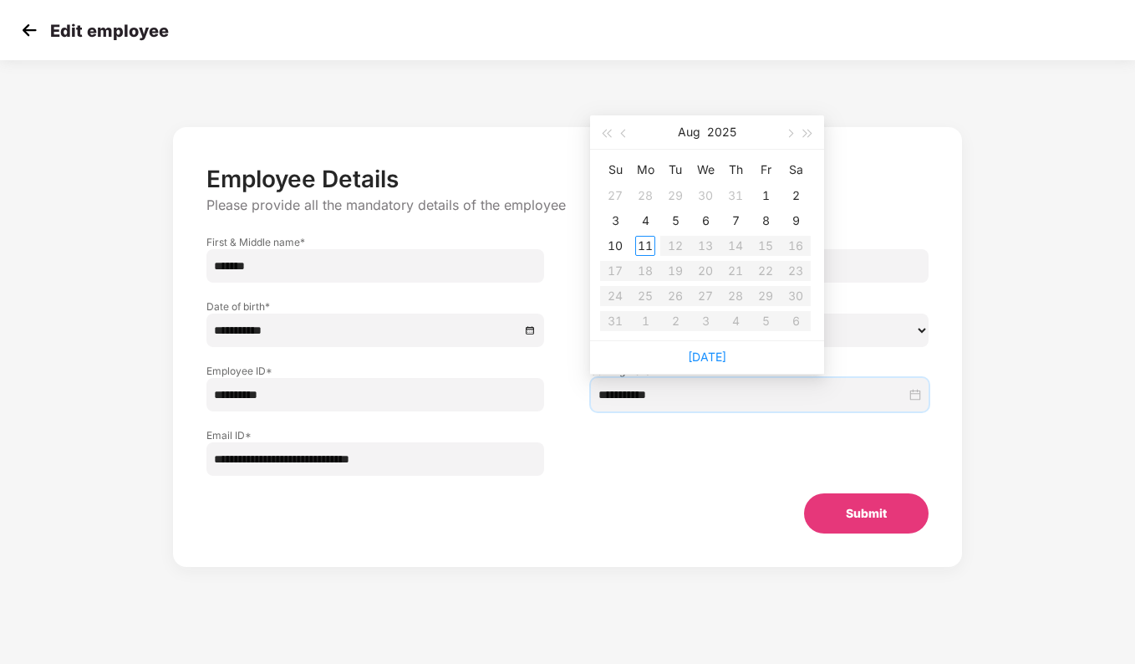
type input "**********"
click at [617, 135] on button "button" at bounding box center [624, 131] width 18 height 33
type input "**********"
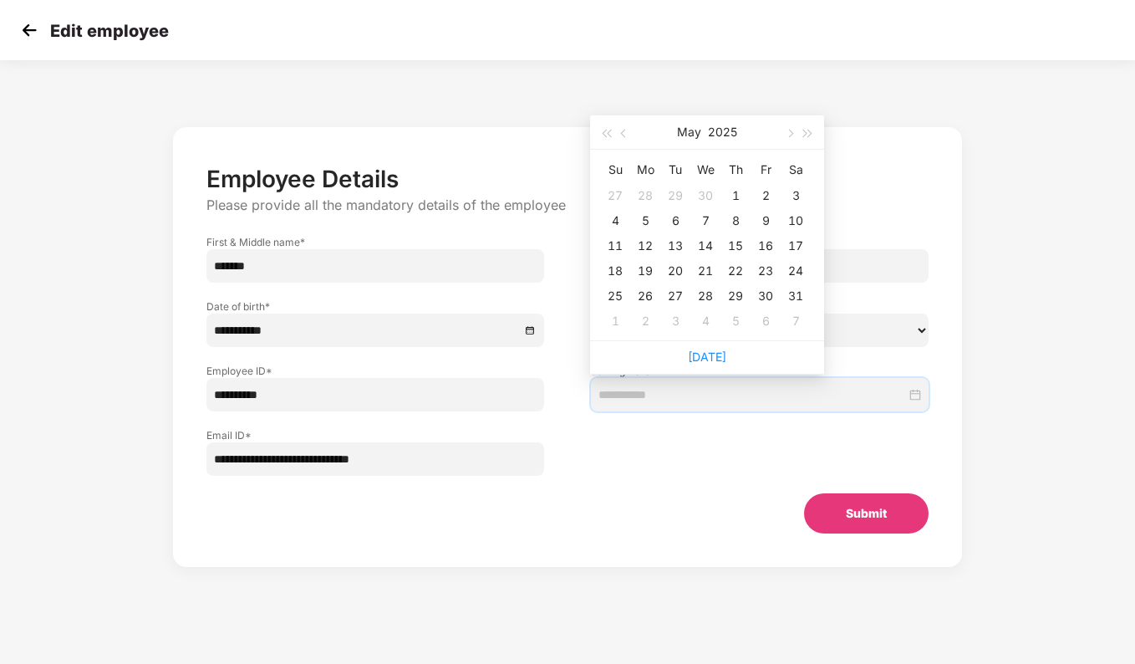
click at [685, 481] on div "**********" at bounding box center [568, 349] width 722 height 369
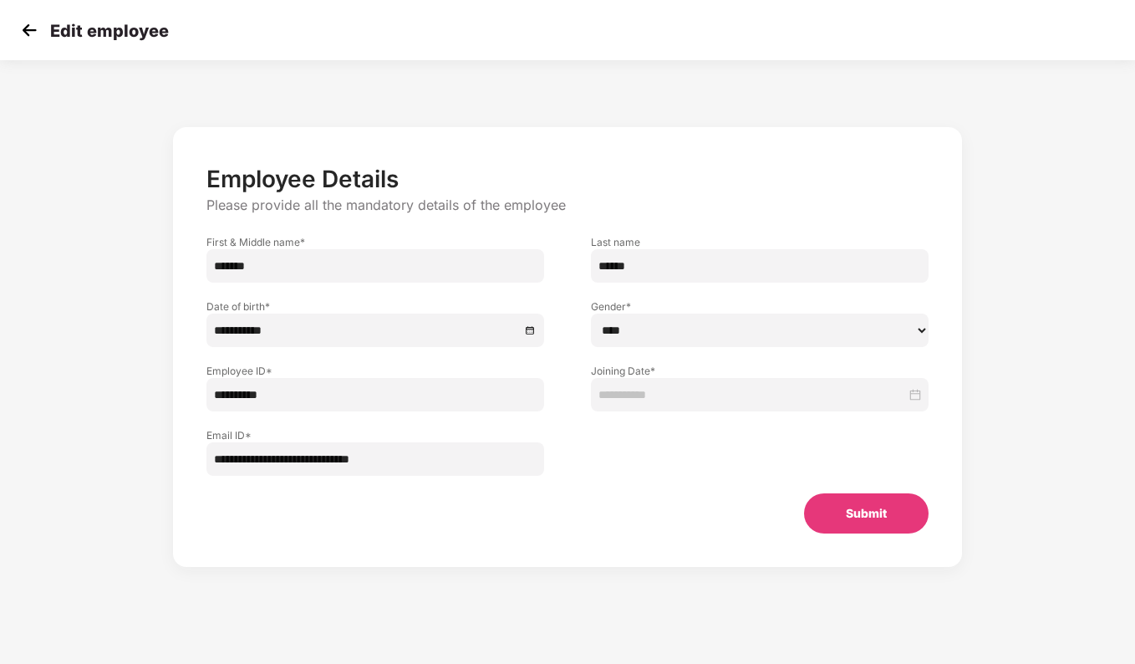
click at [719, 401] on input at bounding box center [753, 394] width 308 height 18
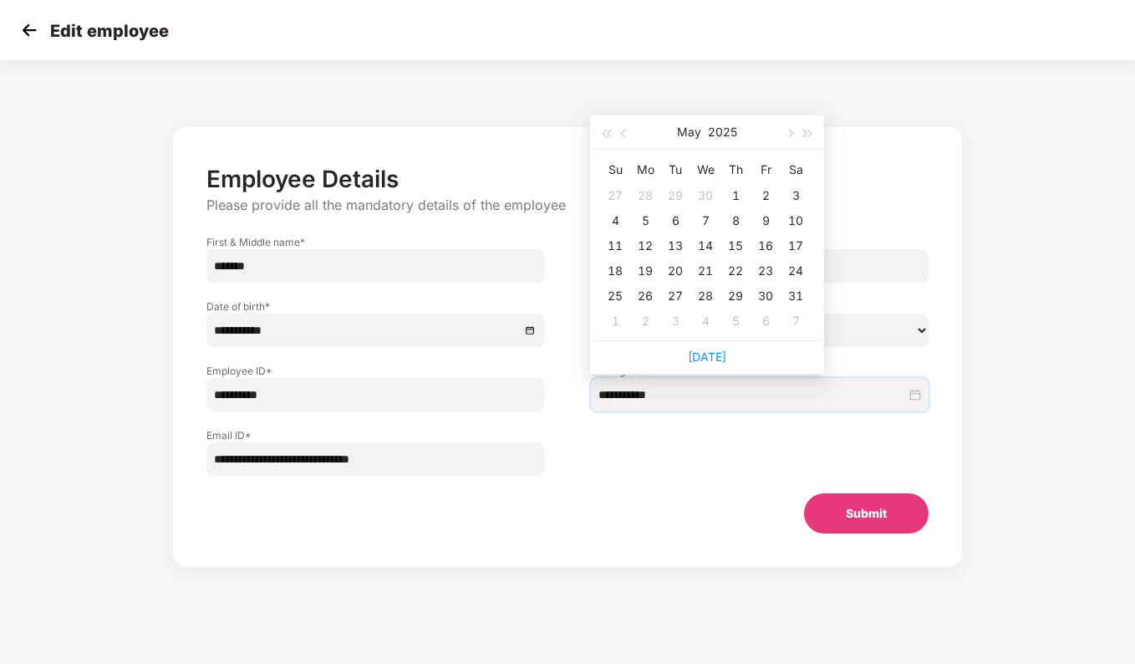
type input "**********"
click at [624, 133] on span "button" at bounding box center [625, 134] width 8 height 8
type input "**********"
click at [782, 125] on button "button" at bounding box center [789, 131] width 18 height 33
click at [788, 129] on button "button" at bounding box center [789, 131] width 18 height 33
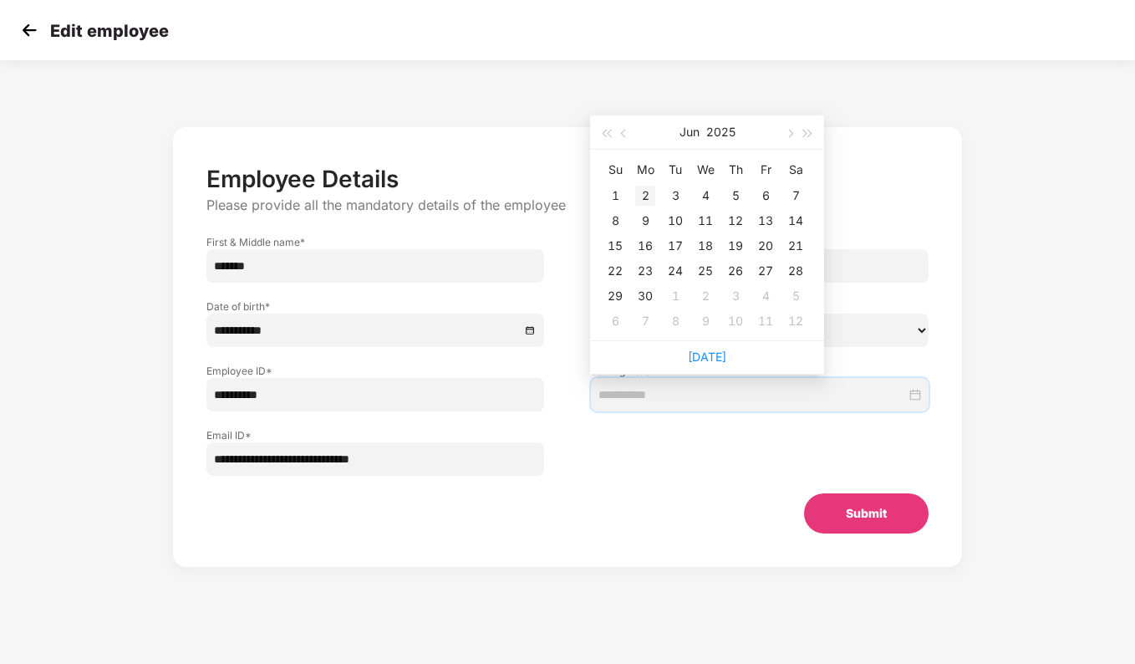
type input "**********"
click at [648, 189] on div "2" at bounding box center [645, 196] width 20 height 20
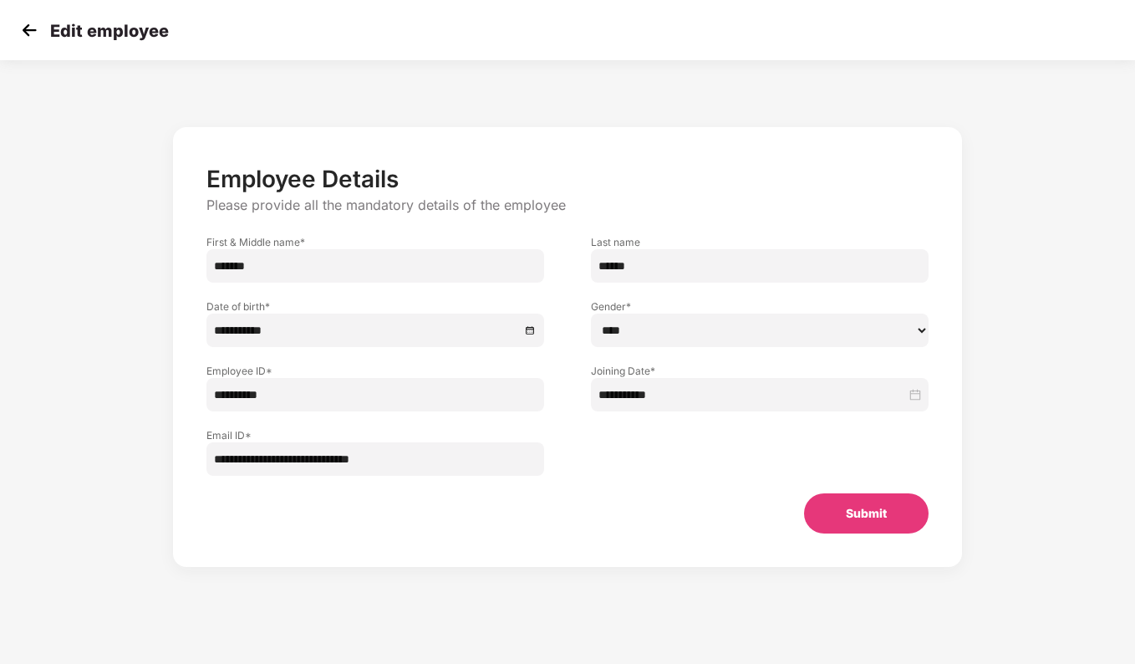
click at [877, 522] on button "Submit" at bounding box center [866, 513] width 125 height 40
select select "****"
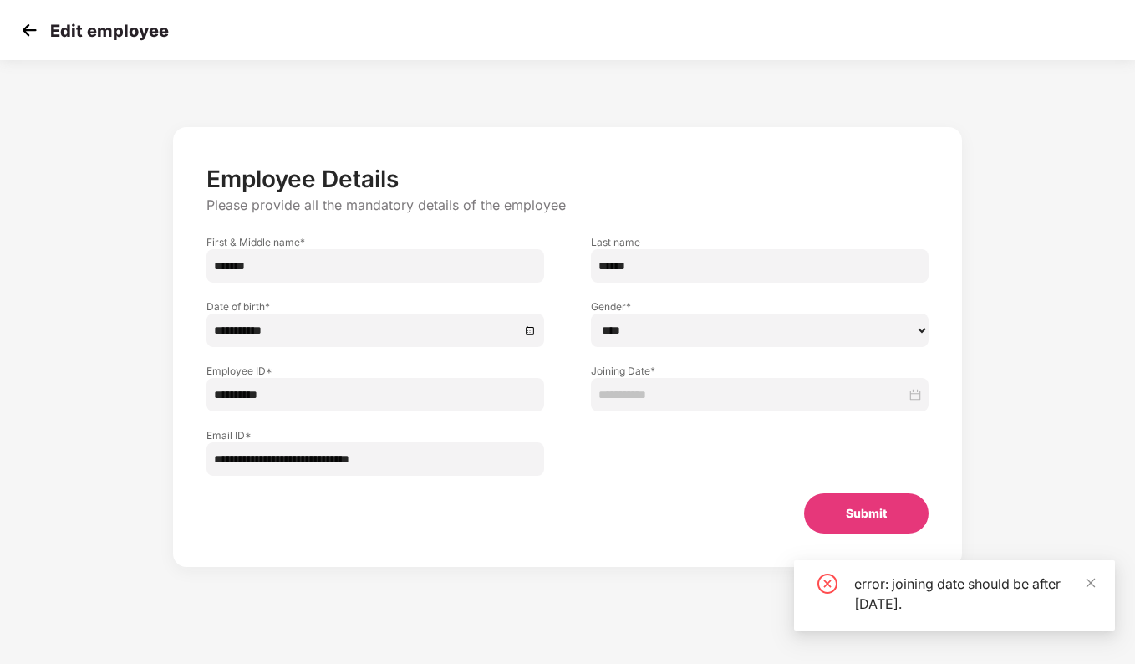
click at [747, 405] on div at bounding box center [760, 394] width 338 height 33
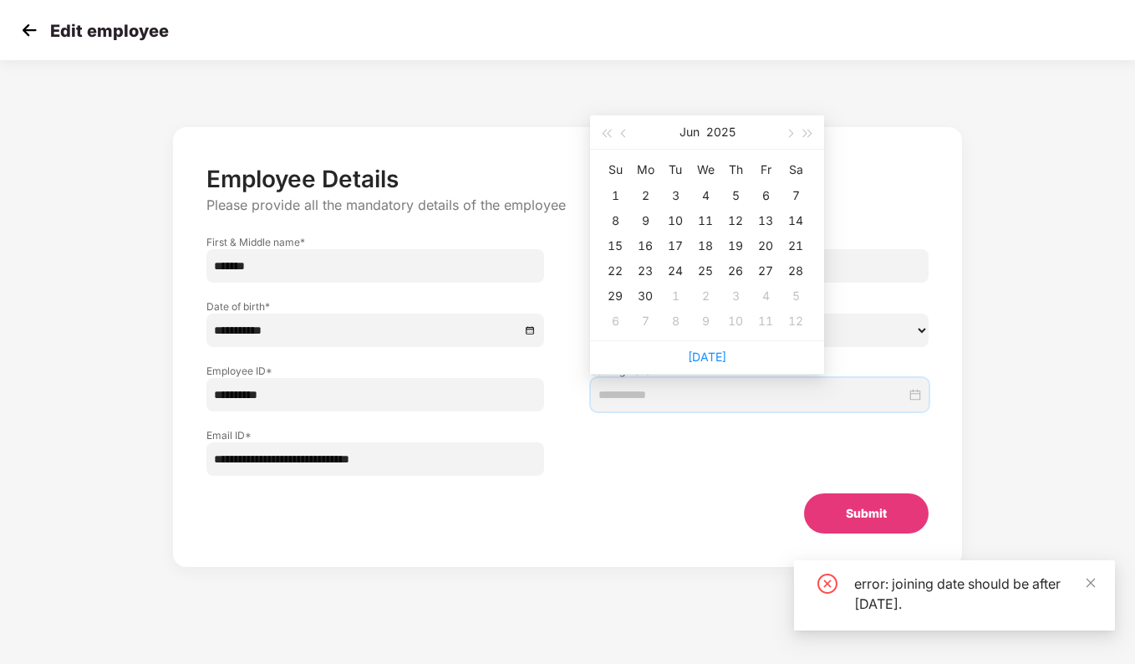
click at [742, 399] on input at bounding box center [753, 394] width 308 height 18
type input "**********"
click at [793, 128] on button "button" at bounding box center [789, 131] width 18 height 33
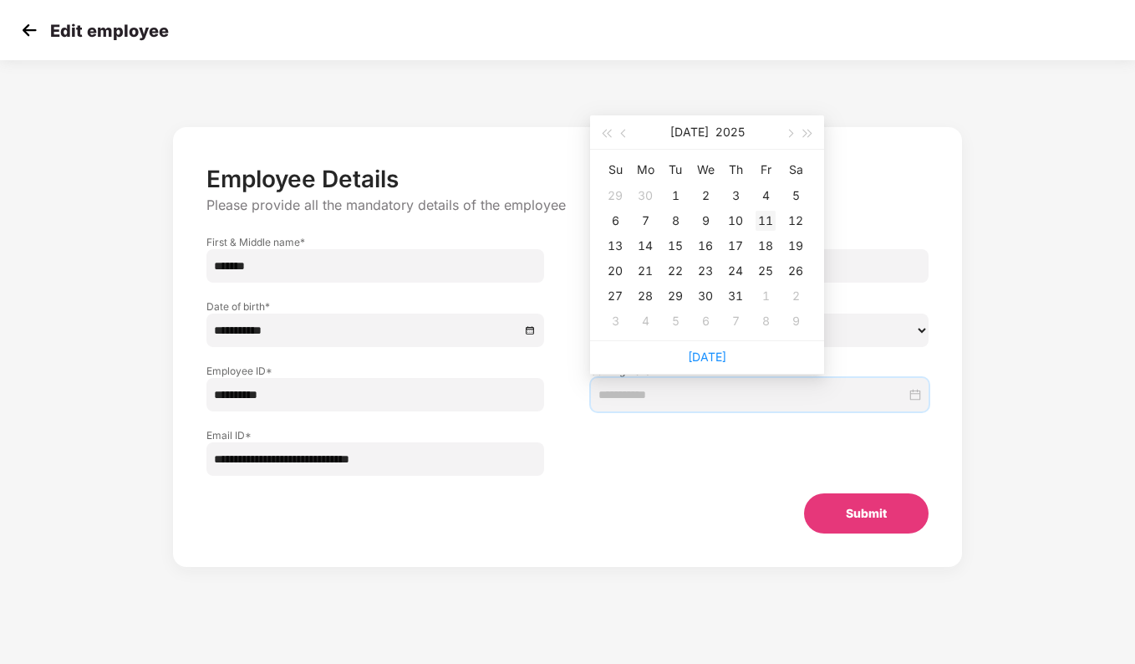
type input "**********"
click at [772, 215] on div "11" at bounding box center [766, 221] width 20 height 20
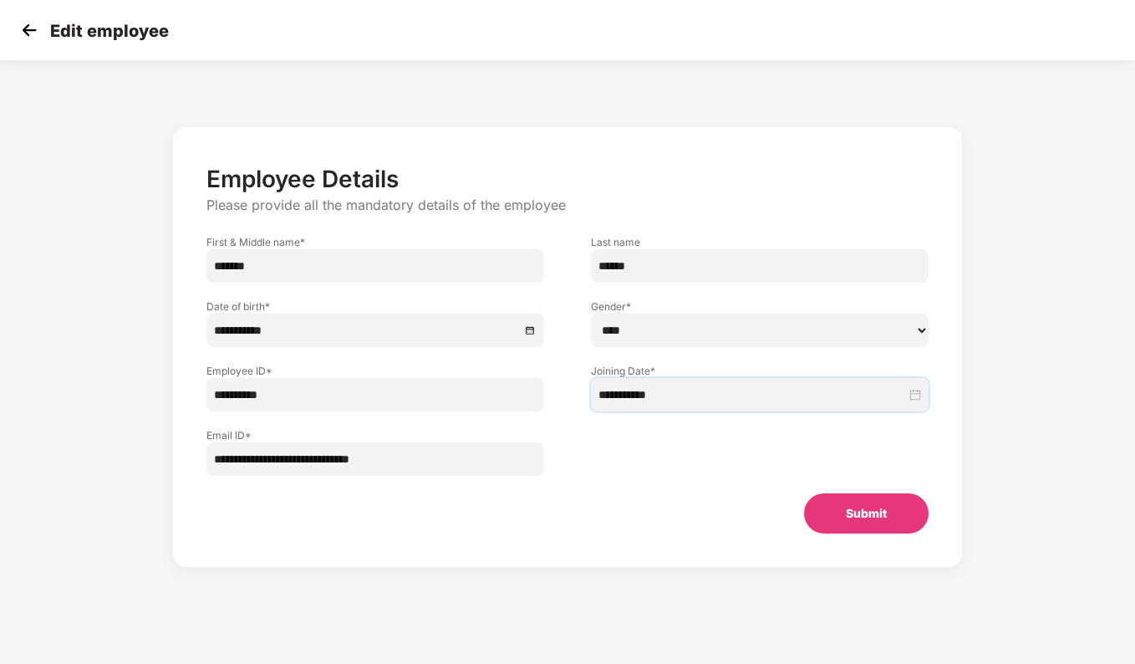
click at [871, 517] on button "Submit" at bounding box center [866, 513] width 125 height 40
select select "****"
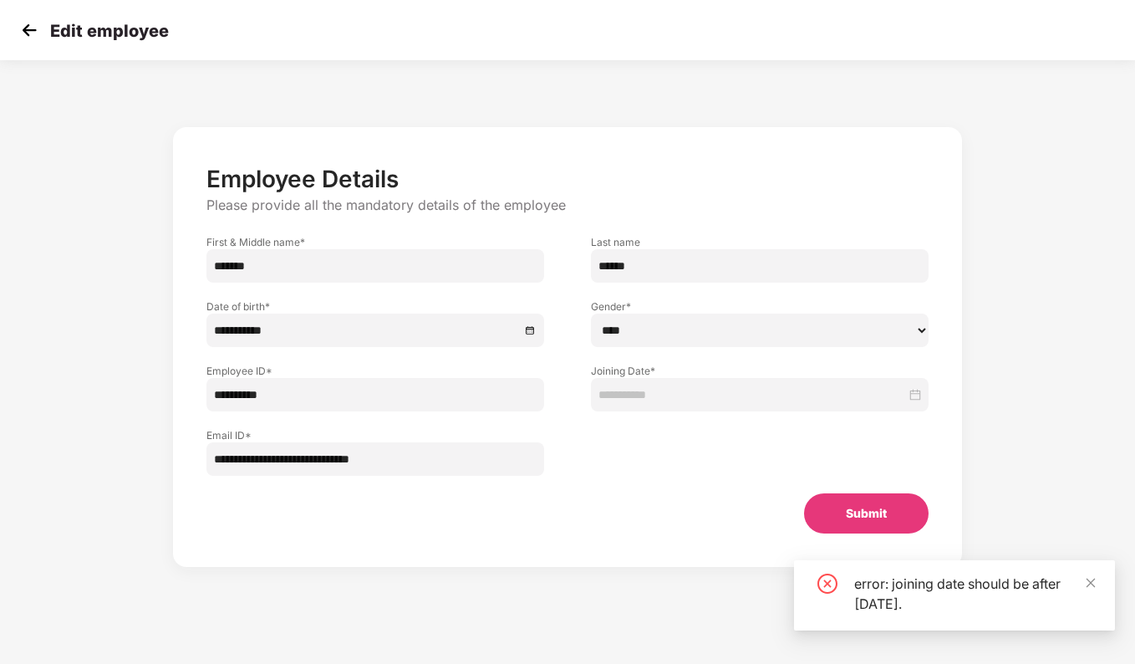
click at [915, 392] on div at bounding box center [760, 394] width 323 height 18
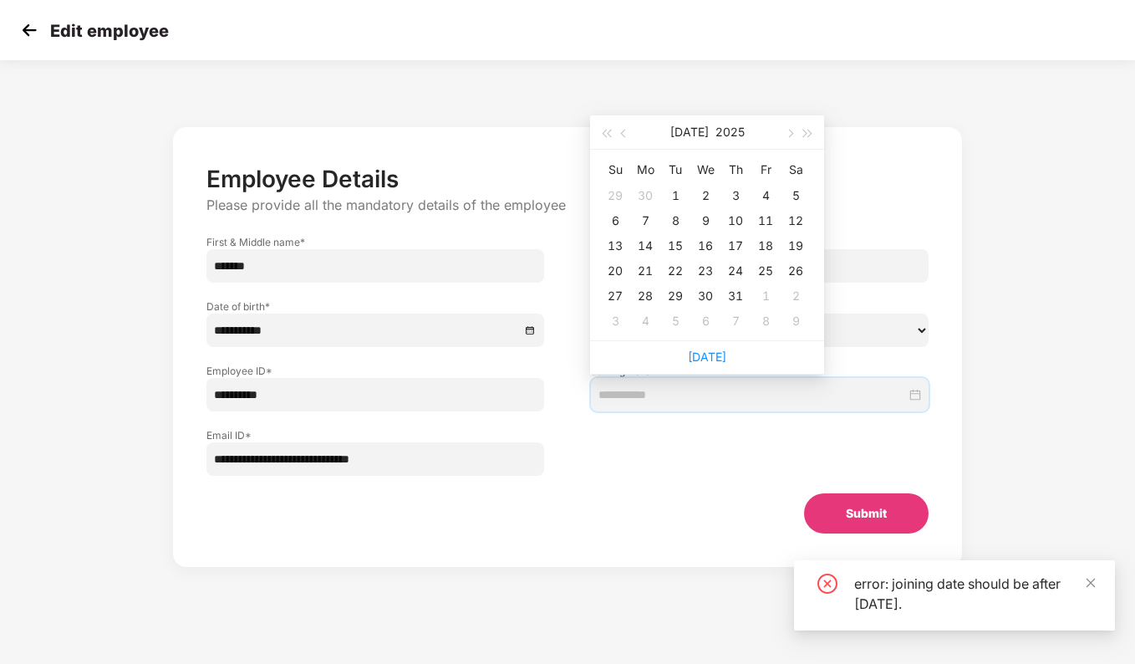
click at [793, 216] on div "12" at bounding box center [796, 221] width 20 height 20
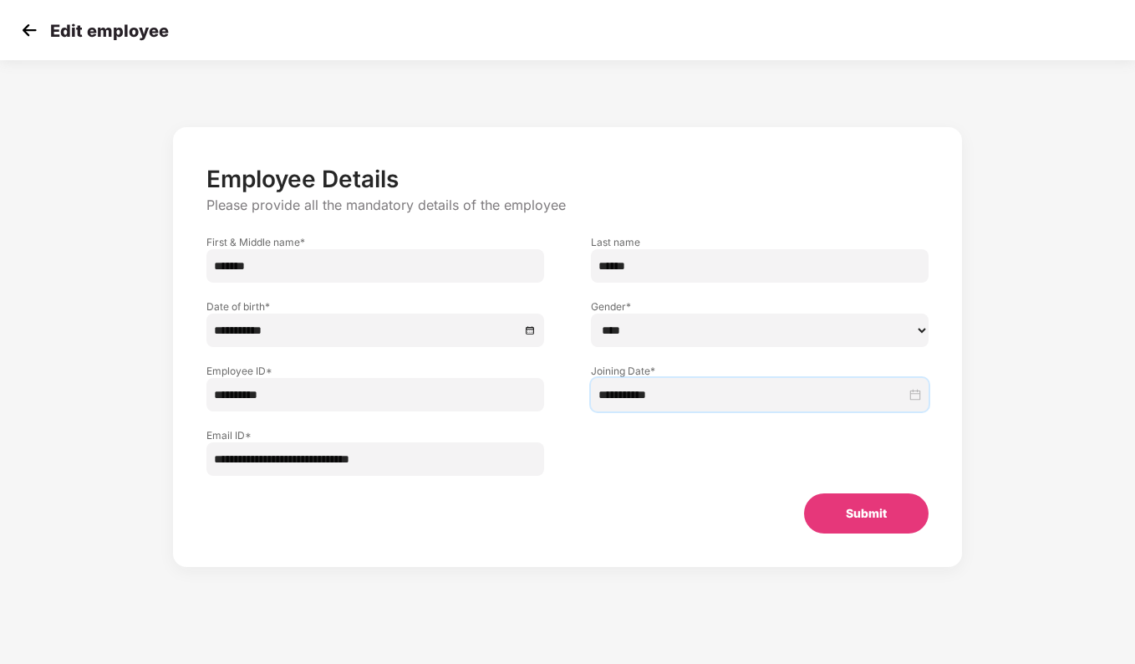
click at [856, 518] on button "Submit" at bounding box center [866, 513] width 125 height 40
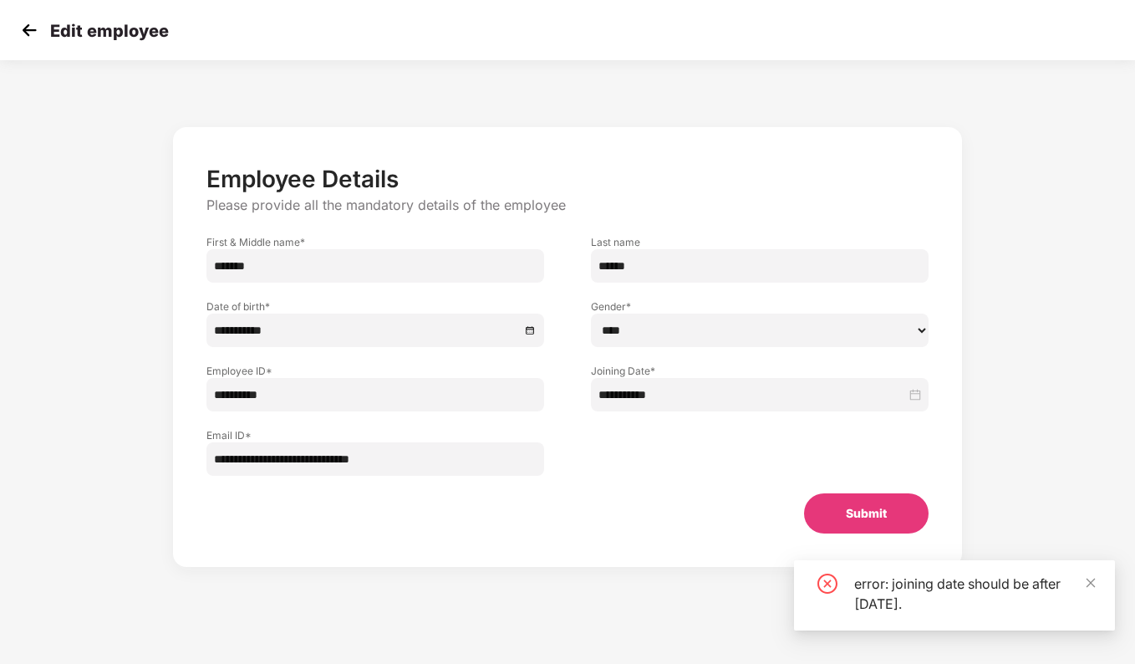
click at [910, 381] on div "**********" at bounding box center [760, 394] width 338 height 33
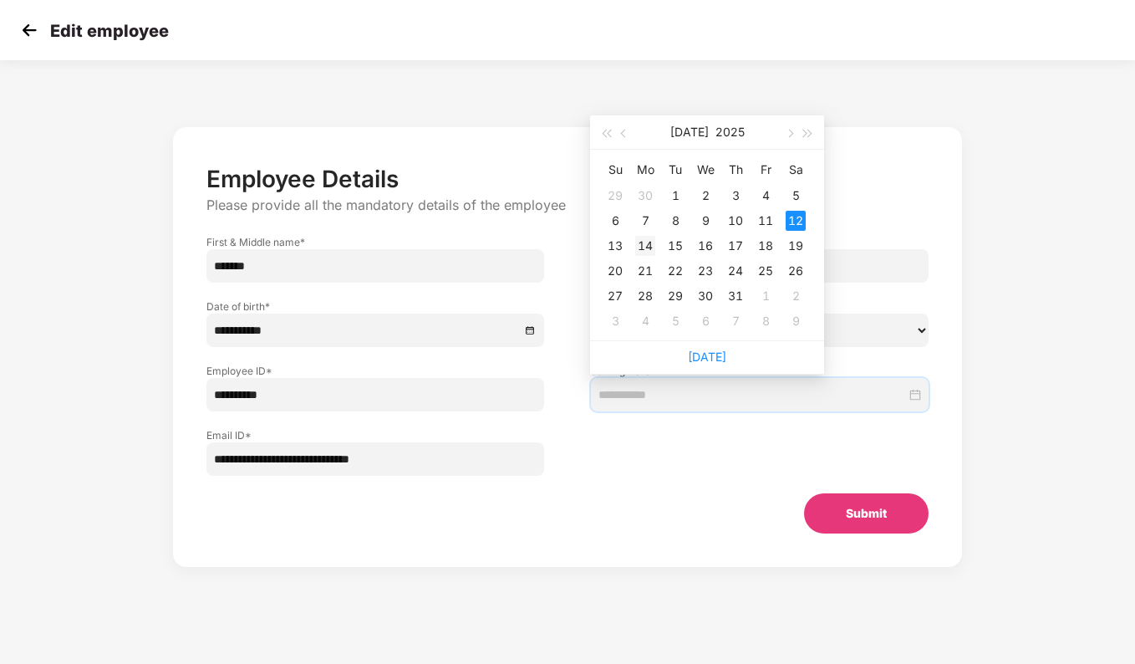
type input "**********"
click at [640, 240] on div "14" at bounding box center [645, 246] width 20 height 20
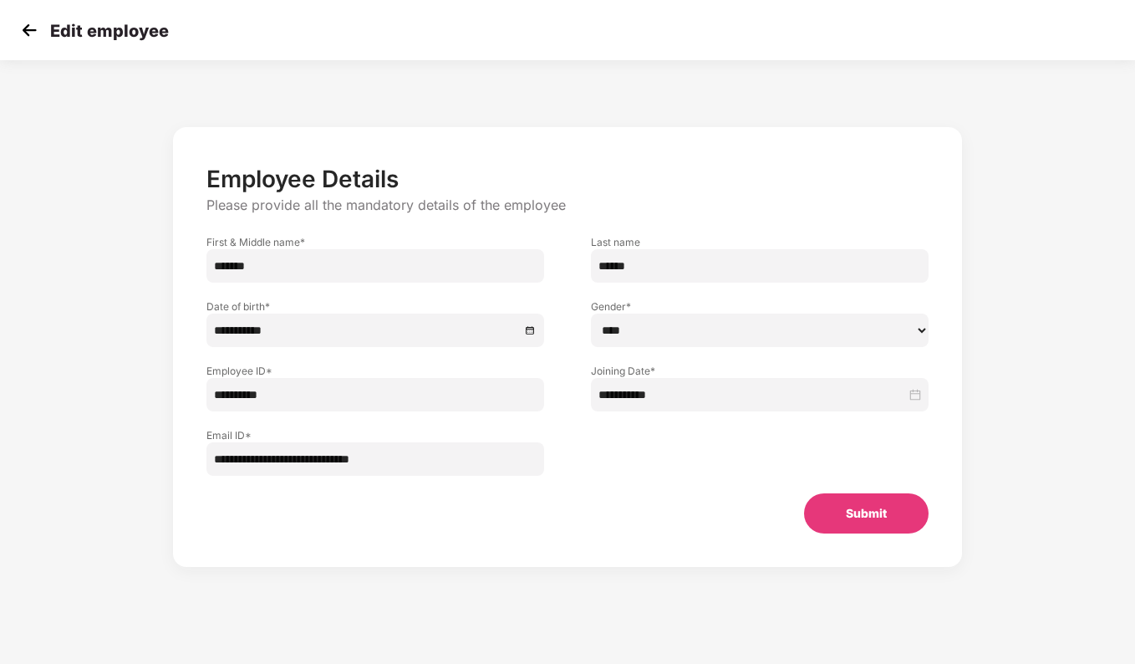
click at [880, 516] on button "Submit" at bounding box center [866, 513] width 125 height 40
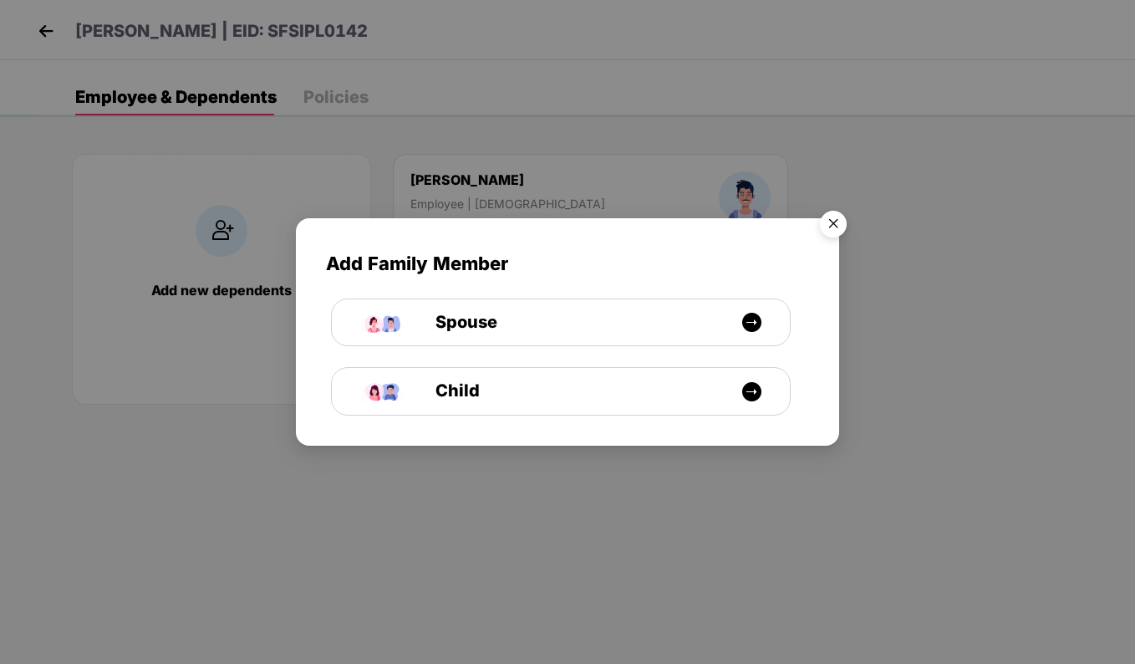
click at [838, 224] on img "Close" at bounding box center [833, 226] width 47 height 47
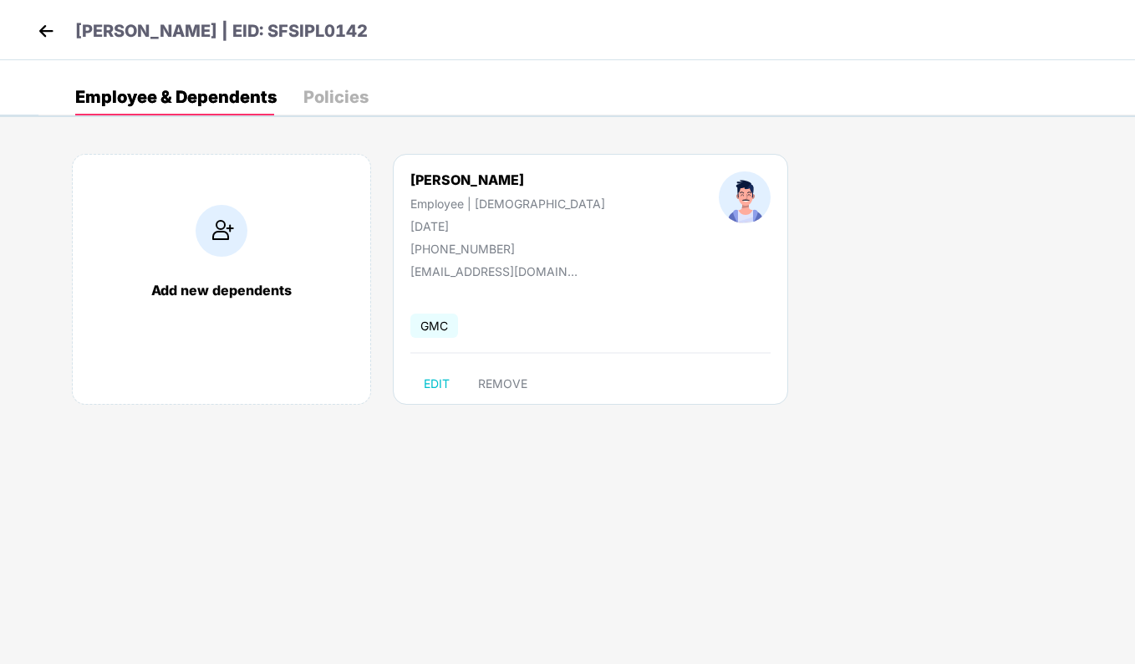
click at [340, 97] on div "Policies" at bounding box center [335, 97] width 65 height 17
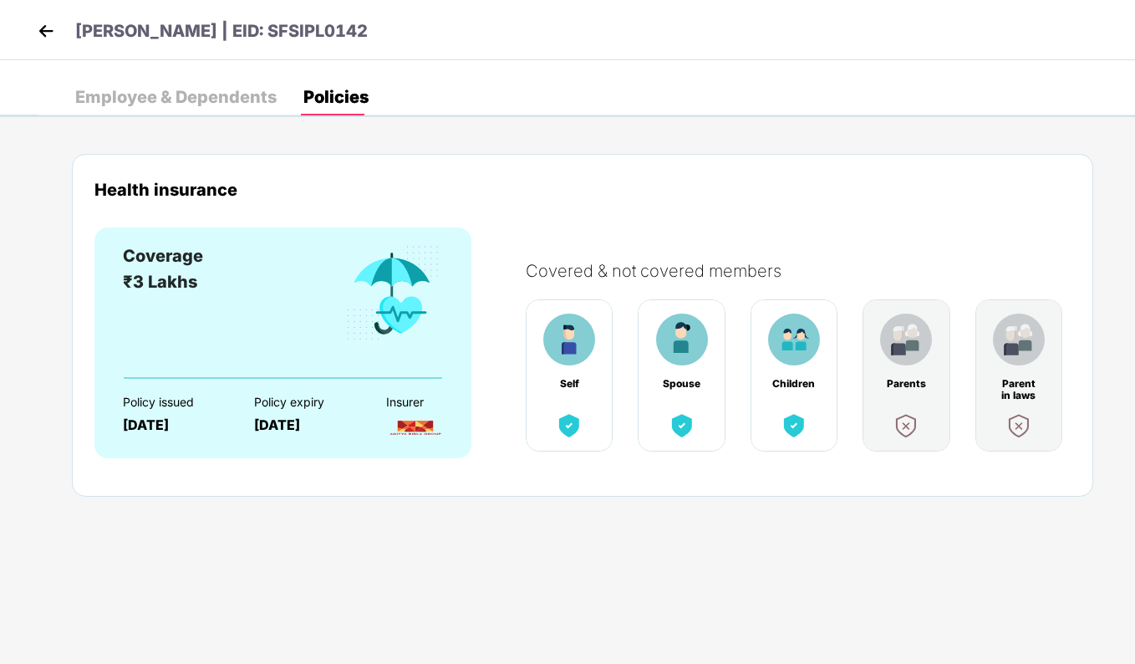
click at [168, 92] on div "Employee & Dependents" at bounding box center [175, 97] width 201 height 17
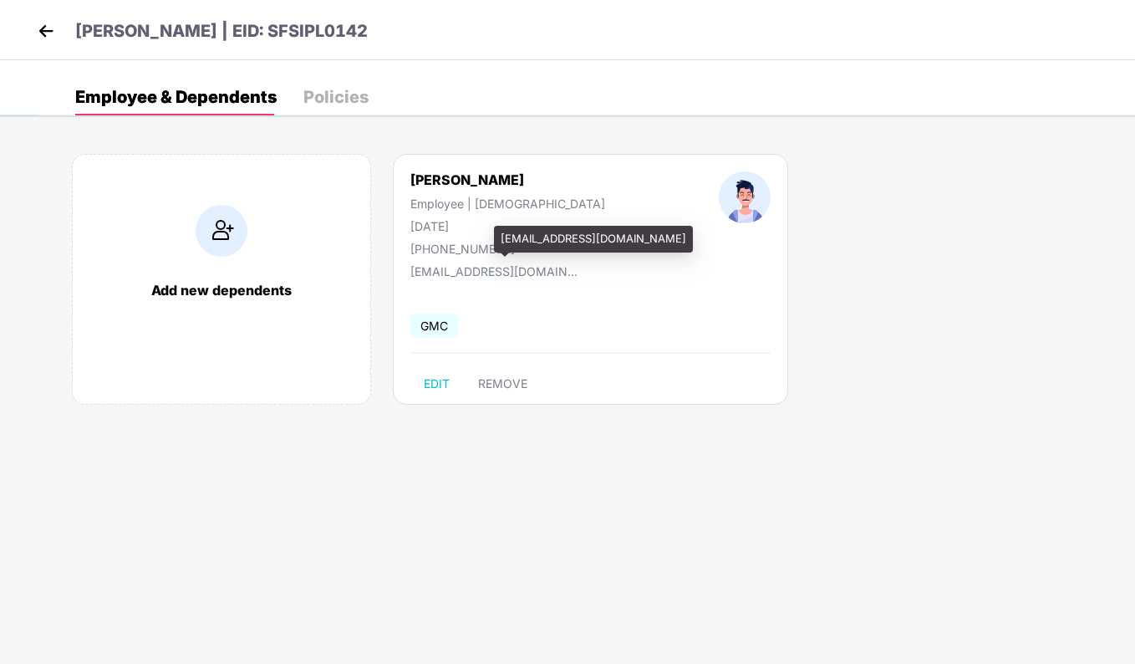
drag, startPoint x: 536, startPoint y: 263, endPoint x: 676, endPoint y: 241, distance: 142.3
click at [676, 241] on div "[EMAIL_ADDRESS][DOMAIN_NAME]" at bounding box center [593, 239] width 199 height 27
copy div "[EMAIL_ADDRESS][DOMAIN_NAME]"
click at [28, 25] on div "[PERSON_NAME] | EID: SFSIPL0142" at bounding box center [567, 30] width 1135 height 60
click at [36, 33] on img at bounding box center [45, 30] width 25 height 25
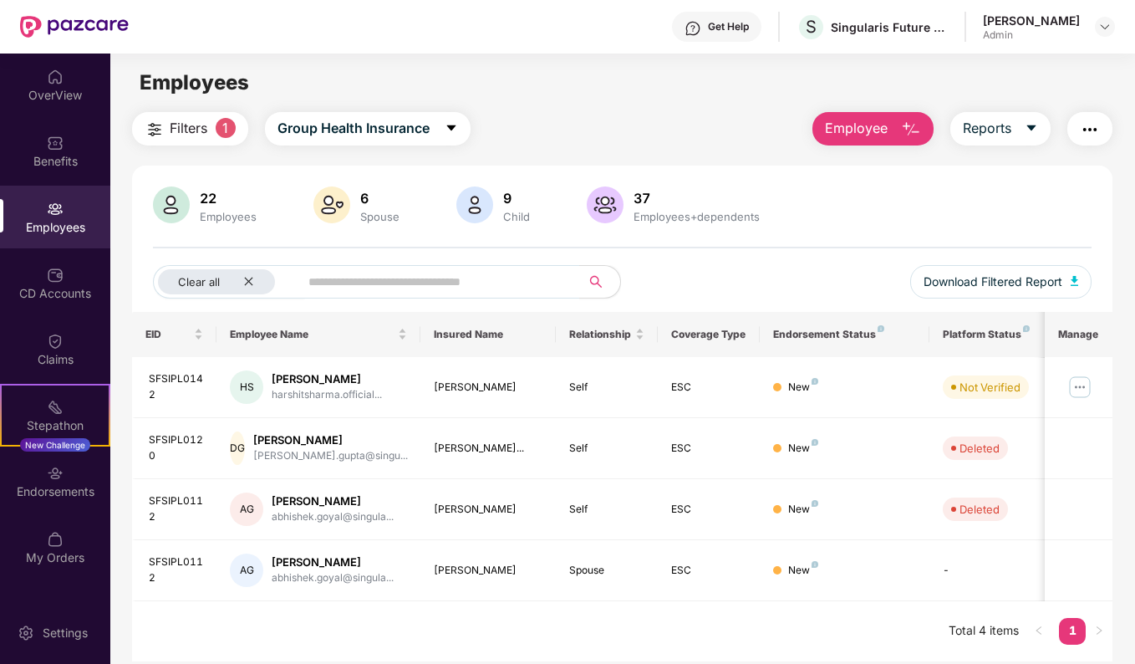
click at [865, 135] on span "Employee" at bounding box center [856, 128] width 63 height 21
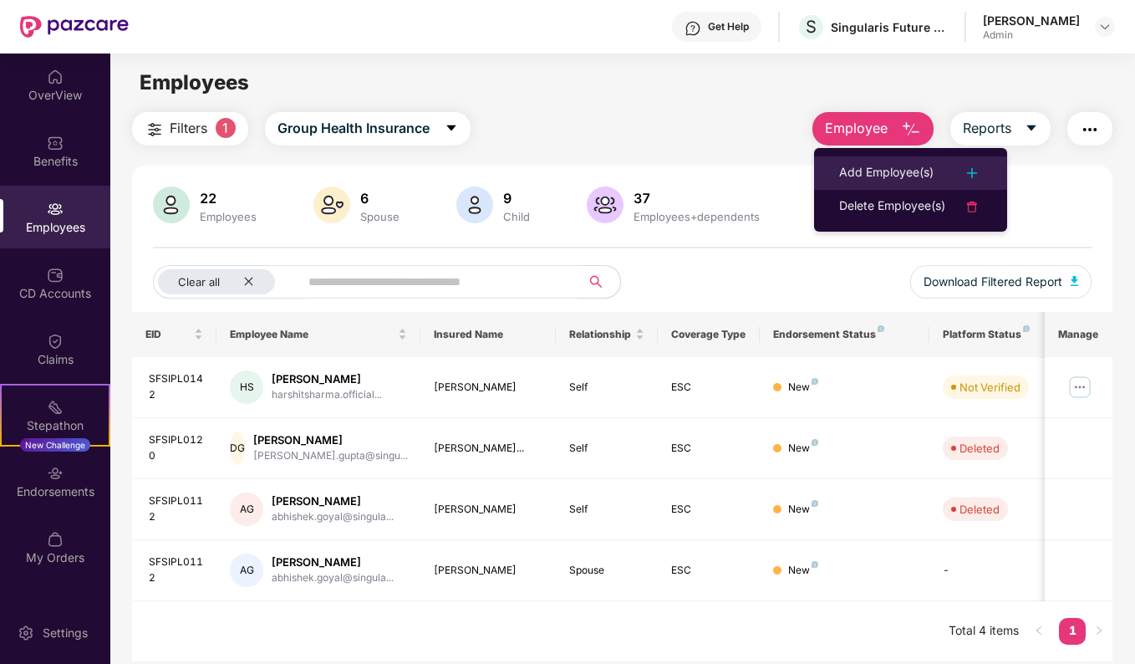
click at [881, 163] on div "Add Employee(s)" at bounding box center [886, 173] width 94 height 20
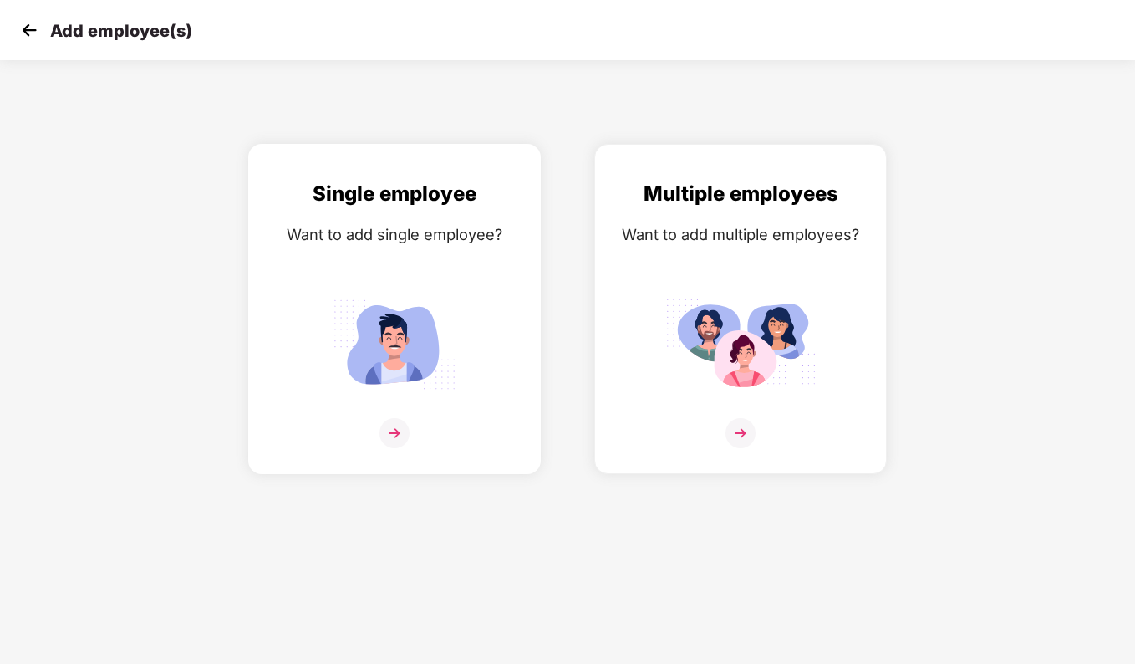
click at [397, 428] on img at bounding box center [395, 433] width 30 height 30
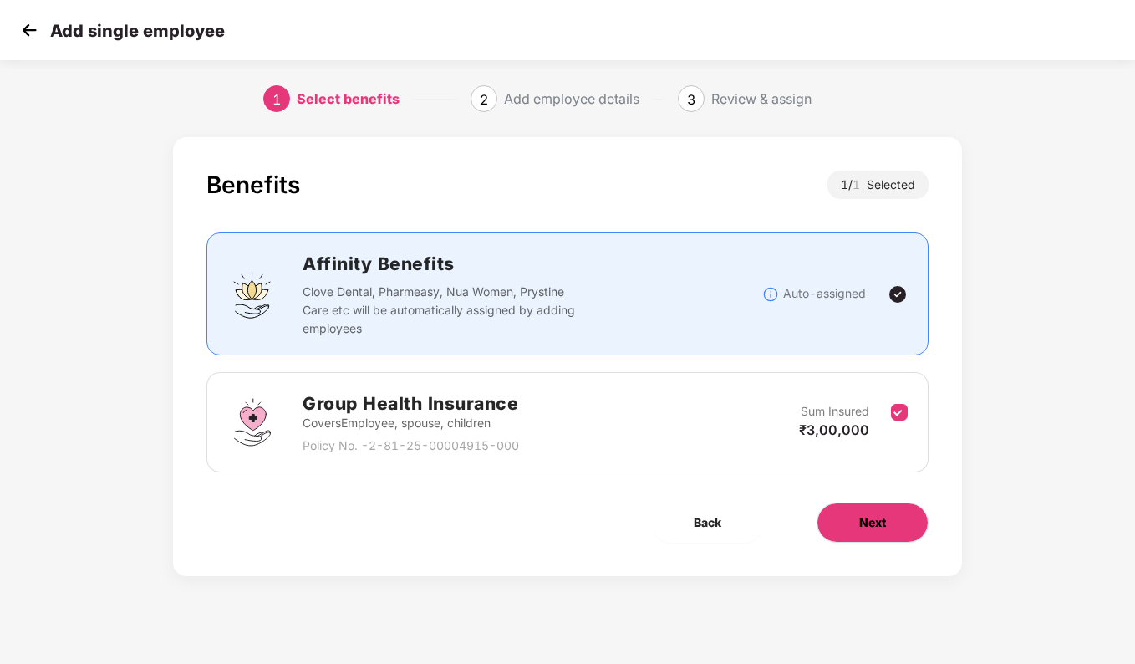
click at [852, 506] on button "Next" at bounding box center [873, 522] width 112 height 40
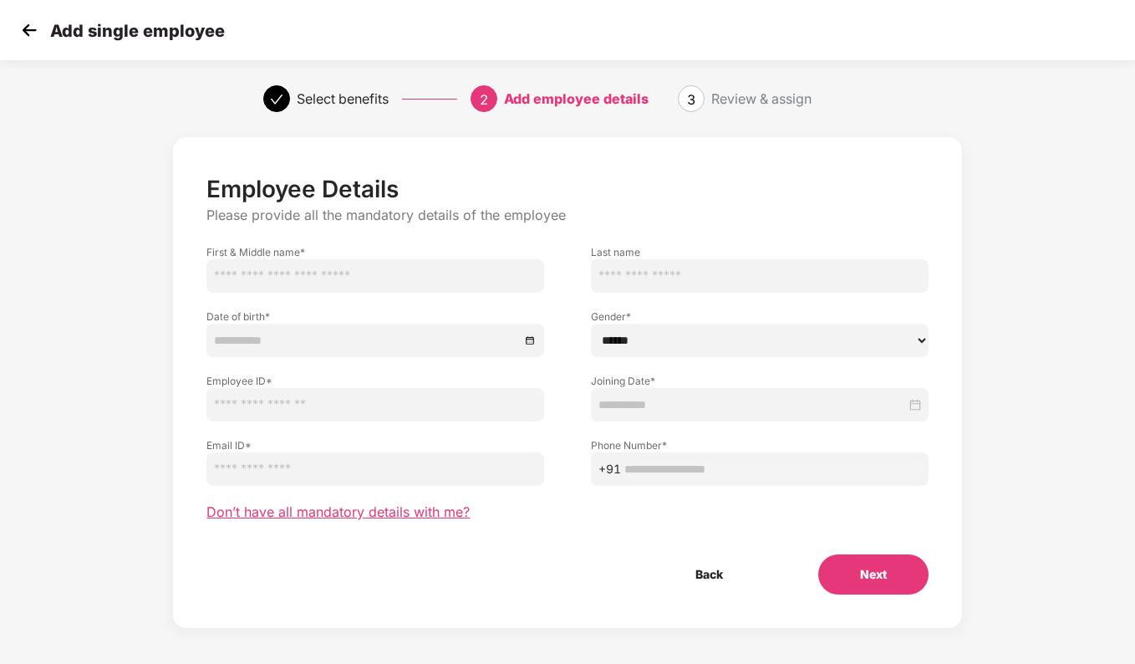
click at [419, 514] on span "Don’t have all mandatory details with me?" at bounding box center [338, 512] width 263 height 18
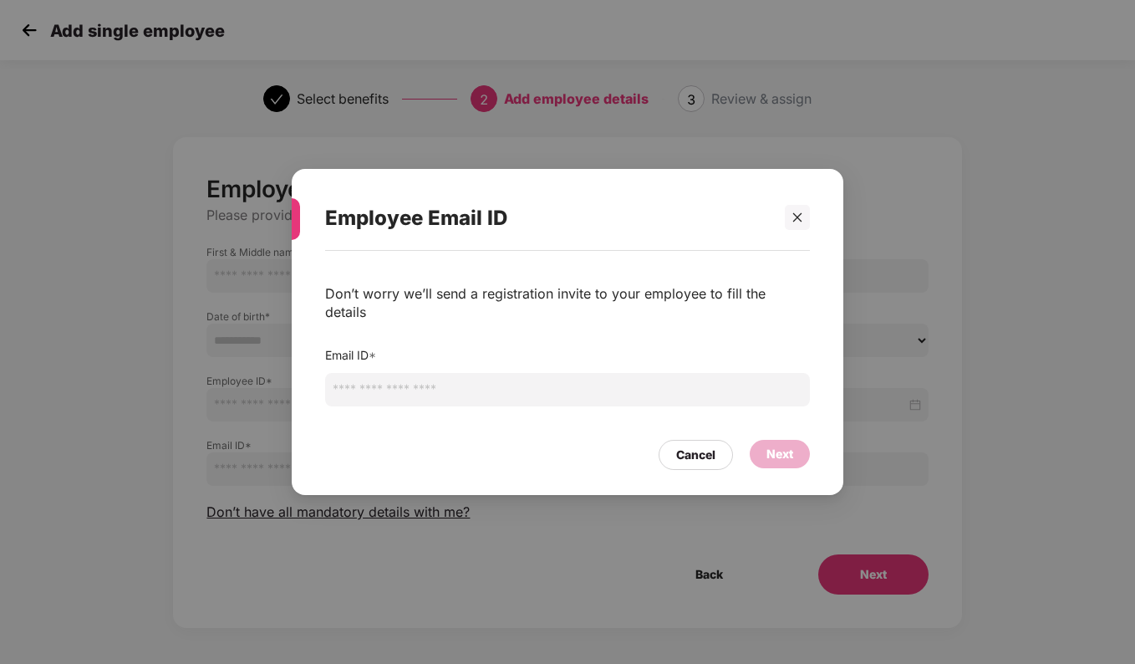
click at [441, 386] on input "email" at bounding box center [567, 389] width 485 height 33
paste input "**********"
drag, startPoint x: 390, startPoint y: 380, endPoint x: 207, endPoint y: 388, distance: 184.1
click at [207, 388] on div "**********" at bounding box center [567, 332] width 1135 height 664
type input "**********"
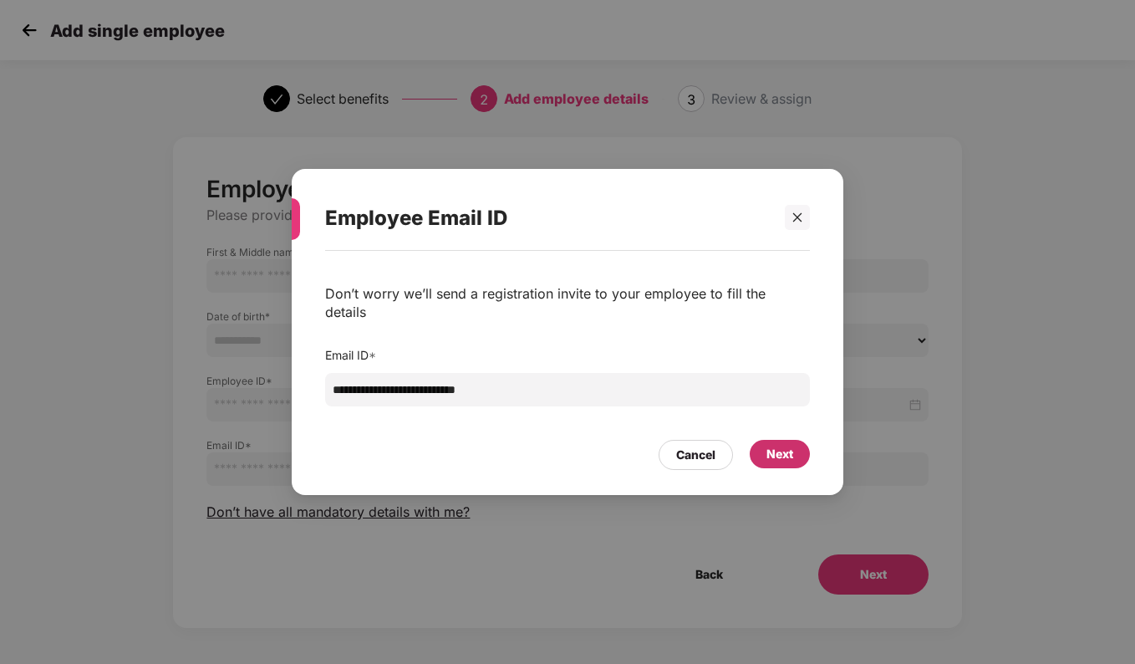
click at [787, 445] on div "Next" at bounding box center [780, 454] width 27 height 18
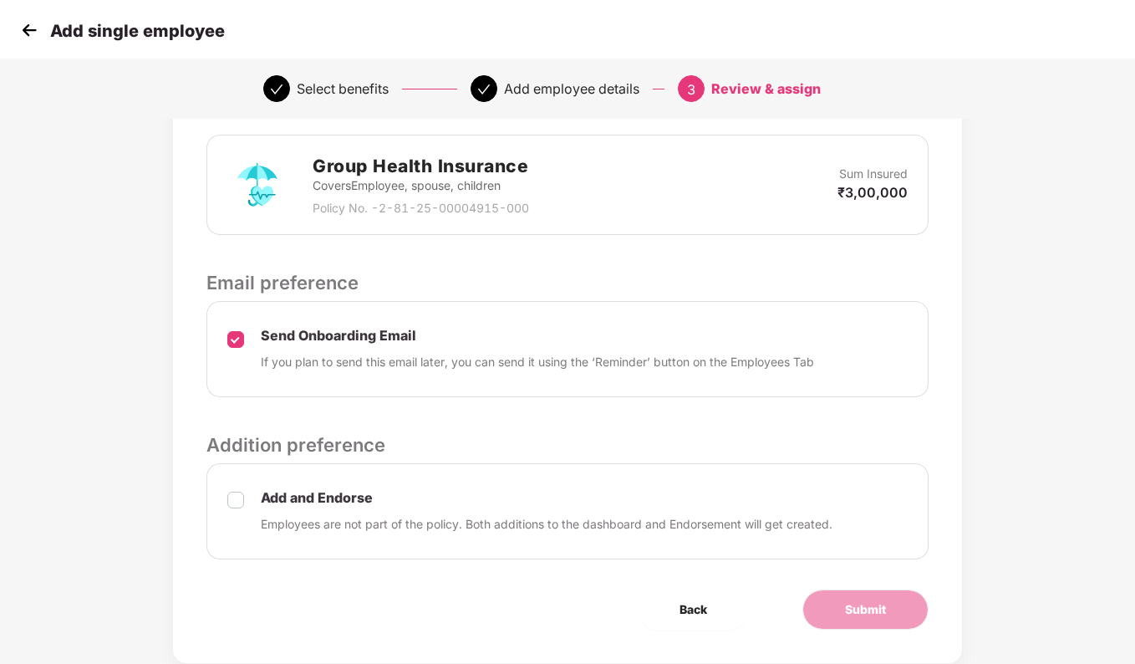
scroll to position [450, 0]
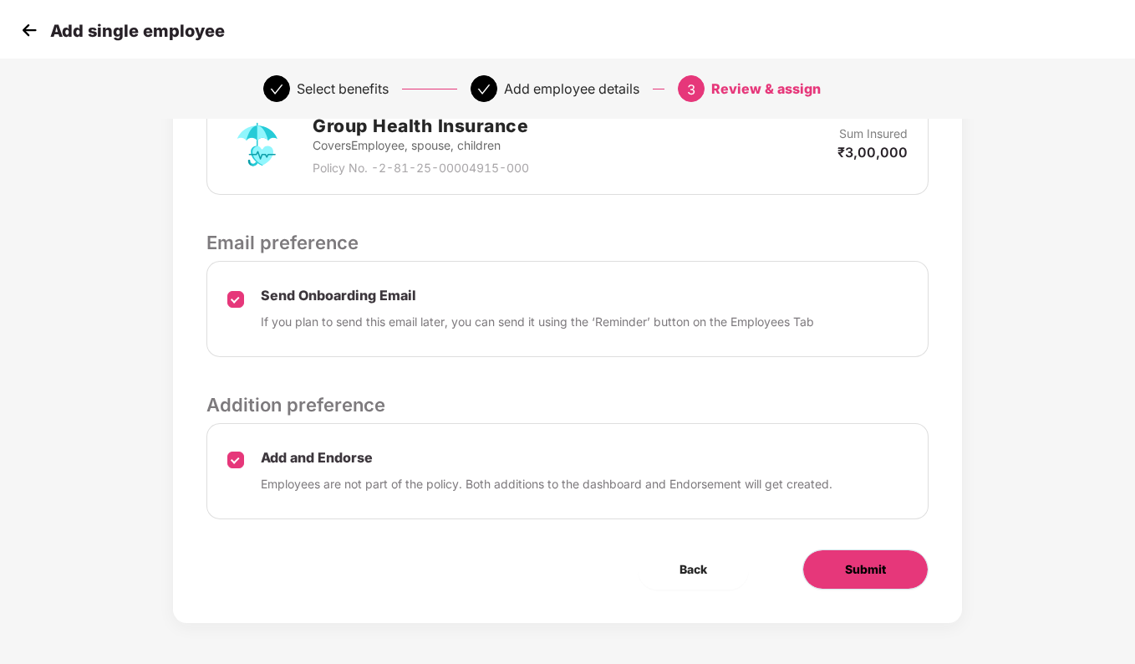
click at [888, 567] on button "Submit" at bounding box center [866, 569] width 126 height 40
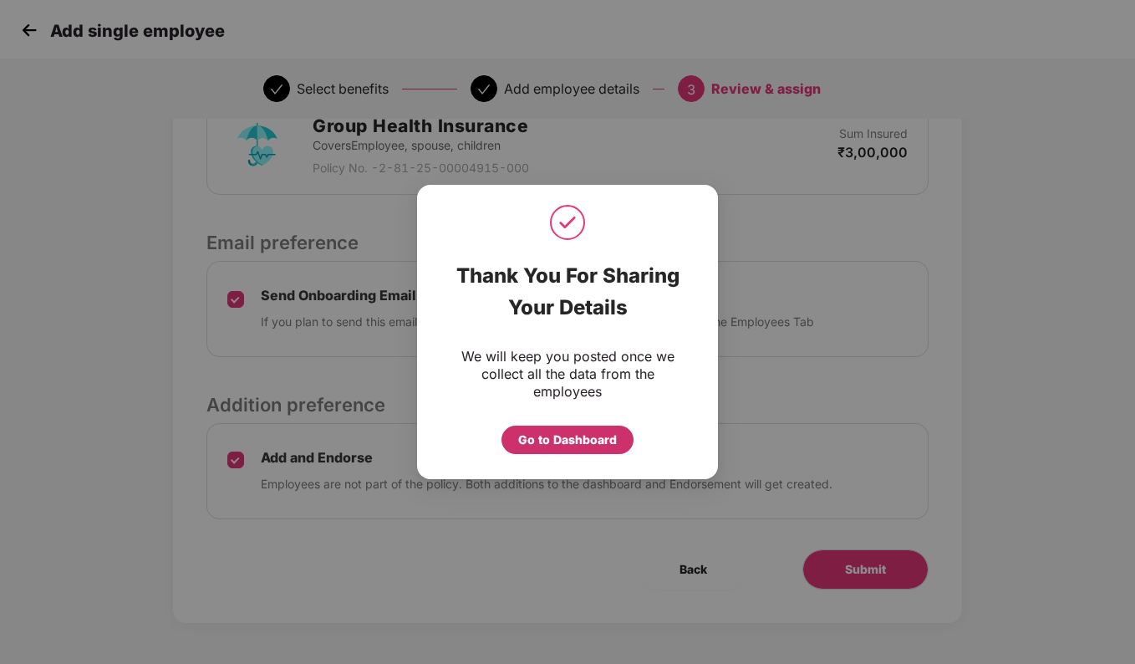
click at [548, 442] on div "Go to Dashboard" at bounding box center [567, 440] width 99 height 18
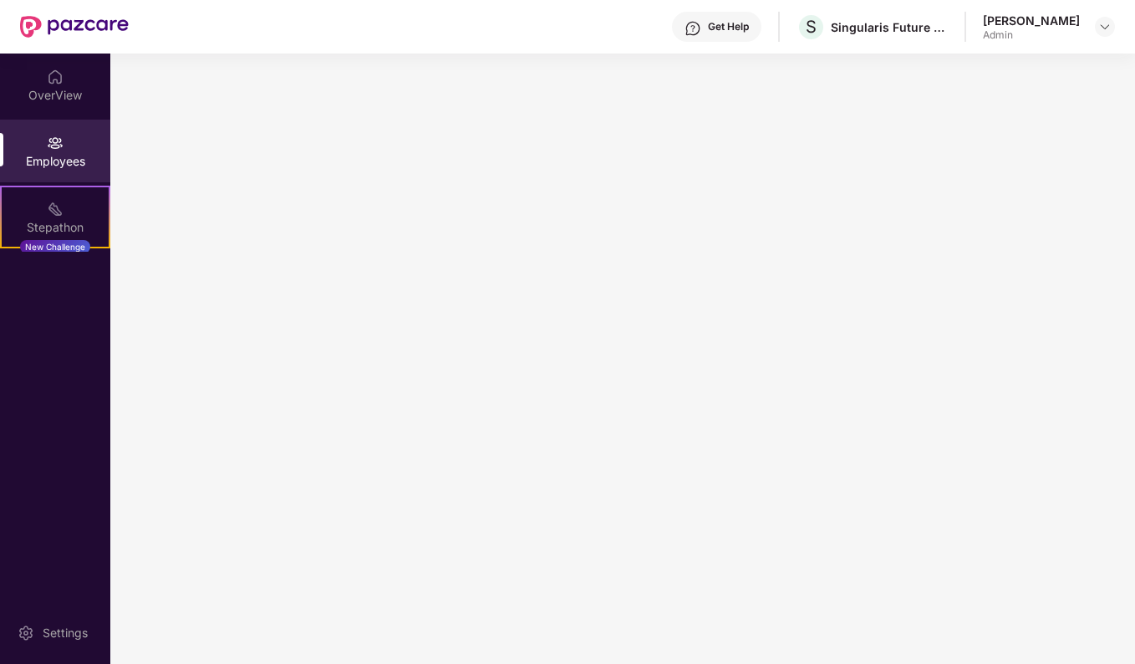
scroll to position [0, 0]
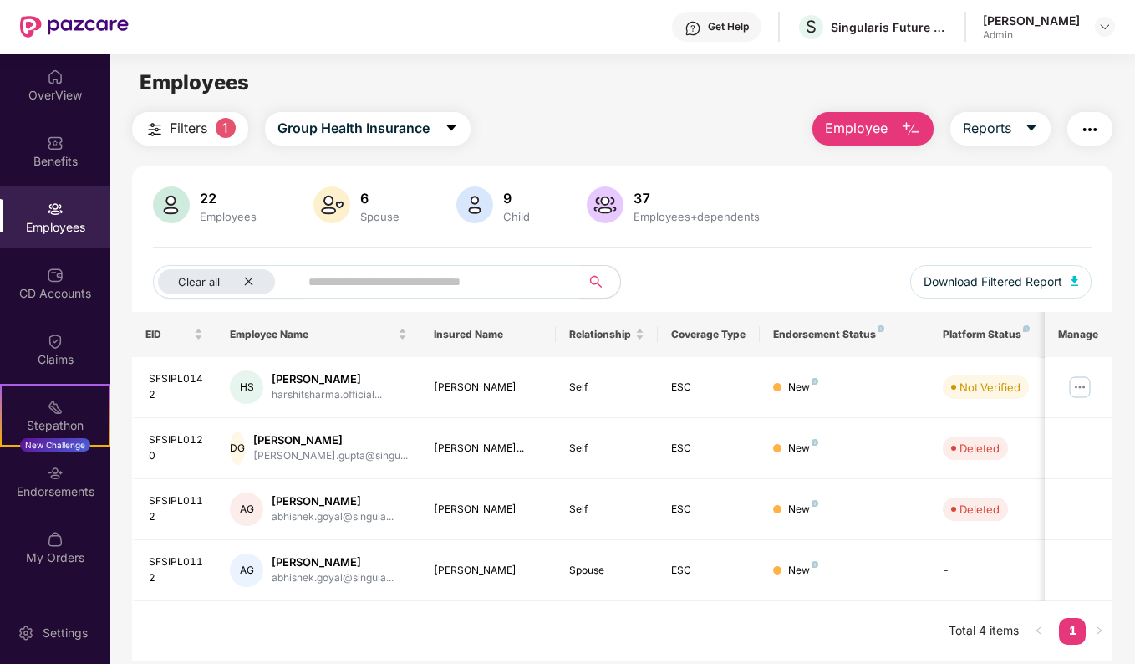
click at [859, 125] on span "Employee" at bounding box center [856, 128] width 63 height 21
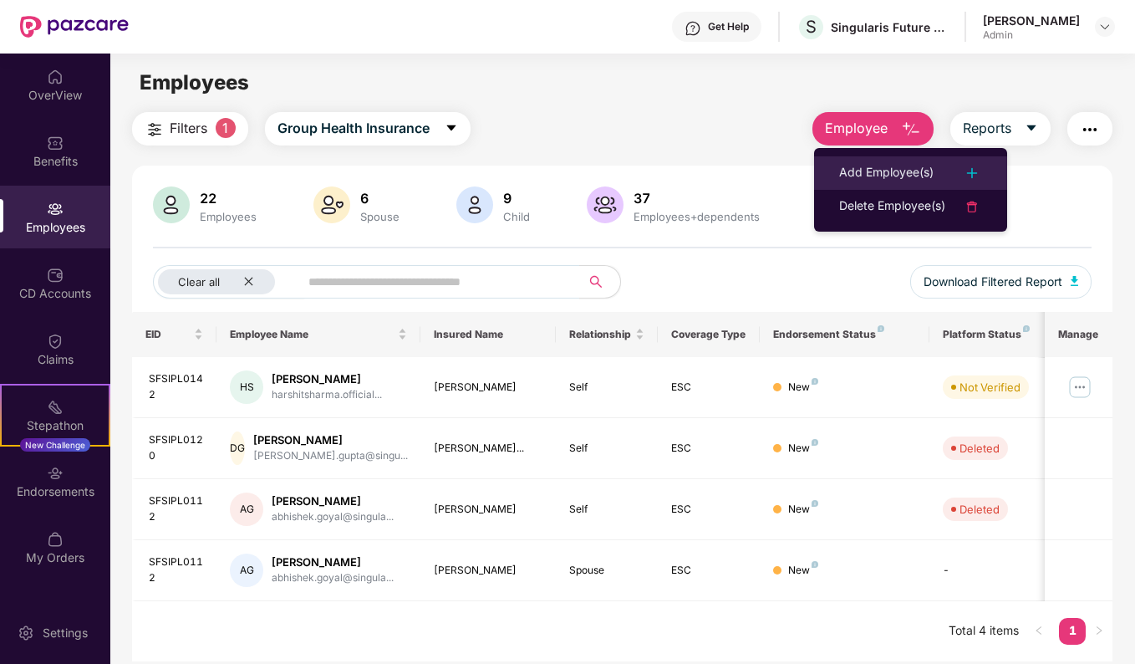
click at [891, 176] on div "Add Employee(s)" at bounding box center [886, 173] width 94 height 20
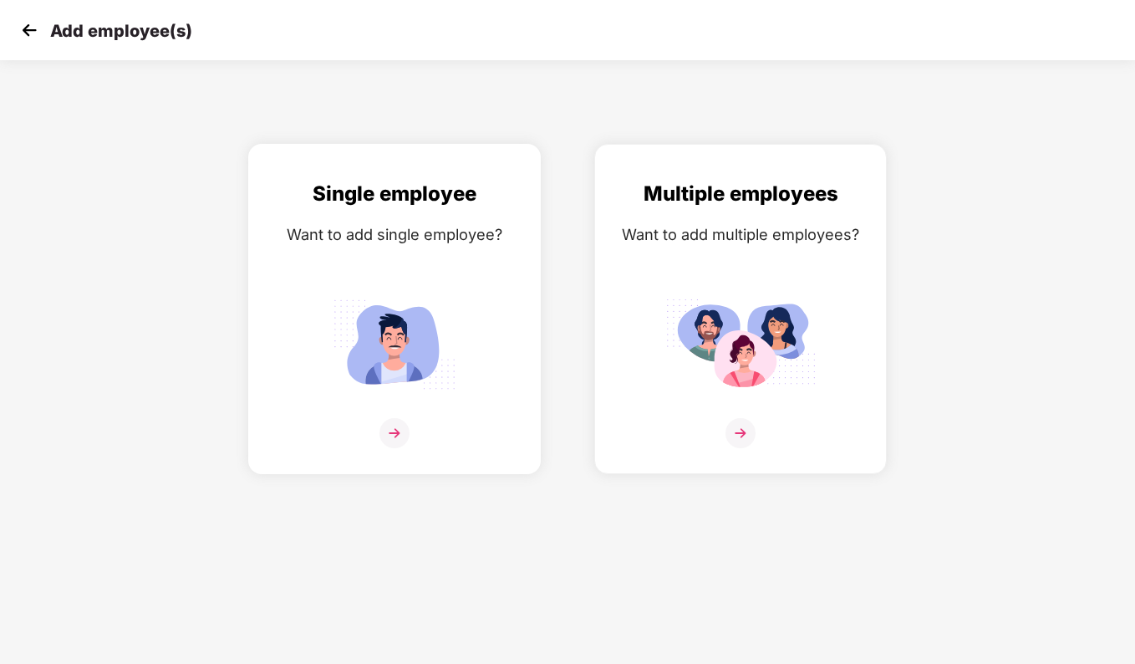
click at [400, 436] on img at bounding box center [395, 433] width 30 height 30
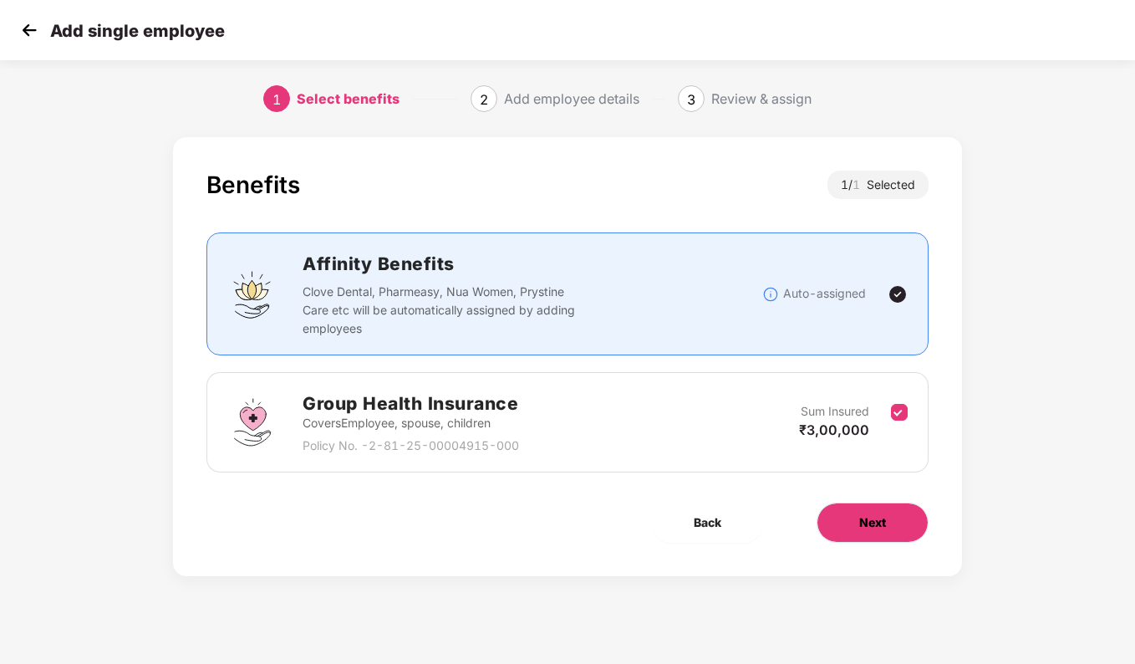
click at [857, 526] on button "Next" at bounding box center [873, 522] width 112 height 40
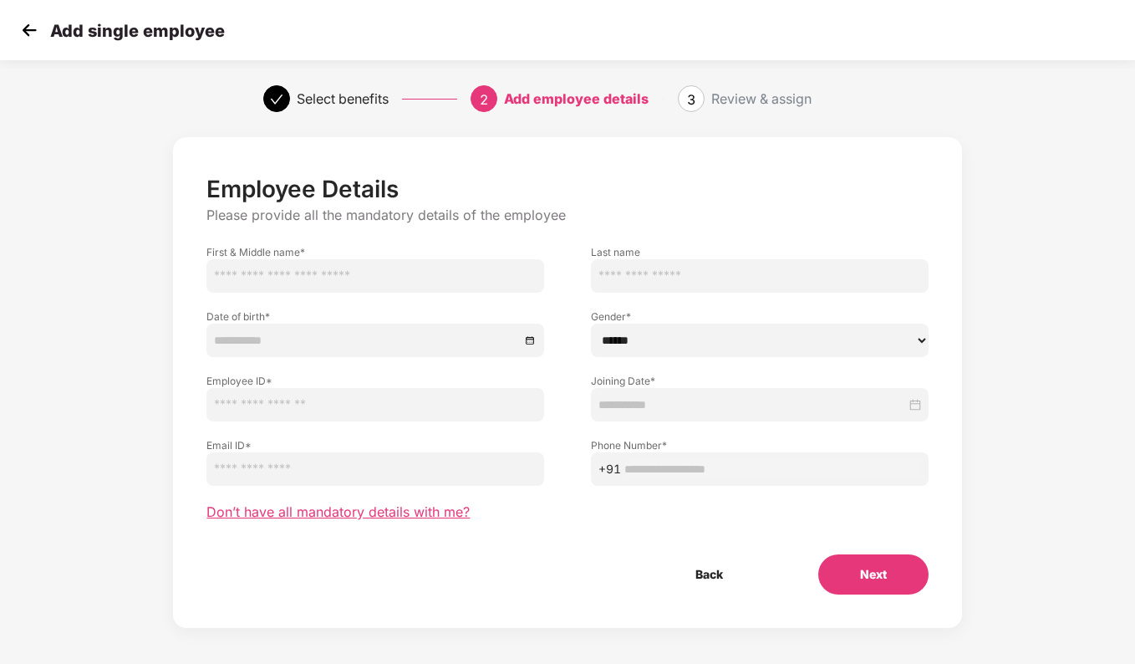
click at [424, 511] on span "Don’t have all mandatory details with me?" at bounding box center [338, 512] width 263 height 18
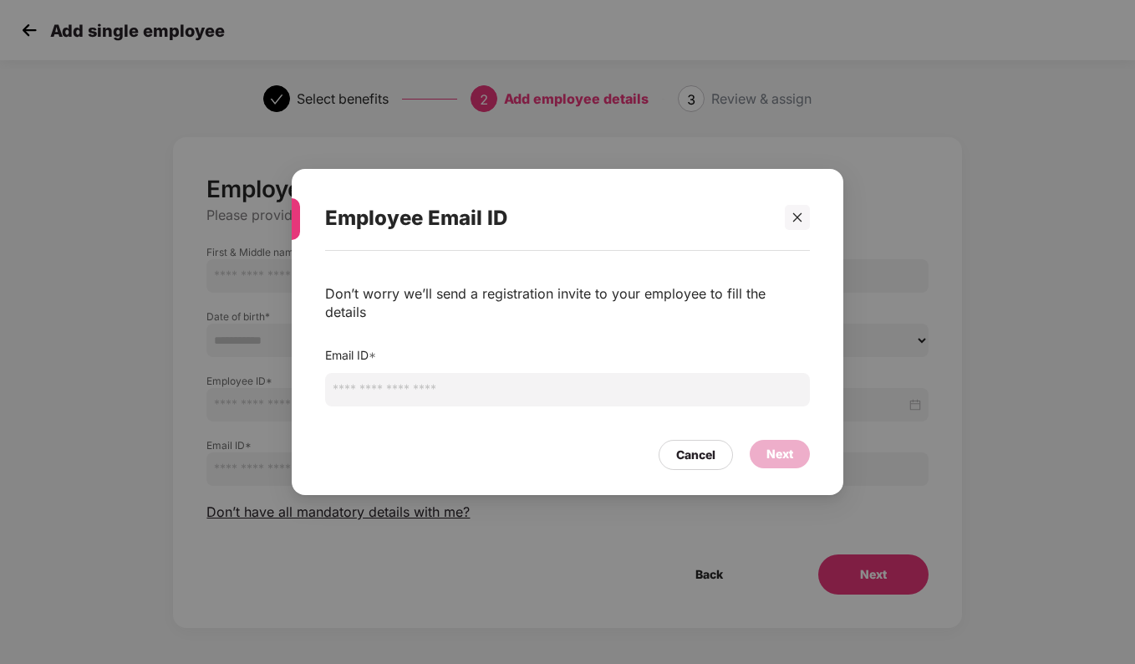
click at [443, 394] on input "email" at bounding box center [567, 389] width 485 height 33
paste input "**********"
drag, startPoint x: 411, startPoint y: 382, endPoint x: 252, endPoint y: 395, distance: 159.4
click at [252, 395] on div "**********" at bounding box center [567, 332] width 1135 height 664
type input "**********"
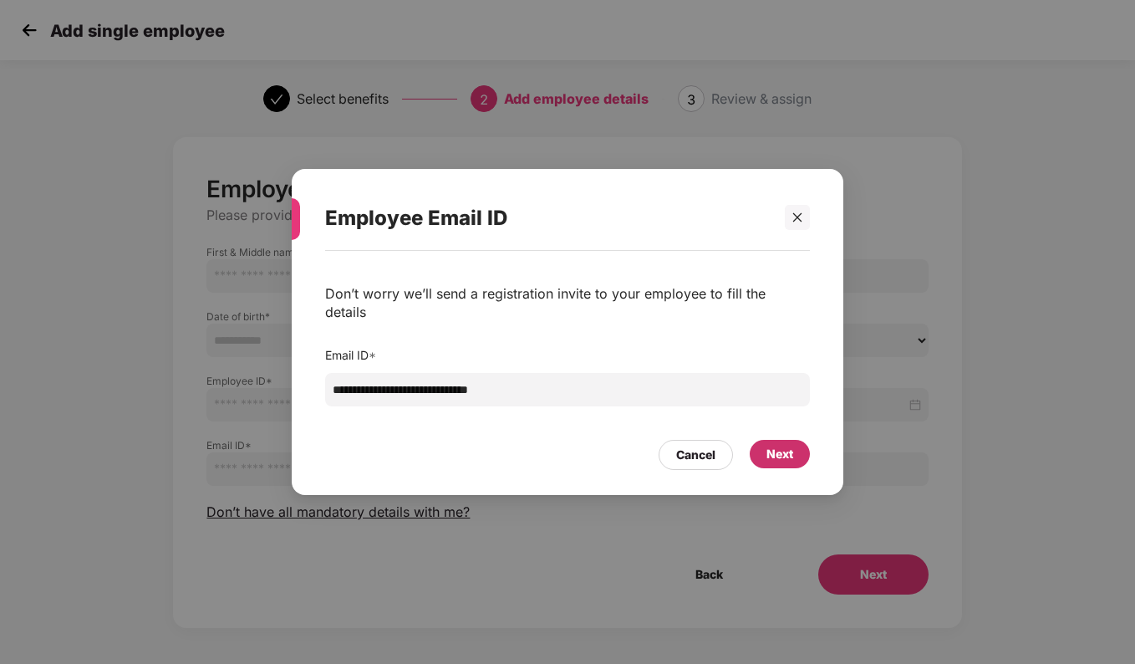
click at [783, 446] on div "Next" at bounding box center [780, 454] width 27 height 18
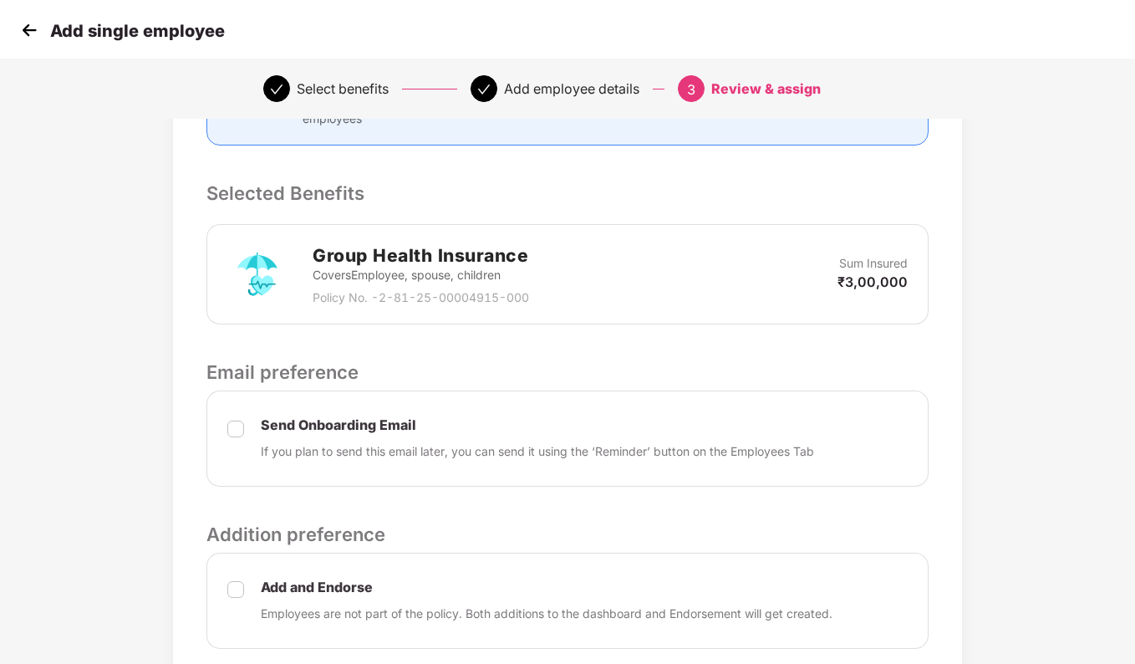
scroll to position [418, 0]
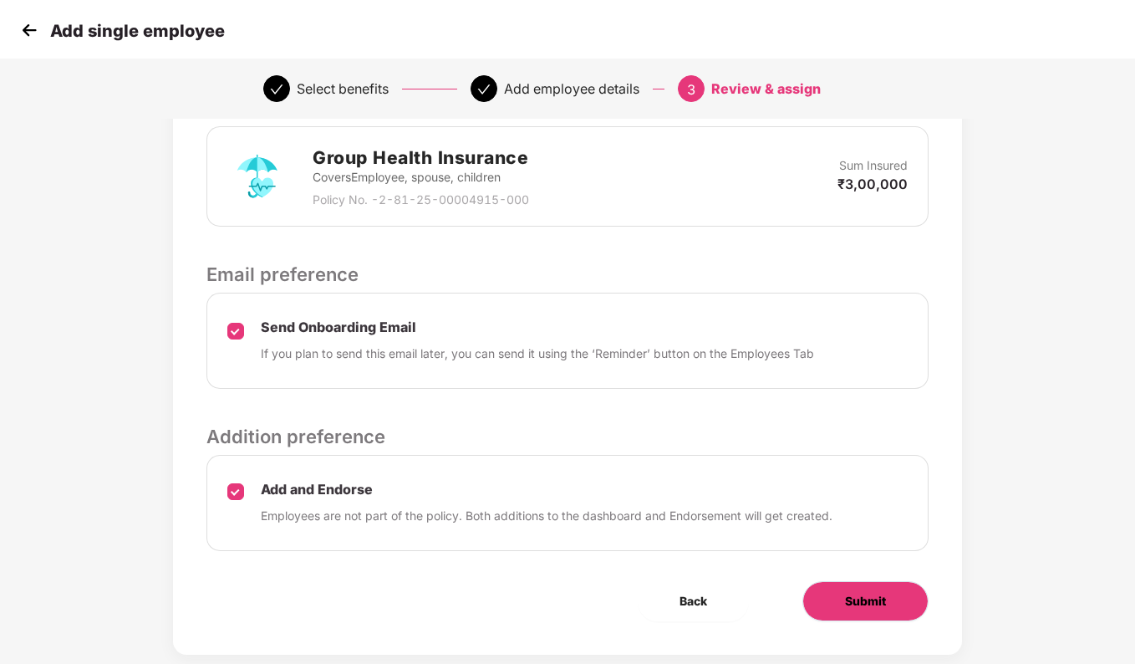
click at [880, 597] on span "Submit" at bounding box center [865, 601] width 41 height 18
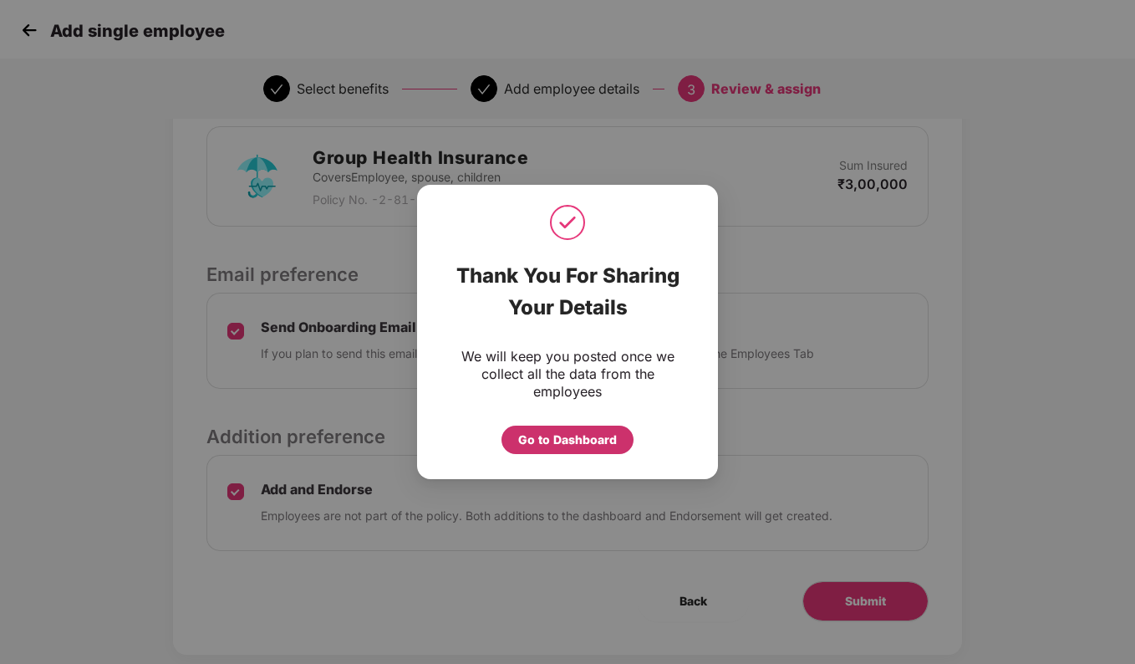
click at [561, 448] on div "Go to Dashboard" at bounding box center [567, 440] width 99 height 18
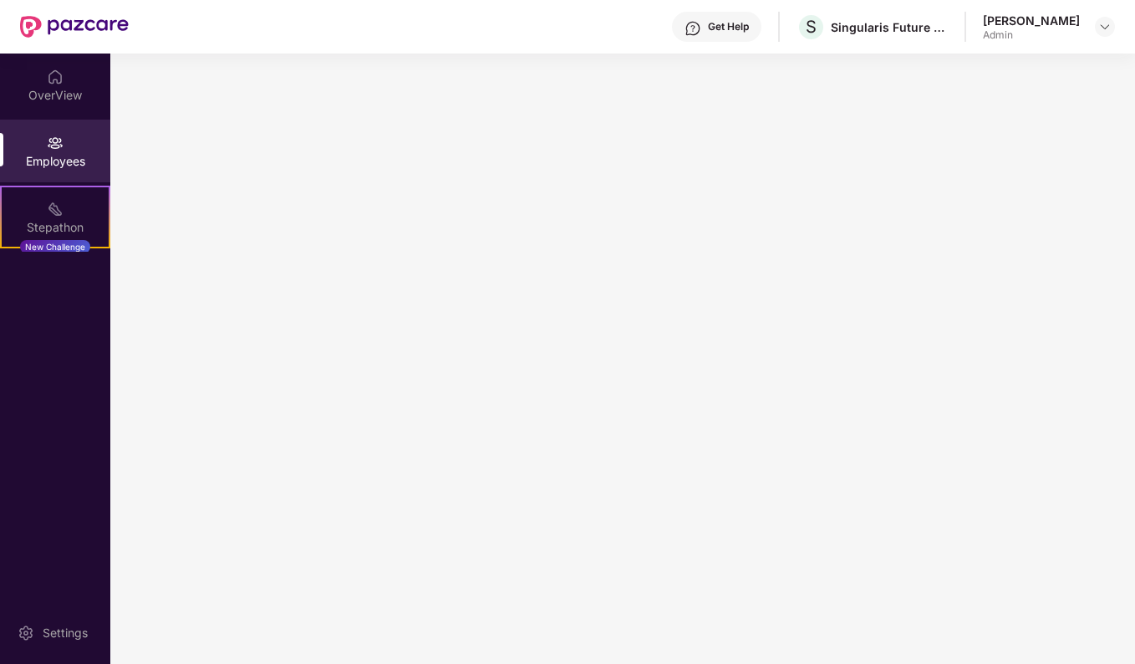
scroll to position [0, 0]
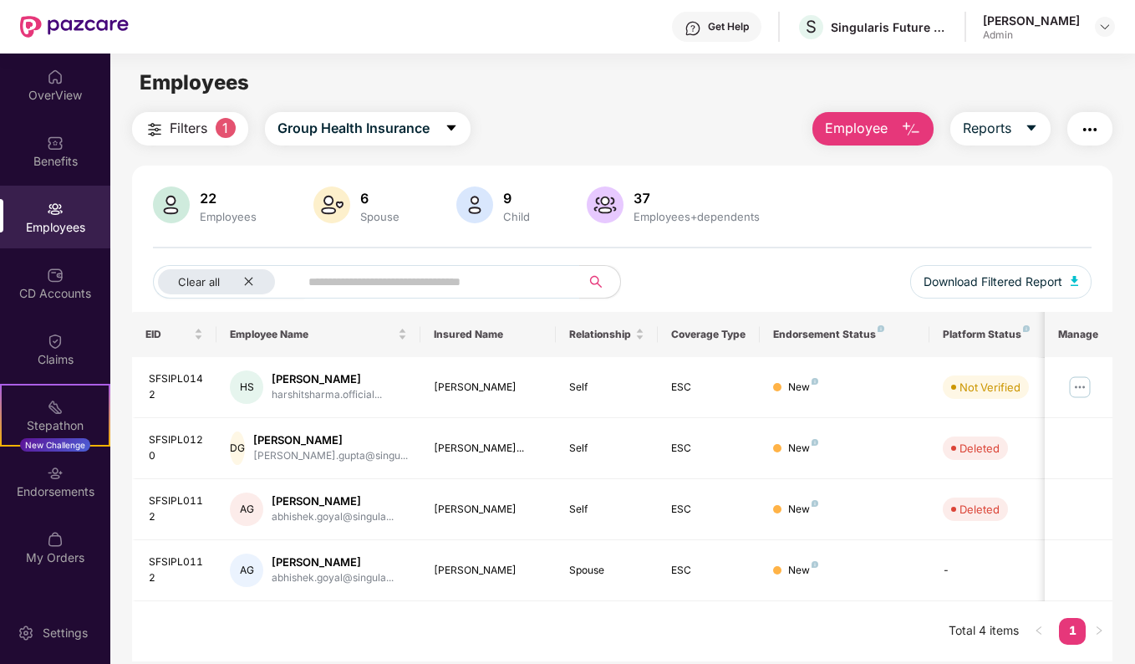
click at [854, 136] on span "Employee" at bounding box center [856, 128] width 63 height 21
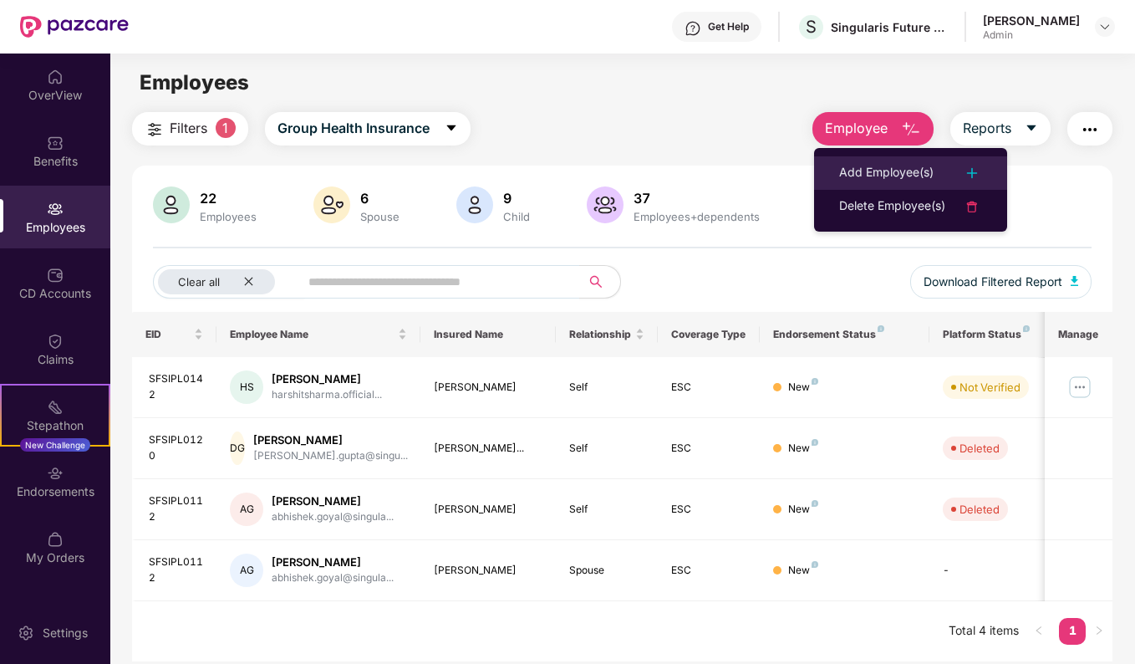
click at [873, 172] on div "Add Employee(s)" at bounding box center [886, 173] width 94 height 20
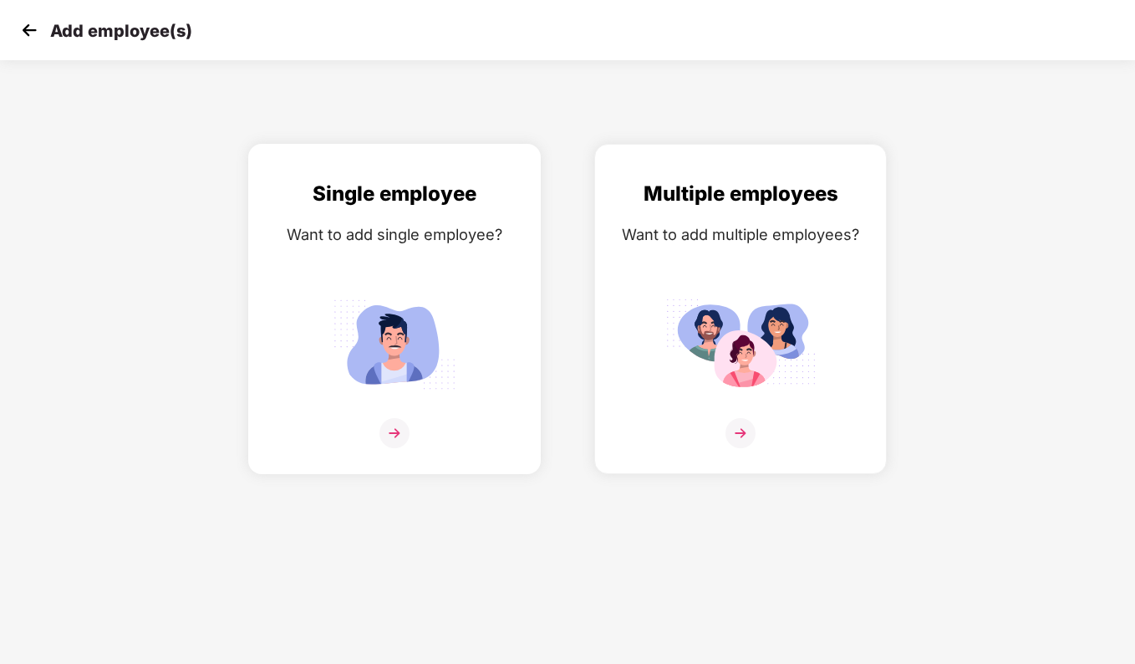
click at [395, 430] on img at bounding box center [395, 433] width 30 height 30
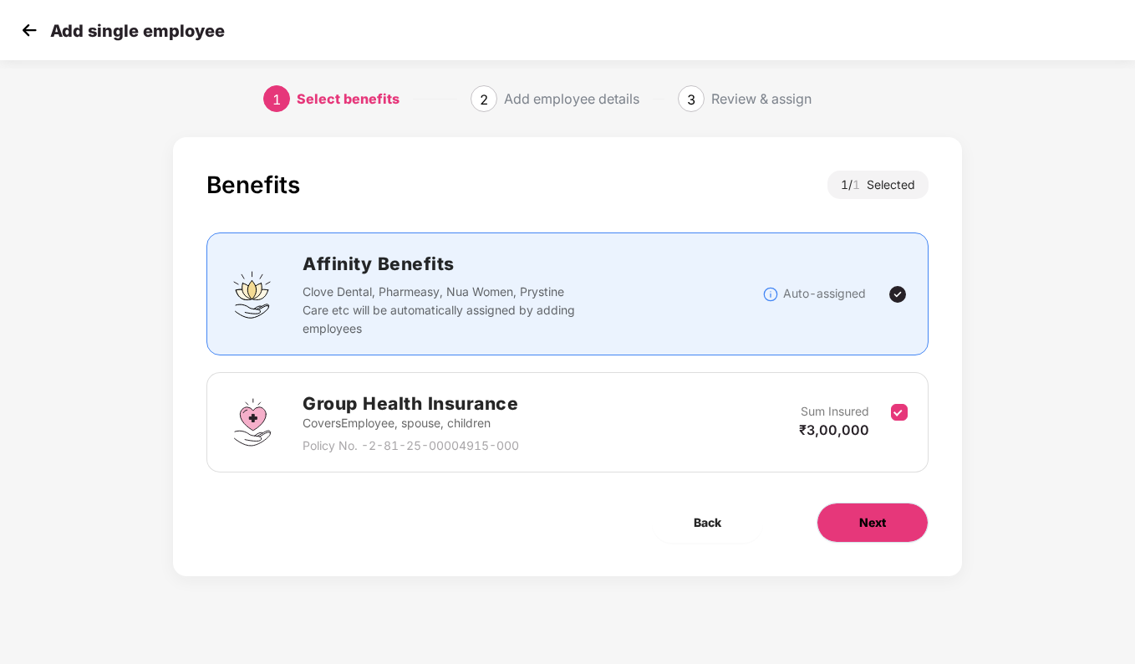
click at [885, 523] on span "Next" at bounding box center [872, 522] width 27 height 18
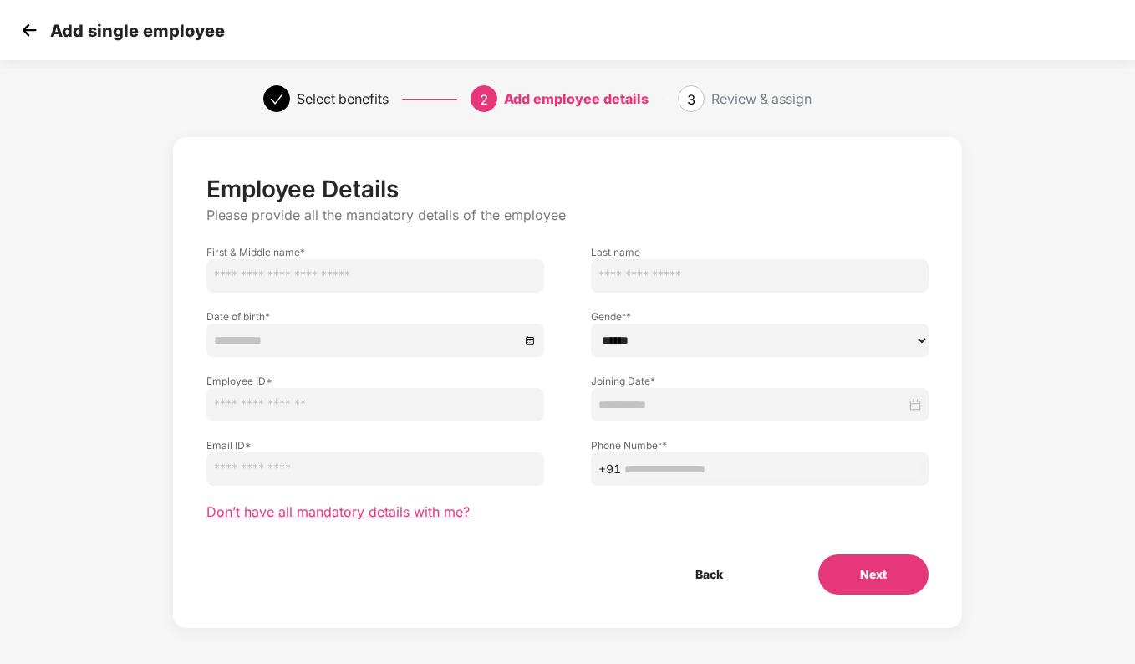
click at [405, 517] on span "Don’t have all mandatory details with me?" at bounding box center [338, 512] width 263 height 18
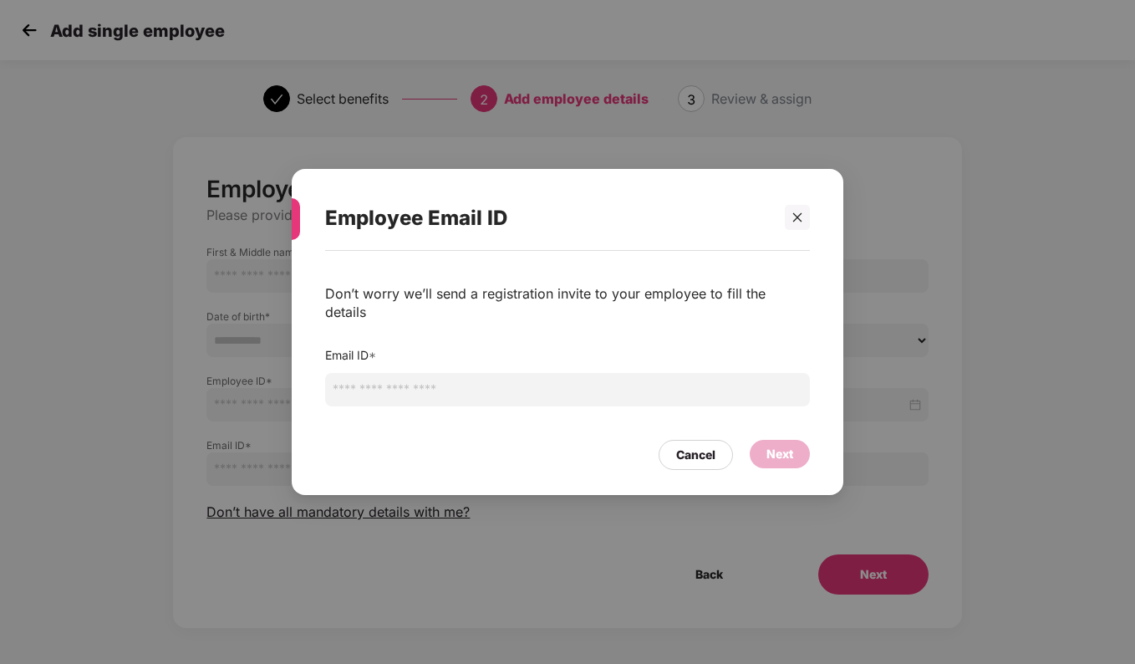
click at [521, 377] on input "email" at bounding box center [567, 389] width 485 height 33
paste input "**********"
drag, startPoint x: 411, startPoint y: 381, endPoint x: 89, endPoint y: 405, distance: 322.8
click at [89, 405] on div "**********" at bounding box center [567, 332] width 1135 height 664
type input "**********"
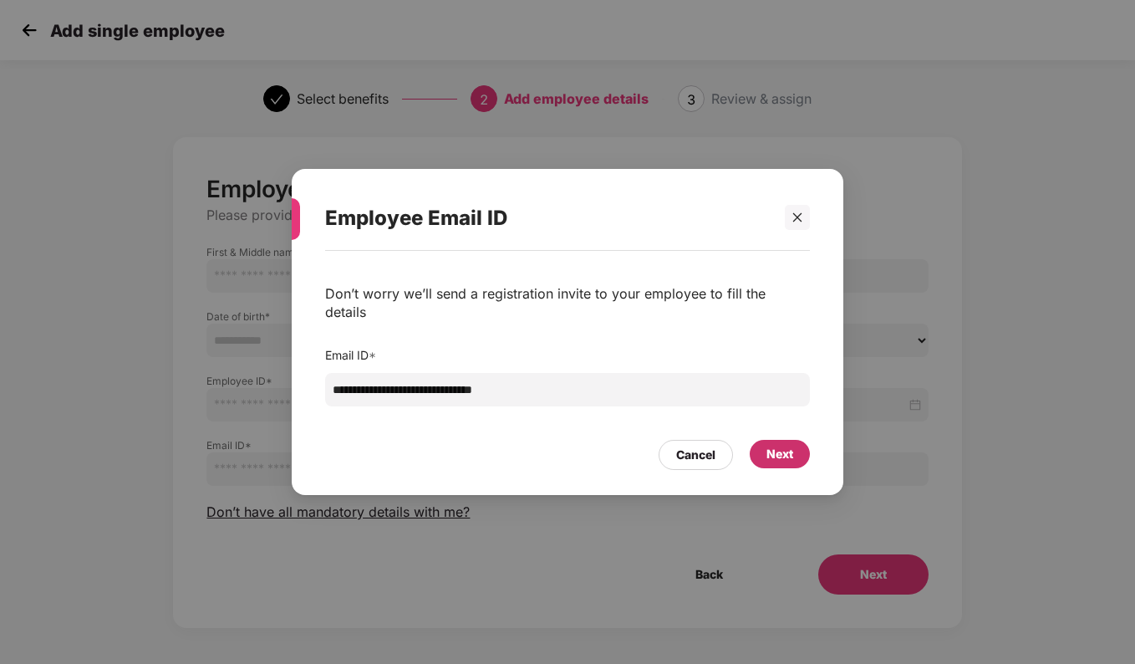
click at [769, 445] on div "Next" at bounding box center [780, 454] width 27 height 18
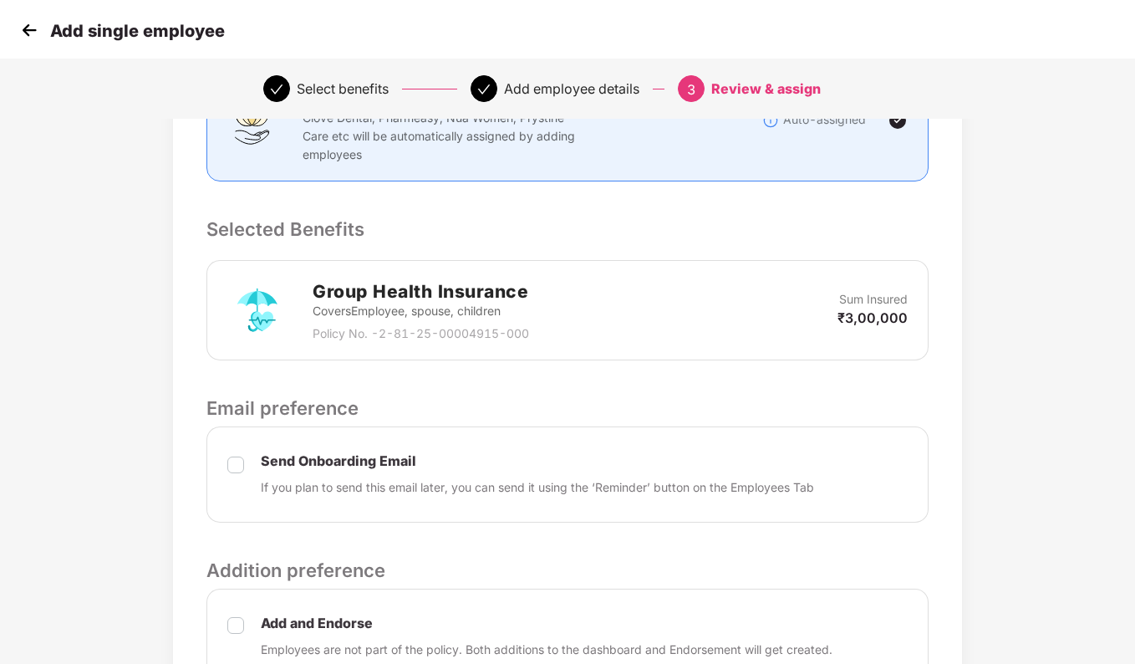
scroll to position [334, 0]
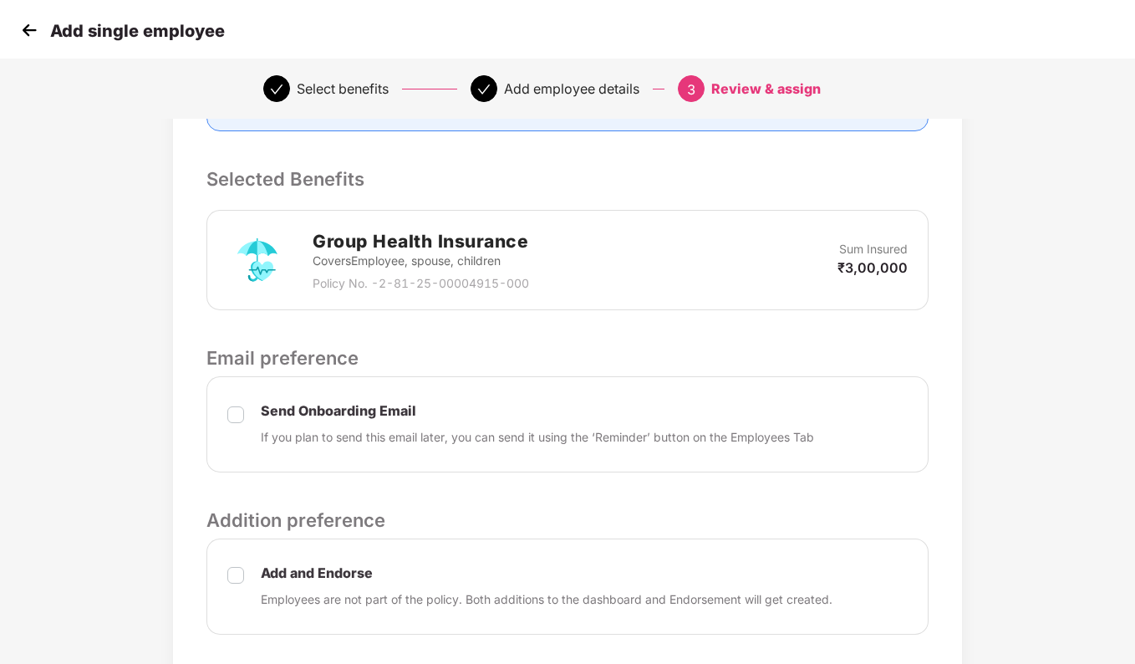
click at [245, 416] on div "Send Onboarding Email If you plan to send this email later, you can send it usi…" at bounding box center [568, 424] width 722 height 96
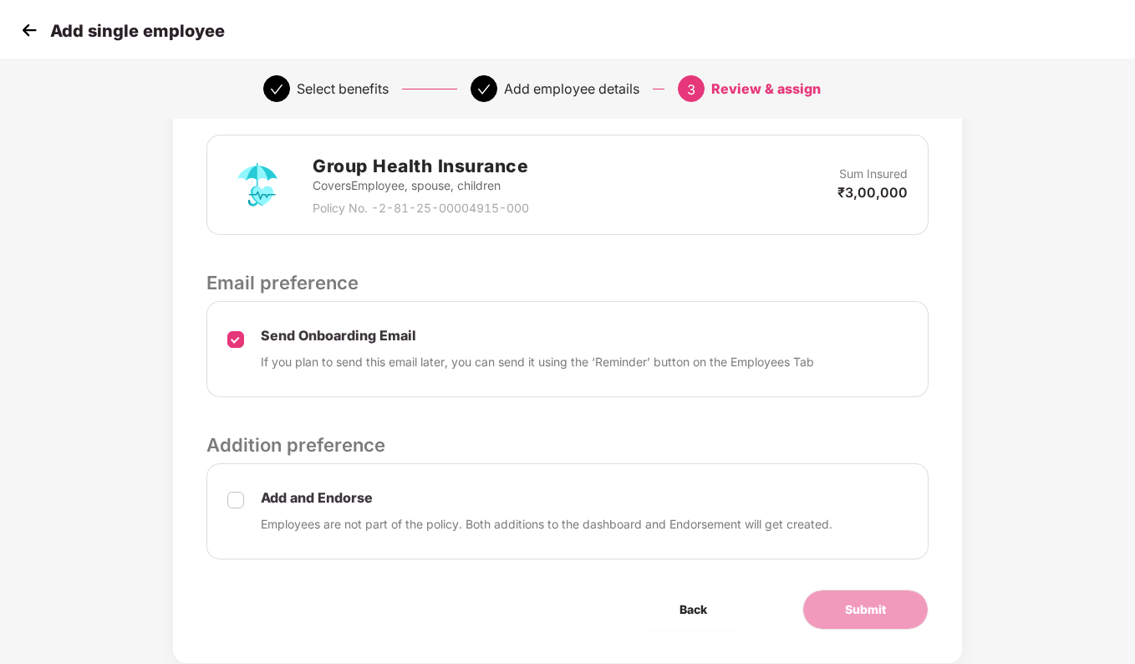
scroll to position [450, 0]
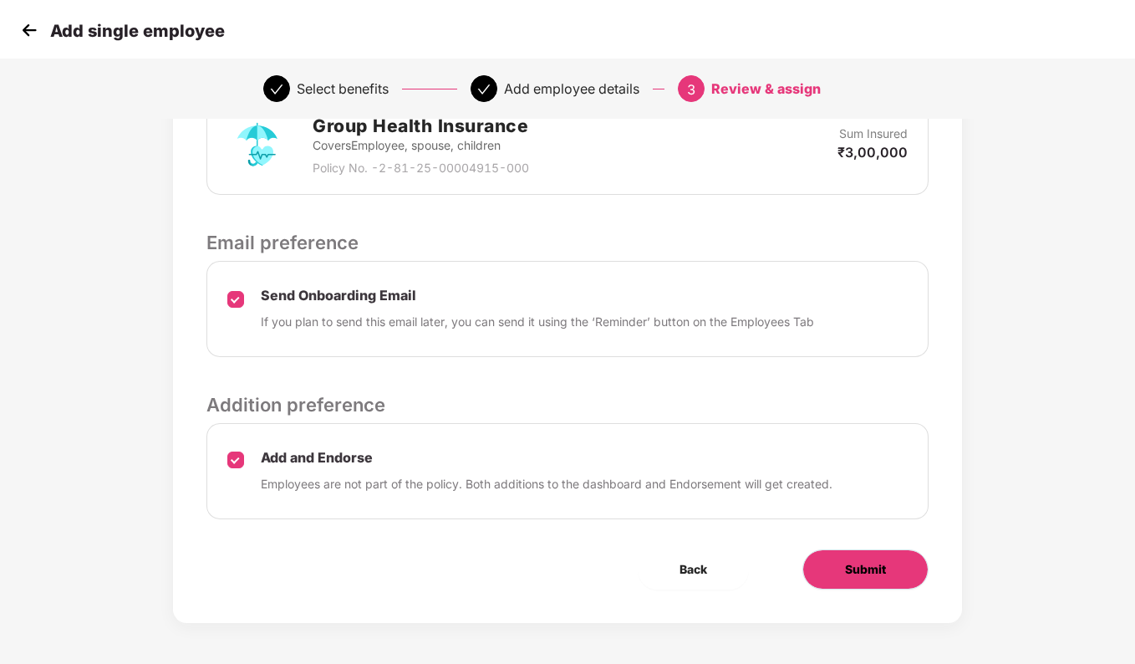
click at [854, 576] on span "Submit" at bounding box center [865, 569] width 41 height 18
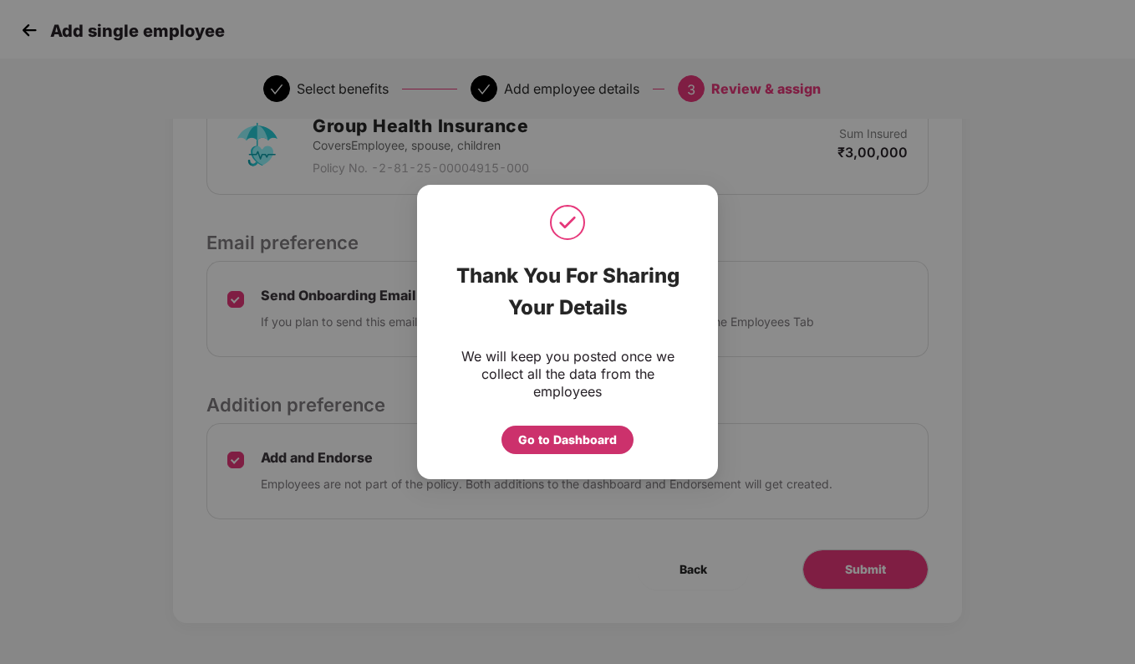
click at [568, 443] on div "Go to Dashboard" at bounding box center [567, 440] width 99 height 18
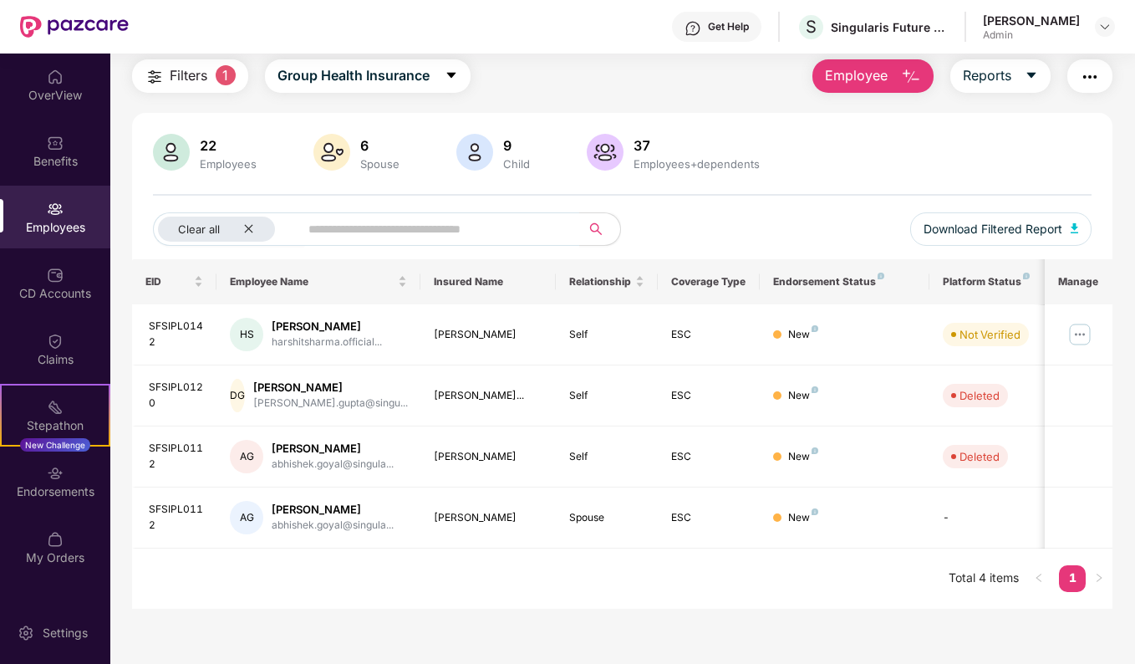
scroll to position [54, 0]
click at [871, 83] on span "Employee" at bounding box center [856, 74] width 63 height 21
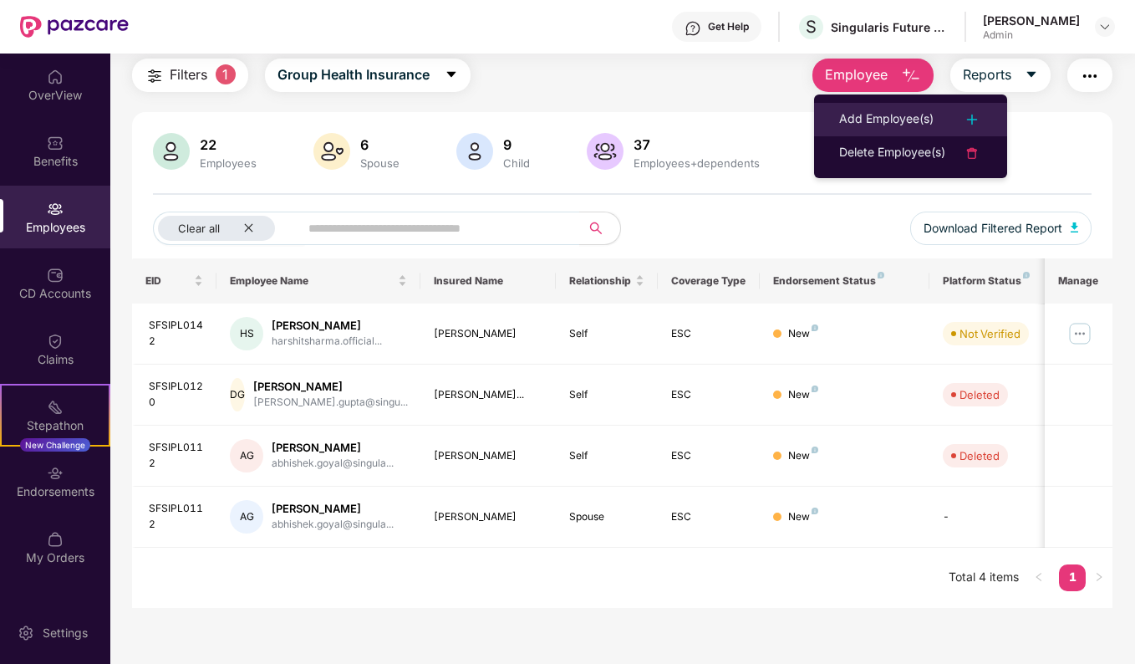
click at [900, 120] on div "Add Employee(s)" at bounding box center [886, 120] width 94 height 20
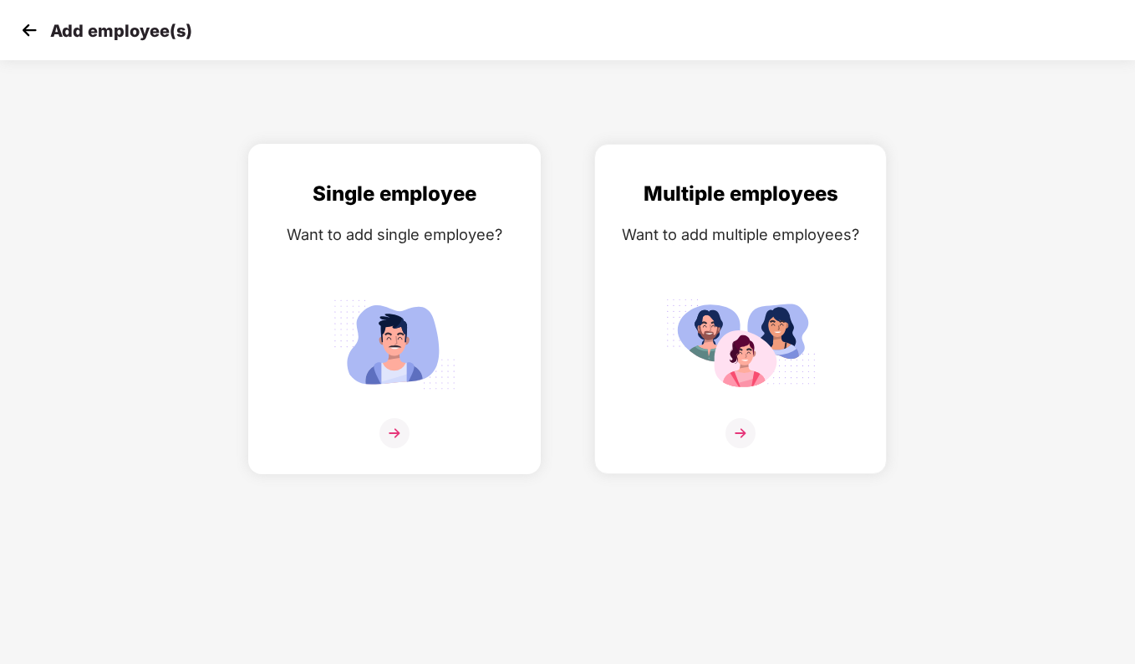
click at [392, 456] on div at bounding box center [395, 443] width 258 height 51
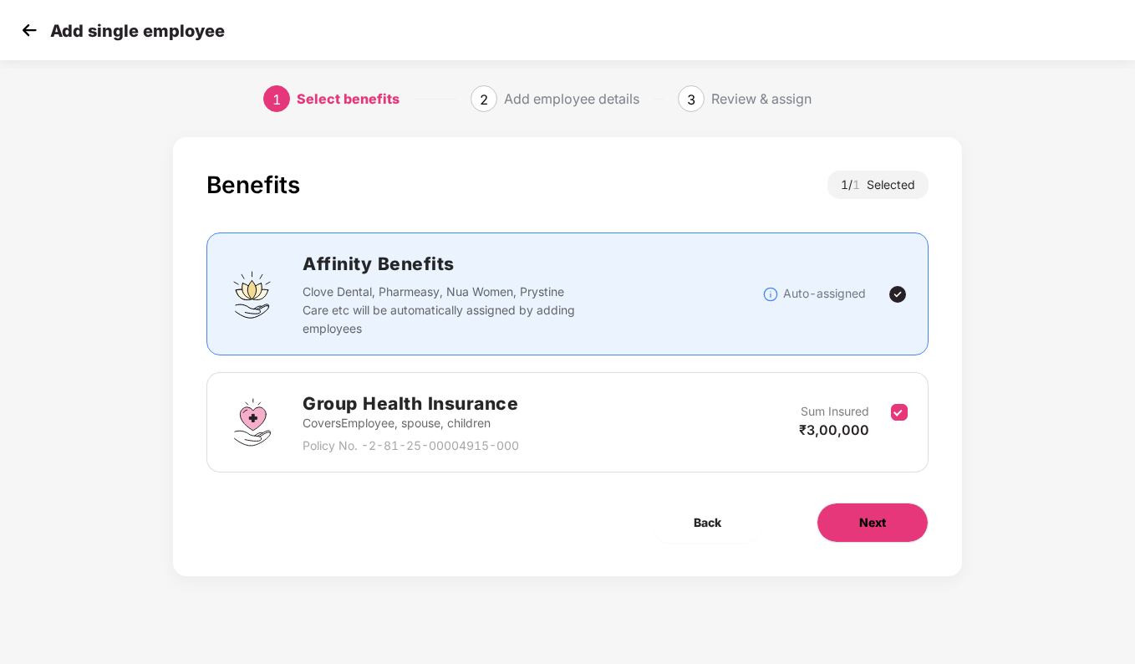
click at [878, 513] on span "Next" at bounding box center [872, 522] width 27 height 18
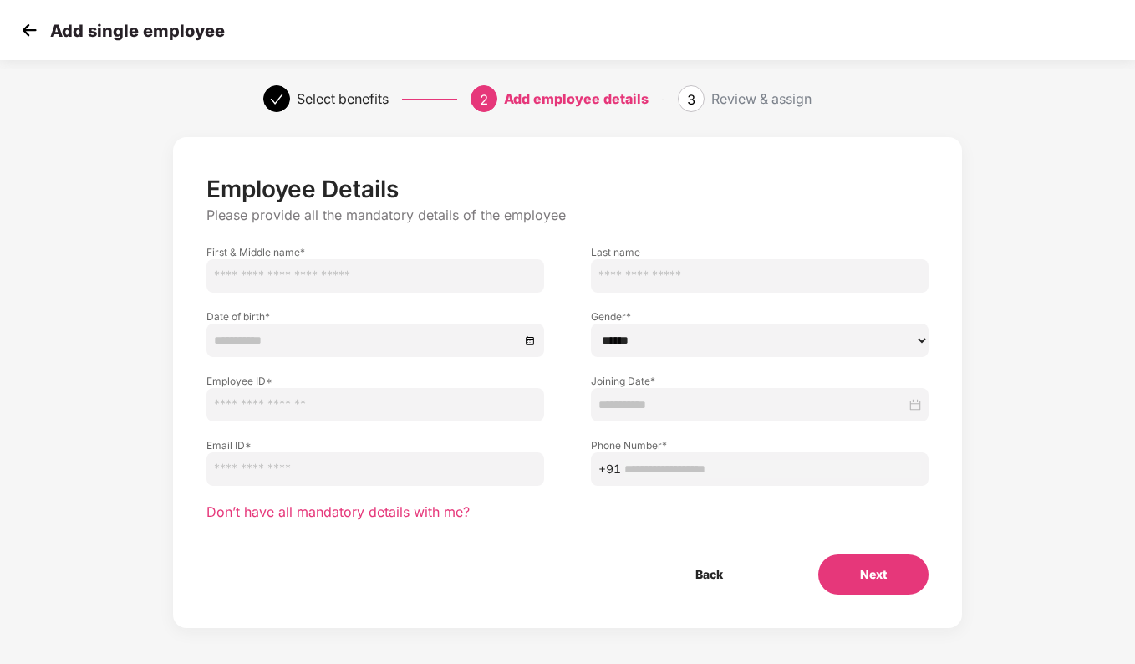
click at [362, 512] on span "Don’t have all mandatory details with me?" at bounding box center [338, 512] width 263 height 18
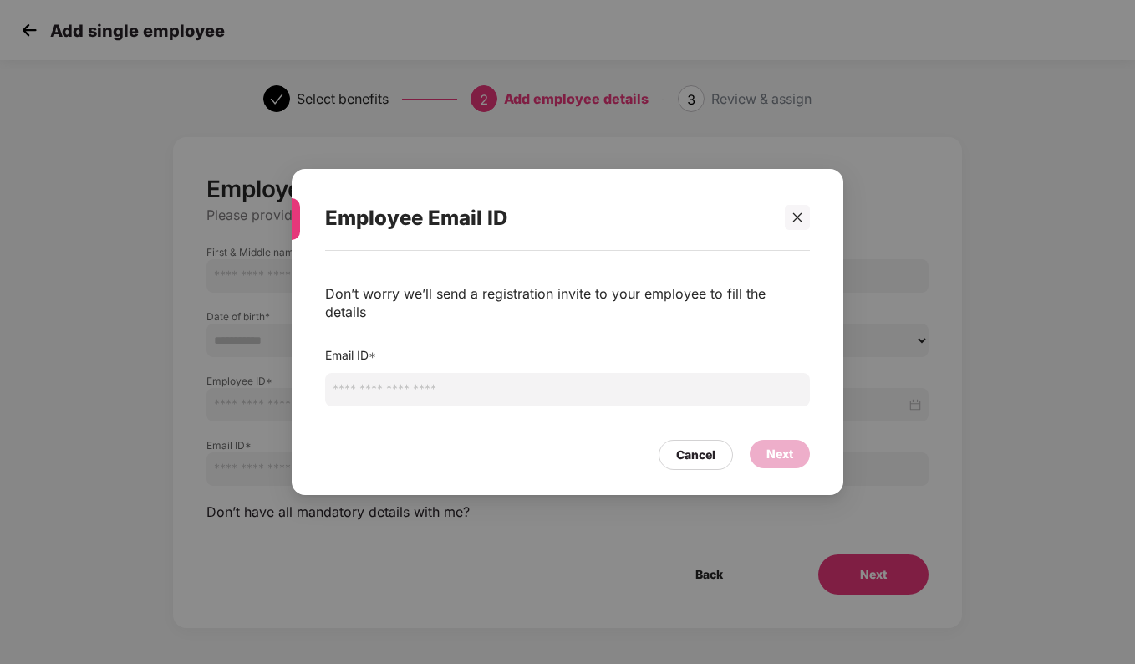
click at [438, 385] on input "email" at bounding box center [567, 389] width 485 height 33
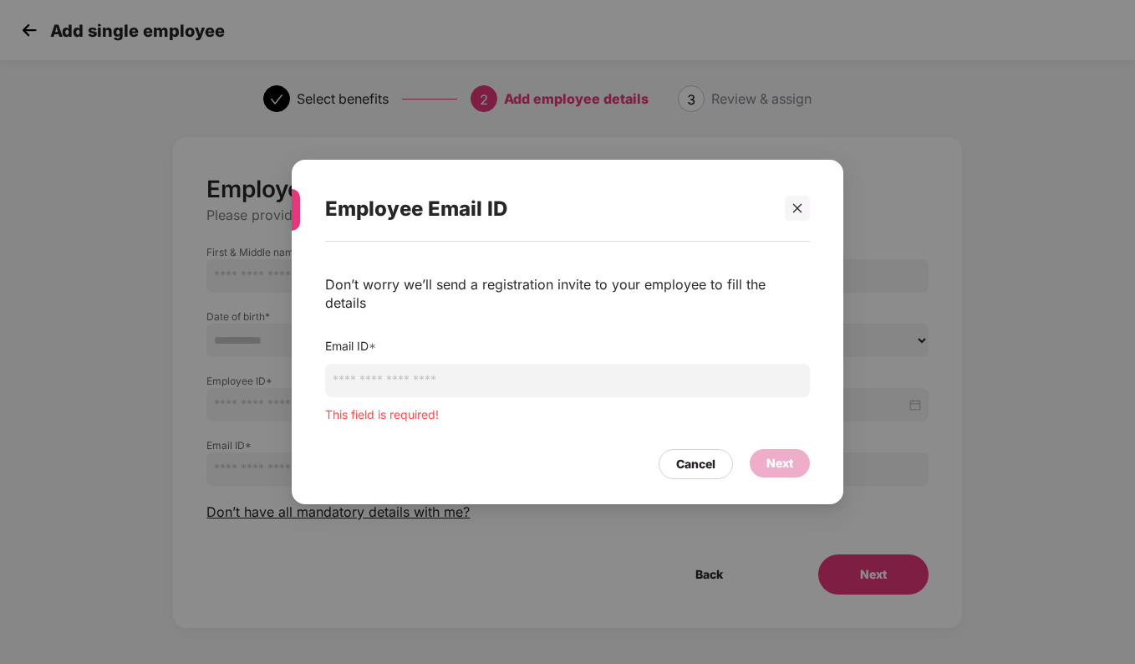
paste input "**********"
drag, startPoint x: 458, startPoint y: 371, endPoint x: 209, endPoint y: 385, distance: 249.5
click at [209, 385] on div "**********" at bounding box center [567, 332] width 1135 height 664
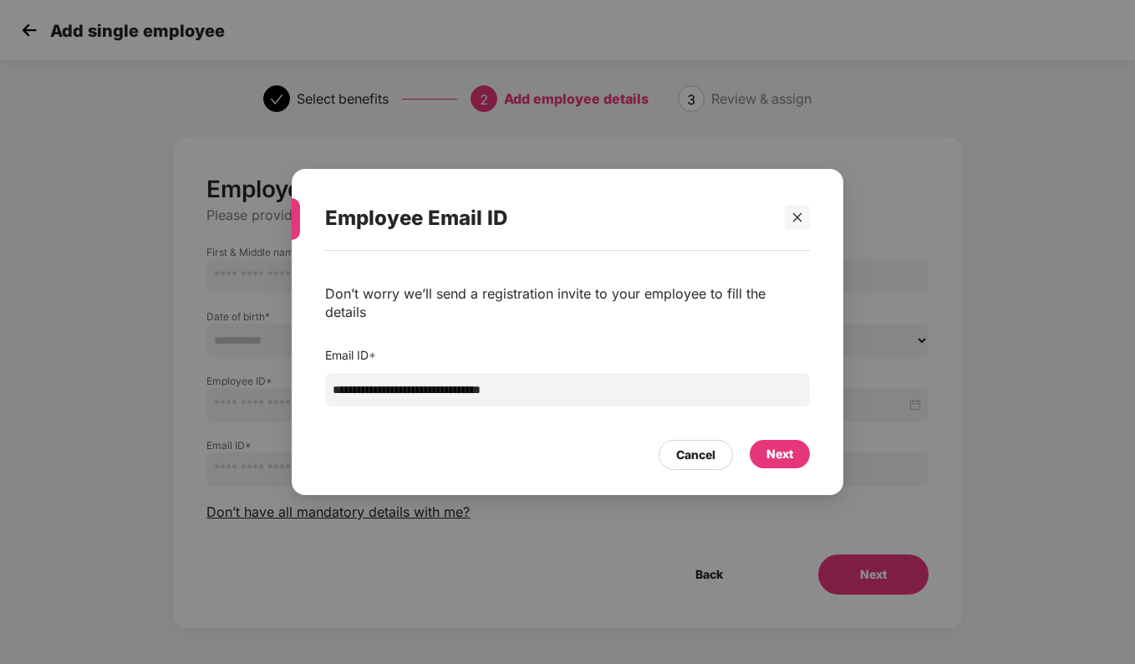
type input "**********"
click at [787, 445] on div "Next" at bounding box center [780, 454] width 27 height 18
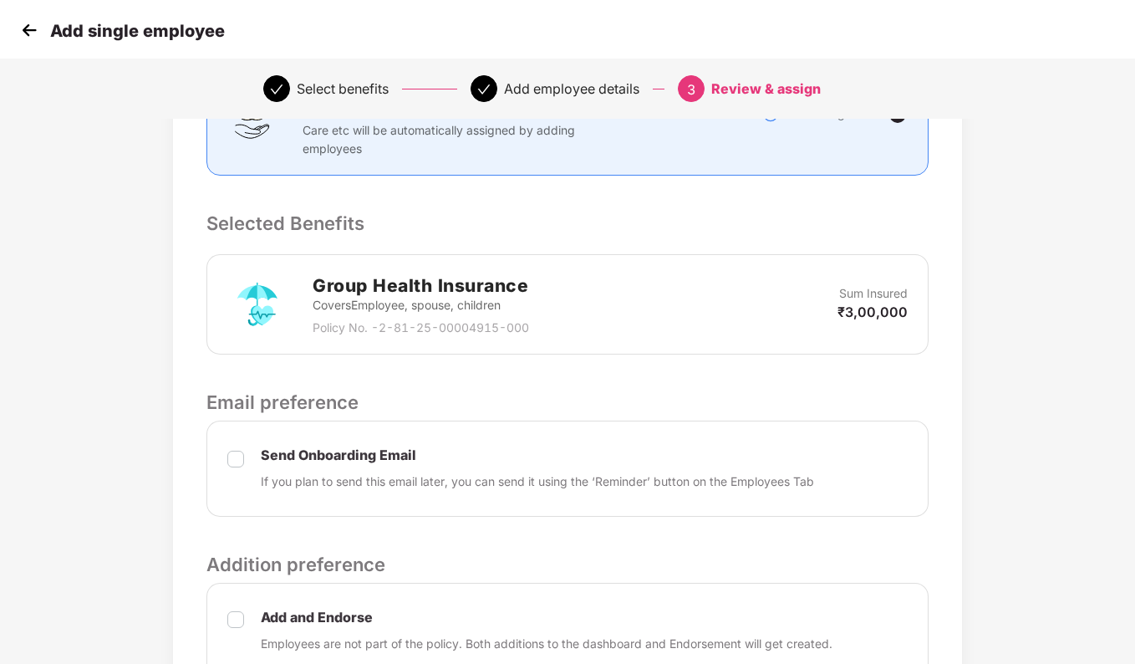
scroll to position [334, 0]
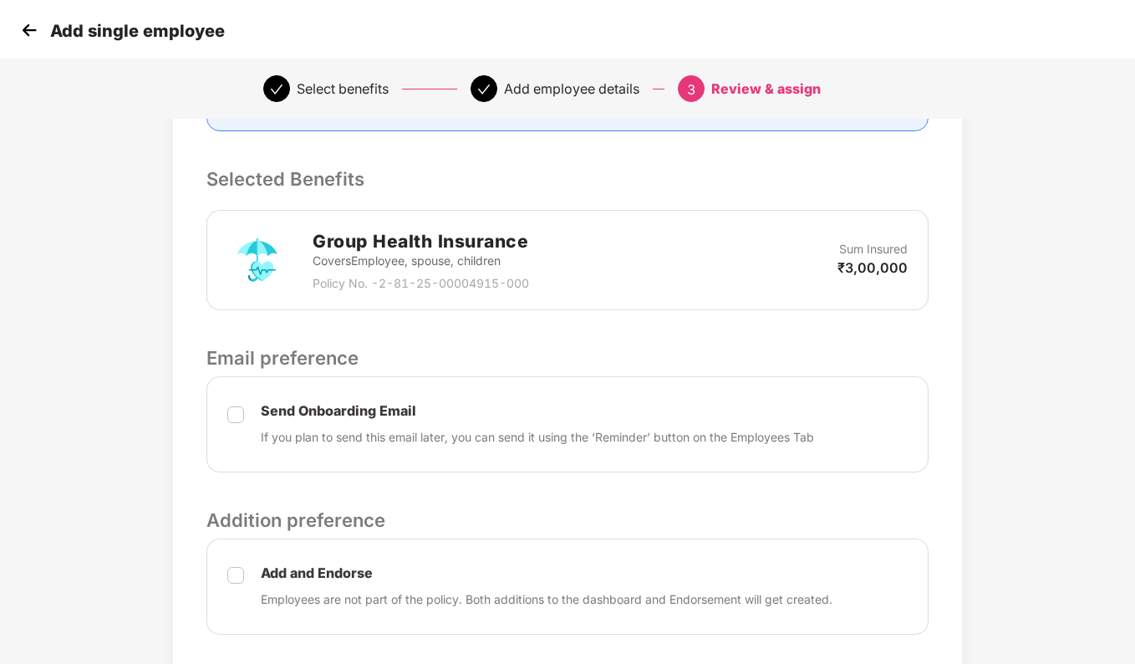
click at [227, 409] on div "Send Onboarding Email If you plan to send this email later, you can send it usi…" at bounding box center [568, 424] width 722 height 96
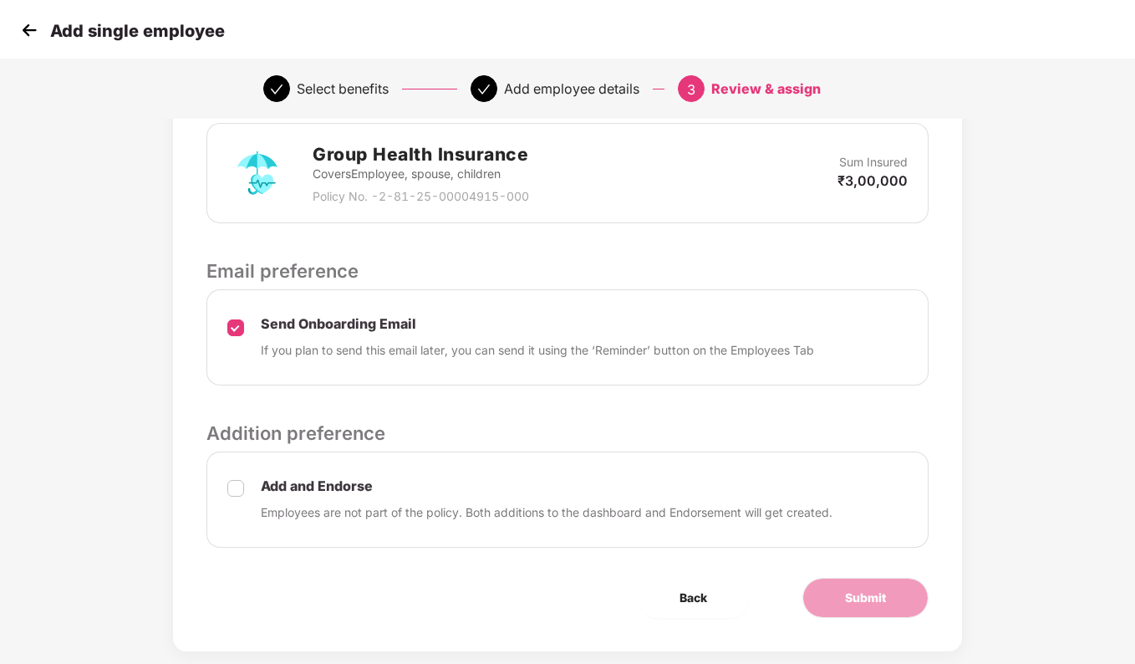
scroll to position [450, 0]
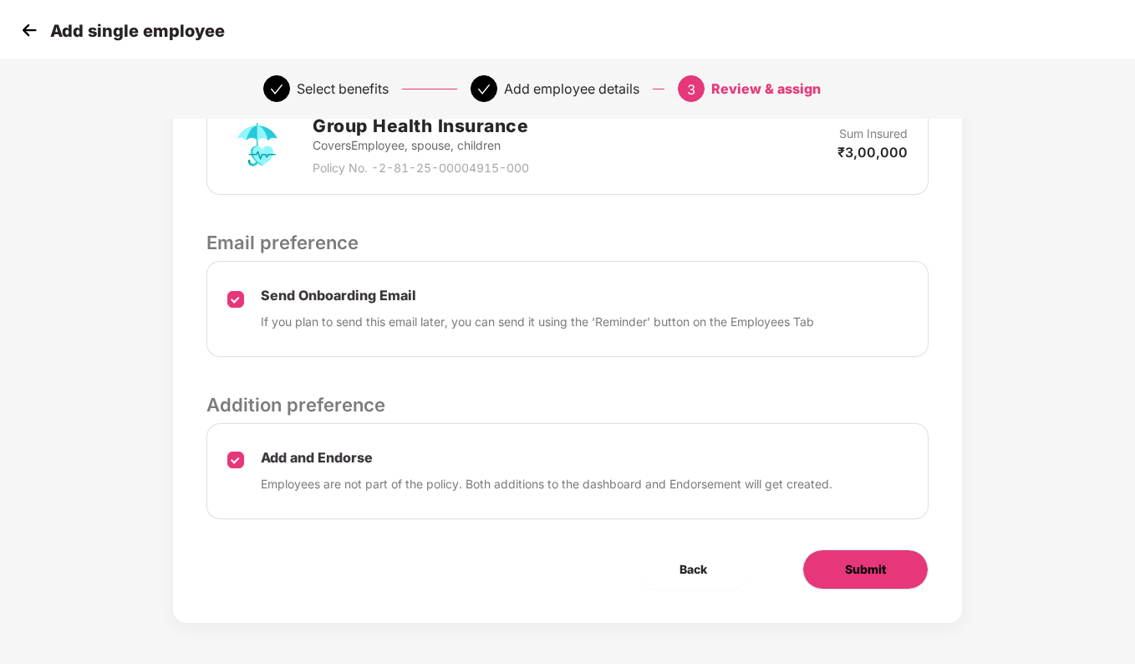
click at [883, 565] on span "Submit" at bounding box center [865, 569] width 41 height 18
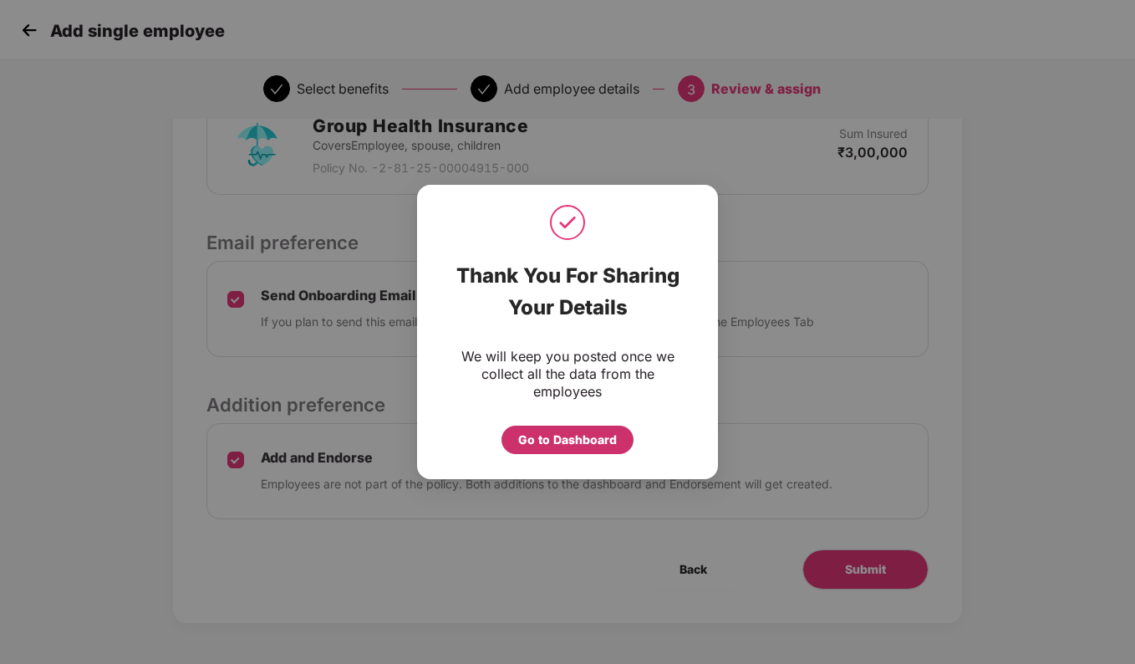
click at [595, 435] on div "Go to Dashboard" at bounding box center [567, 440] width 99 height 18
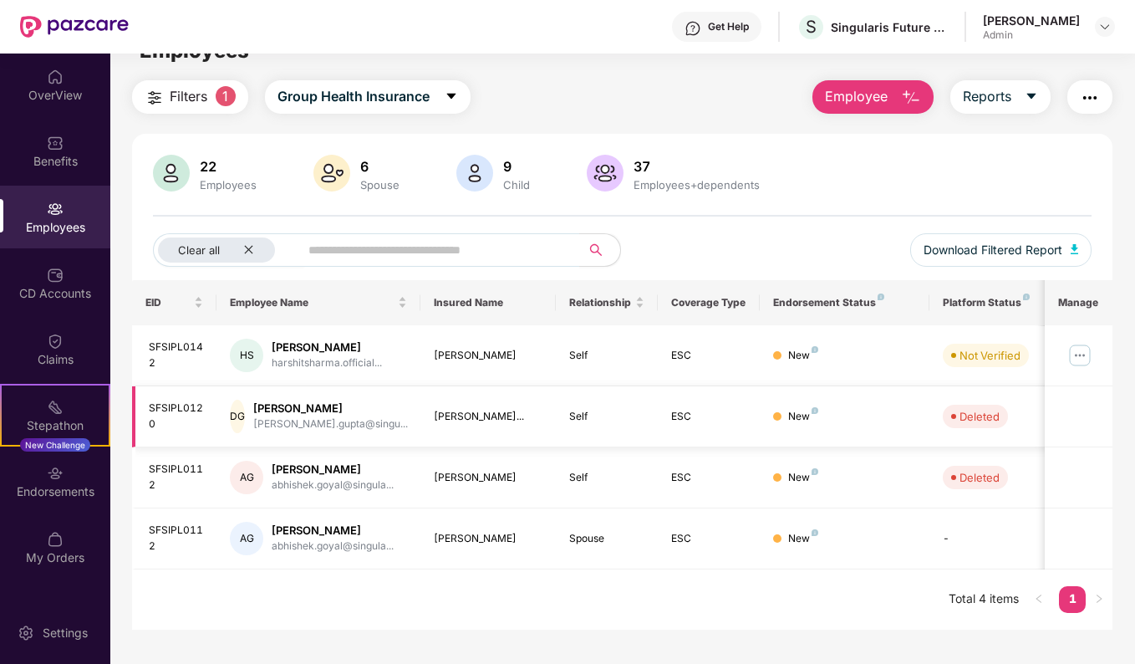
scroll to position [54, 0]
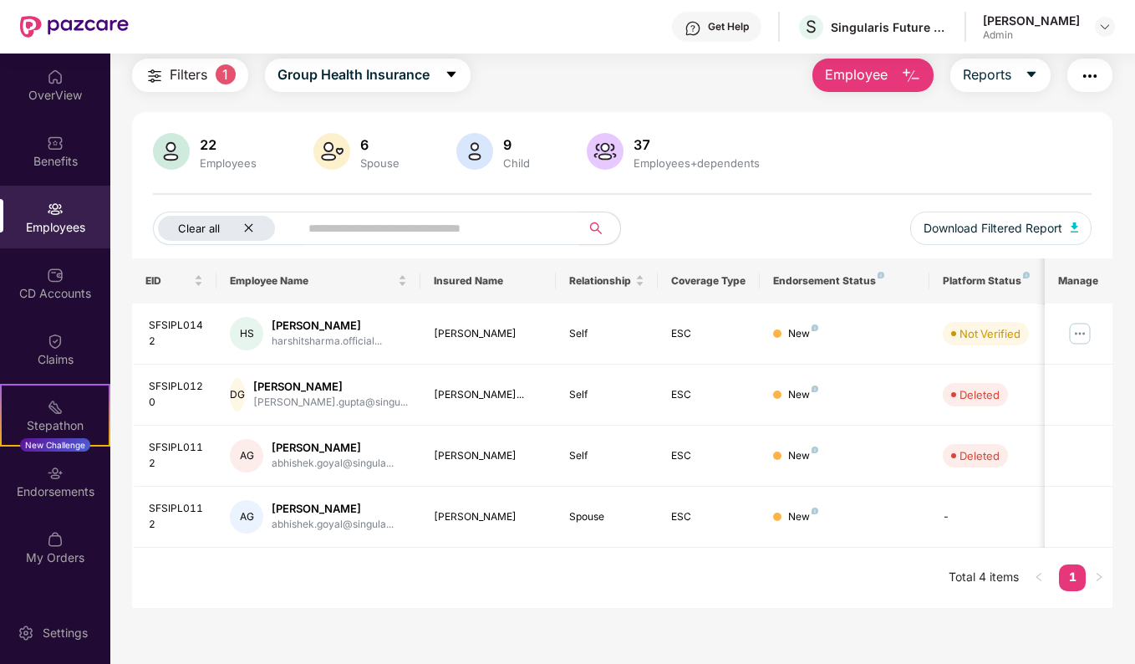
click at [255, 231] on div "Clear all" at bounding box center [216, 228] width 117 height 25
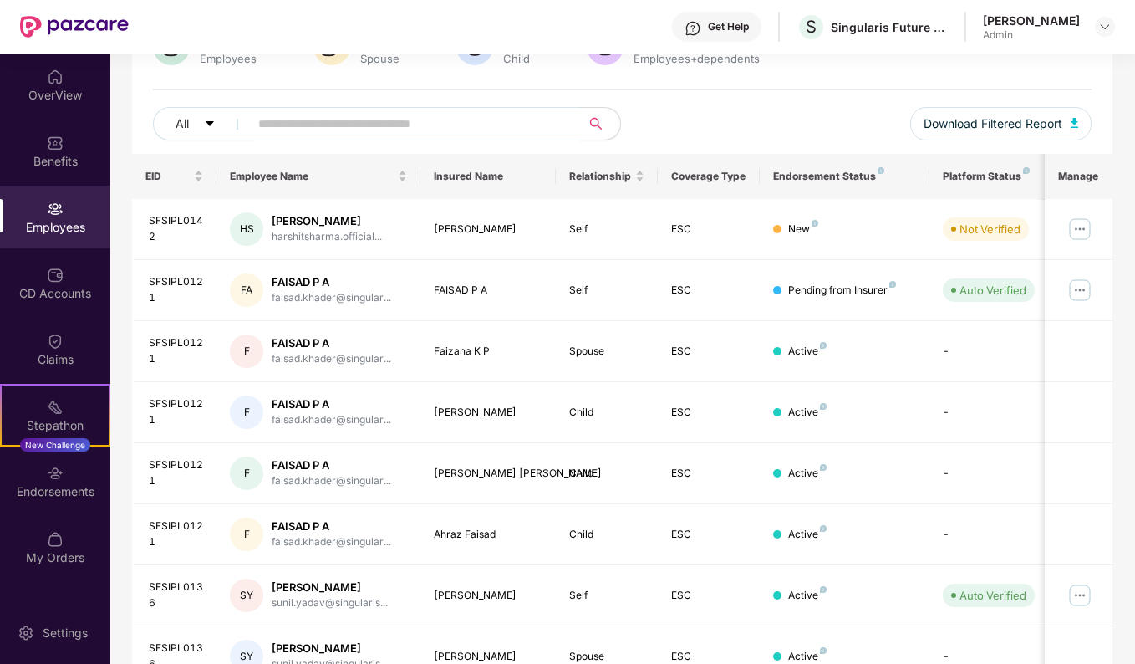
scroll to position [364, 0]
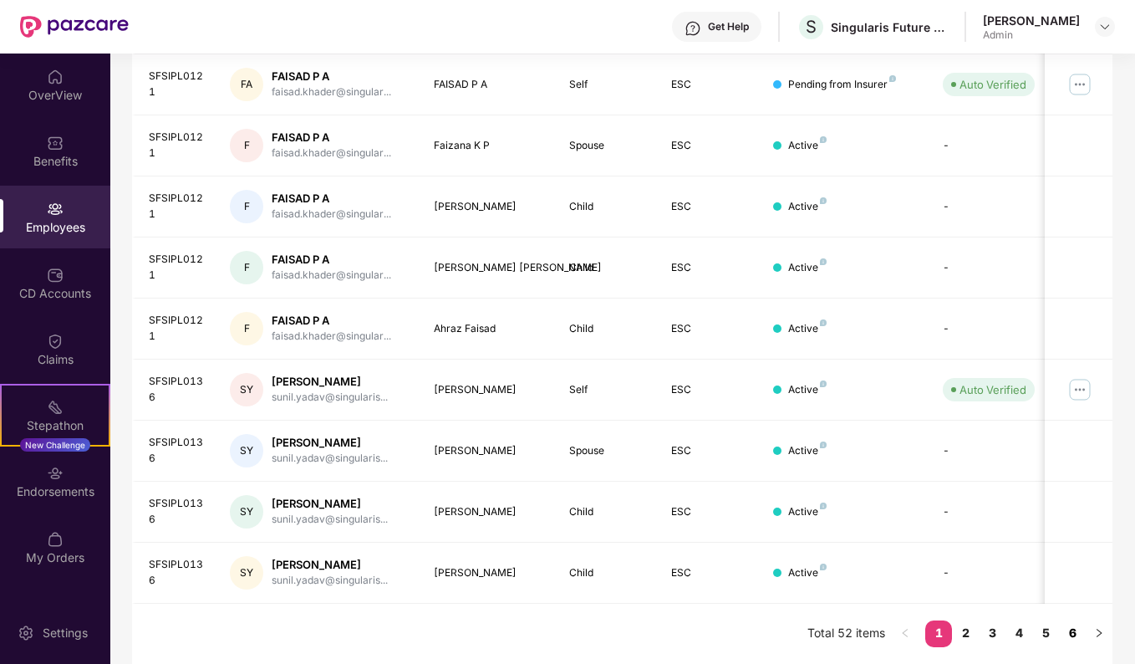
click at [1074, 628] on link "6" at bounding box center [1072, 632] width 27 height 25
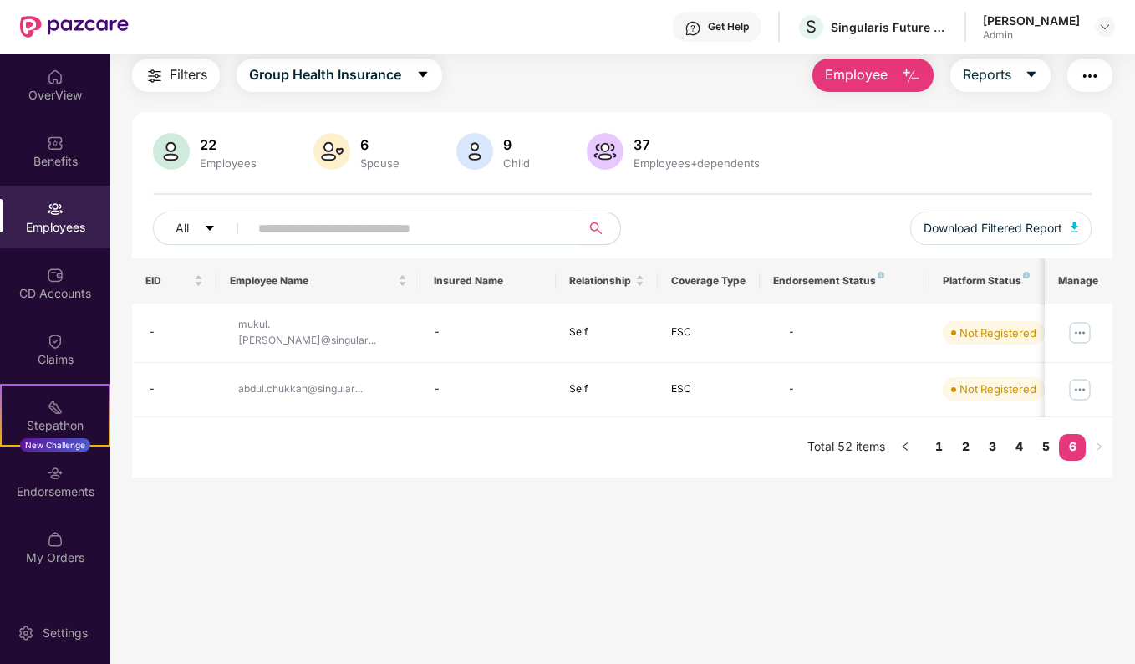
scroll to position [54, 0]
click at [1043, 444] on link "5" at bounding box center [1046, 446] width 27 height 25
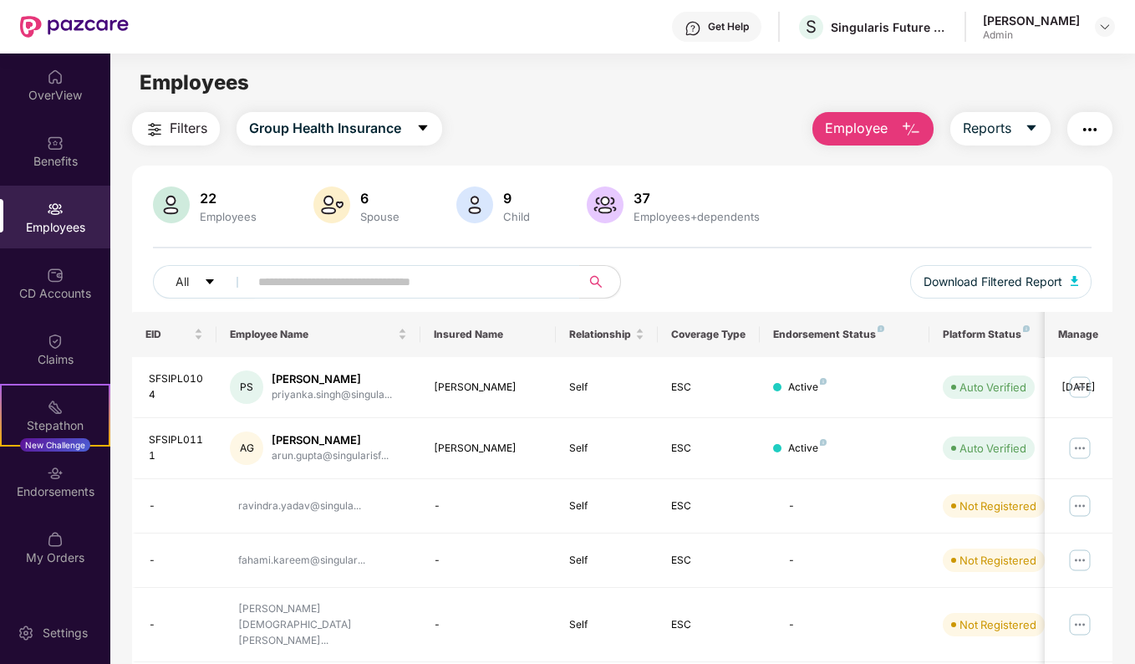
scroll to position [310, 0]
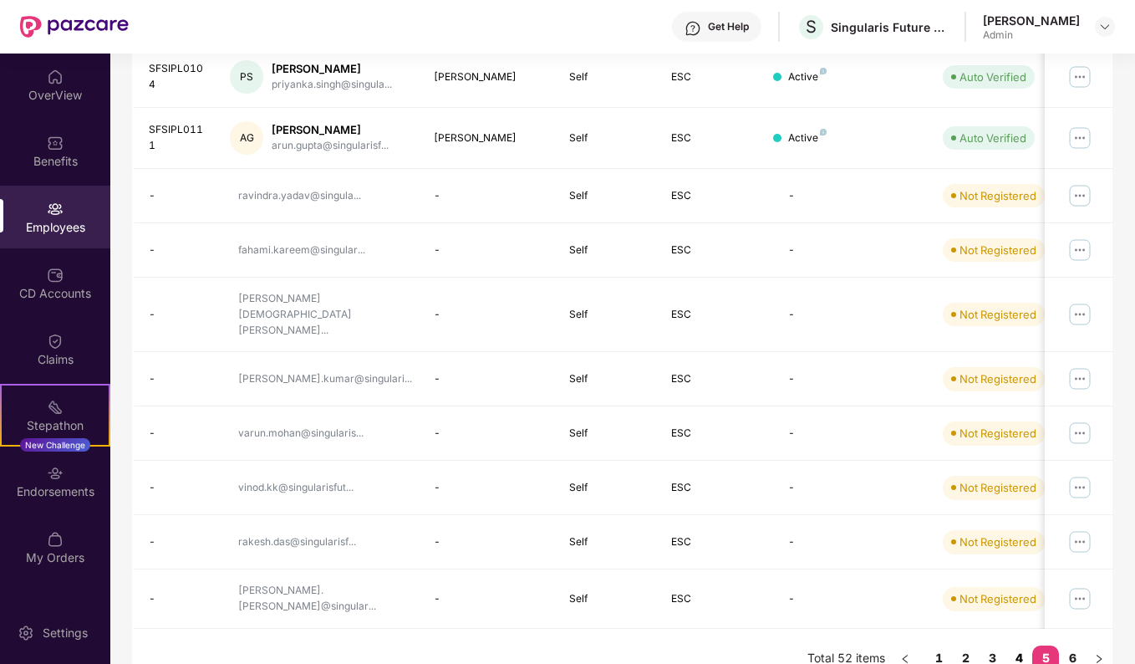
click at [1015, 645] on link "4" at bounding box center [1019, 657] width 27 height 25
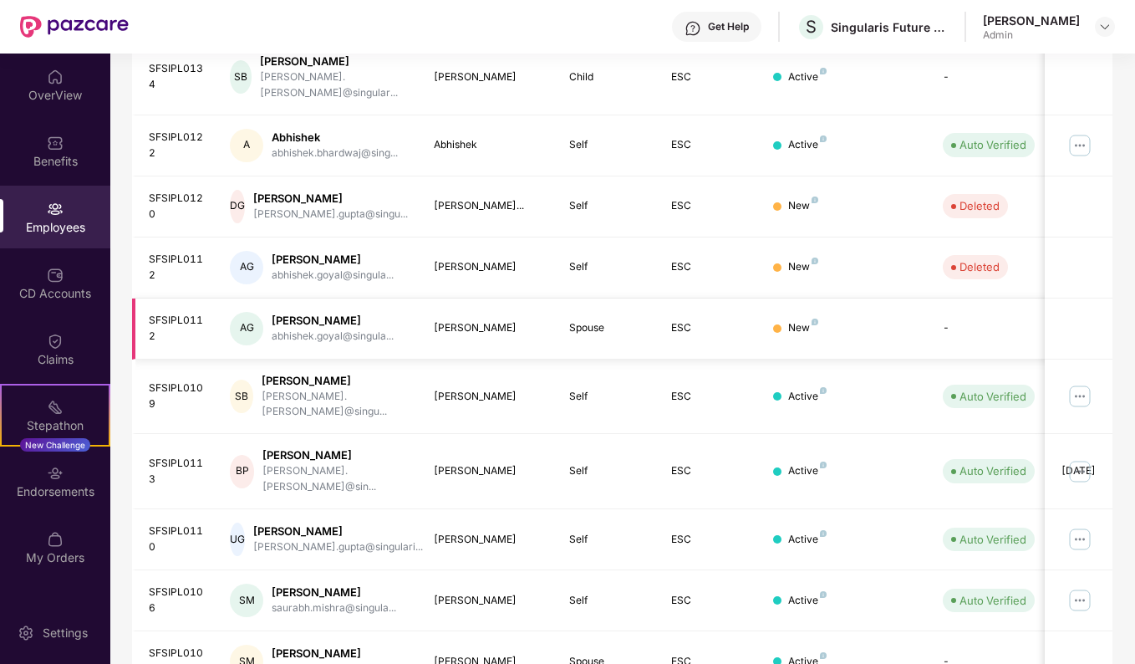
scroll to position [378, 0]
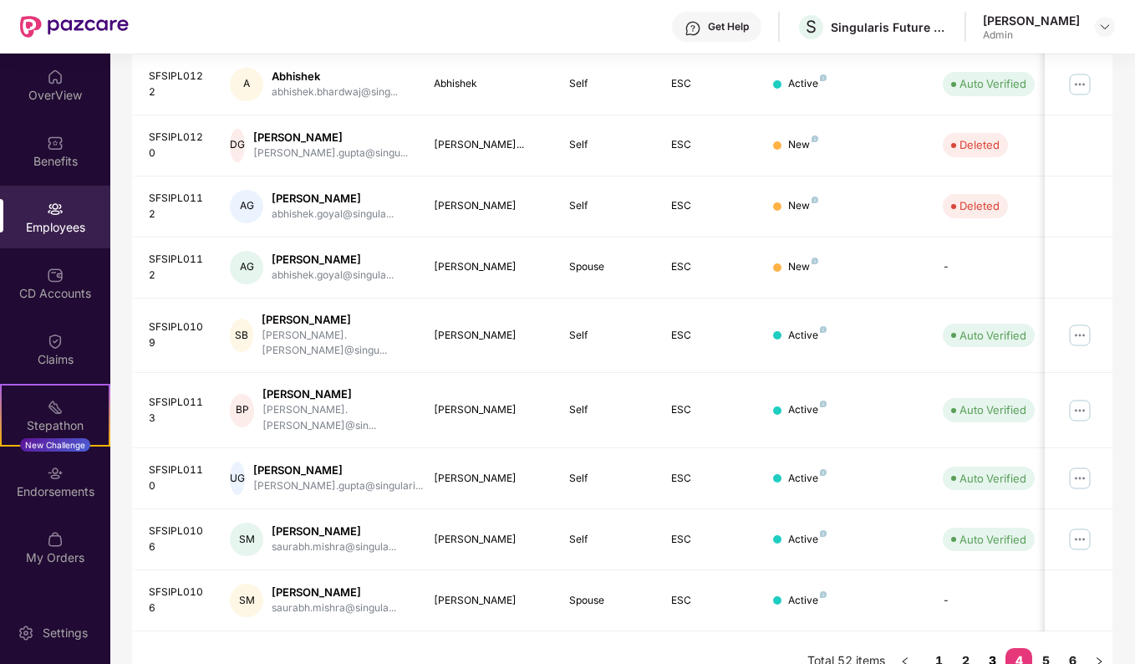
click at [994, 648] on link "3" at bounding box center [992, 660] width 27 height 25
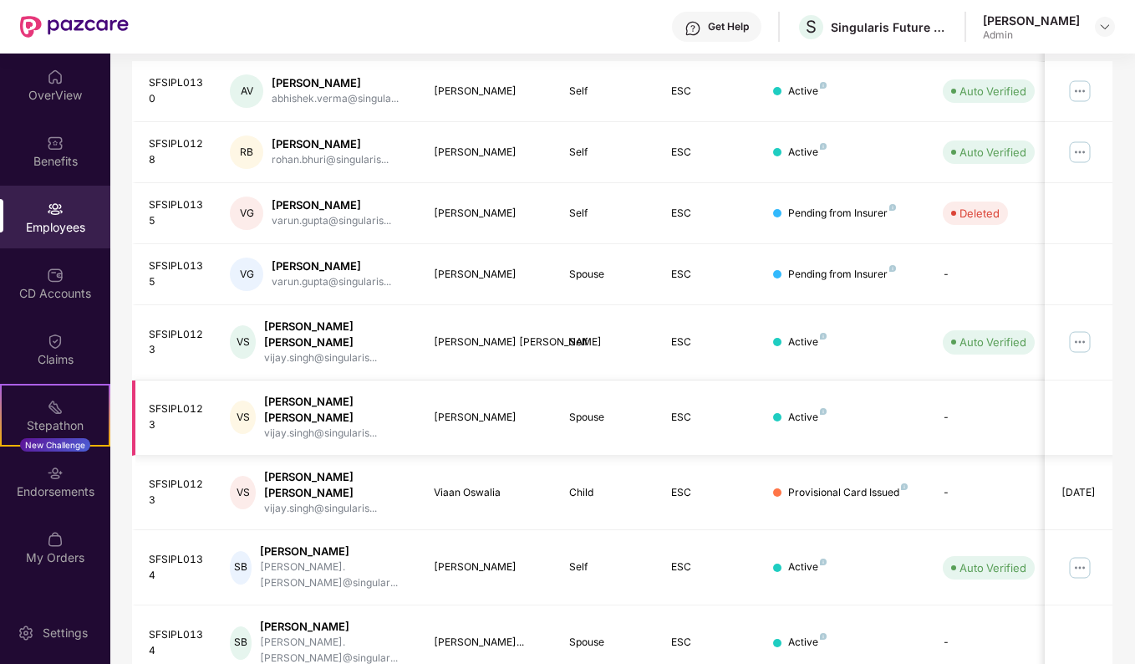
scroll to position [364, 0]
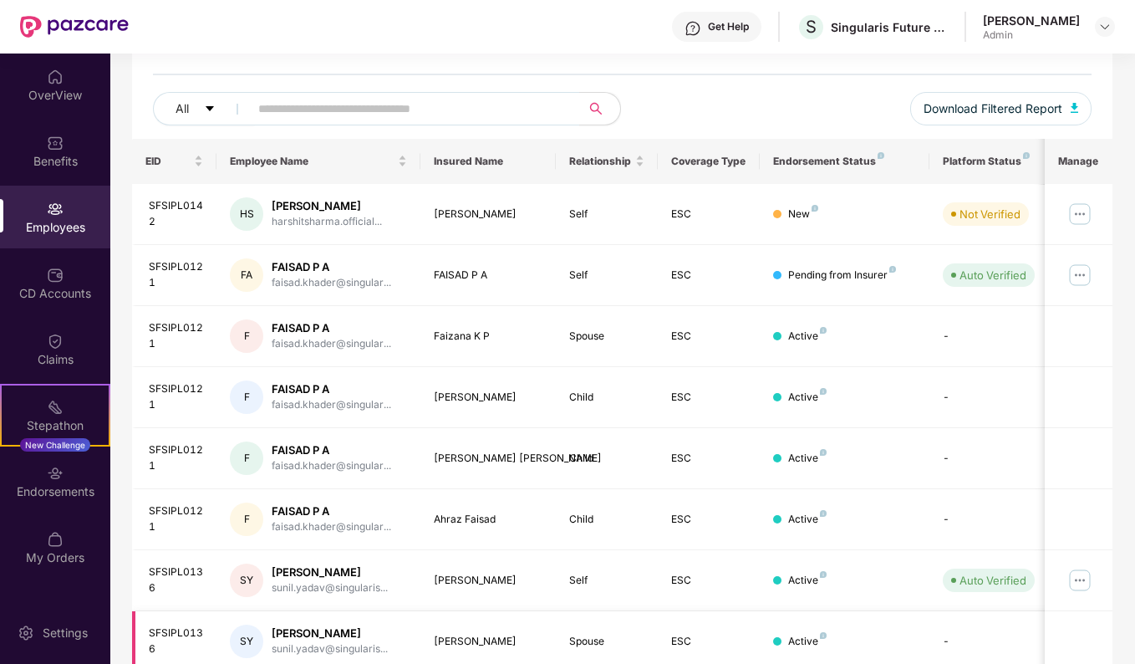
scroll to position [113, 0]
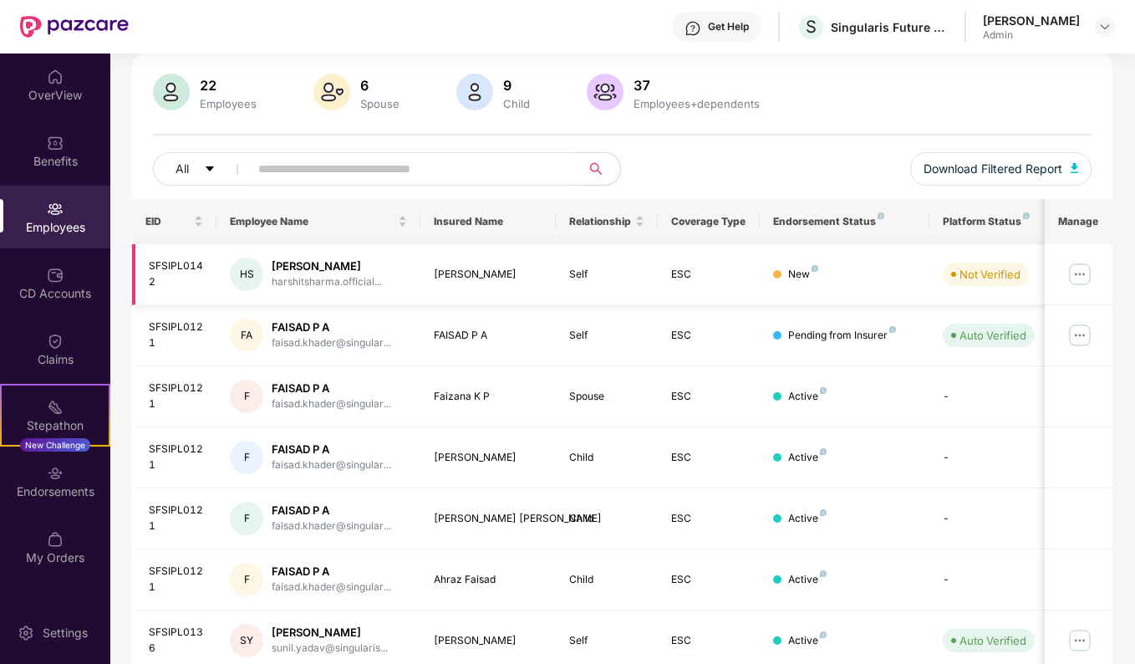
click at [1080, 268] on img at bounding box center [1080, 274] width 27 height 27
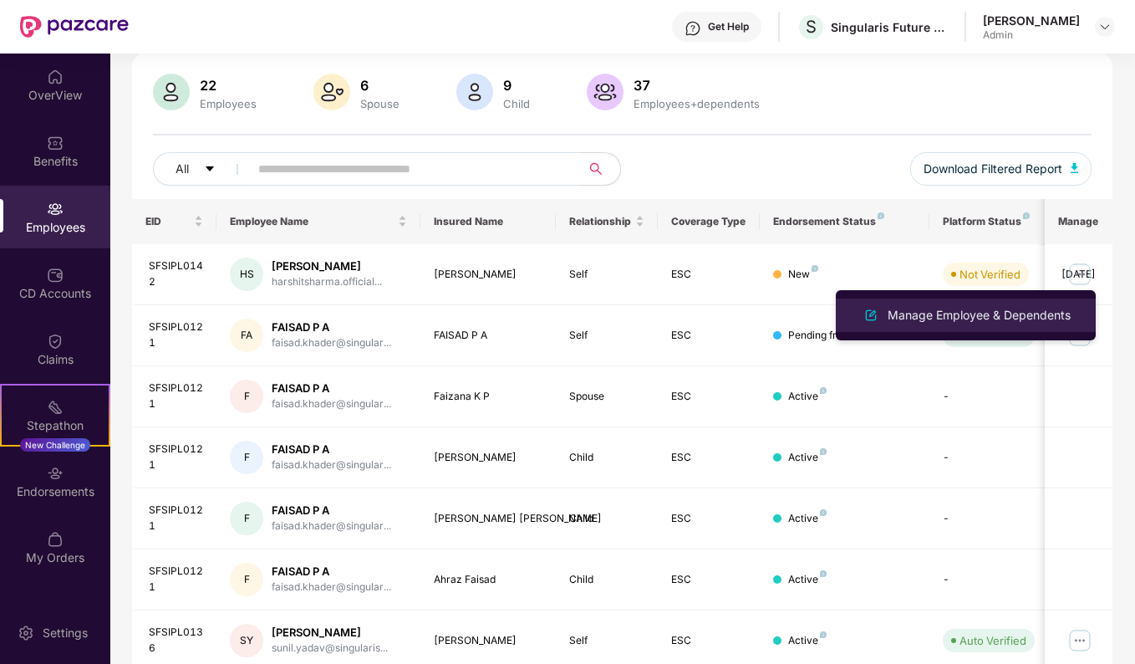
click at [943, 316] on div "Manage Employee & Dependents" at bounding box center [980, 315] width 190 height 18
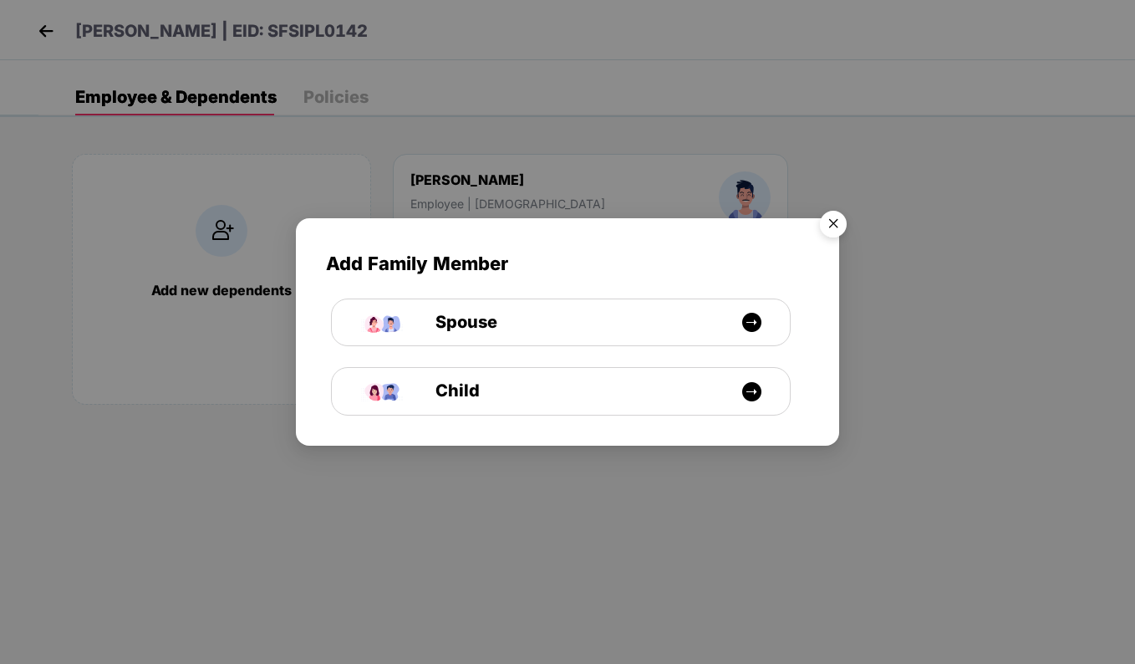
click at [839, 224] on img "Close" at bounding box center [833, 226] width 47 height 47
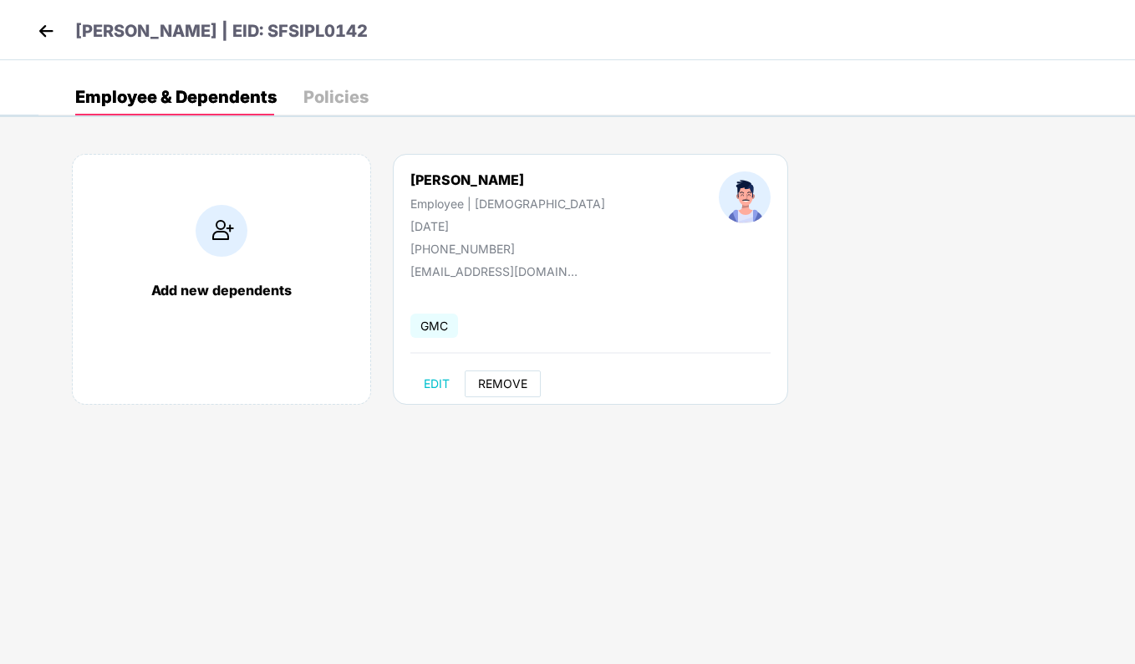
click at [519, 374] on button "REMOVE" at bounding box center [503, 383] width 76 height 27
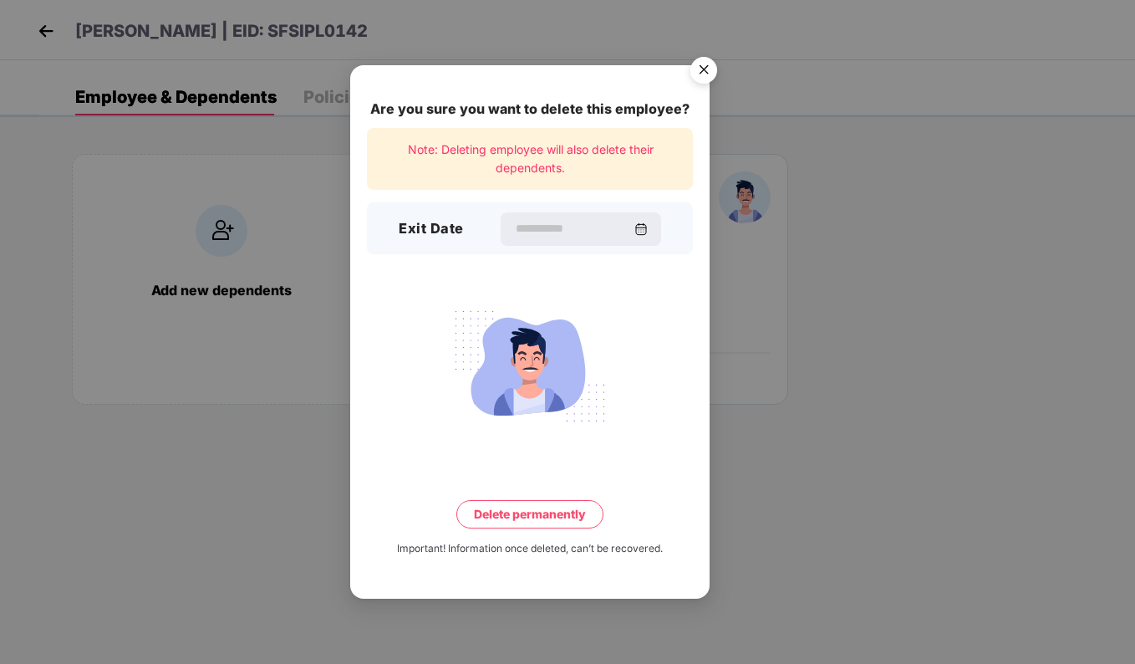
click at [701, 79] on img "Close" at bounding box center [704, 72] width 47 height 47
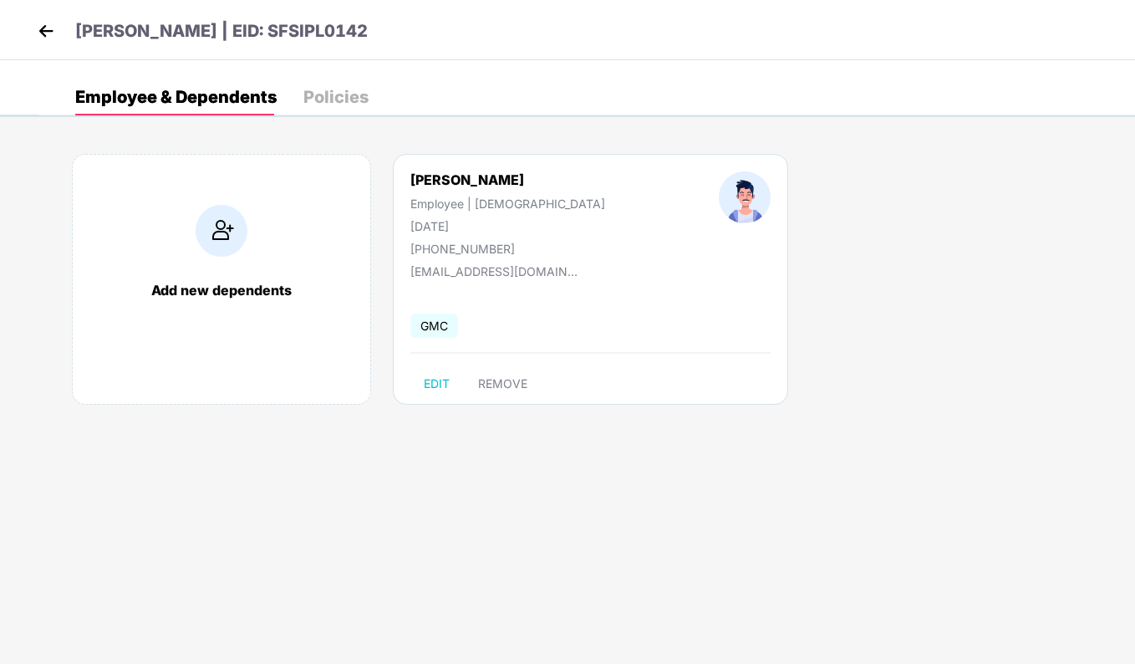
click at [214, 237] on img at bounding box center [222, 231] width 52 height 52
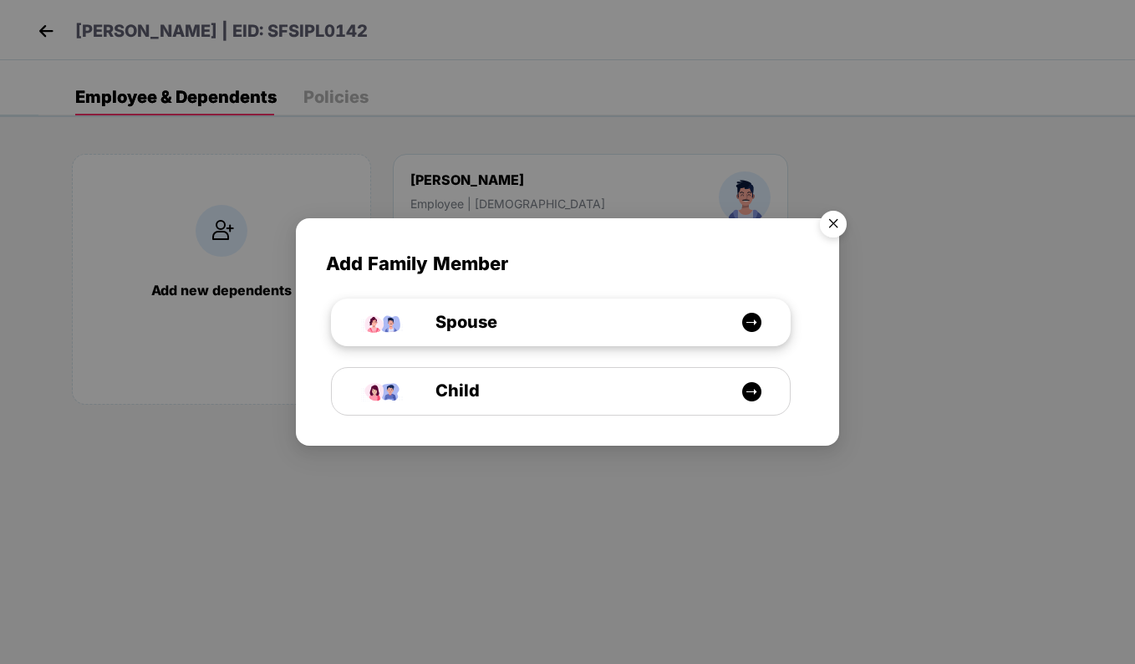
click at [756, 318] on img at bounding box center [752, 322] width 21 height 21
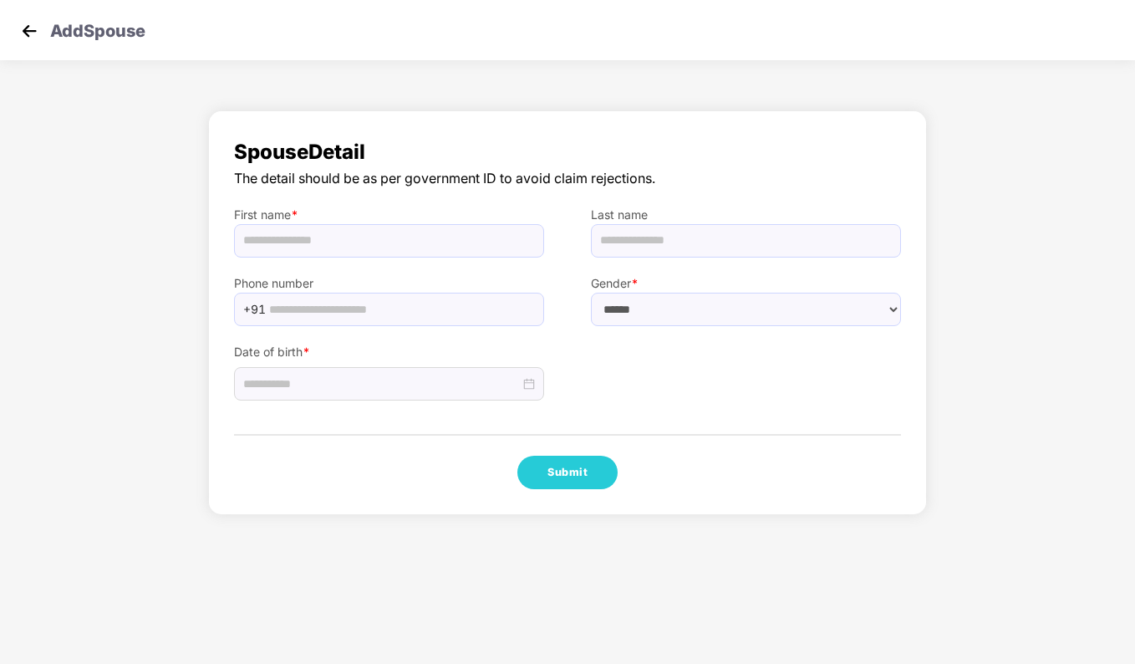
click at [34, 36] on img at bounding box center [29, 30] width 25 height 25
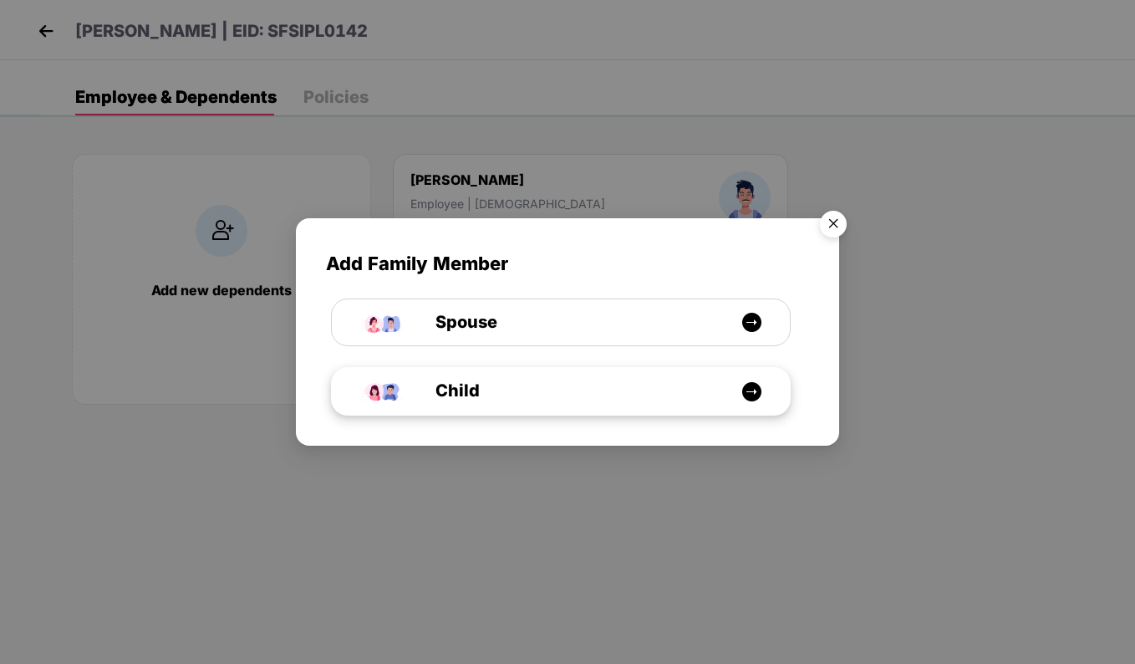
click at [600, 385] on div "Child" at bounding box center [570, 391] width 344 height 26
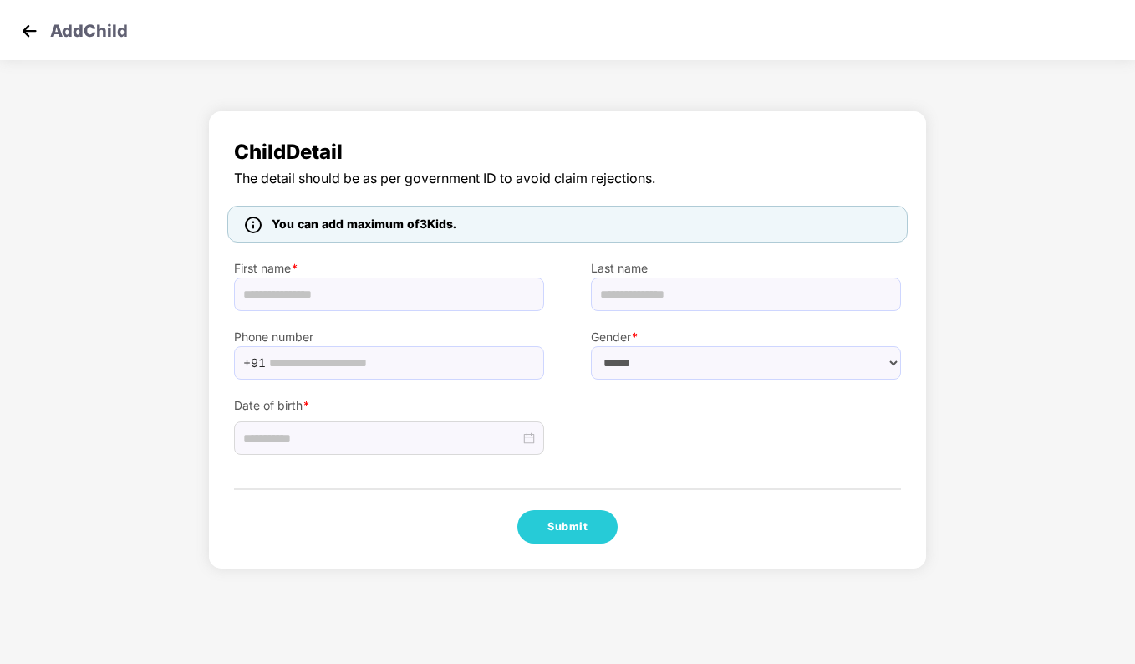
click at [23, 29] on img at bounding box center [29, 30] width 25 height 25
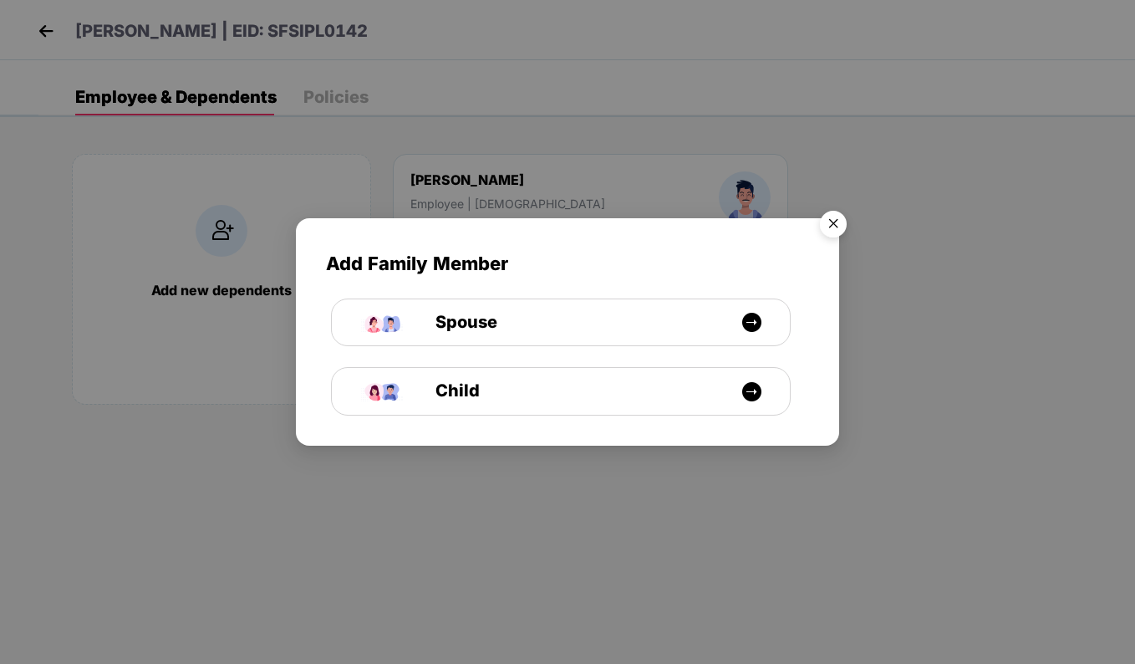
click at [834, 223] on img "Close" at bounding box center [833, 226] width 47 height 47
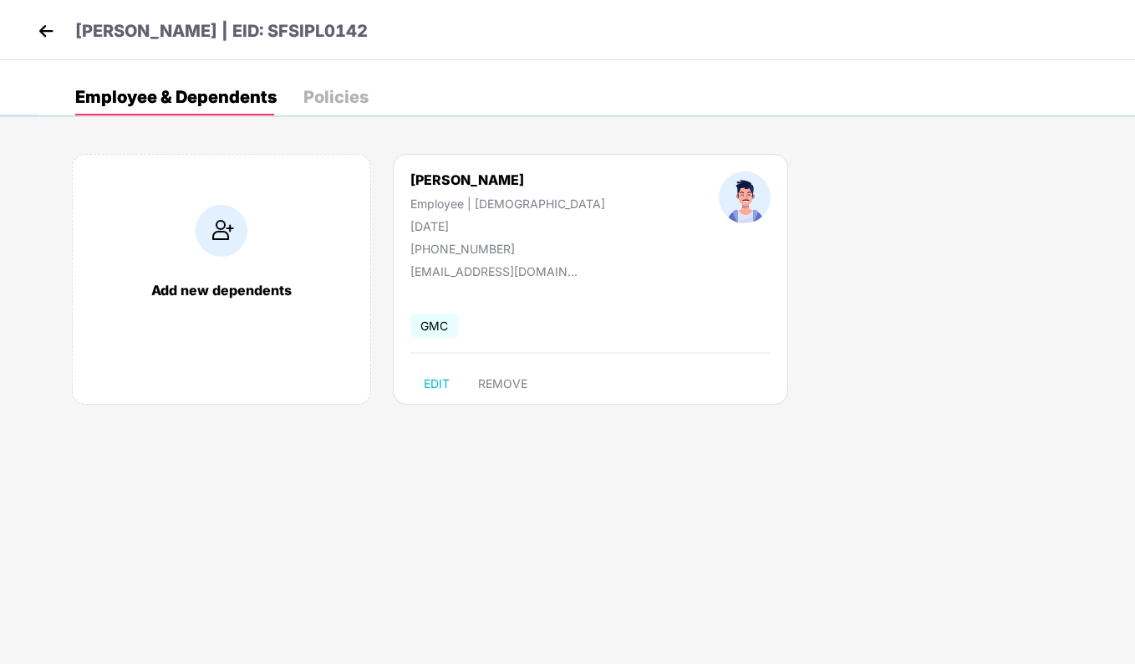
click at [44, 30] on img at bounding box center [45, 30] width 25 height 25
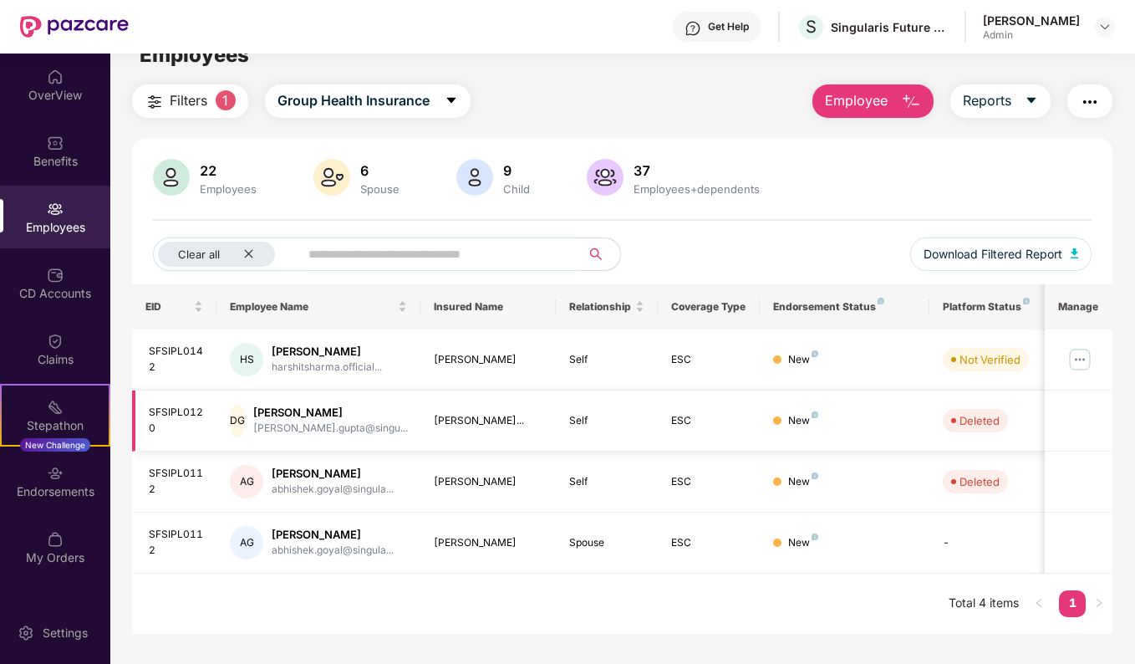
scroll to position [54, 0]
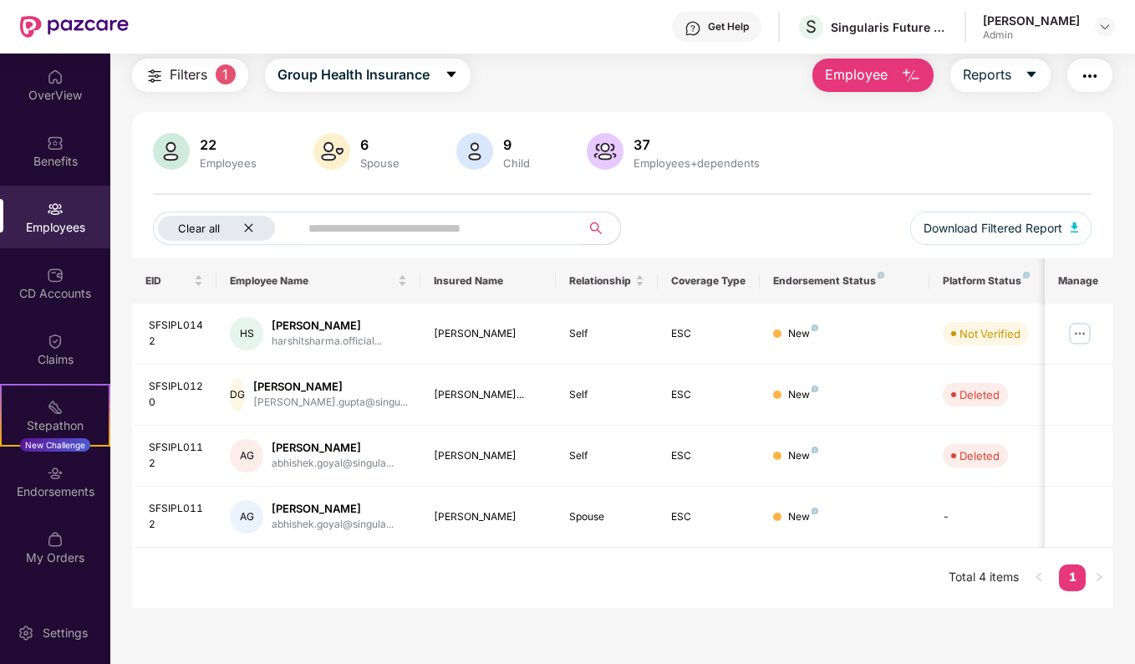
click at [245, 233] on icon "close" at bounding box center [248, 227] width 11 height 11
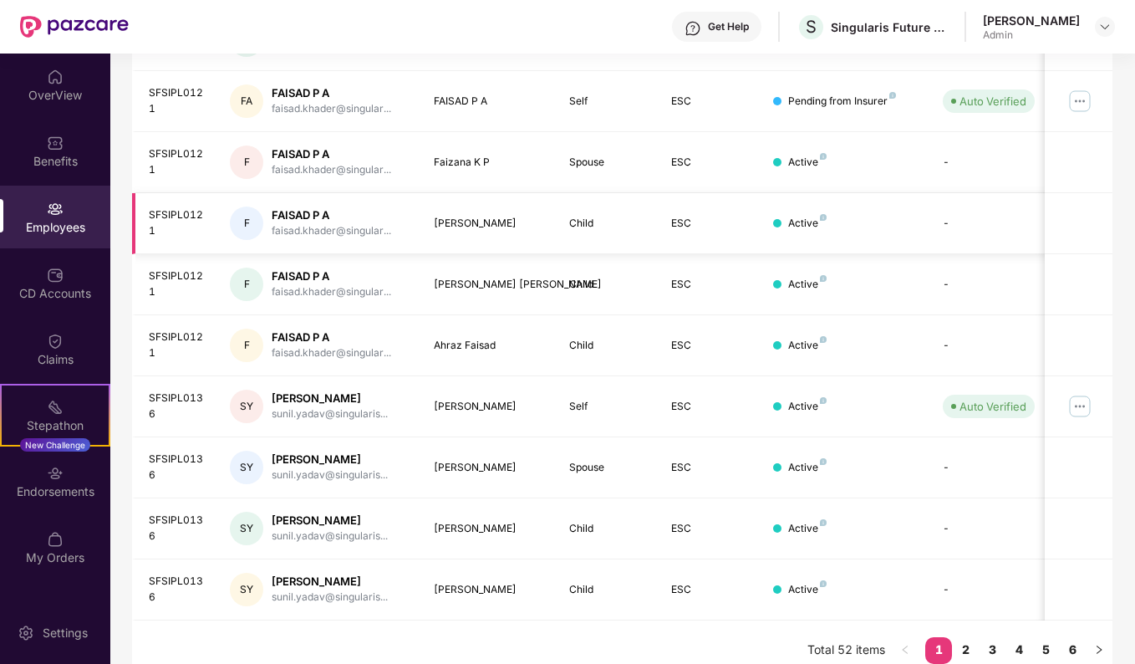
scroll to position [364, 0]
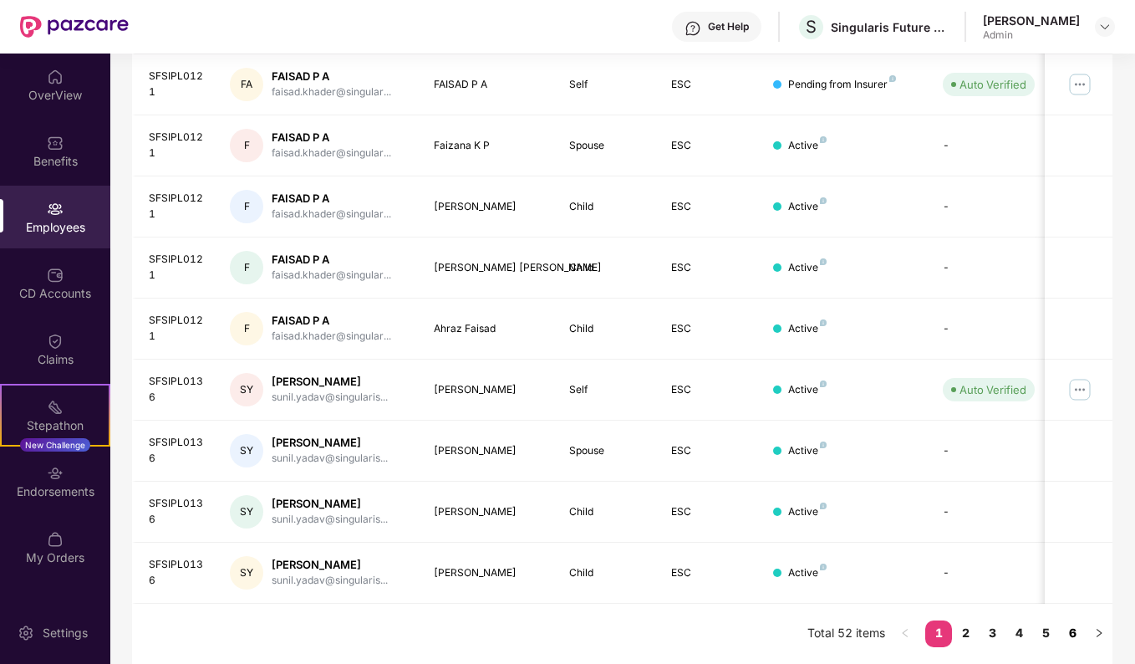
click at [1079, 637] on link "6" at bounding box center [1072, 632] width 27 height 25
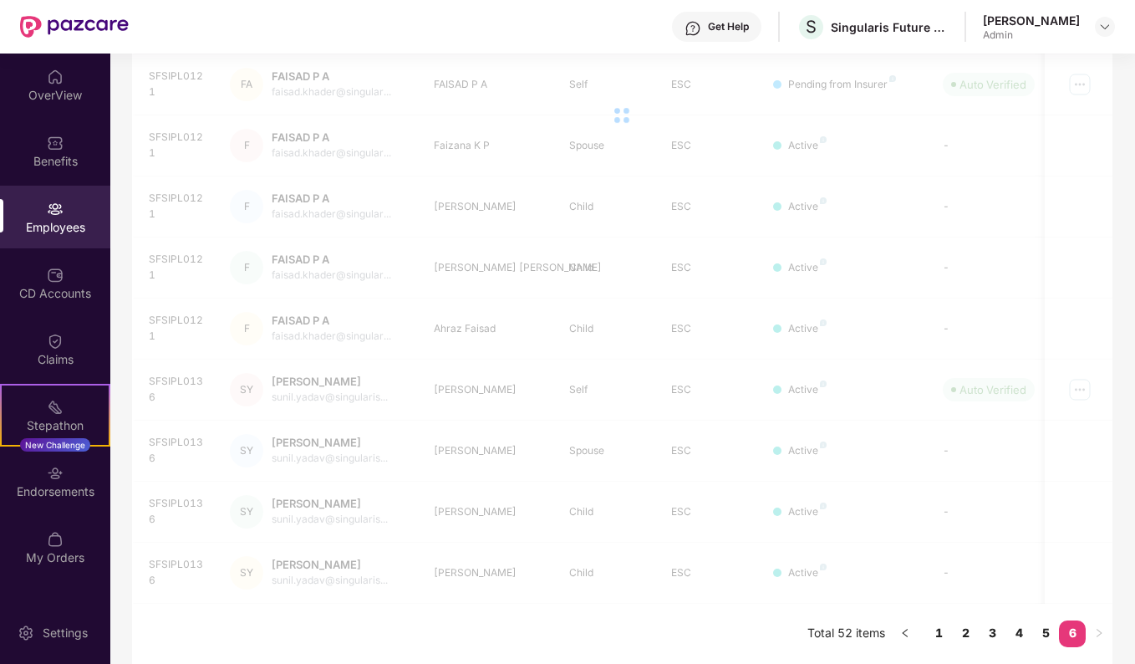
scroll to position [54, 0]
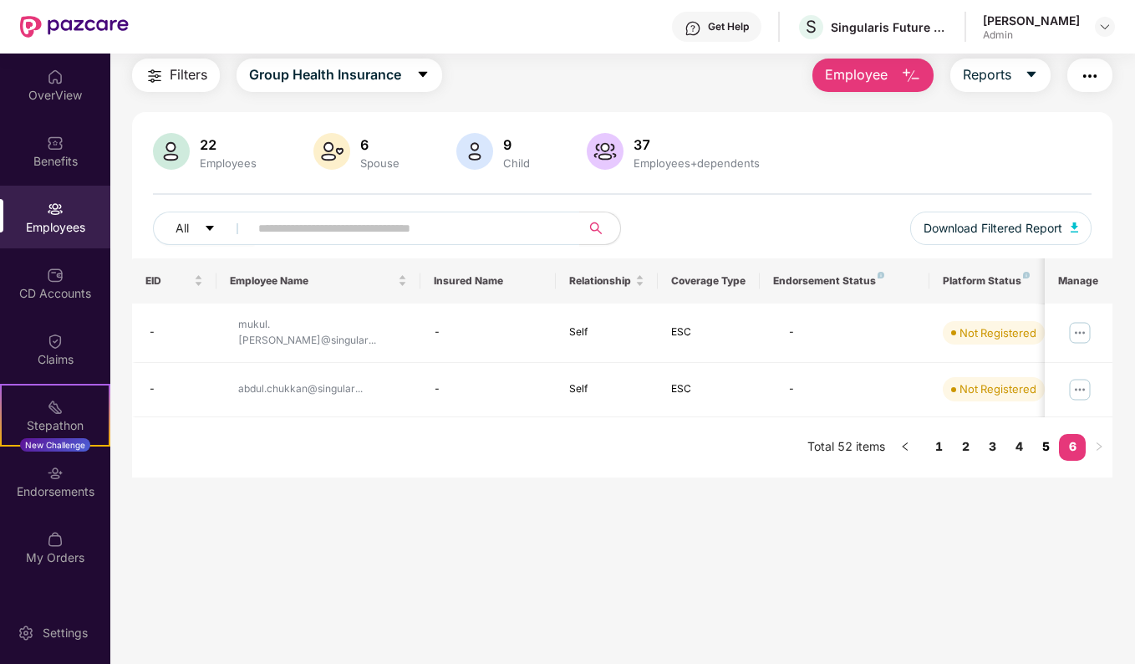
click at [1043, 440] on link "5" at bounding box center [1046, 446] width 27 height 25
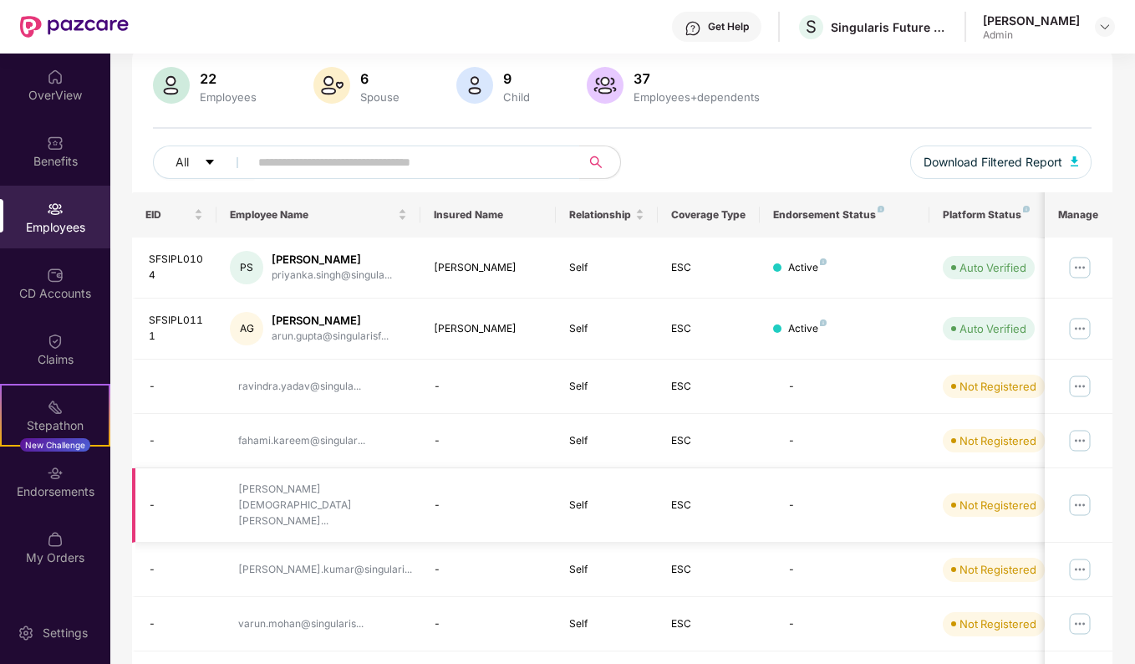
scroll to position [59, 0]
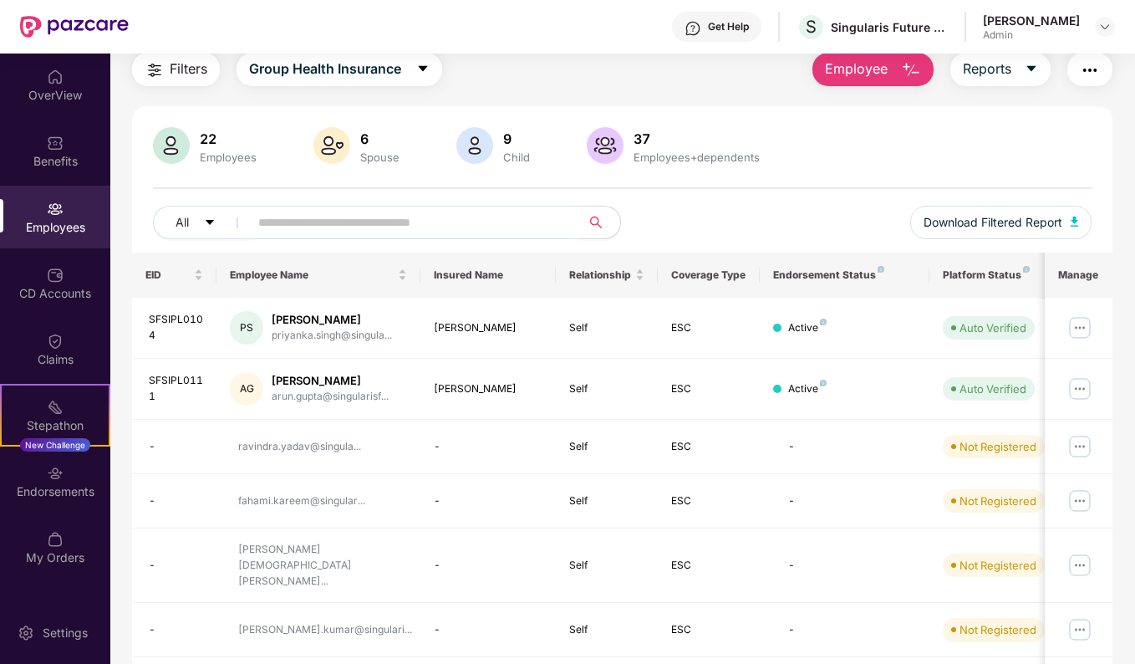
click at [884, 87] on div "Filters Group Health Insurance Employee Reports 22 Employees 6 Spouse 9 Child […" at bounding box center [623, 496] width 982 height 887
click at [885, 80] on button "Employee" at bounding box center [873, 69] width 121 height 33
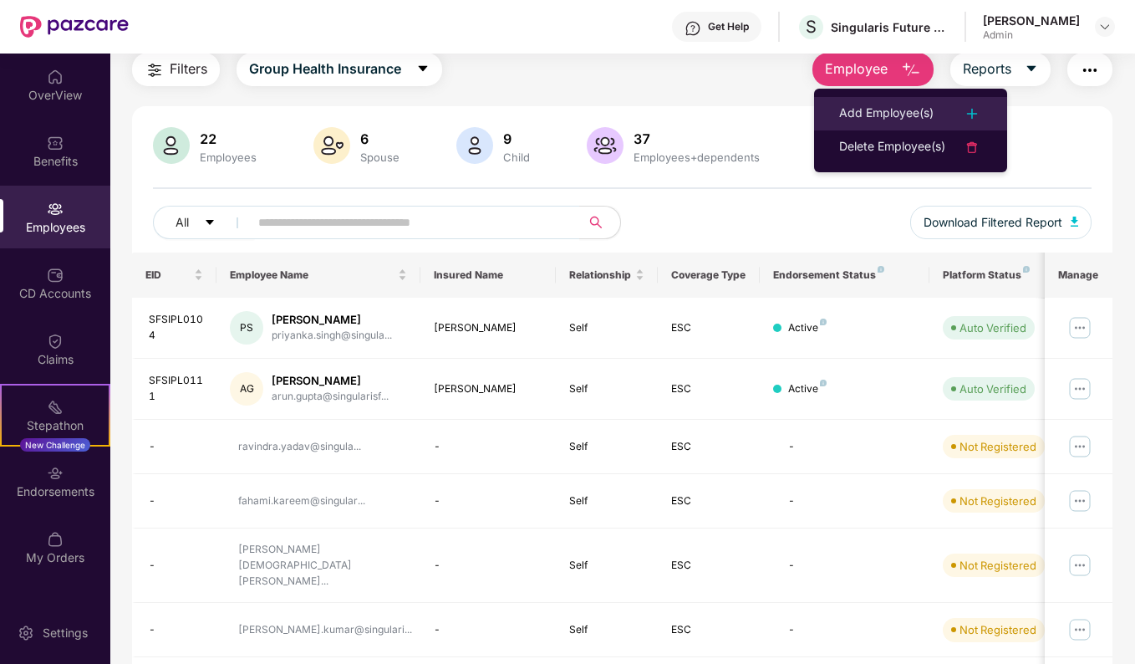
click at [938, 116] on div "Add Employee(s)" at bounding box center [910, 114] width 143 height 20
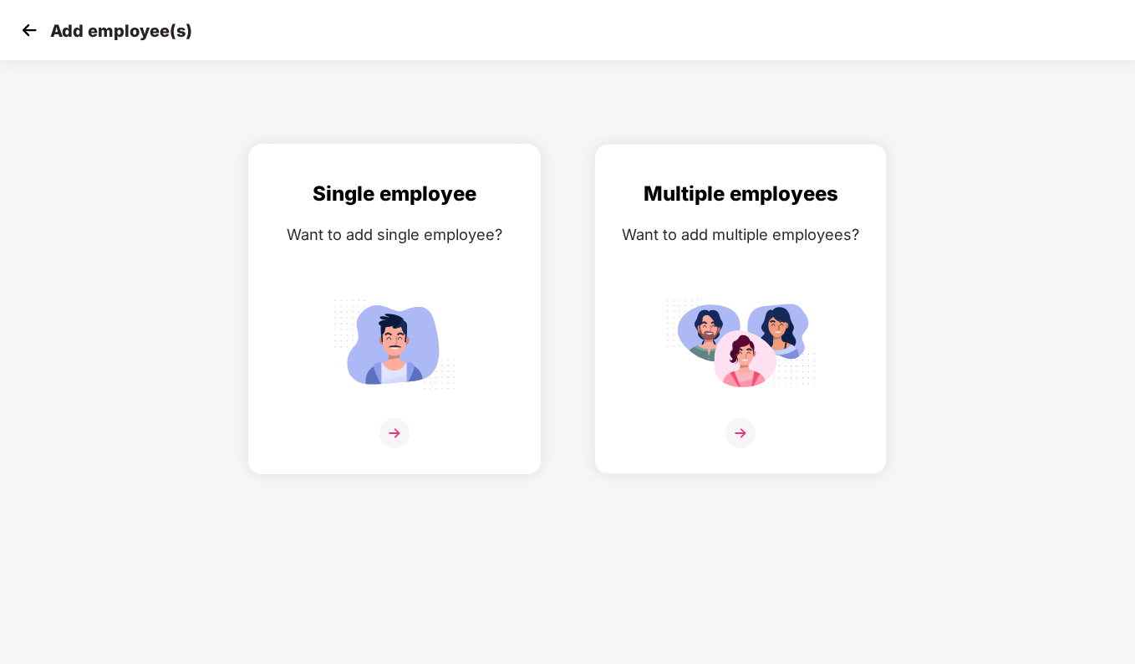
click at [380, 431] on img at bounding box center [395, 433] width 30 height 30
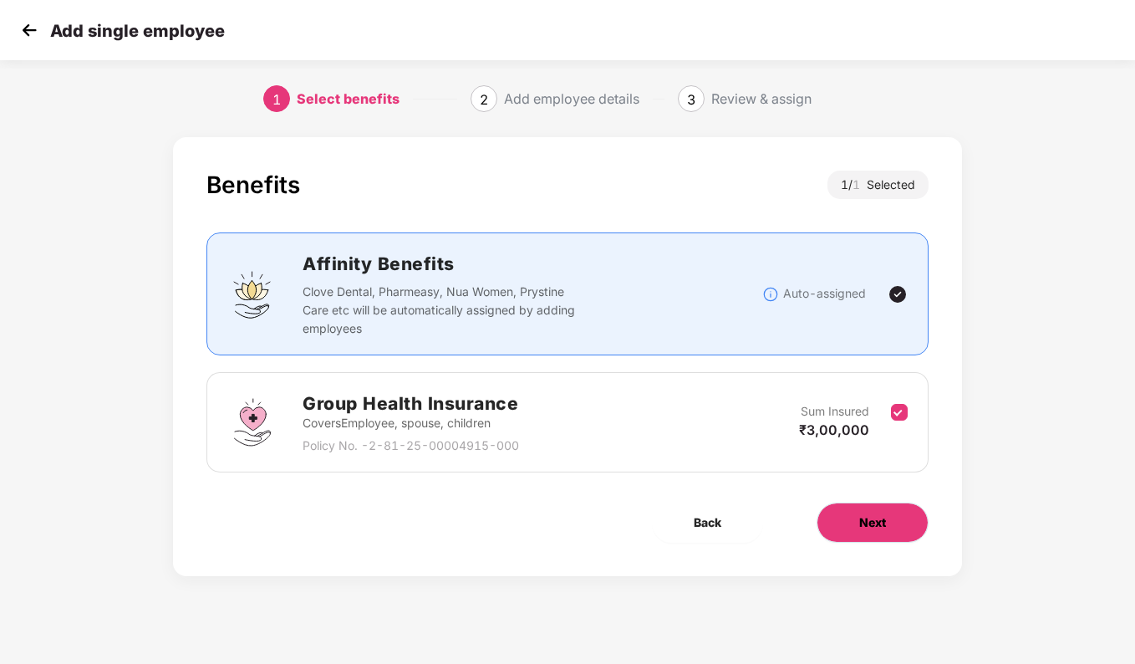
click at [897, 515] on button "Next" at bounding box center [873, 522] width 112 height 40
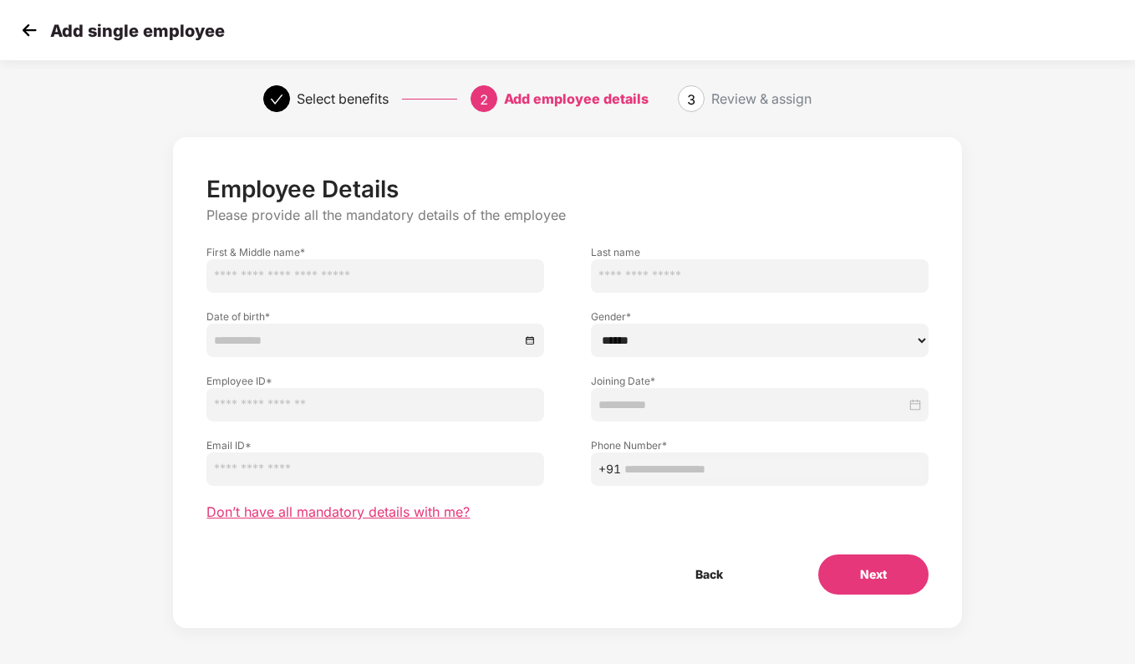
click at [382, 516] on span "Don’t have all mandatory details with me?" at bounding box center [338, 512] width 263 height 18
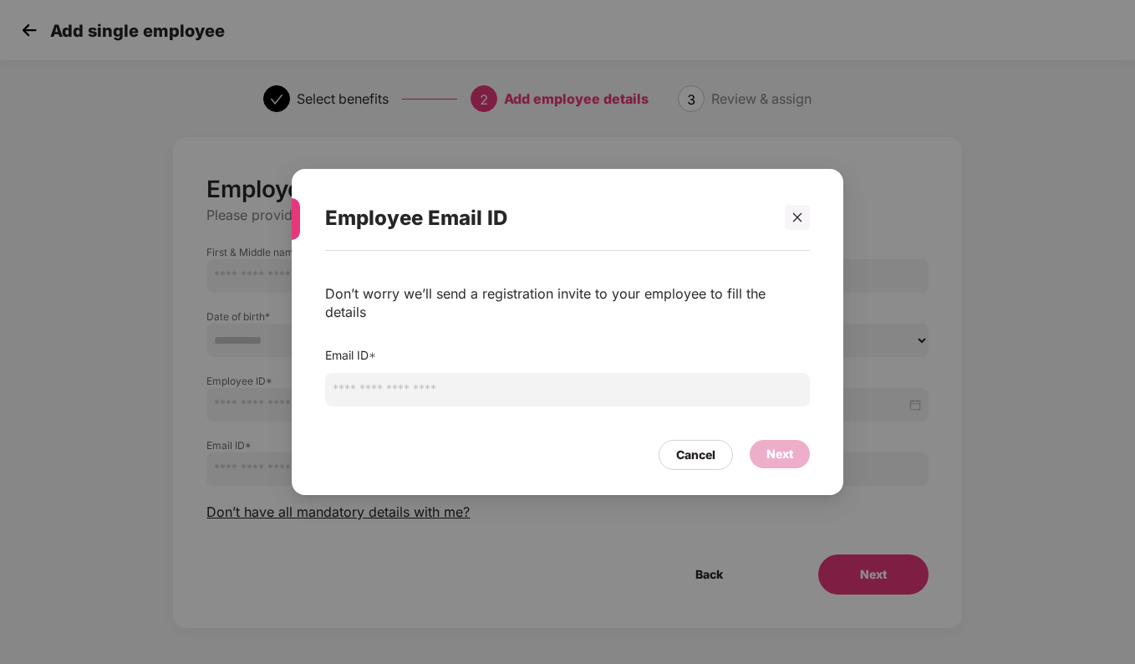
click at [456, 380] on input "email" at bounding box center [567, 389] width 485 height 33
type input "**********"
click at [797, 452] on div "Next" at bounding box center [780, 454] width 60 height 28
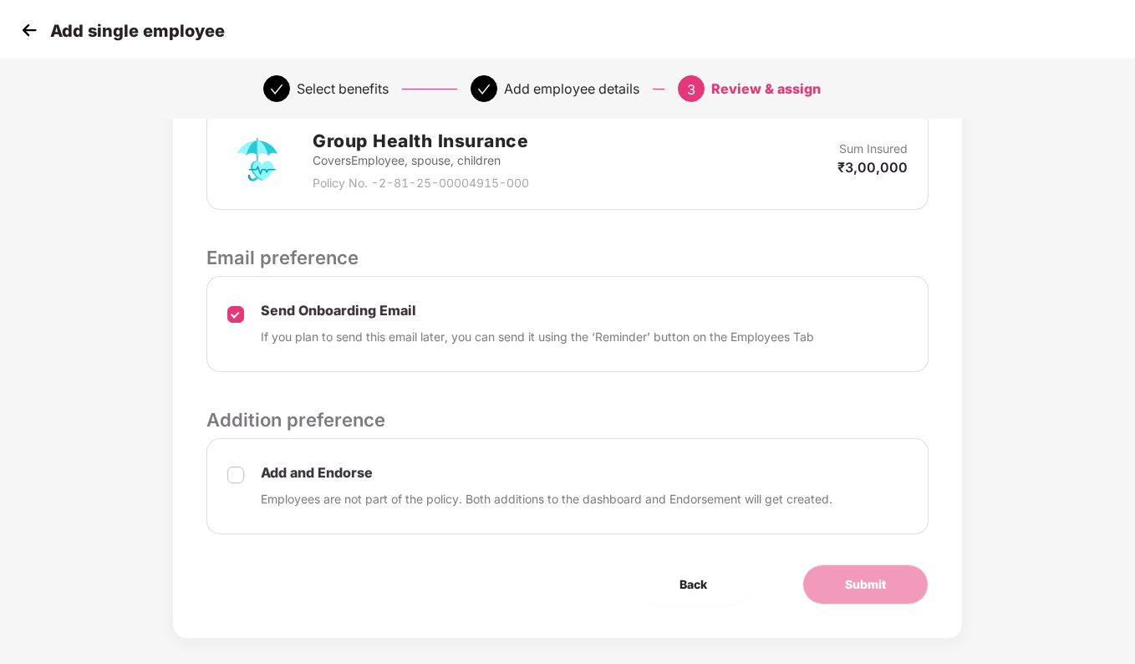
scroll to position [450, 0]
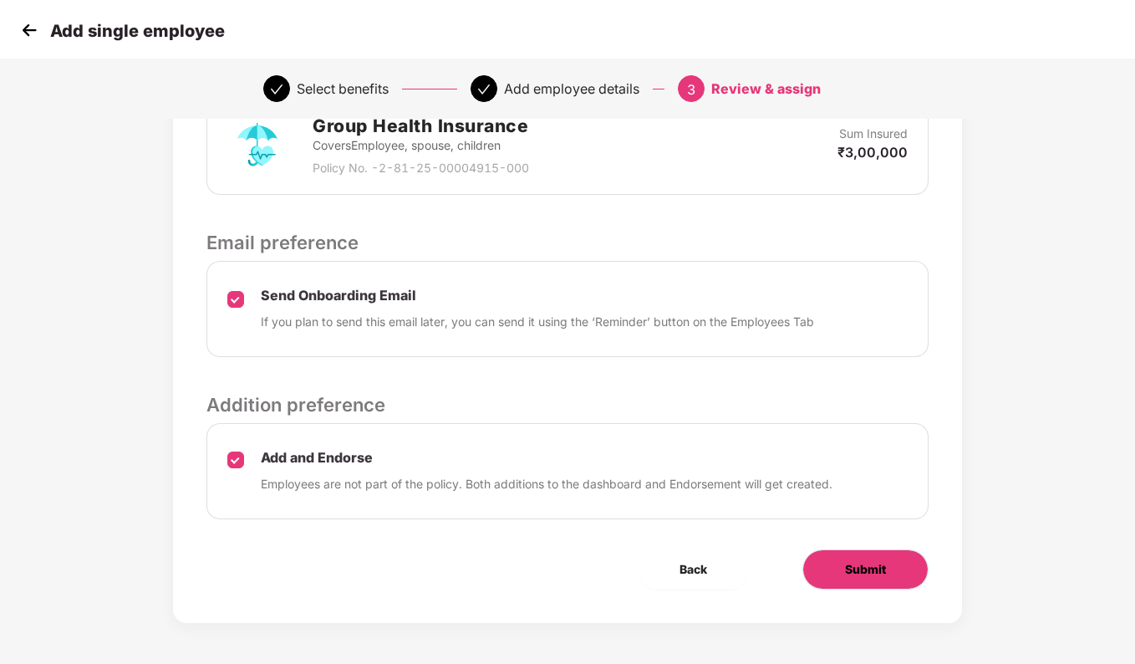
click at [868, 564] on span "Submit" at bounding box center [865, 569] width 41 height 18
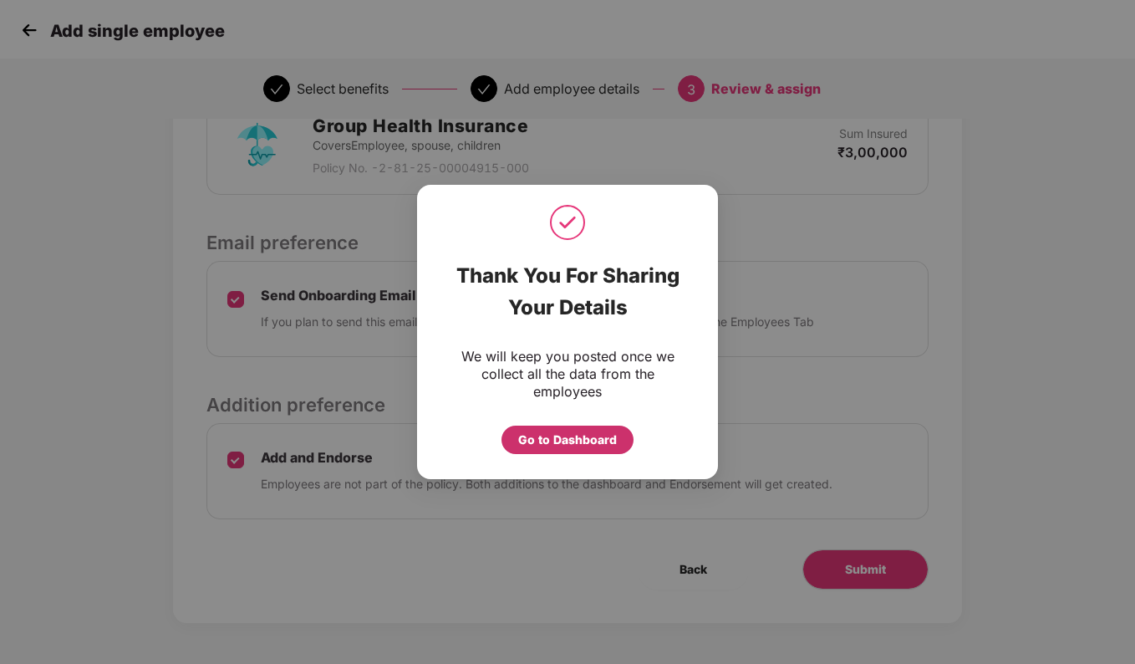
click at [563, 443] on div "Go to Dashboard" at bounding box center [567, 440] width 99 height 18
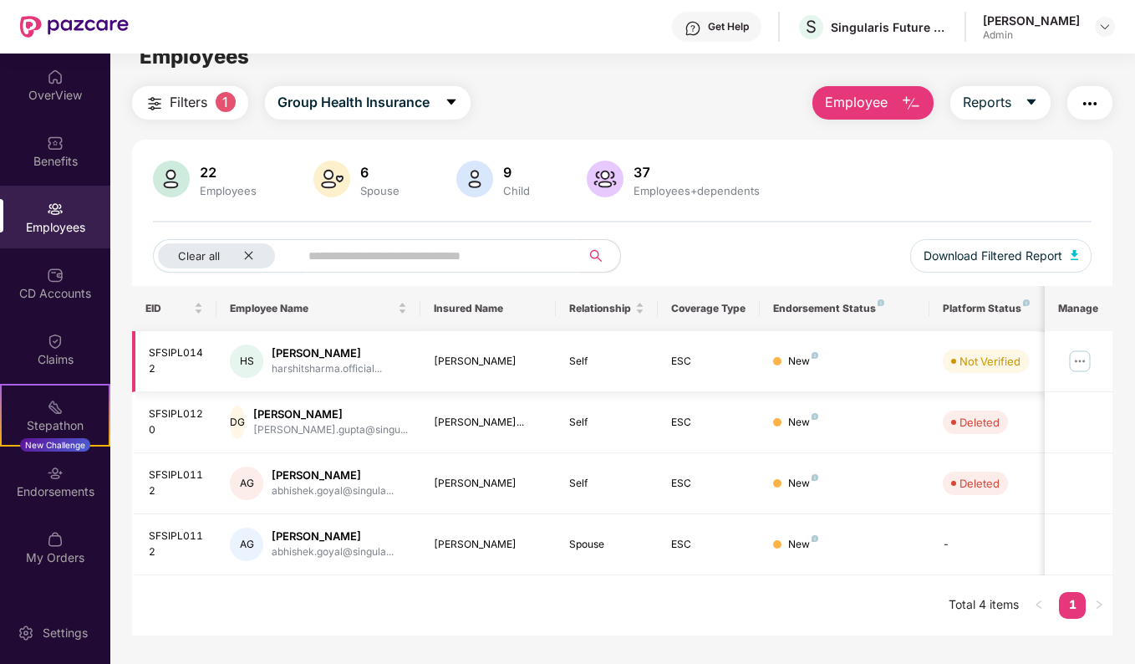
scroll to position [0, 0]
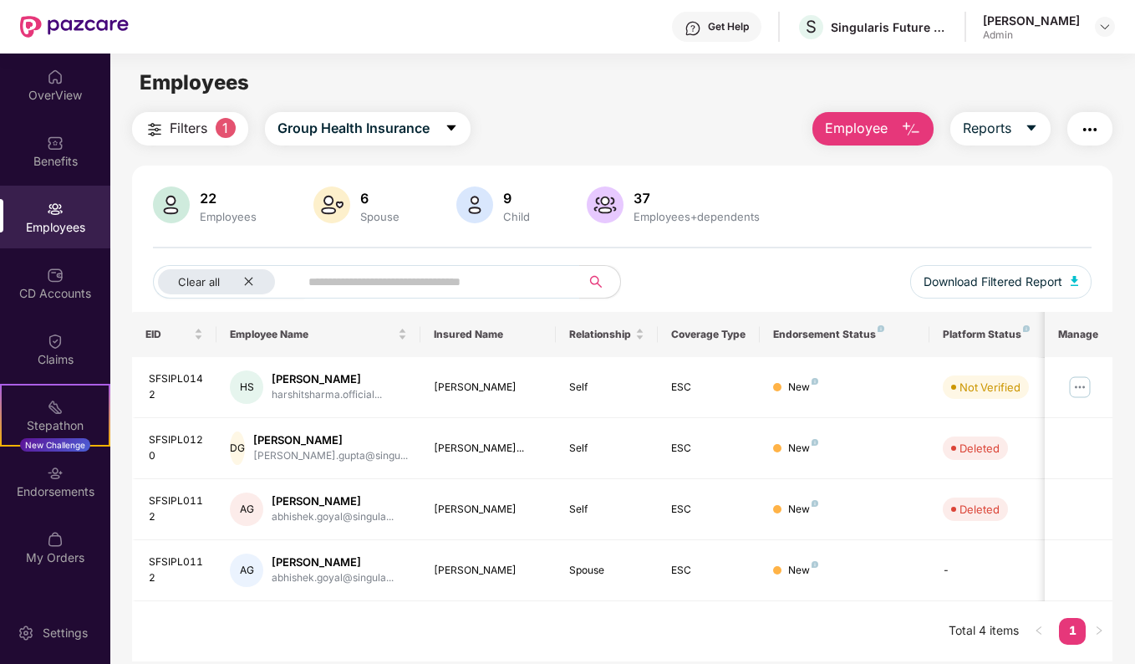
click at [896, 122] on button "Employee" at bounding box center [873, 128] width 121 height 33
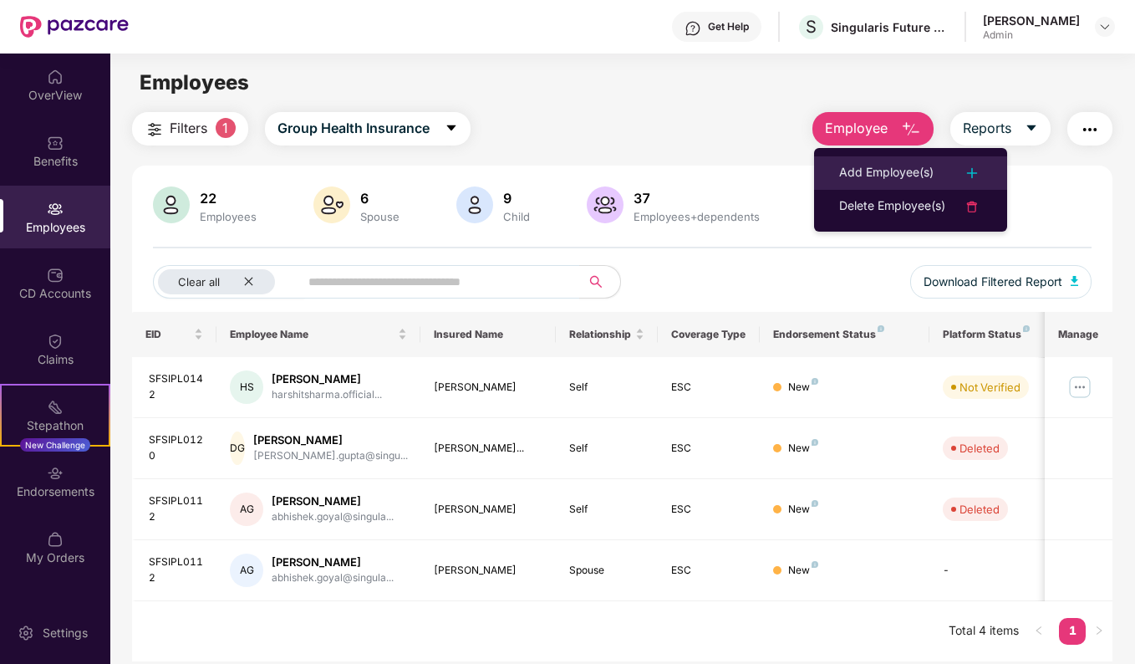
click at [916, 173] on div "Add Employee(s)" at bounding box center [886, 173] width 94 height 20
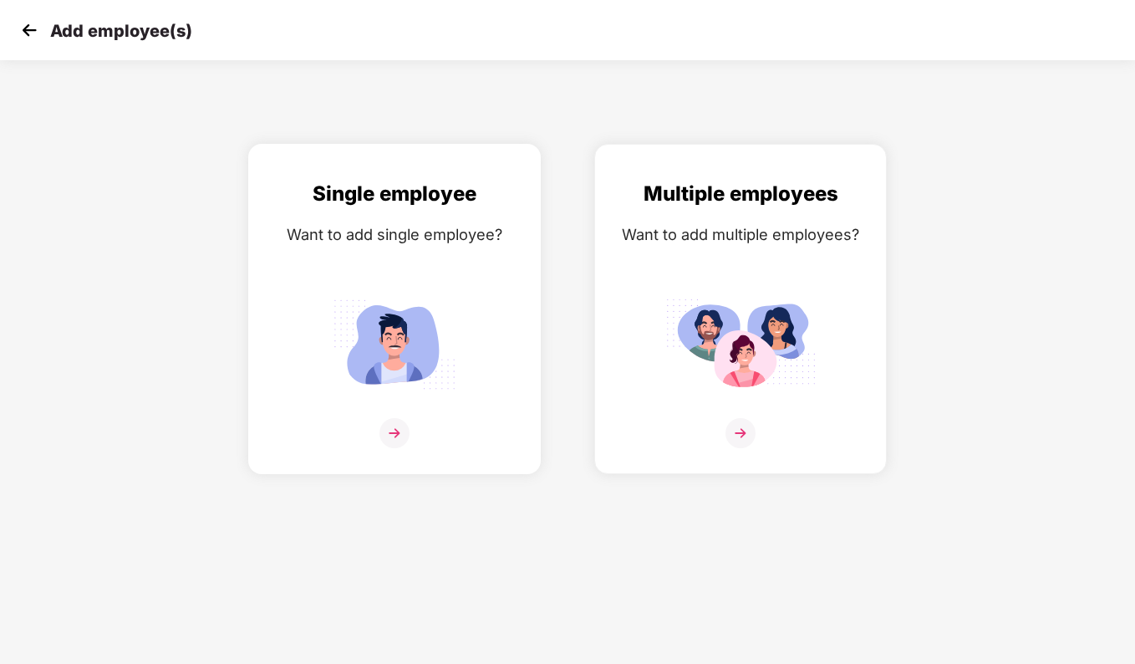
click at [395, 431] on img at bounding box center [395, 433] width 30 height 30
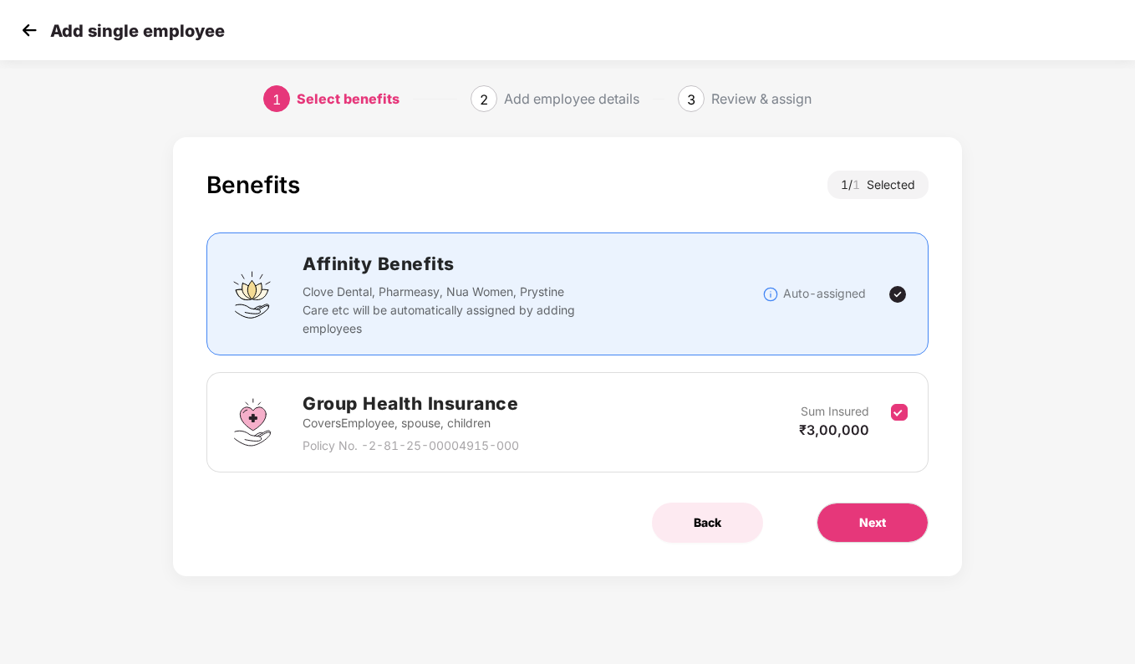
click at [711, 518] on span "Back" at bounding box center [708, 522] width 28 height 18
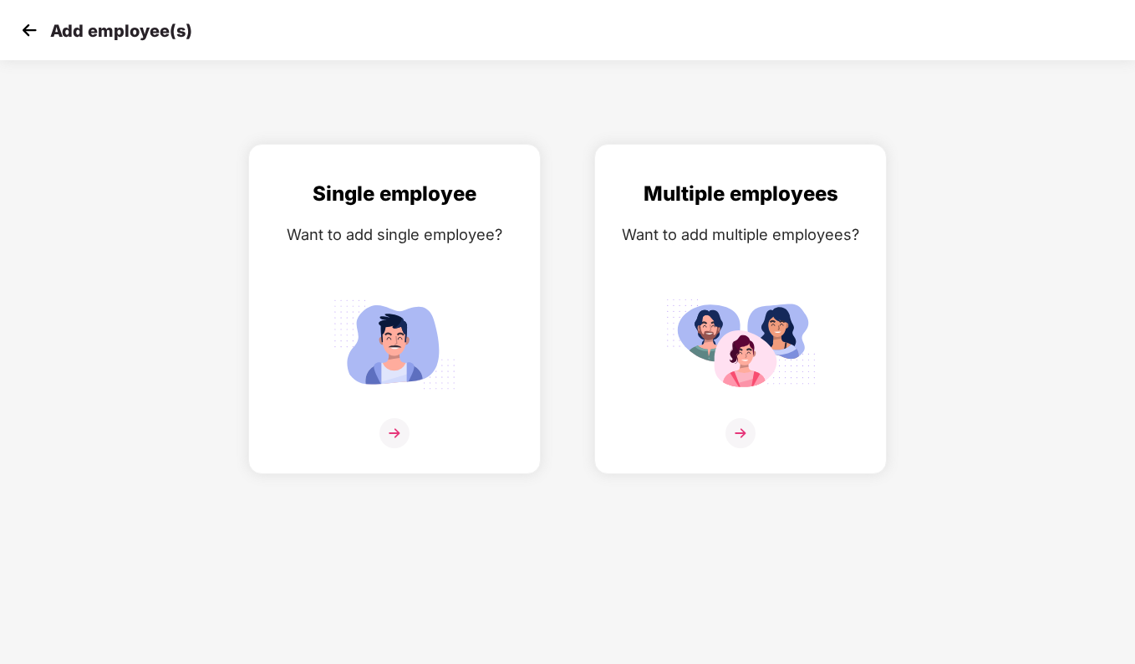
click at [19, 30] on img at bounding box center [29, 30] width 25 height 25
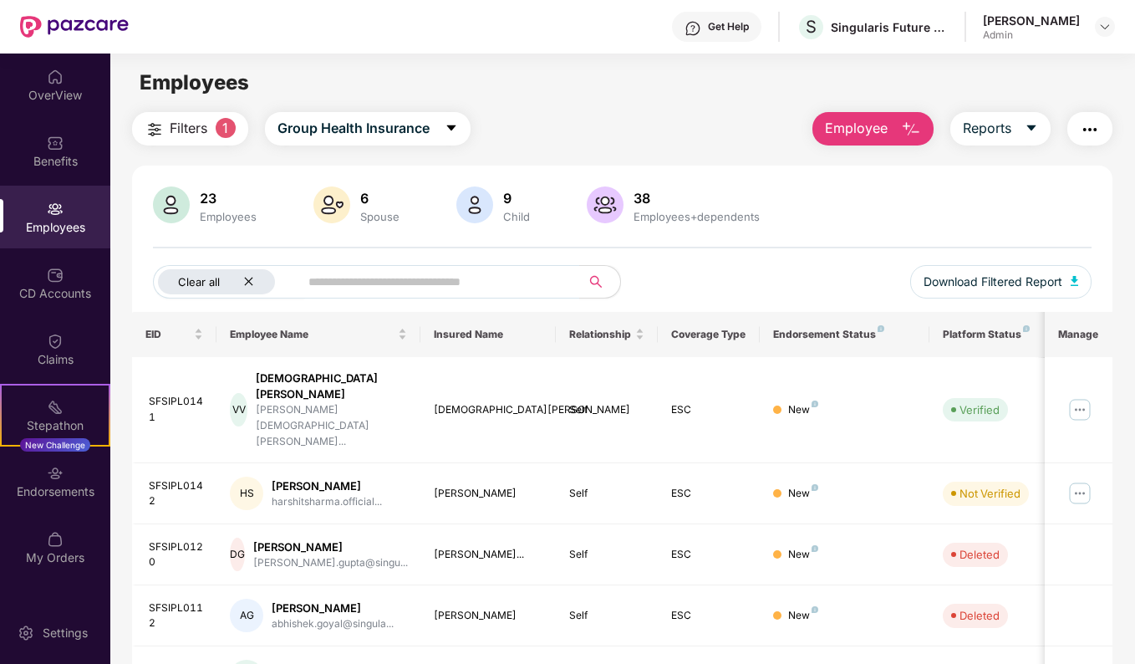
click at [255, 282] on div "Clear all" at bounding box center [216, 281] width 117 height 25
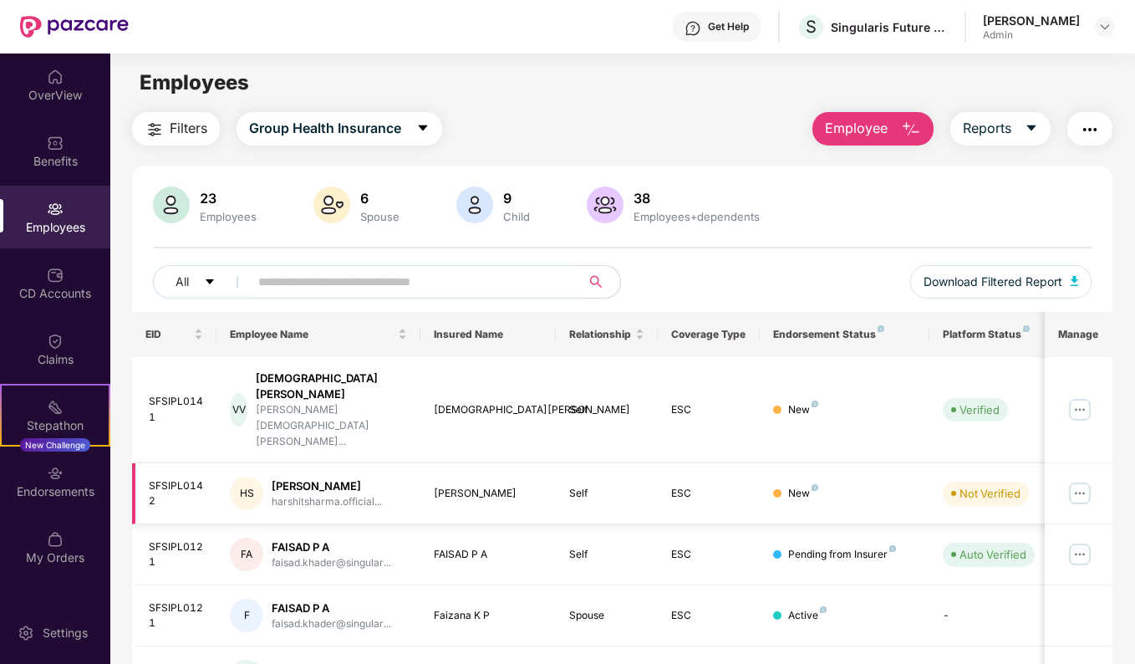
click at [314, 478] on div "[PERSON_NAME]" at bounding box center [327, 486] width 110 height 16
click at [324, 478] on div "[PERSON_NAME]" at bounding box center [327, 486] width 110 height 16
click at [1076, 480] on img at bounding box center [1080, 493] width 27 height 27
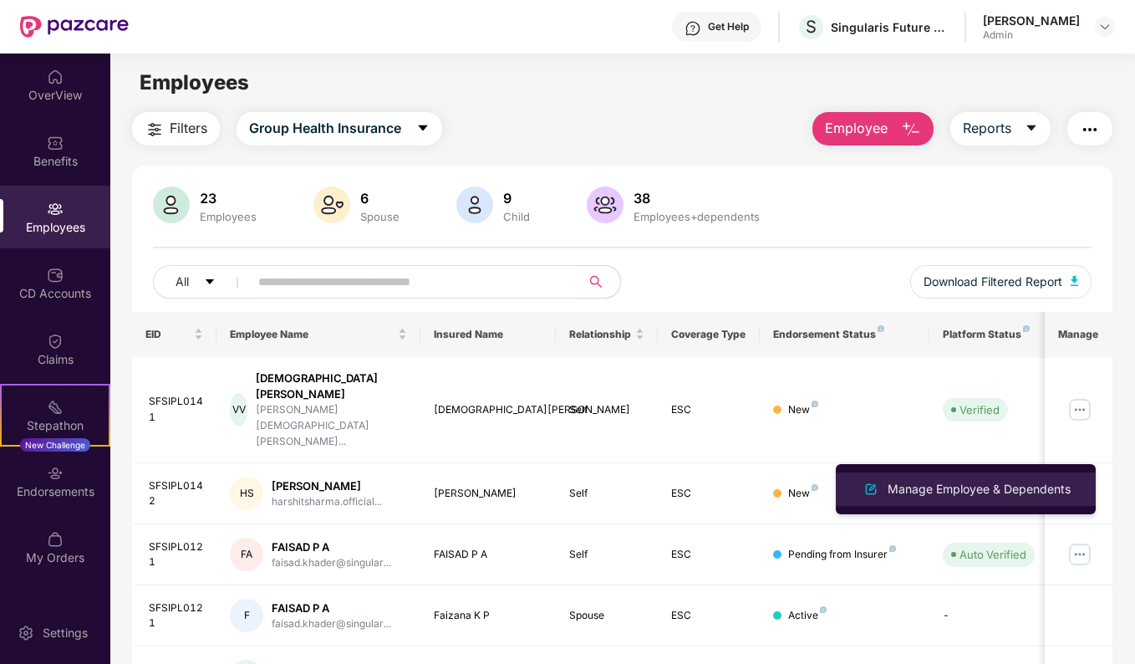
click at [965, 480] on div "Manage Employee & Dependents" at bounding box center [980, 489] width 190 height 18
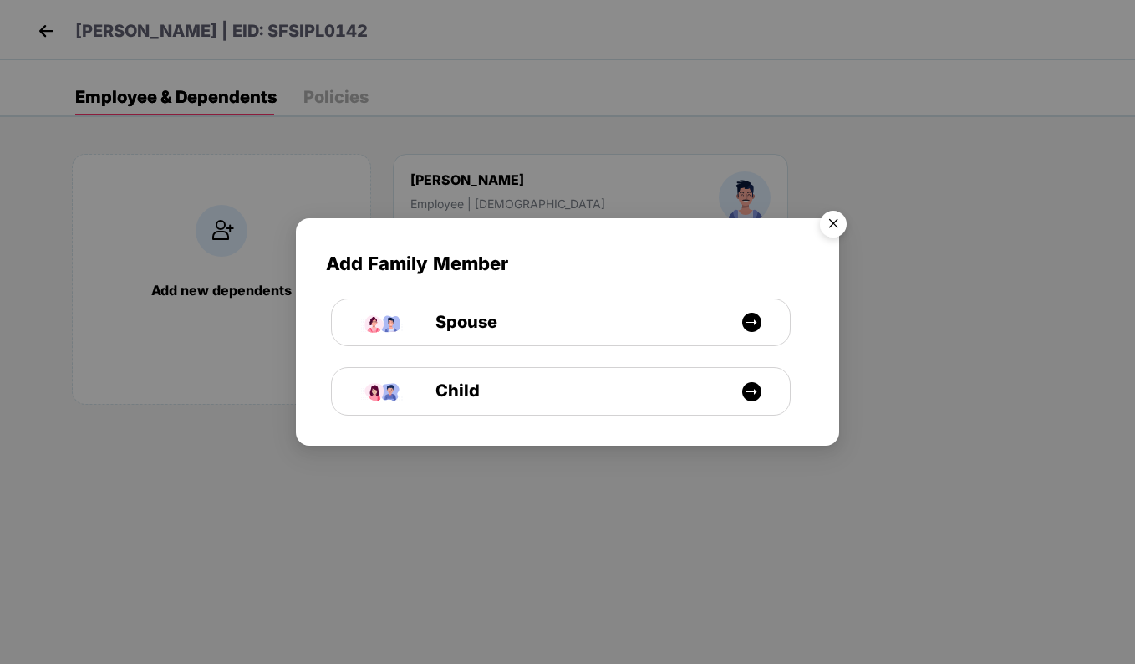
click at [840, 229] on img "Close" at bounding box center [833, 226] width 47 height 47
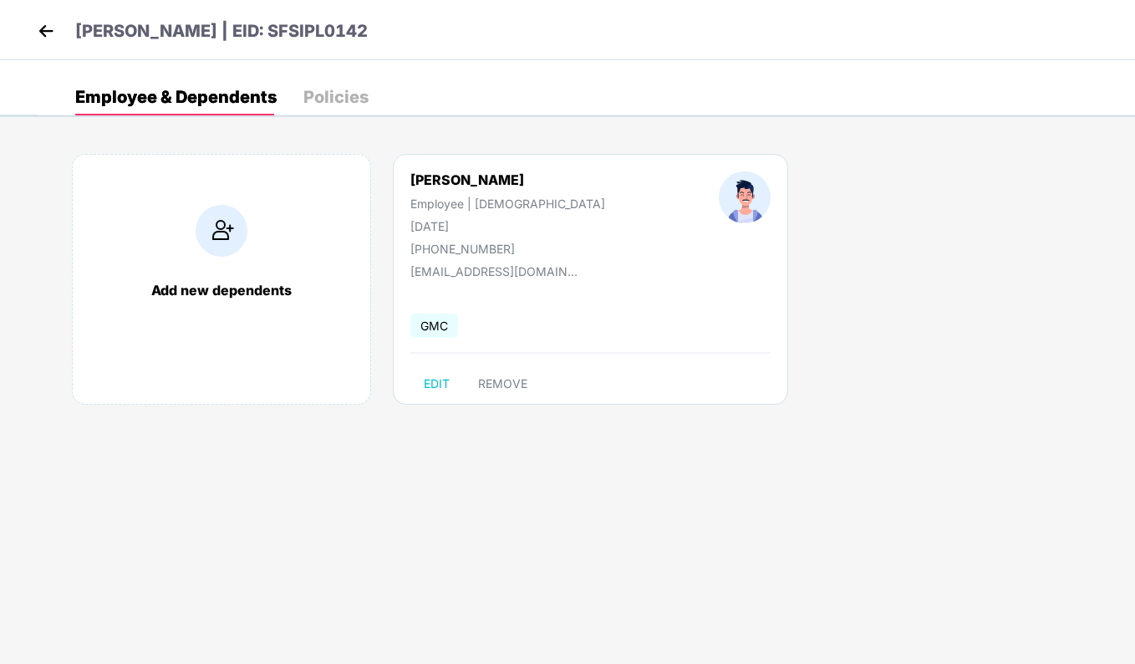
click at [38, 34] on img at bounding box center [45, 30] width 25 height 25
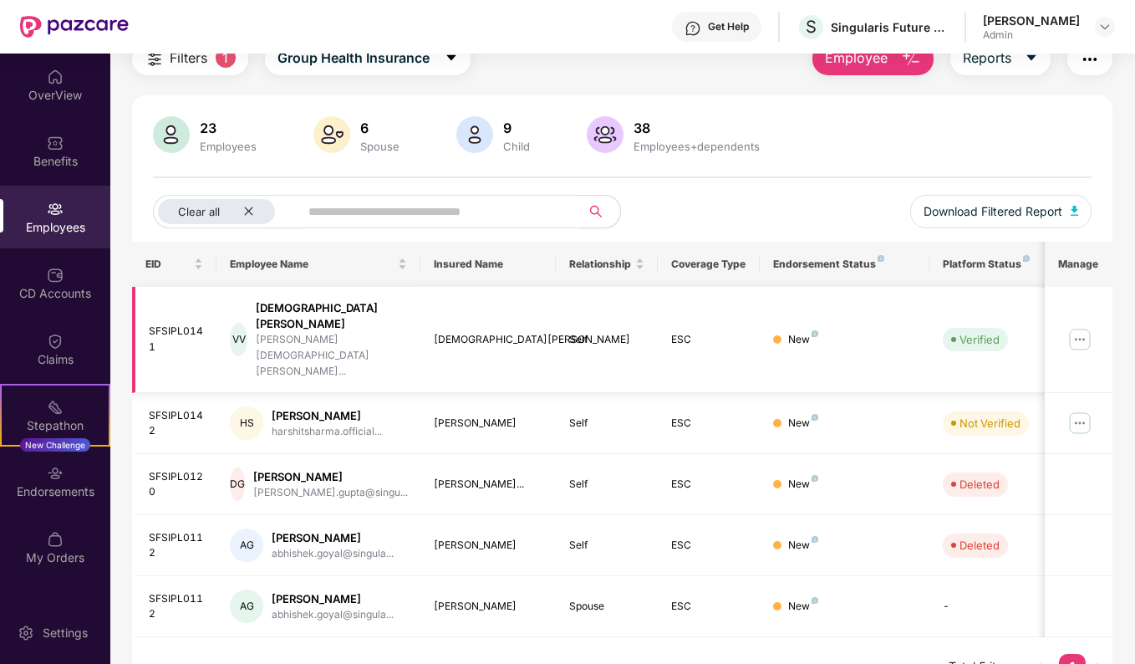
scroll to position [73, 0]
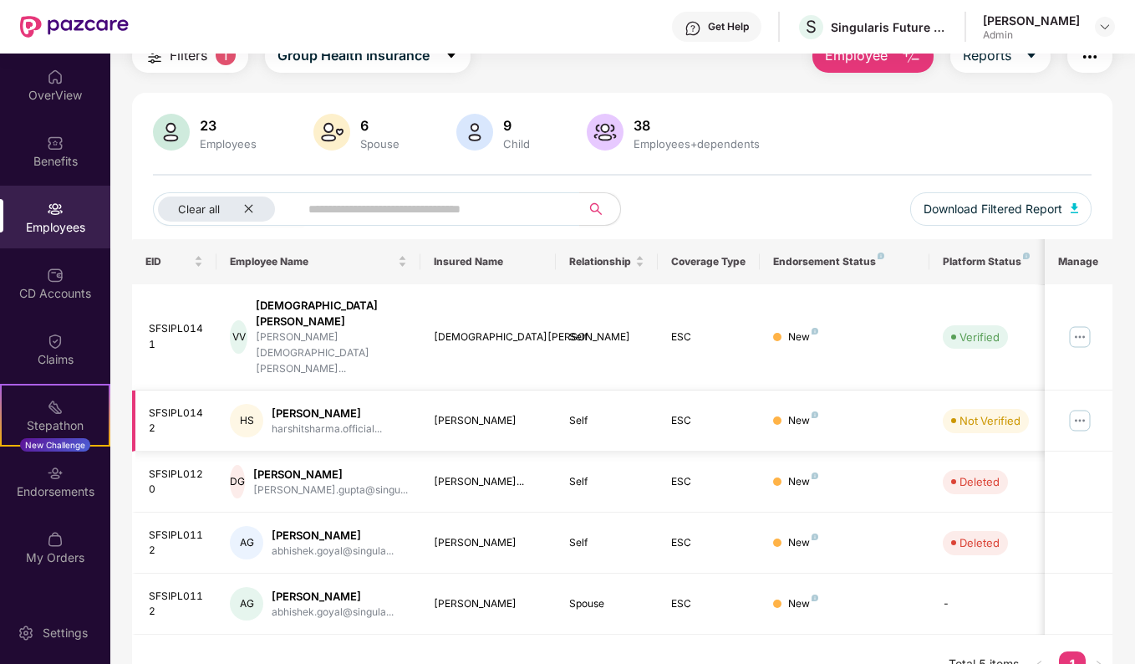
click at [1089, 407] on img at bounding box center [1080, 420] width 27 height 27
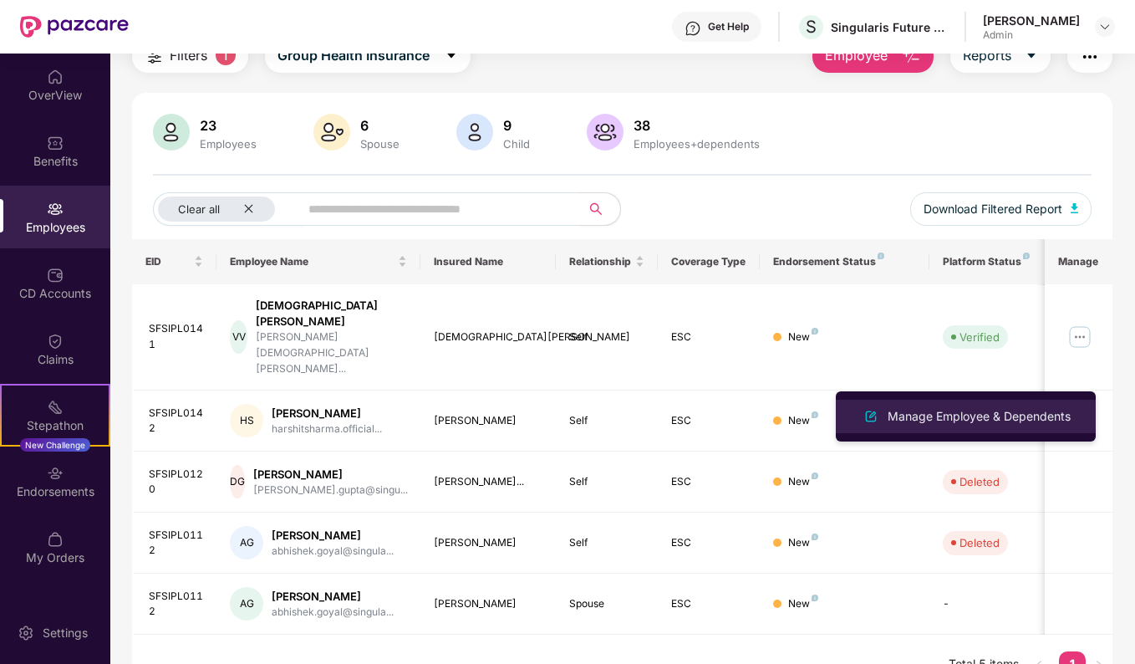
click at [918, 425] on div "Manage Employee & Dependents" at bounding box center [980, 416] width 190 height 18
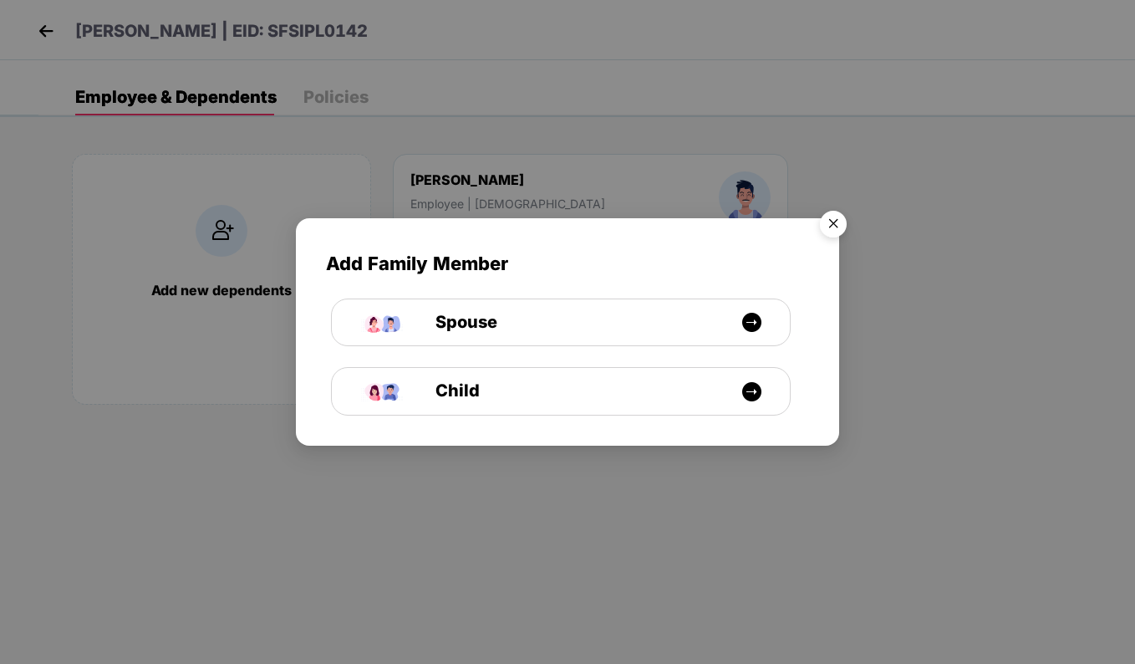
click at [833, 224] on img "Close" at bounding box center [833, 226] width 47 height 47
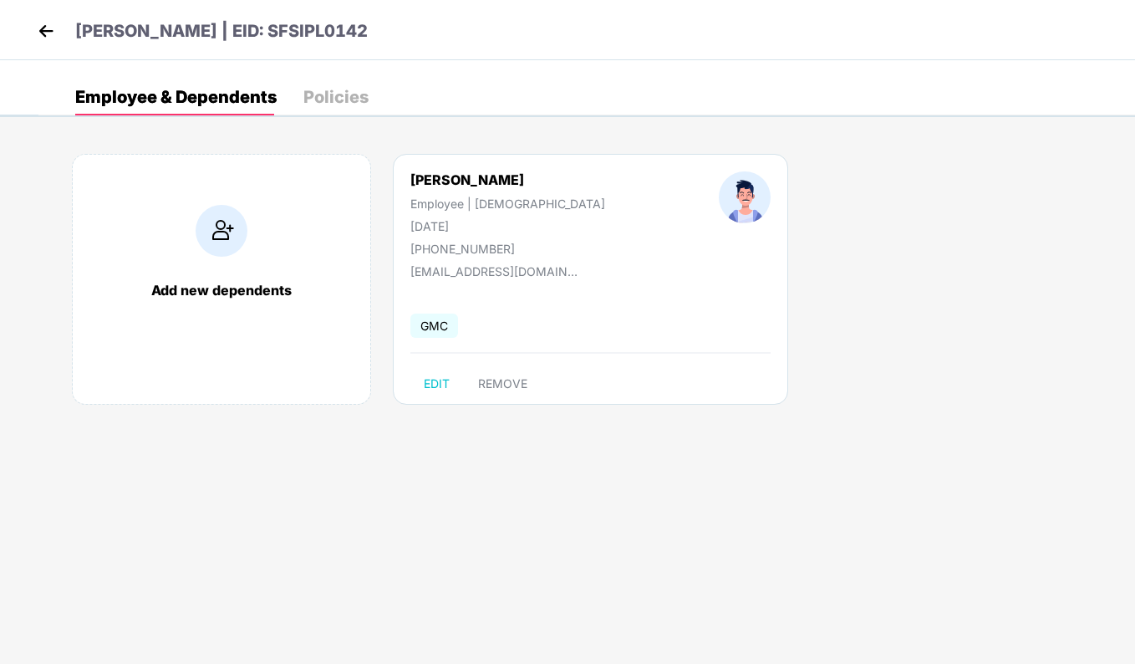
click at [237, 283] on div "Add new dependents" at bounding box center [221, 290] width 264 height 17
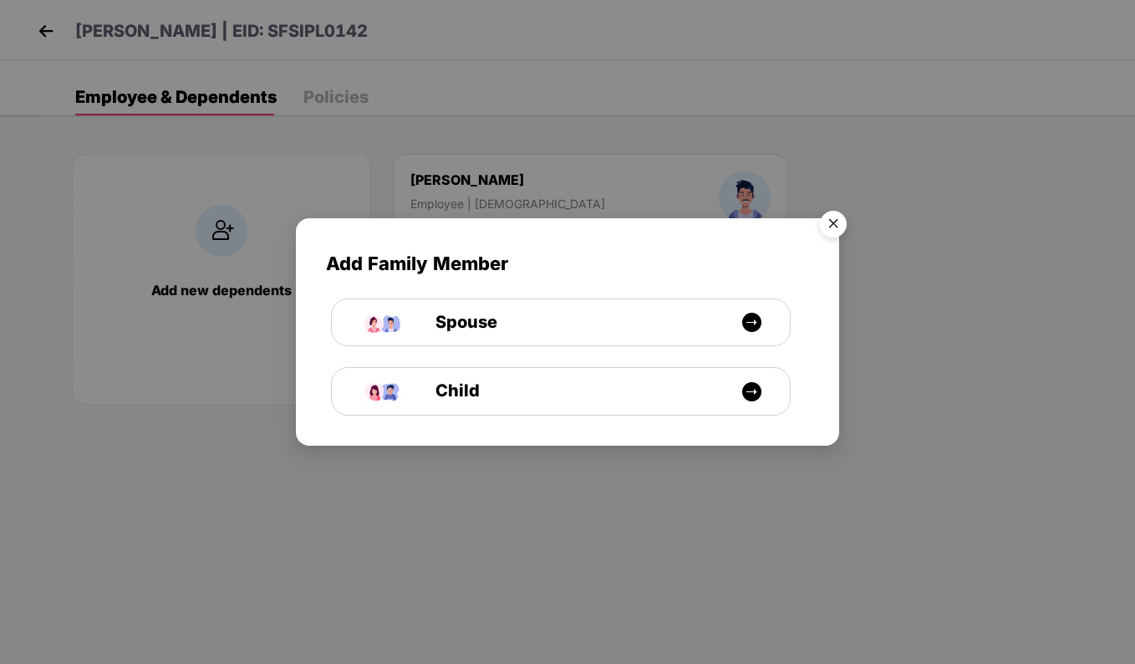
click at [837, 226] on img "Close" at bounding box center [833, 226] width 47 height 47
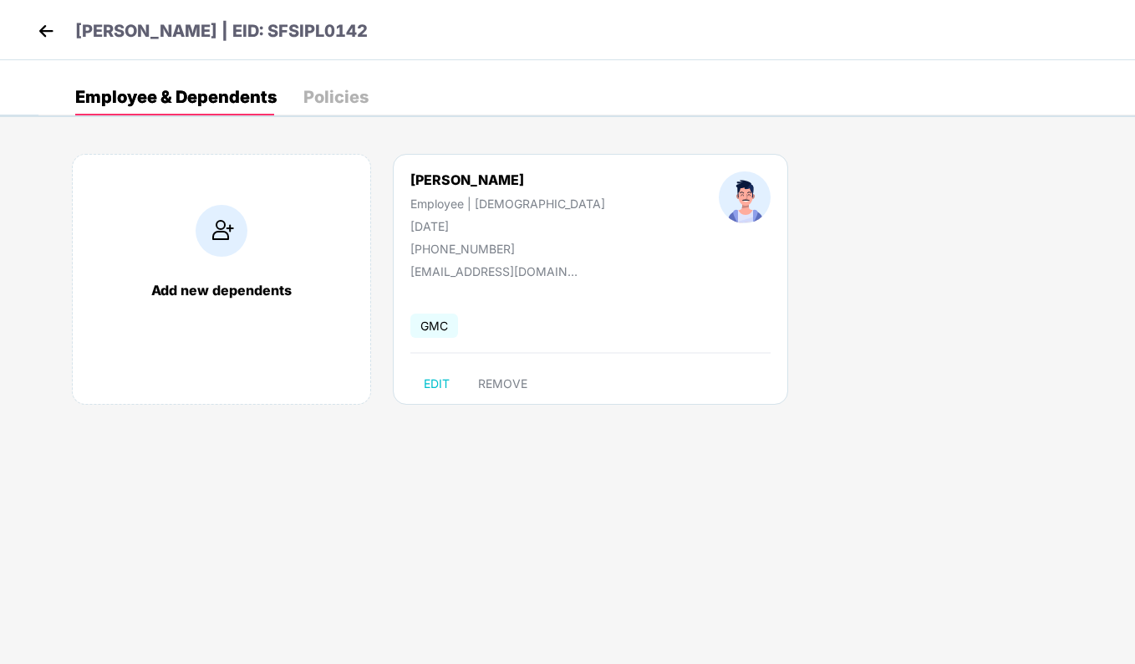
click at [41, 30] on img at bounding box center [45, 30] width 25 height 25
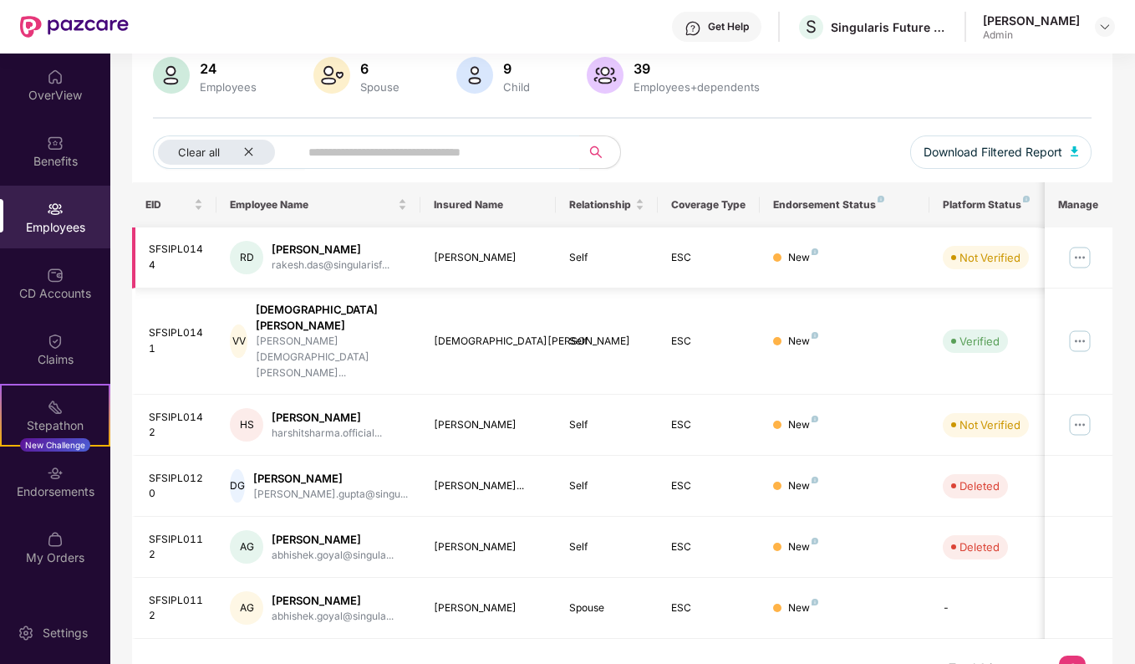
scroll to position [134, 0]
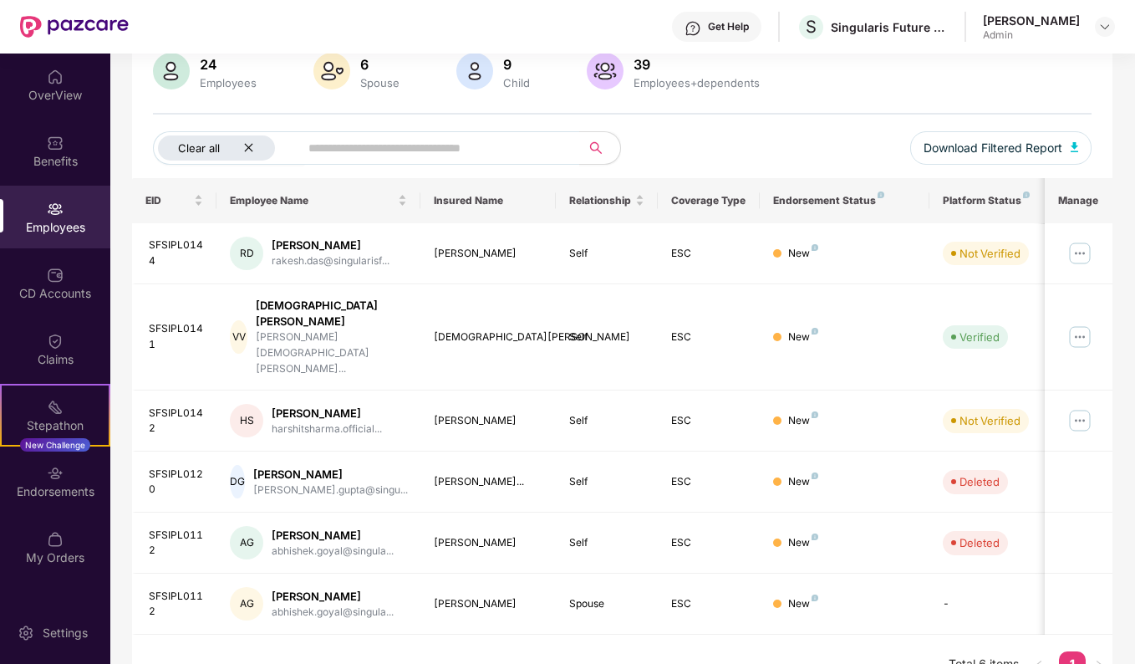
click at [252, 146] on icon "close" at bounding box center [248, 147] width 11 height 11
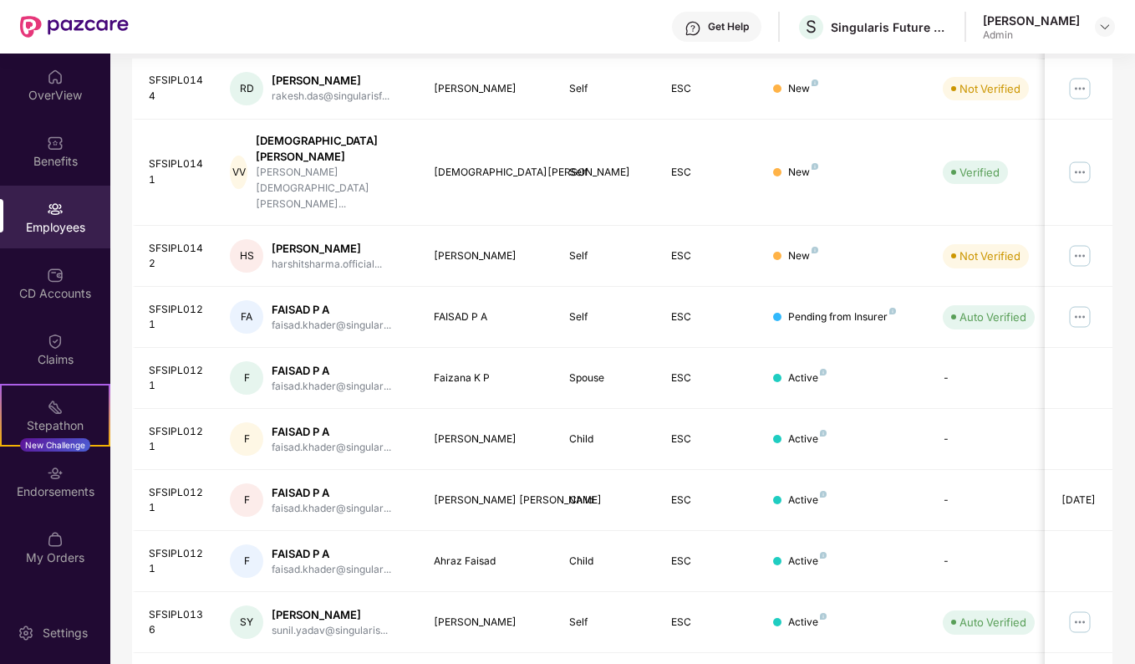
scroll to position [364, 0]
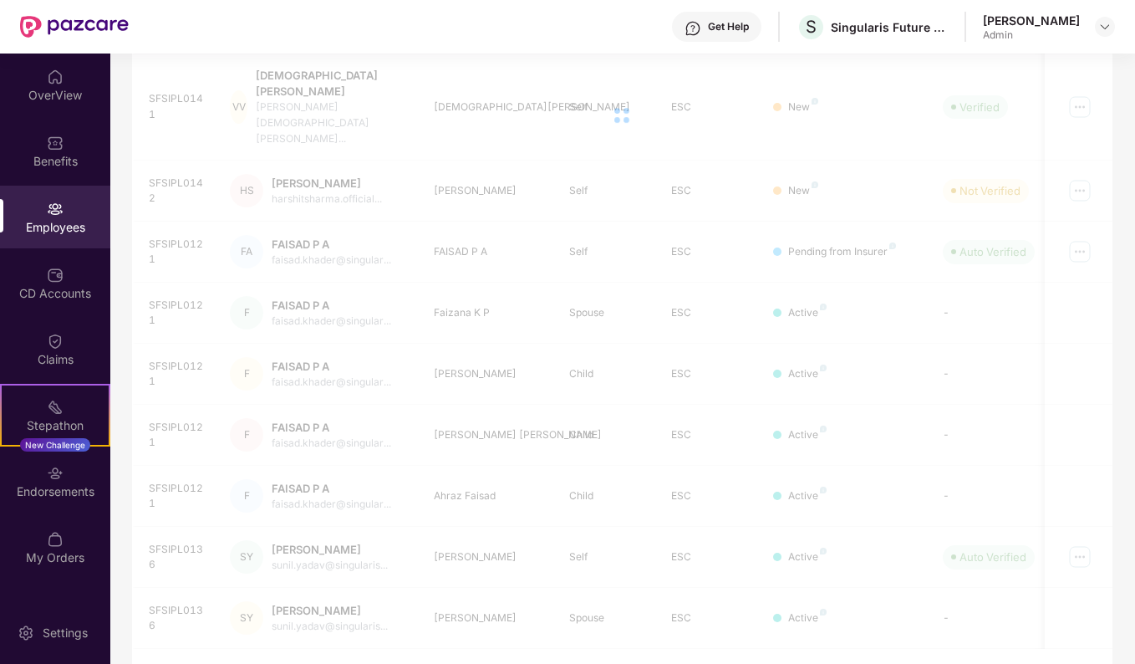
scroll to position [54, 0]
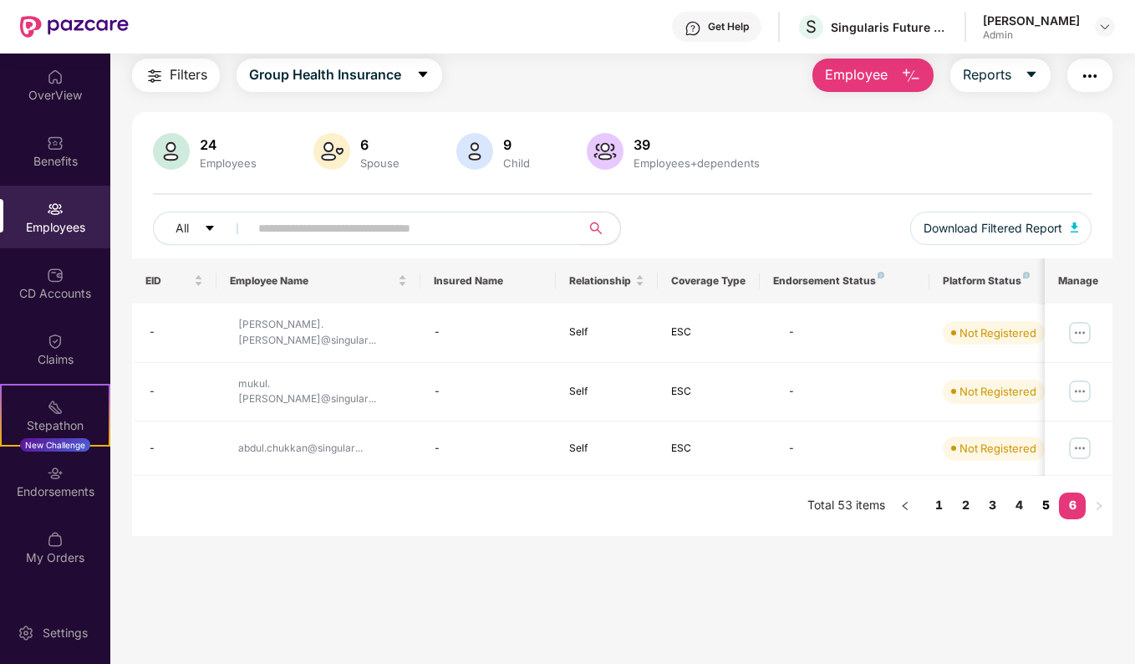
click at [1045, 501] on link "5" at bounding box center [1046, 504] width 27 height 25
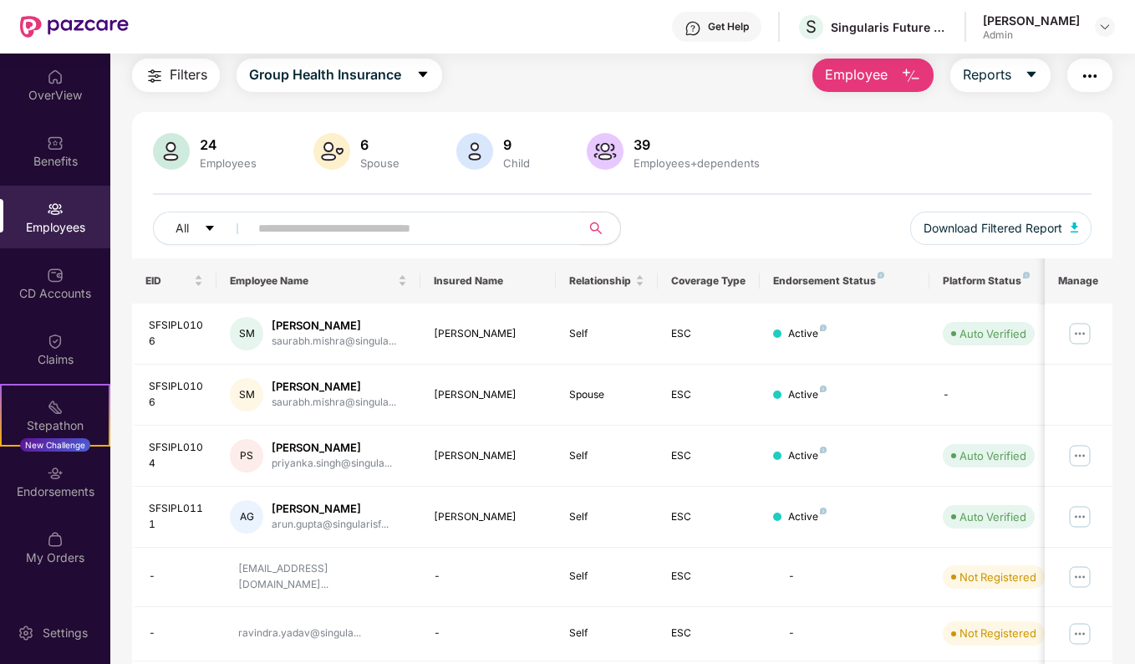
scroll to position [304, 0]
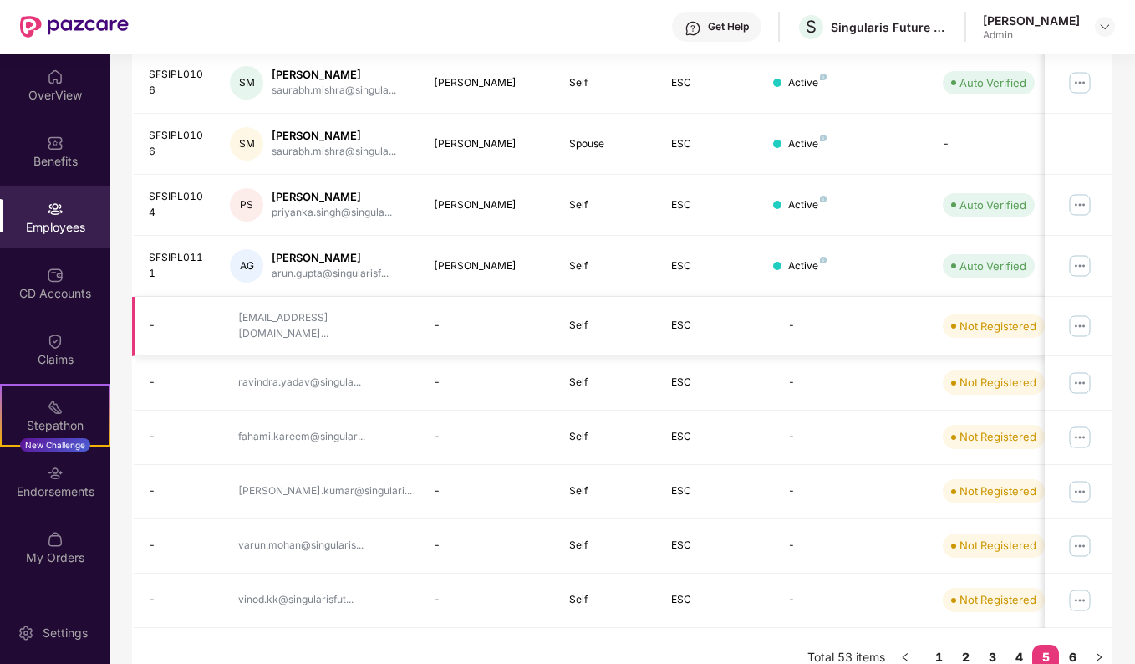
click at [1081, 327] on img at bounding box center [1080, 326] width 27 height 27
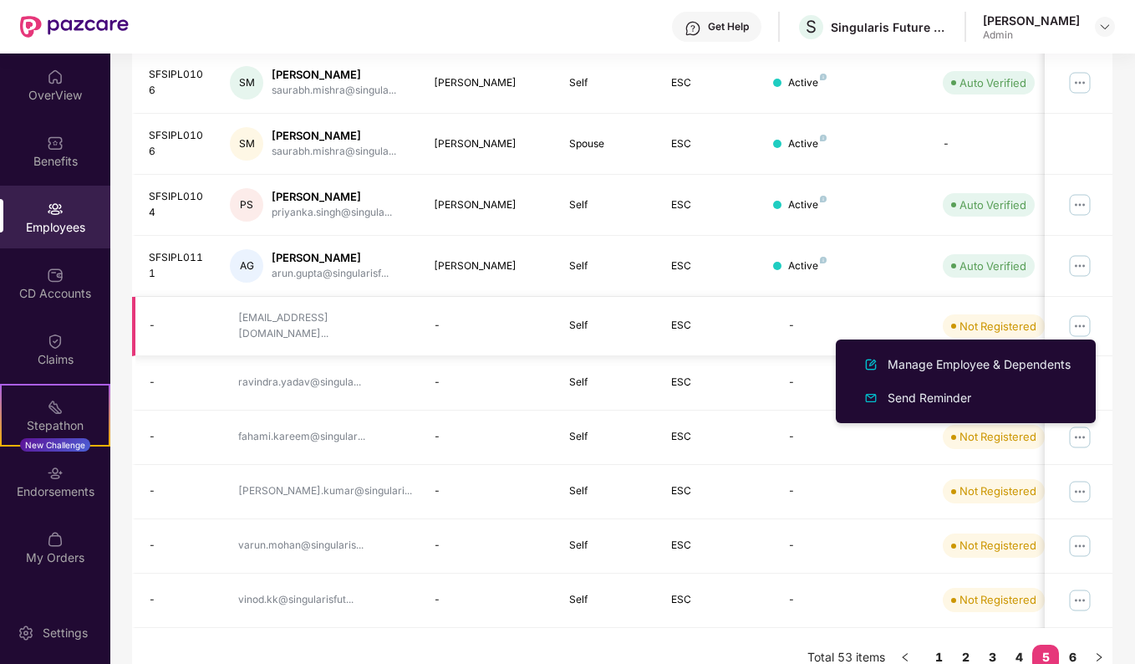
click at [763, 338] on td "-" at bounding box center [845, 326] width 170 height 59
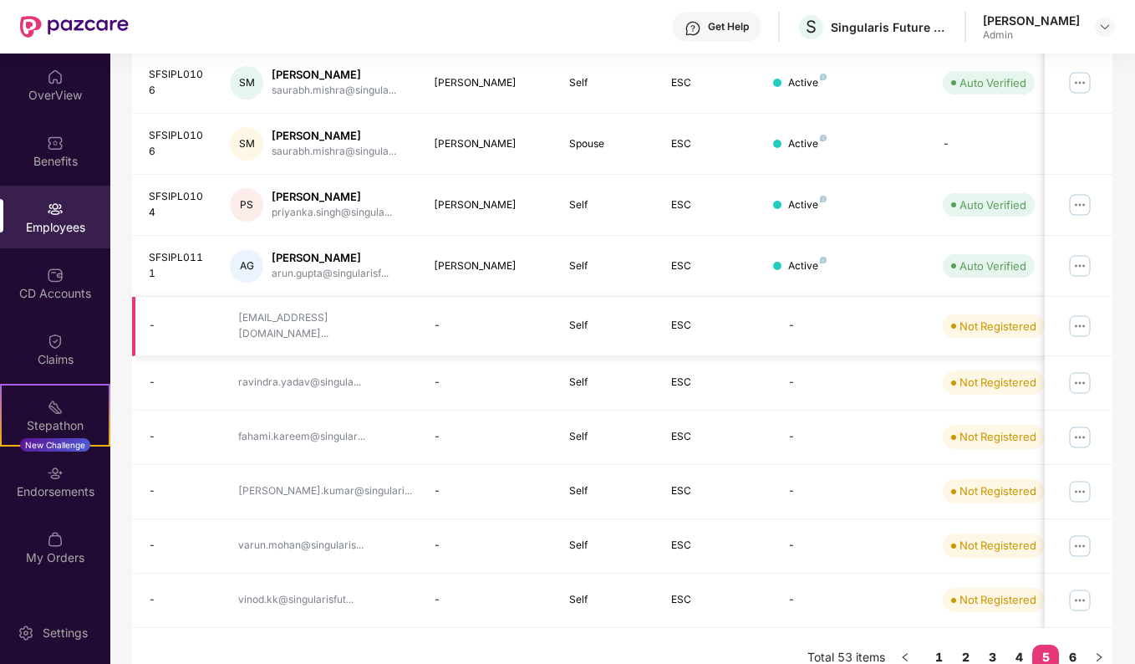
click at [1068, 327] on td at bounding box center [1079, 326] width 68 height 59
click at [1088, 328] on img at bounding box center [1080, 326] width 27 height 27
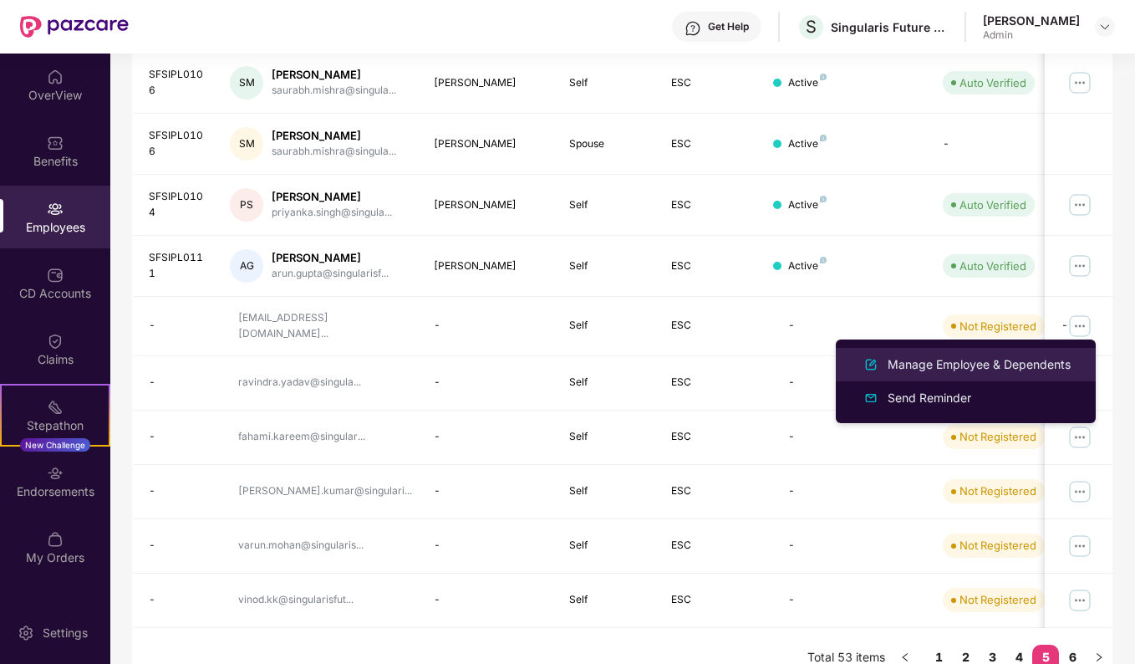
click at [924, 368] on div "Manage Employee & Dependents" at bounding box center [980, 364] width 190 height 18
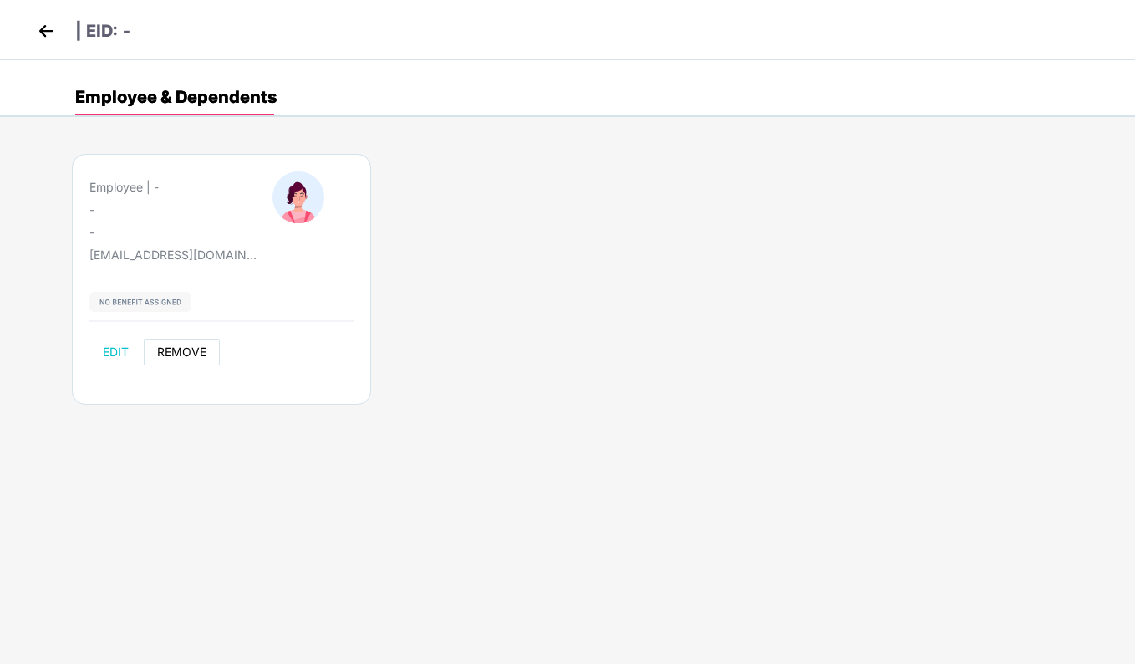
click at [180, 350] on span "REMOVE" at bounding box center [181, 351] width 49 height 13
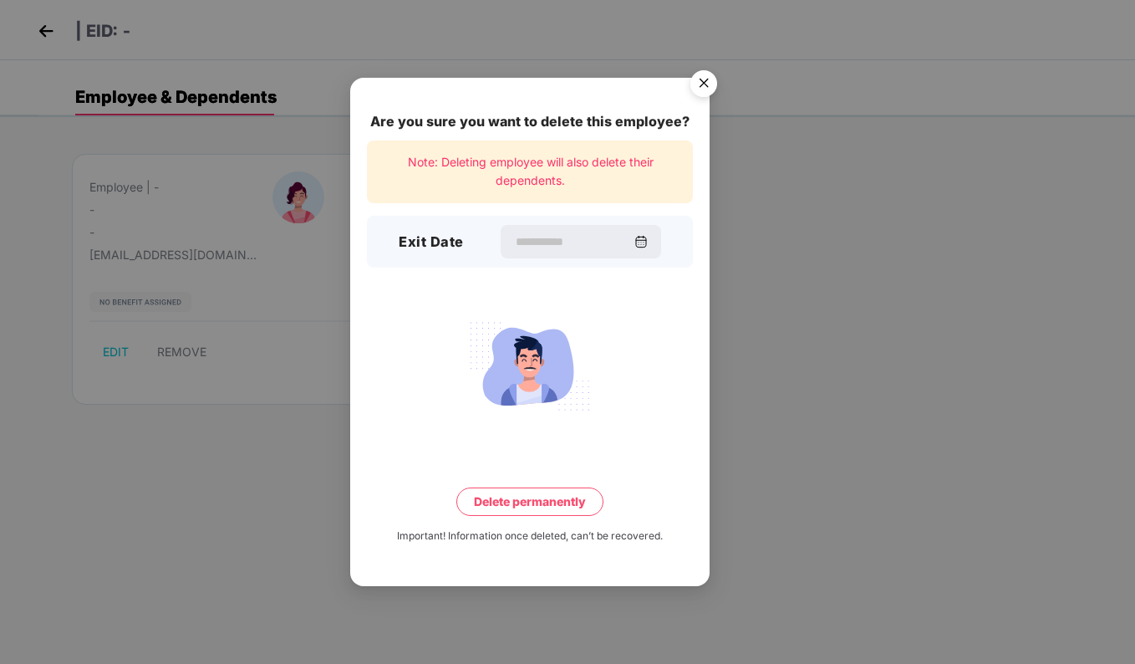
click at [708, 90] on img "Close" at bounding box center [704, 86] width 47 height 47
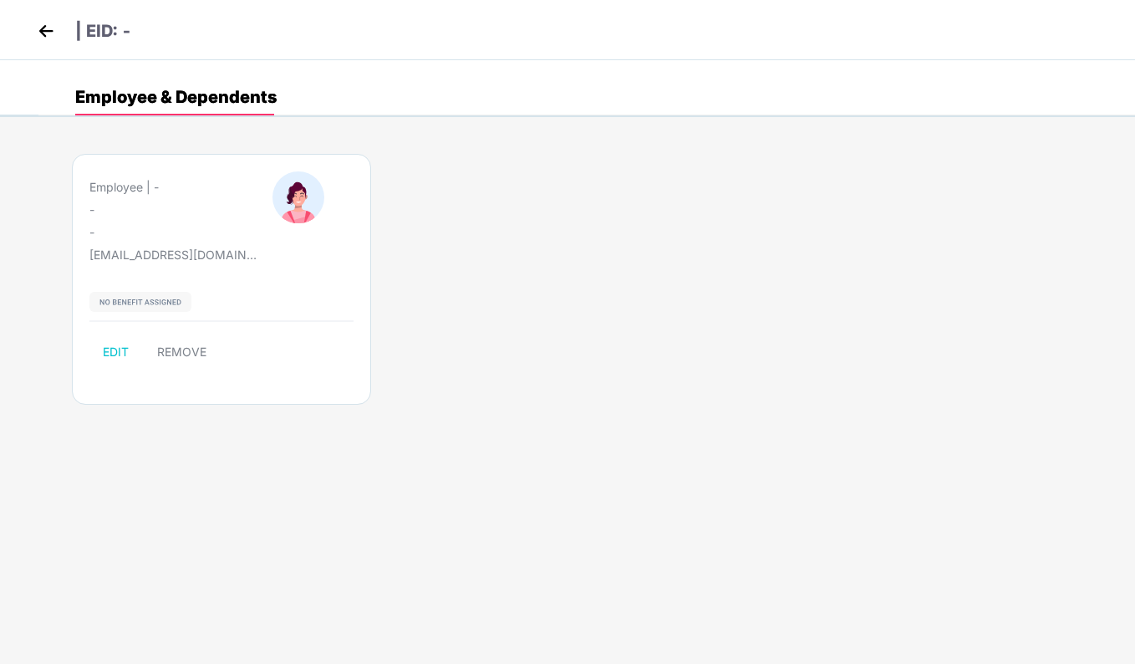
click at [51, 23] on img at bounding box center [45, 30] width 25 height 25
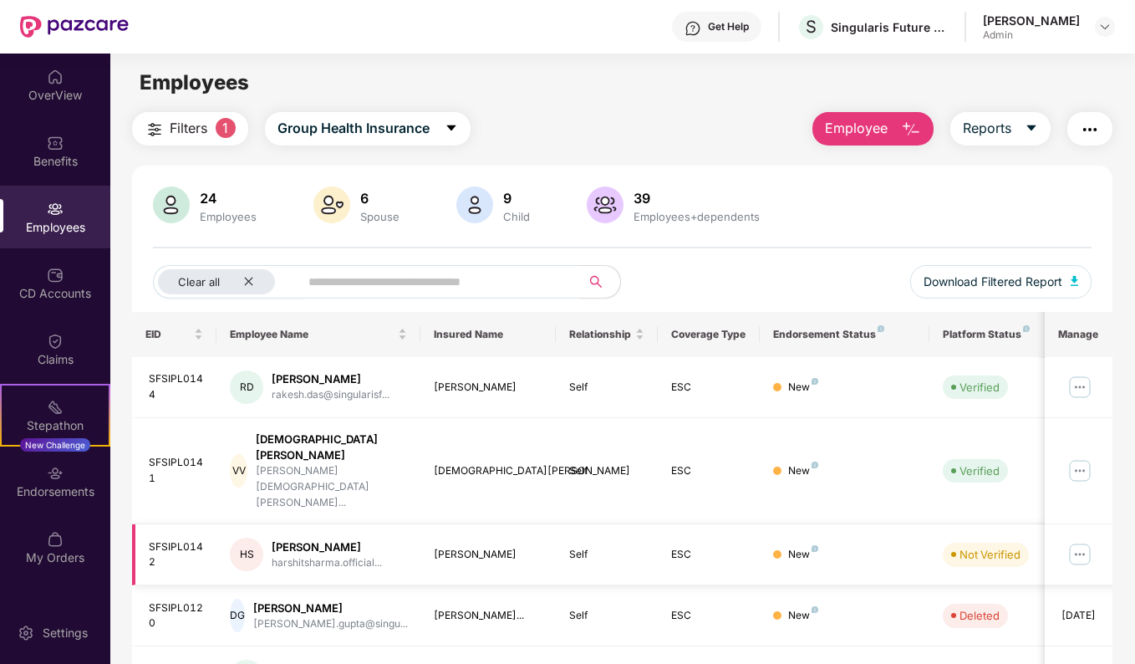
scroll to position [134, 0]
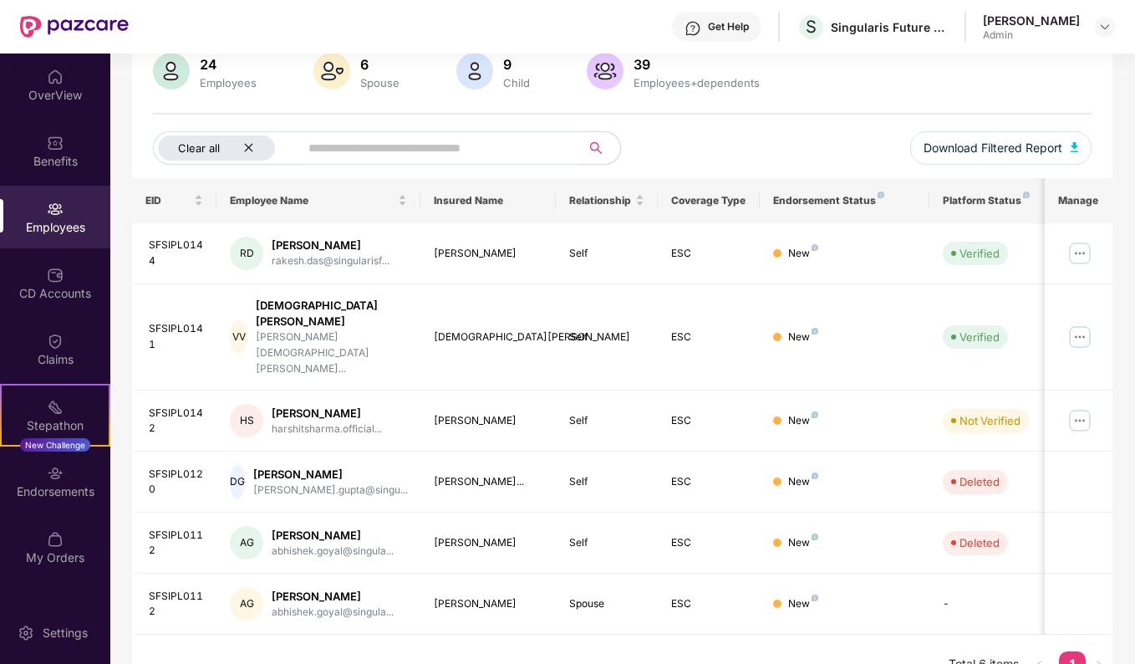
click at [250, 147] on icon "close" at bounding box center [248, 147] width 11 height 11
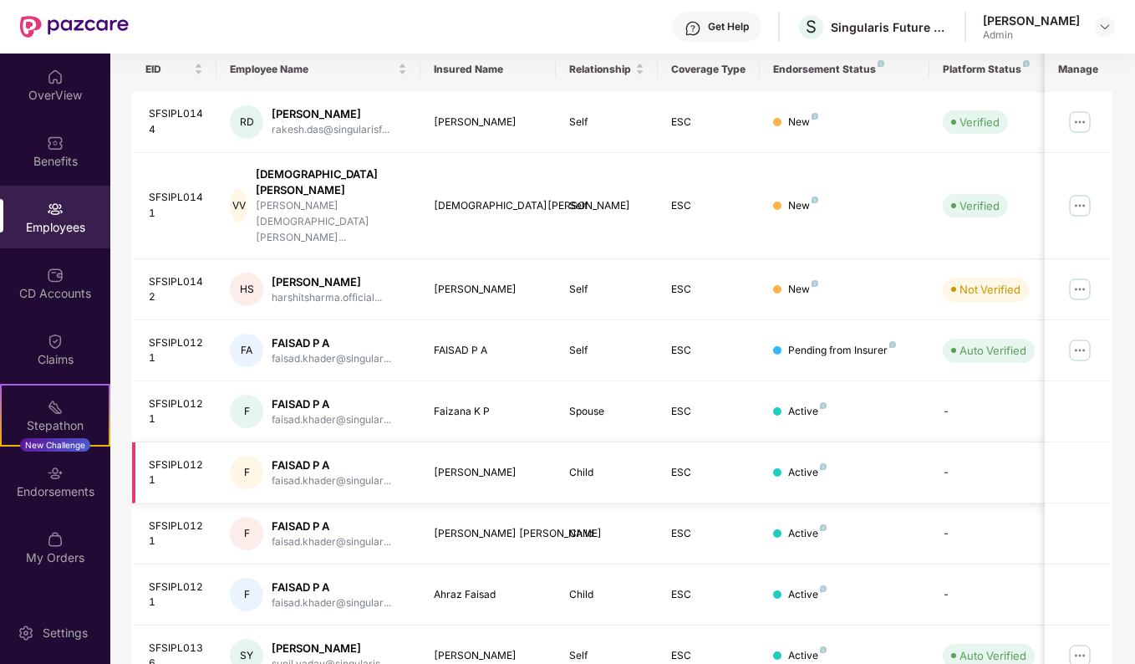
scroll to position [364, 0]
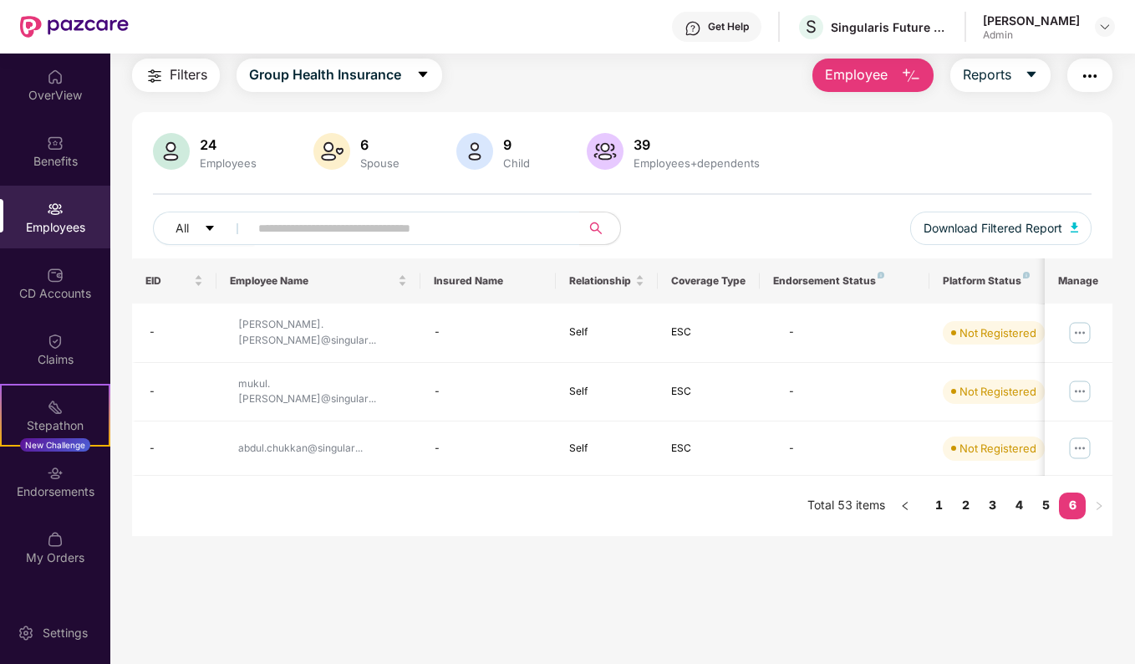
scroll to position [54, 0]
click at [1045, 492] on link "5" at bounding box center [1046, 504] width 27 height 25
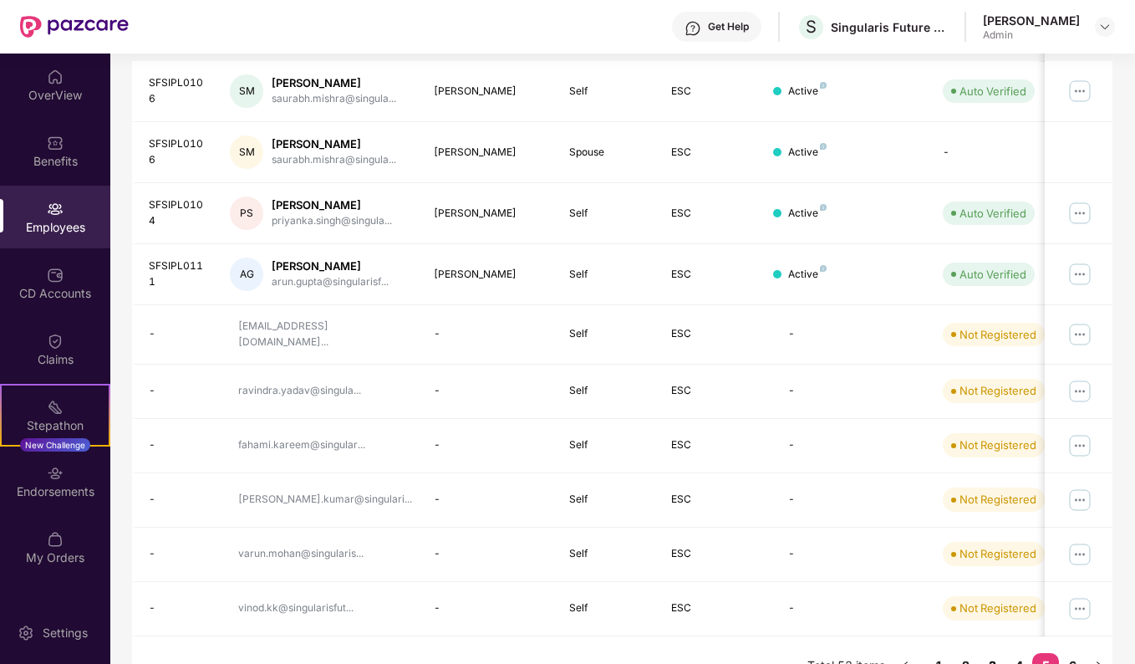
scroll to position [324, 0]
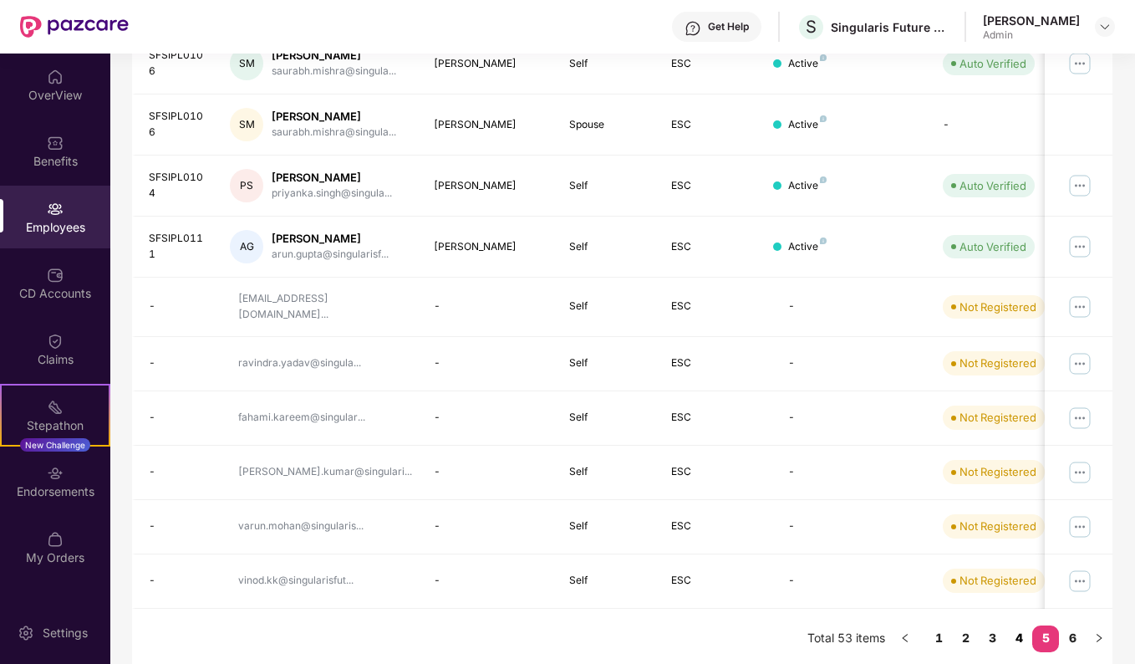
click at [1017, 629] on link "4" at bounding box center [1019, 637] width 27 height 25
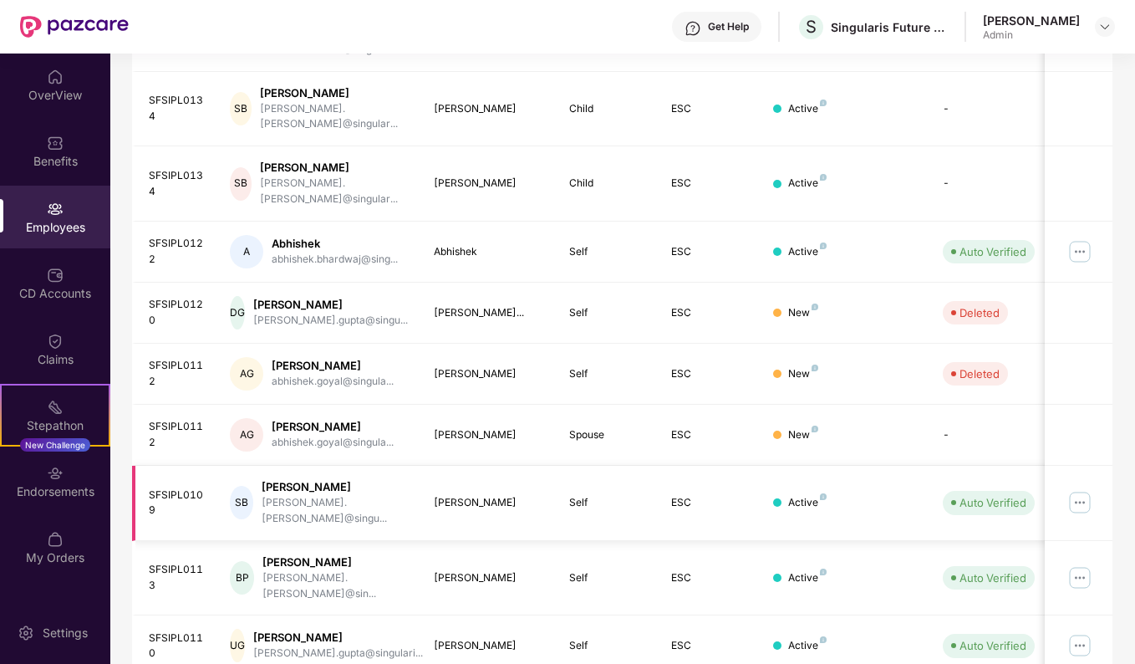
scroll to position [378, 0]
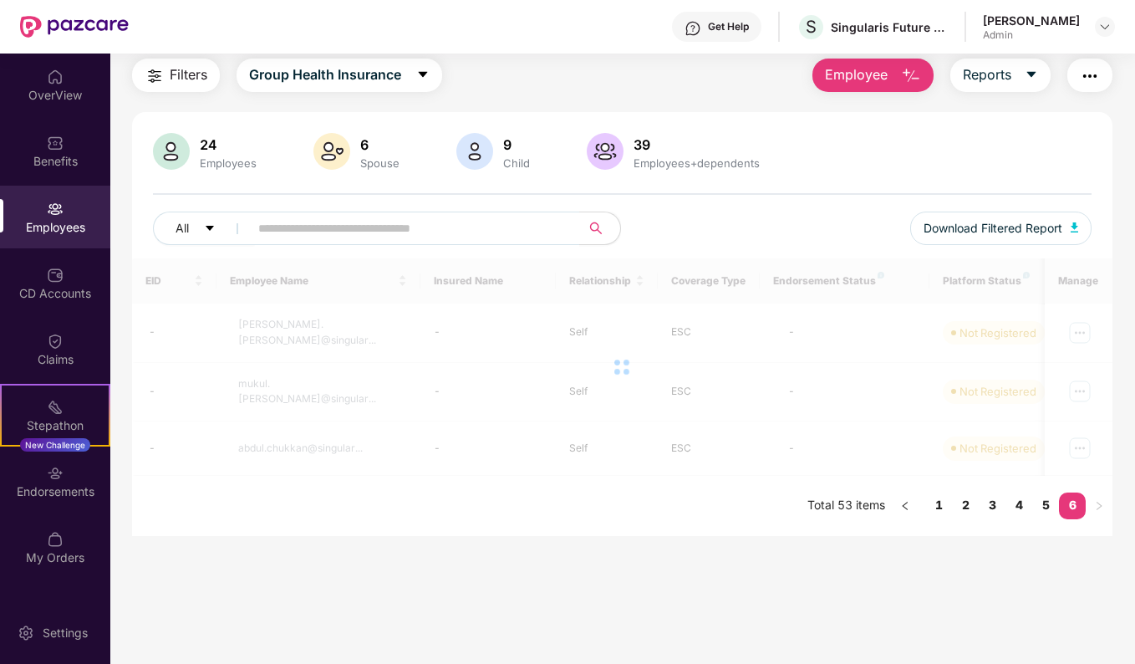
scroll to position [54, 0]
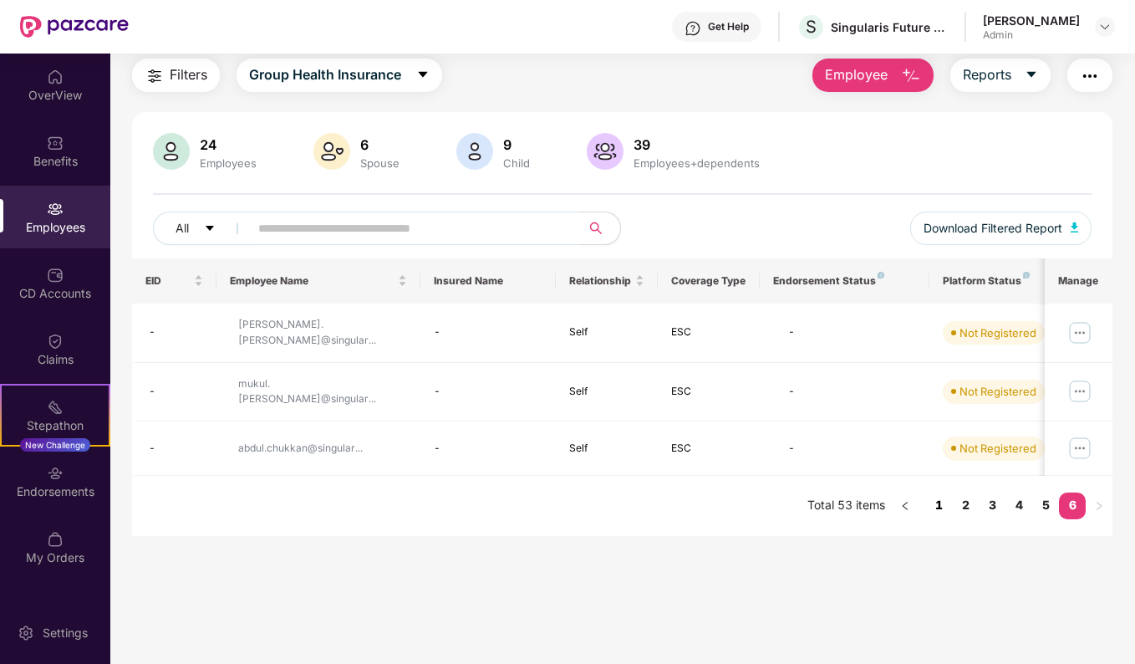
click at [945, 492] on link "1" at bounding box center [939, 504] width 27 height 25
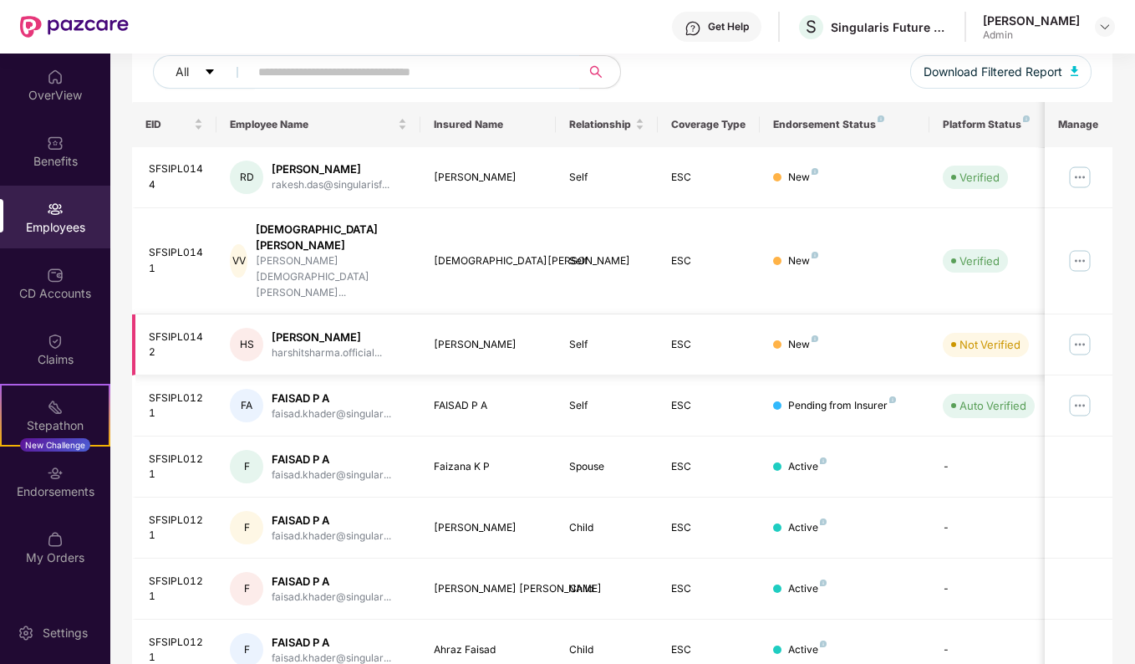
scroll to position [364, 0]
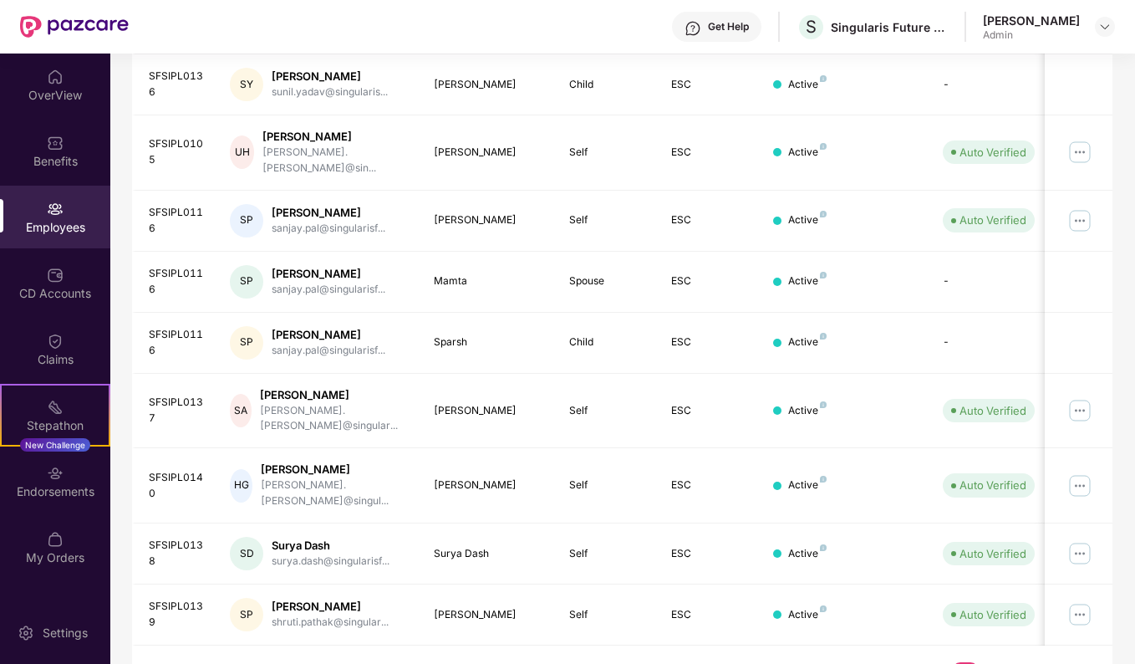
click at [997, 662] on link "3" at bounding box center [992, 674] width 27 height 25
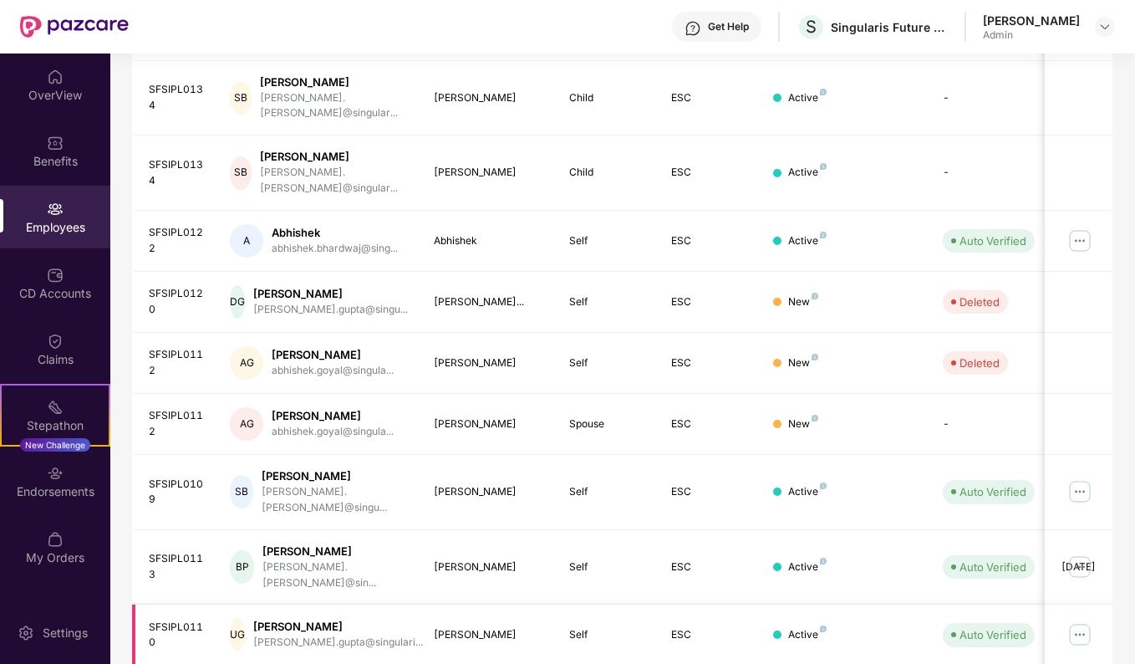
scroll to position [378, 0]
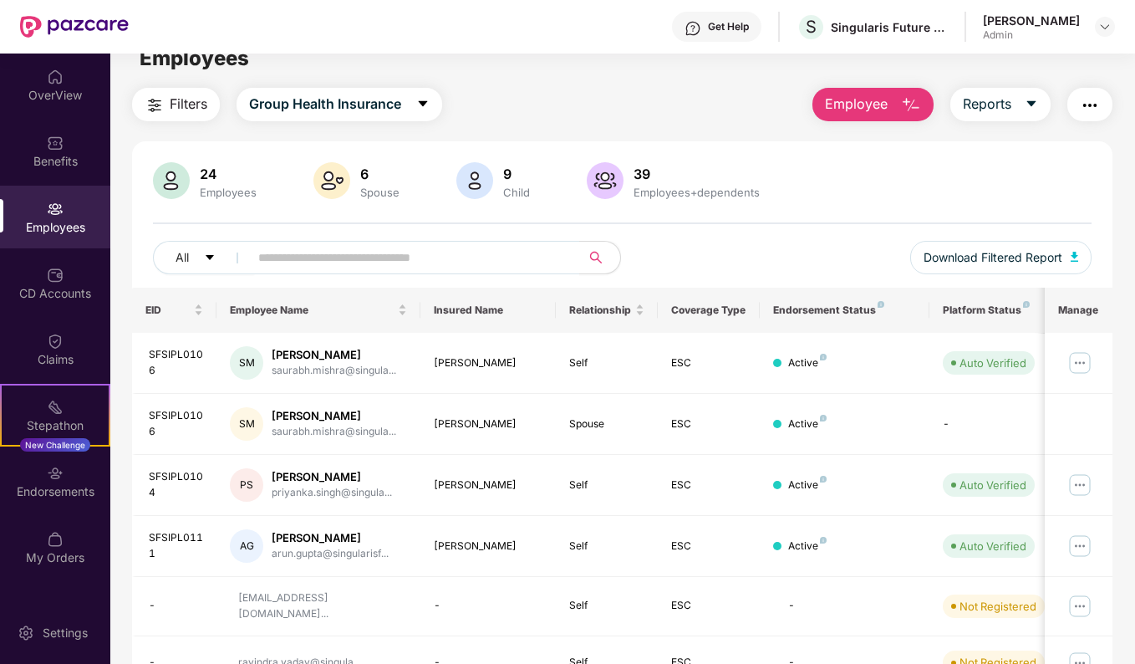
scroll to position [0, 0]
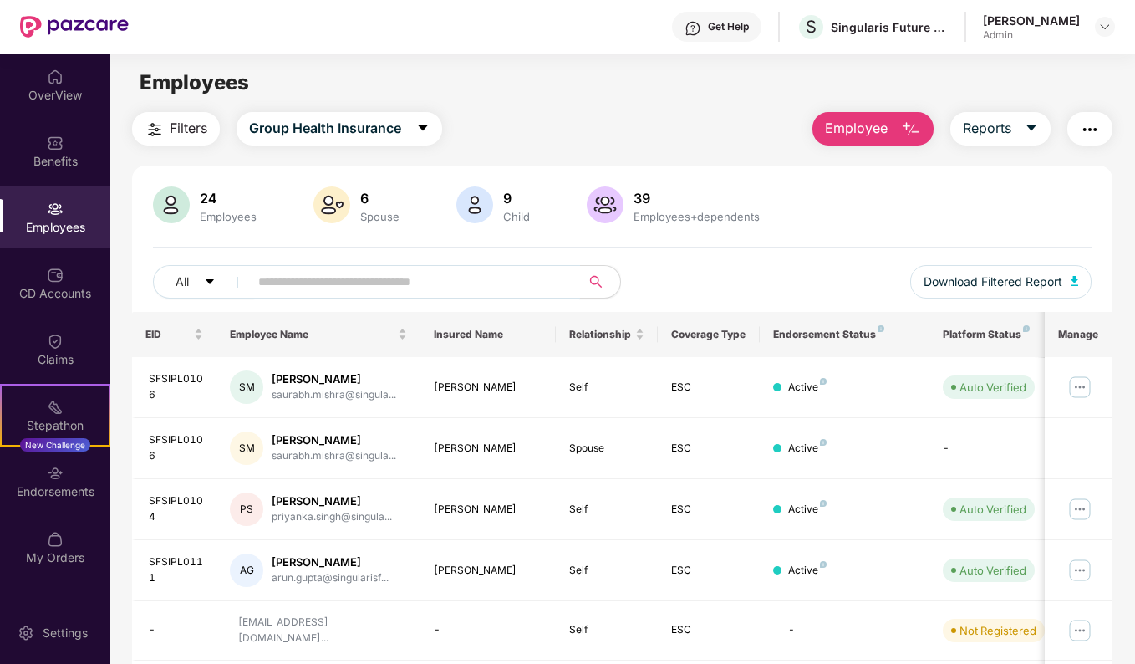
click at [385, 286] on input "text" at bounding box center [408, 281] width 300 height 25
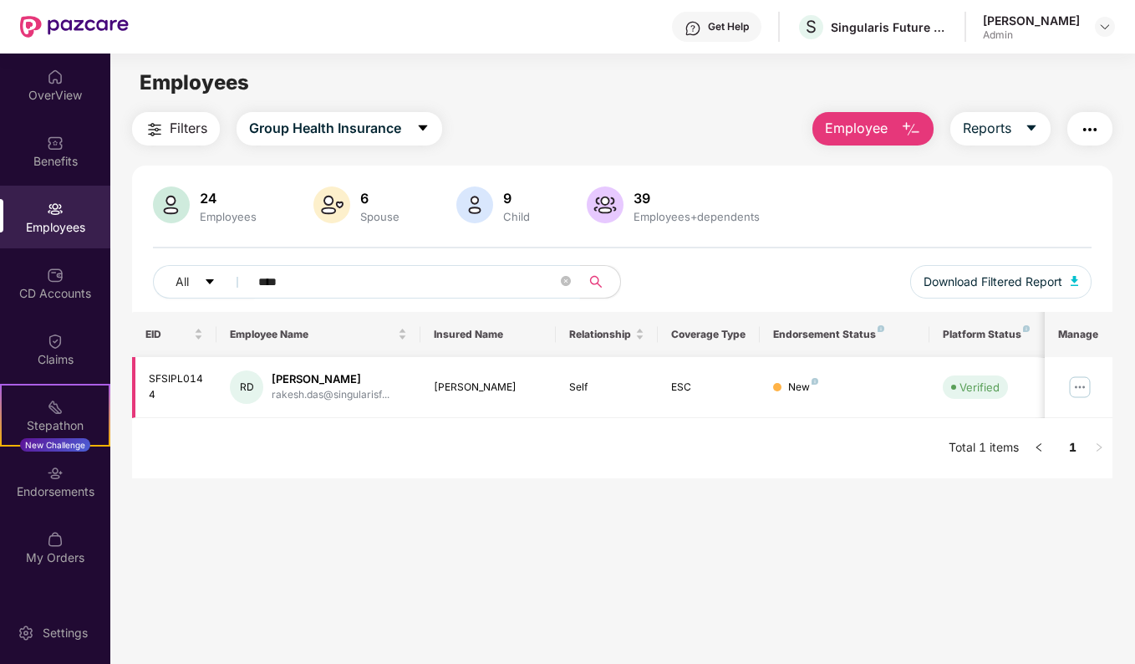
type input "****"
click at [339, 381] on div "[PERSON_NAME]" at bounding box center [331, 379] width 118 height 16
click at [319, 389] on div "rakesh.das@singularisf..." at bounding box center [331, 395] width 118 height 16
click at [1088, 387] on img at bounding box center [1080, 387] width 27 height 27
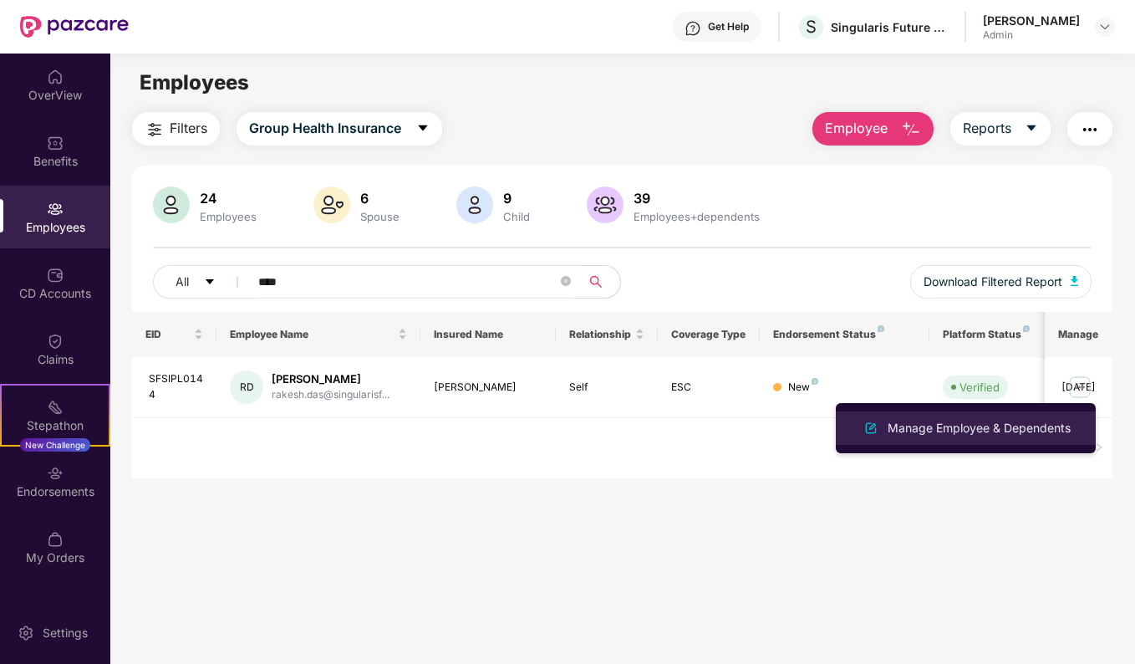
click at [1033, 429] on div "Manage Employee & Dependents" at bounding box center [980, 428] width 190 height 18
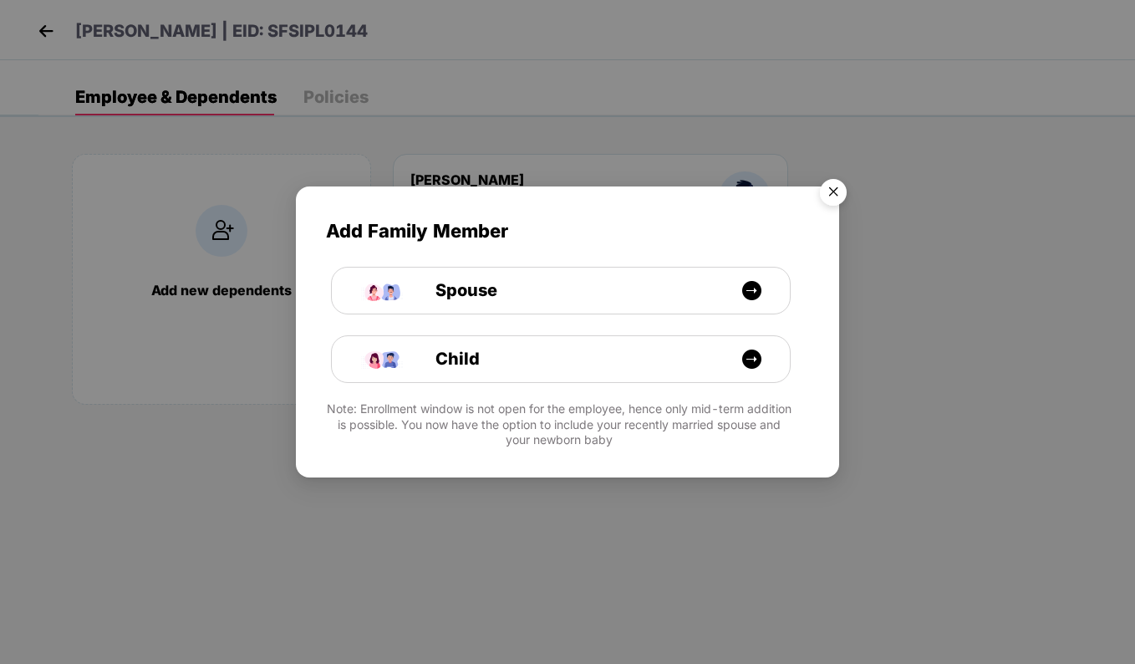
click at [832, 185] on img "Close" at bounding box center [833, 194] width 47 height 47
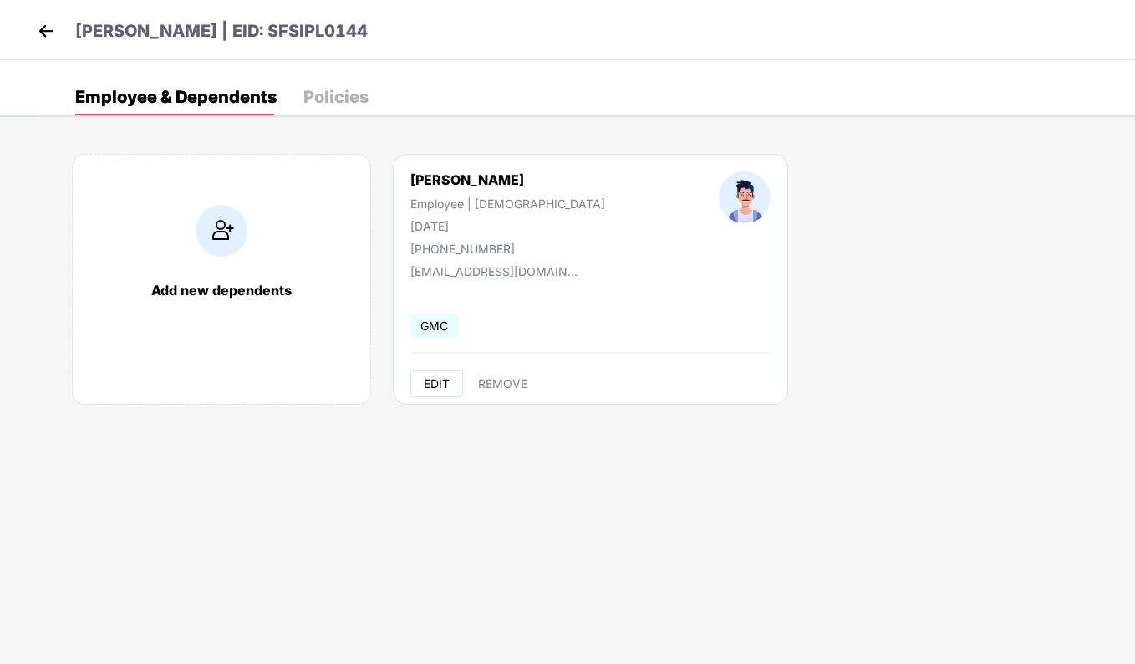
click at [436, 392] on button "EDIT" at bounding box center [437, 383] width 53 height 27
select select "****"
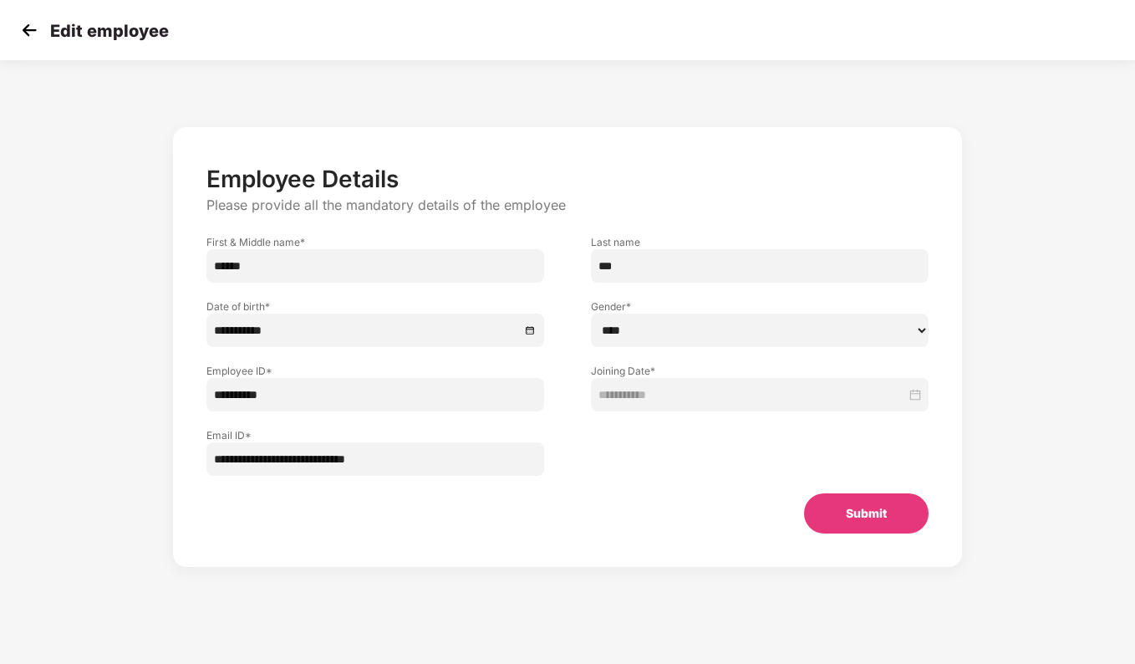
click at [28, 26] on img at bounding box center [29, 30] width 25 height 25
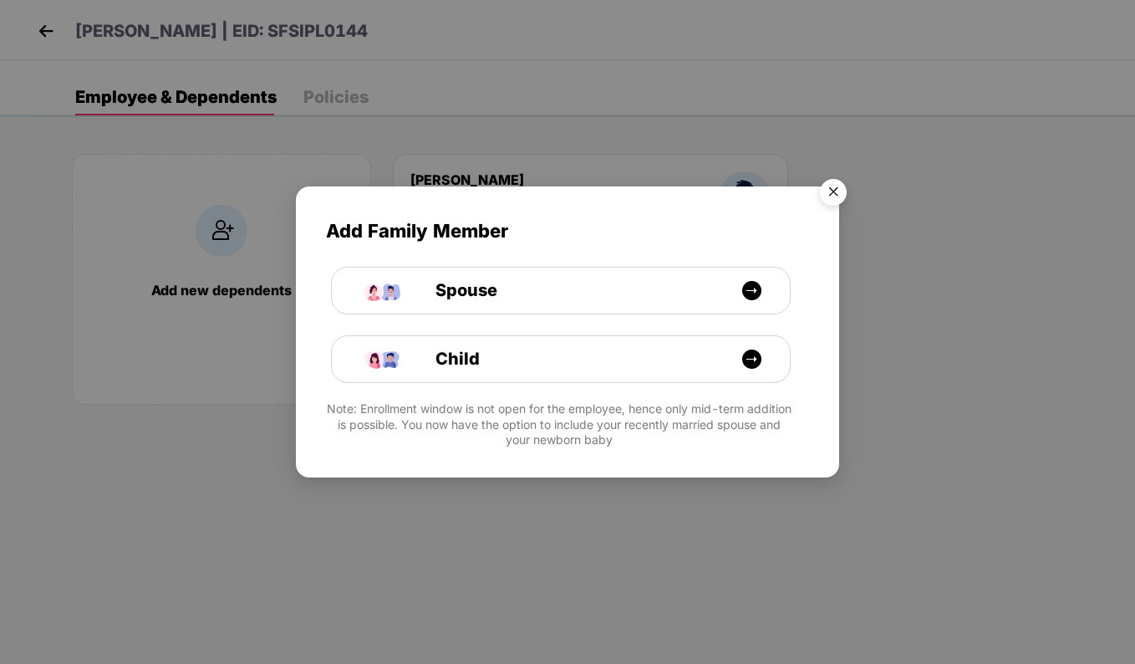
click at [834, 186] on img "Close" at bounding box center [833, 194] width 47 height 47
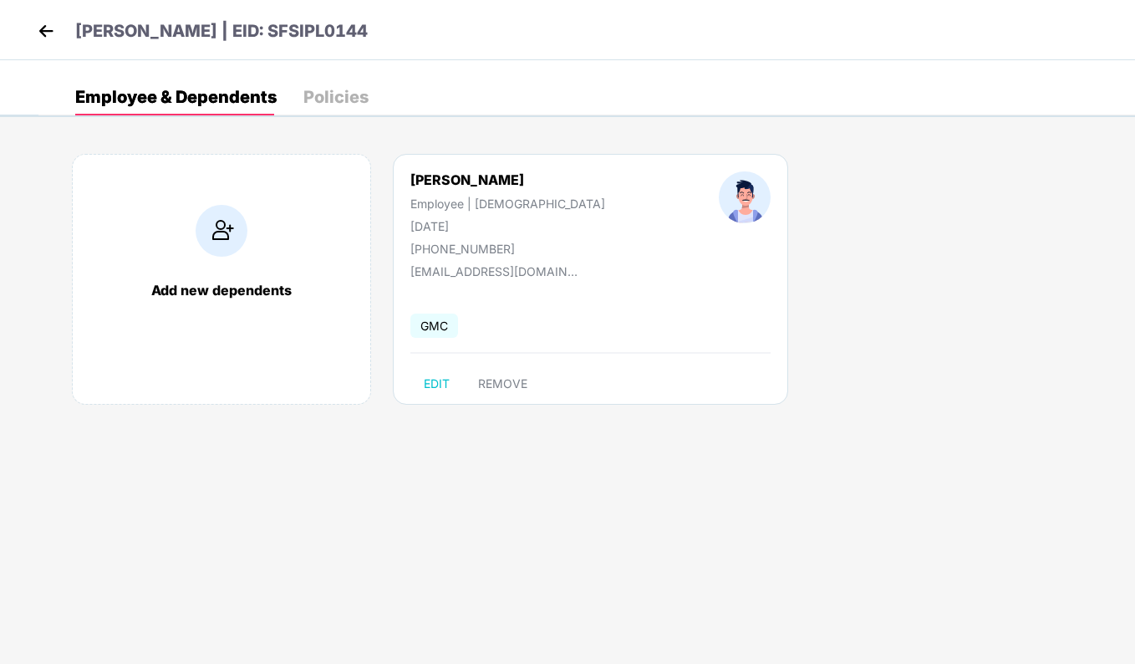
click at [38, 33] on img at bounding box center [45, 30] width 25 height 25
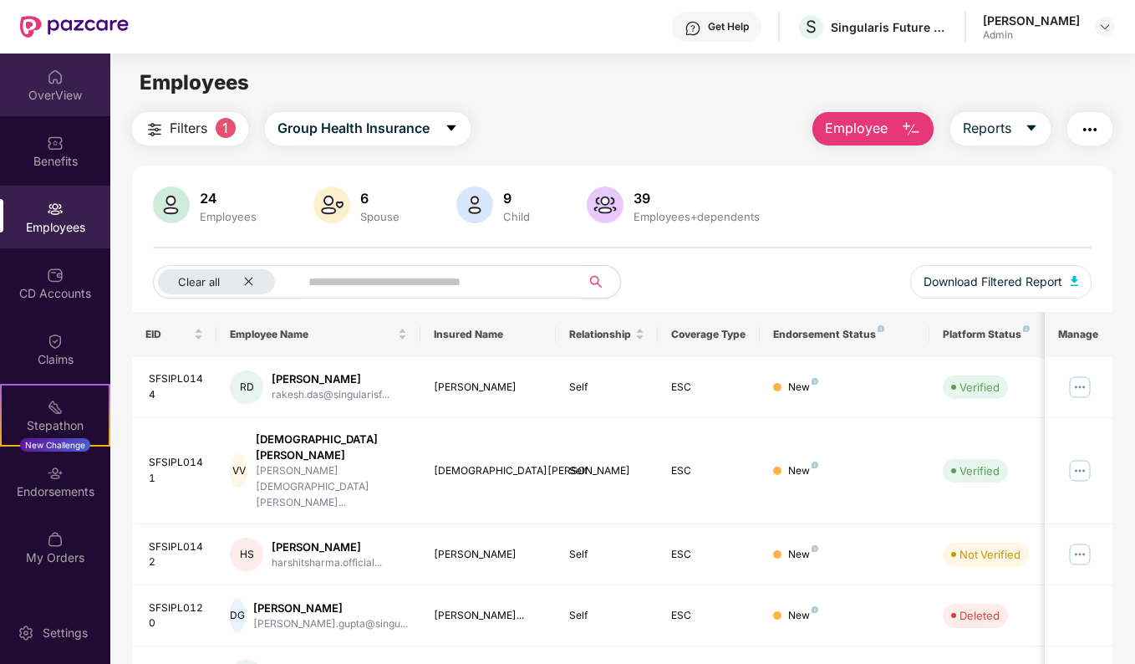
click at [58, 95] on div "OverView" at bounding box center [55, 95] width 110 height 17
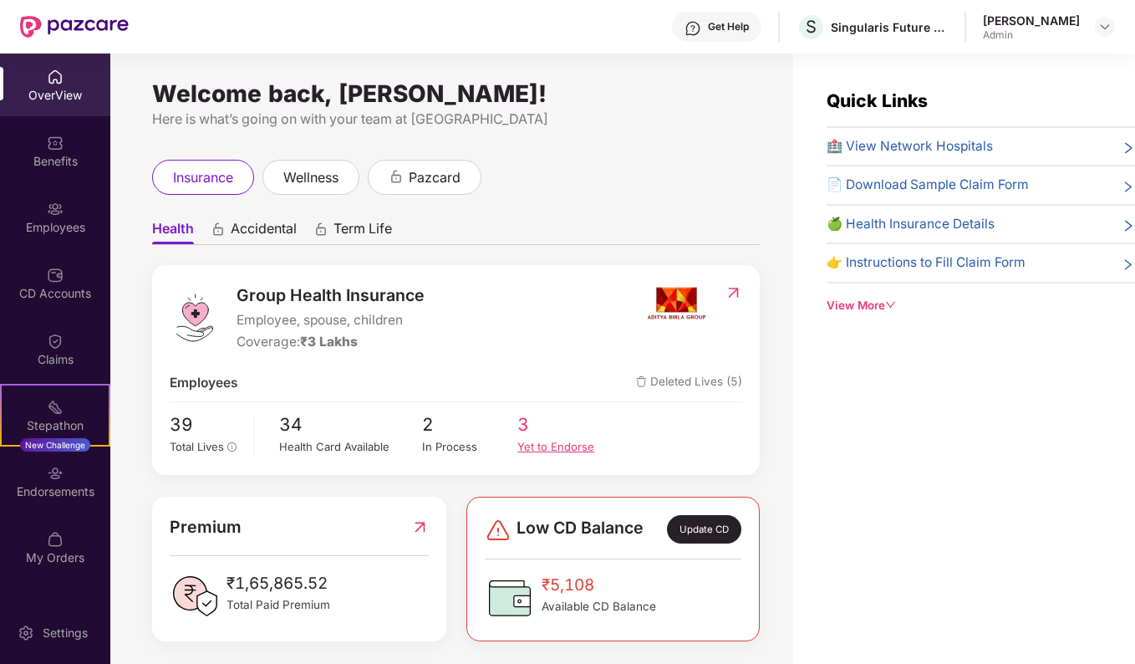
click at [562, 444] on div "Yet to Endorse" at bounding box center [565, 446] width 95 height 17
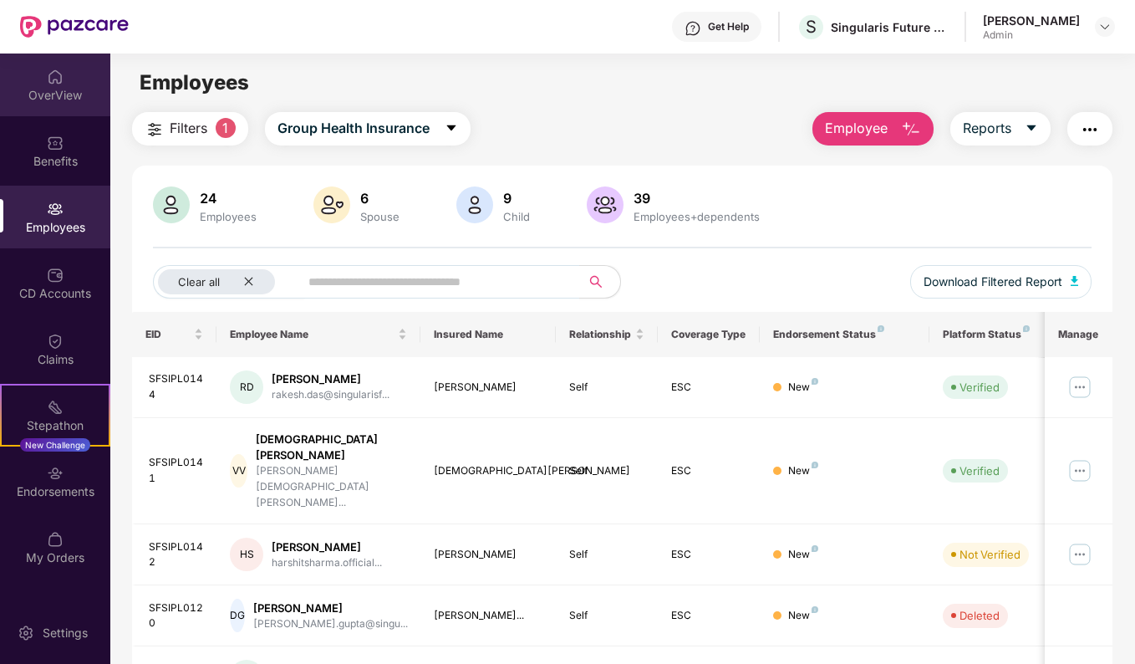
click at [48, 97] on div "OverView" at bounding box center [55, 95] width 110 height 17
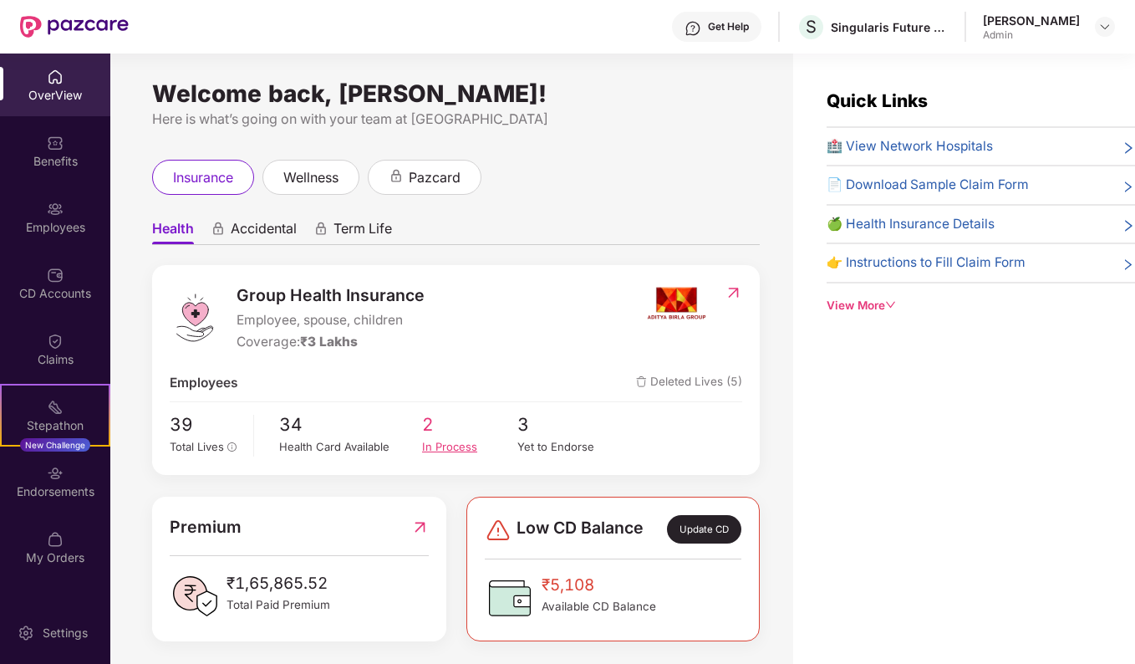
click at [429, 439] on div "In Process" at bounding box center [469, 446] width 95 height 17
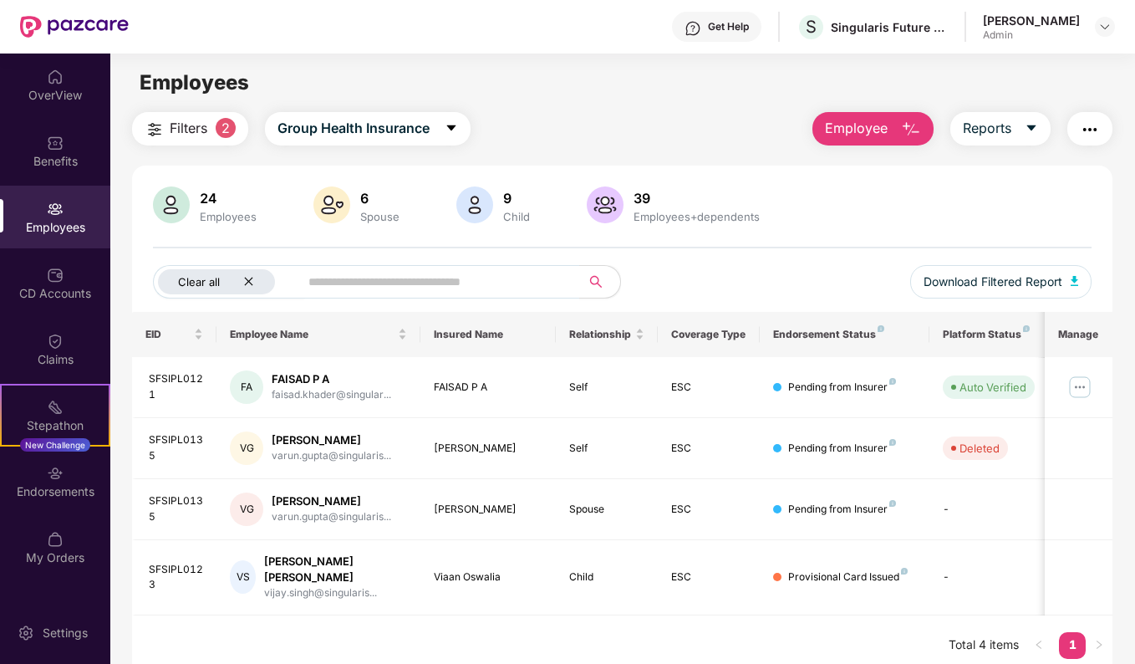
click at [252, 283] on icon "close" at bounding box center [248, 281] width 11 height 11
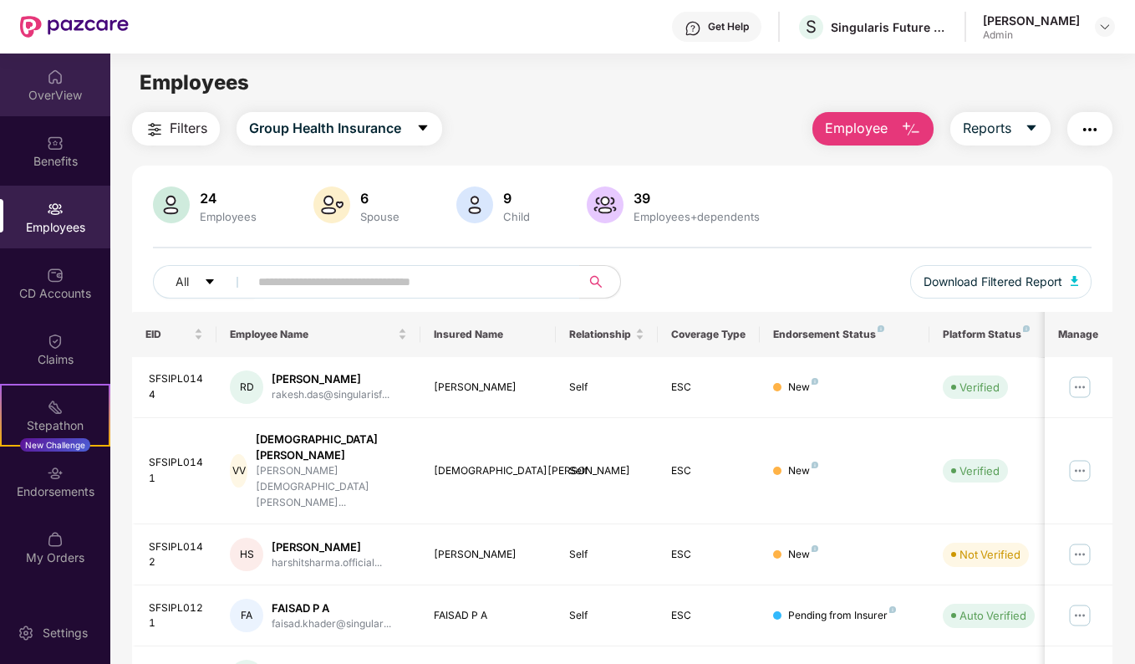
click at [51, 79] on img at bounding box center [55, 77] width 17 height 17
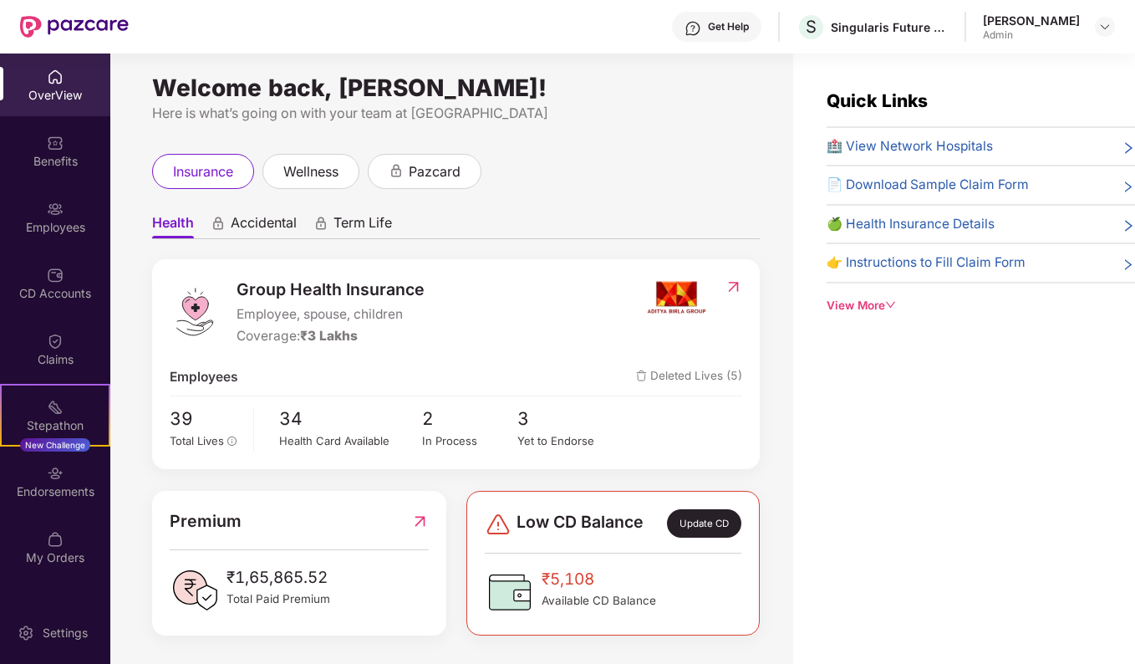
scroll to position [8, 0]
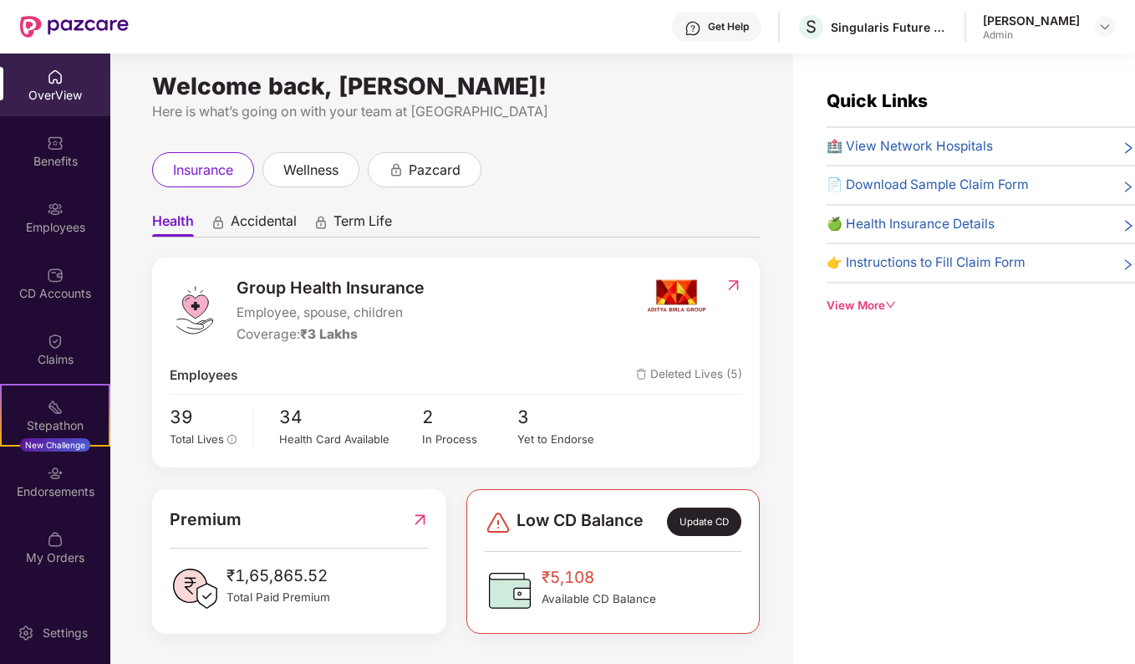
click at [689, 372] on span "Deleted Lives (5)" at bounding box center [689, 375] width 106 height 20
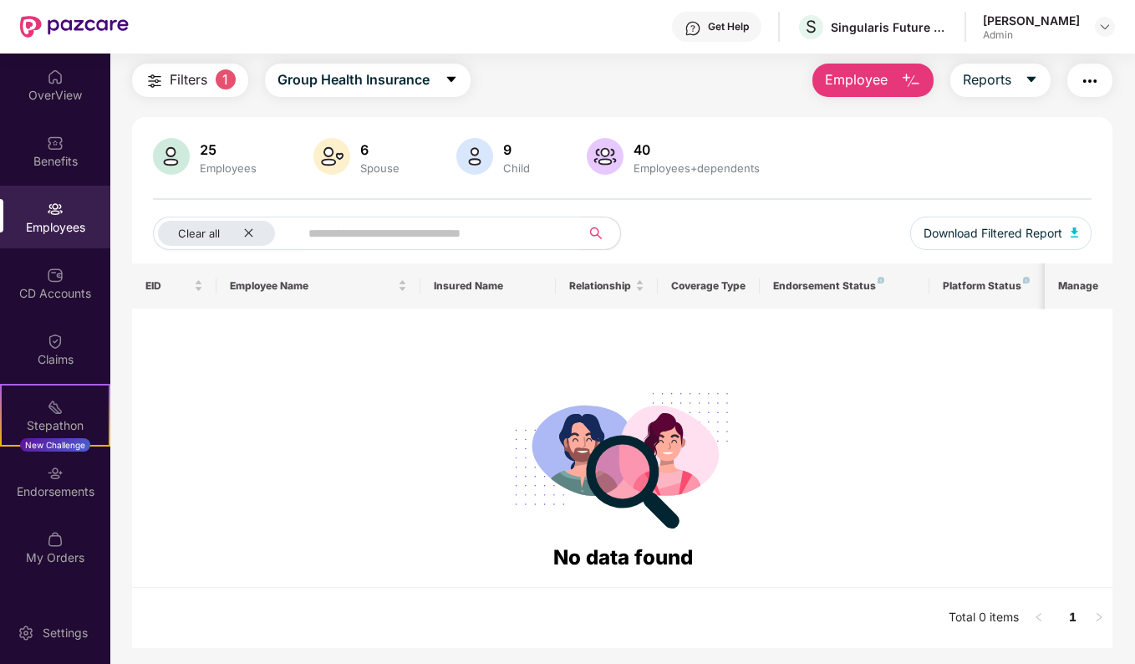
scroll to position [54, 0]
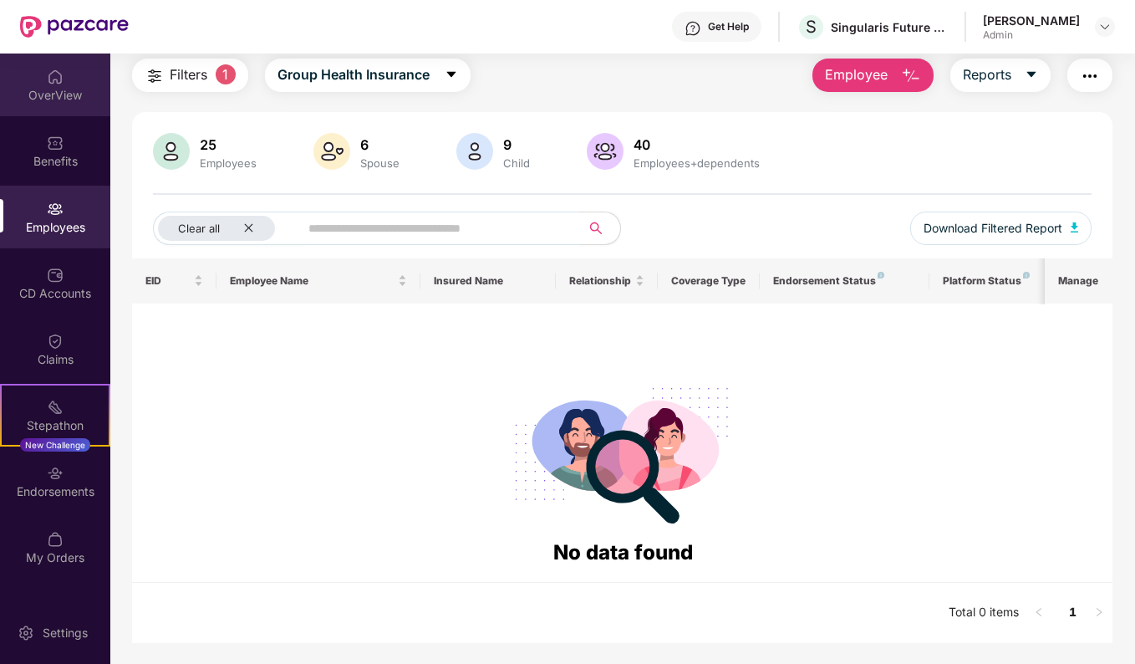
click at [71, 81] on div "OverView" at bounding box center [55, 85] width 110 height 63
